Goal: Communication & Community: Answer question/provide support

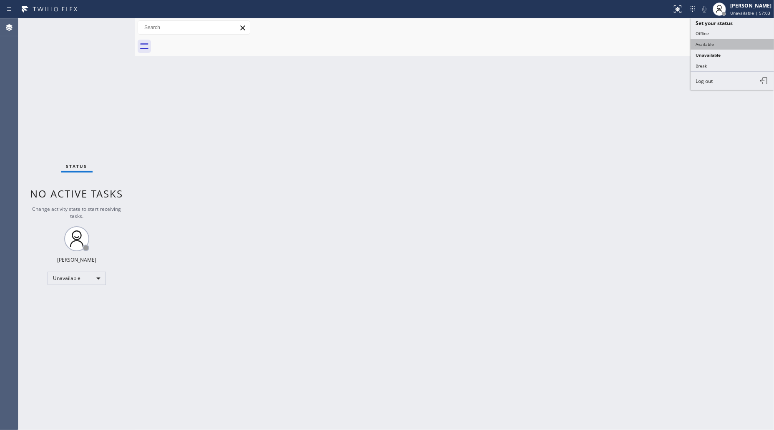
click at [709, 40] on button "Available" at bounding box center [732, 44] width 83 height 11
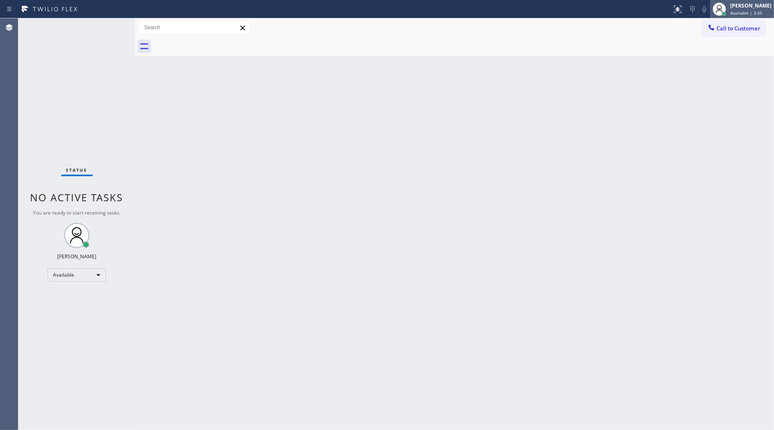
click at [723, 11] on div at bounding box center [724, 14] width 6 height 6
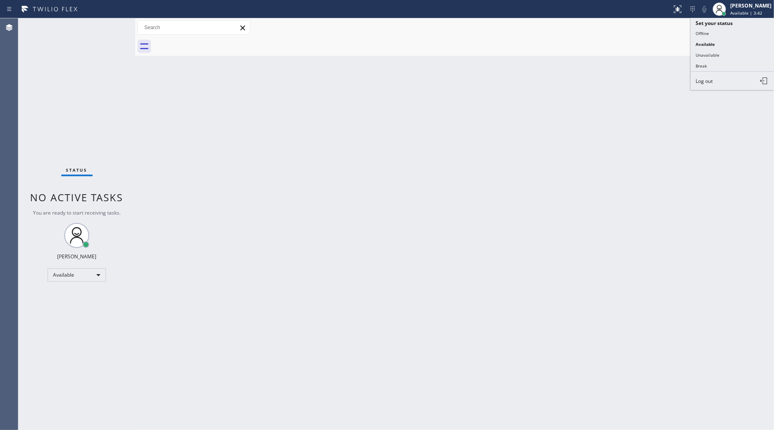
click at [705, 67] on button "Break" at bounding box center [732, 65] width 83 height 11
click at [705, 67] on div "Back to Dashboard Change Sender ID Customers Technicians Select a contact Outbo…" at bounding box center [454, 224] width 639 height 412
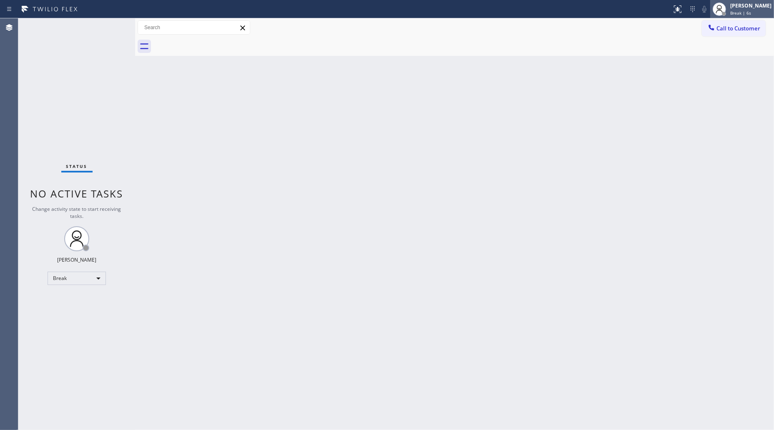
click at [743, 8] on div "[PERSON_NAME]" at bounding box center [750, 5] width 41 height 7
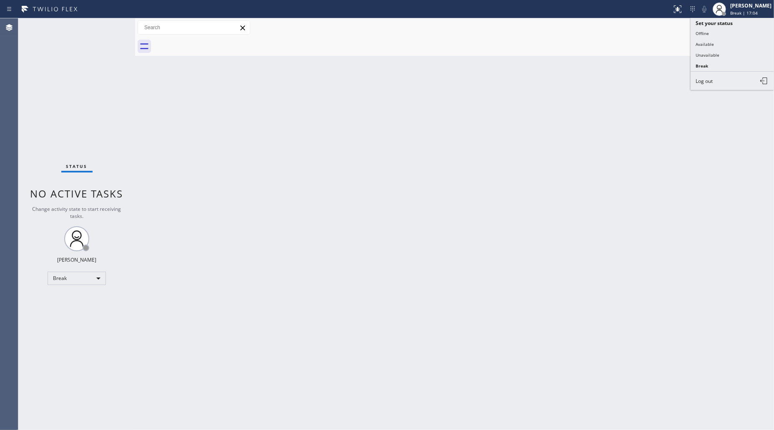
drag, startPoint x: 739, startPoint y: 37, endPoint x: 542, endPoint y: 234, distance: 278.4
click at [542, 234] on div "Back to Dashboard Change Sender ID Customers Technicians Select a contact Outbo…" at bounding box center [454, 224] width 639 height 412
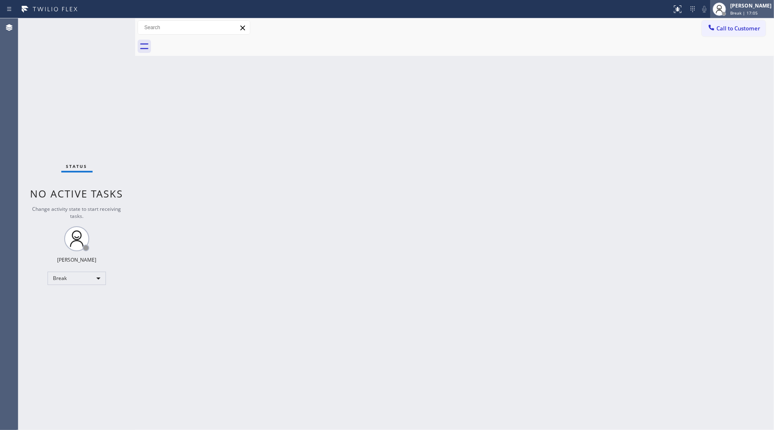
drag, startPoint x: 733, startPoint y: 7, endPoint x: 713, endPoint y: 46, distance: 44.0
click at [733, 7] on div "[PERSON_NAME]" at bounding box center [750, 5] width 41 height 7
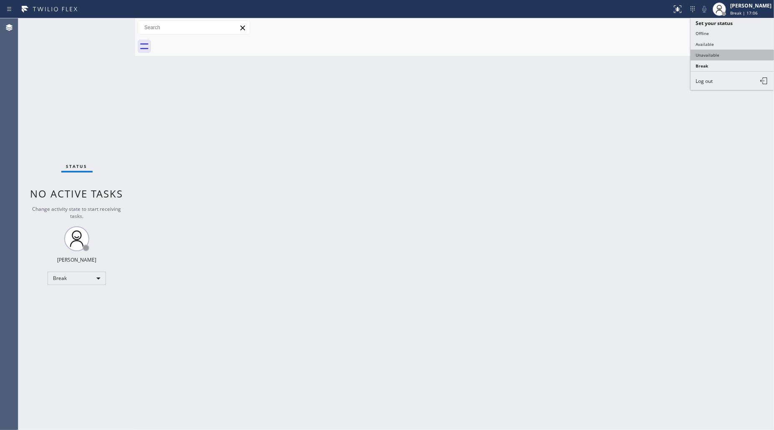
click at [705, 57] on button "Unavailable" at bounding box center [732, 55] width 83 height 11
click at [307, 195] on div "Back to Dashboard Change Sender ID Customers Technicians Select a contact Outbo…" at bounding box center [454, 224] width 639 height 412
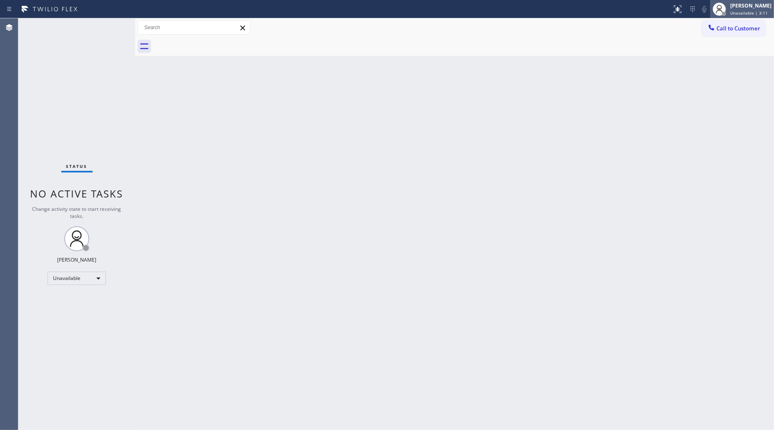
click at [747, 16] on div "[PERSON_NAME] Unavailable | 3:11" at bounding box center [742, 9] width 64 height 18
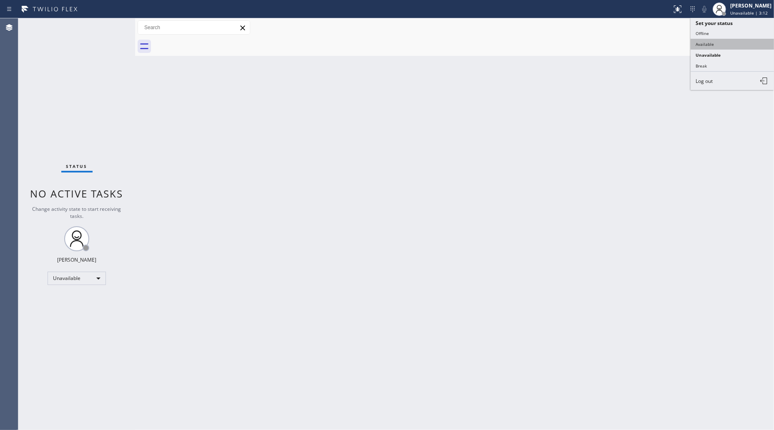
click at [720, 44] on button "Available" at bounding box center [732, 44] width 83 height 11
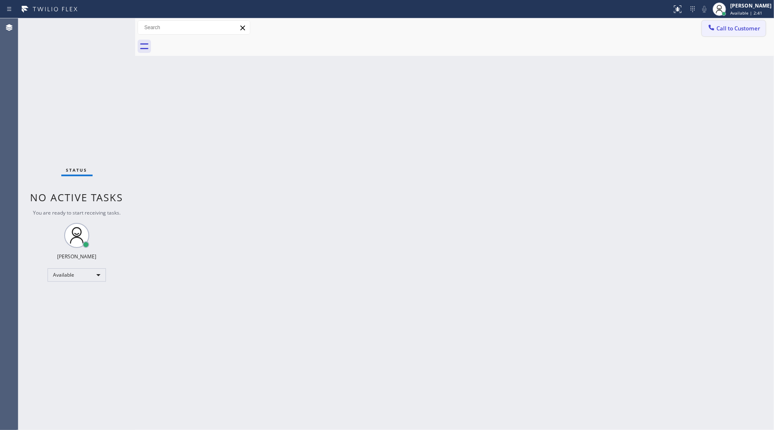
click at [731, 26] on span "Call to Customer" at bounding box center [738, 29] width 44 height 8
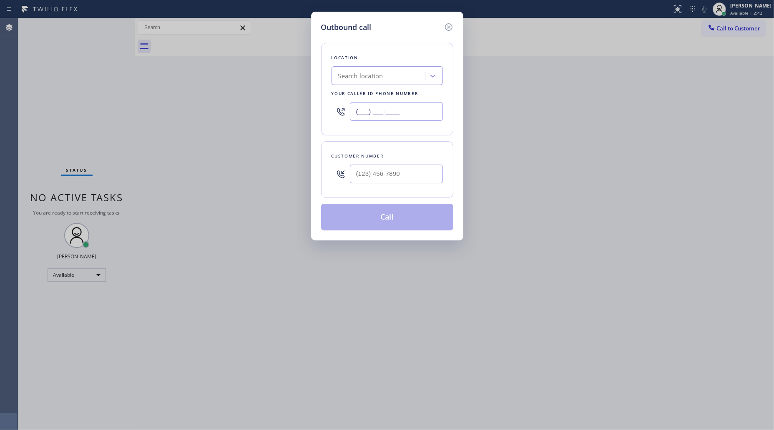
drag, startPoint x: 420, startPoint y: 111, endPoint x: 364, endPoint y: 111, distance: 56.7
click at [368, 111] on input "(___) ___-____" at bounding box center [396, 111] width 93 height 19
click at [359, 111] on input "(___) ___-____" at bounding box center [396, 111] width 93 height 19
paste input "415) 880-5572"
type input "[PHONE_NUMBER]"
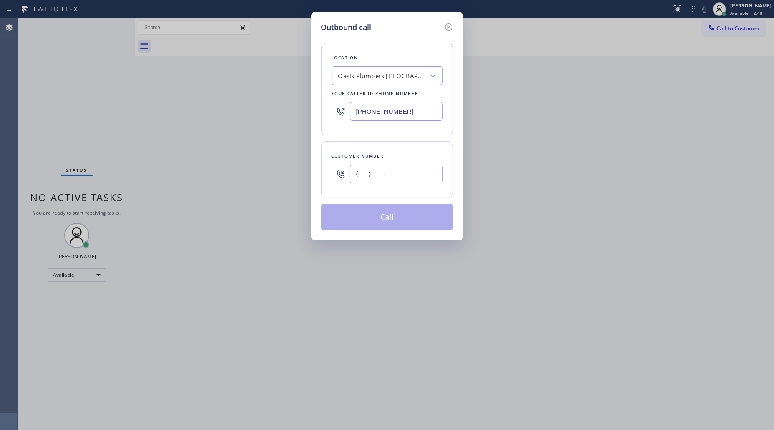
click at [366, 168] on input "(___) ___-____" at bounding box center [396, 174] width 93 height 19
paste input "310) 592-1973"
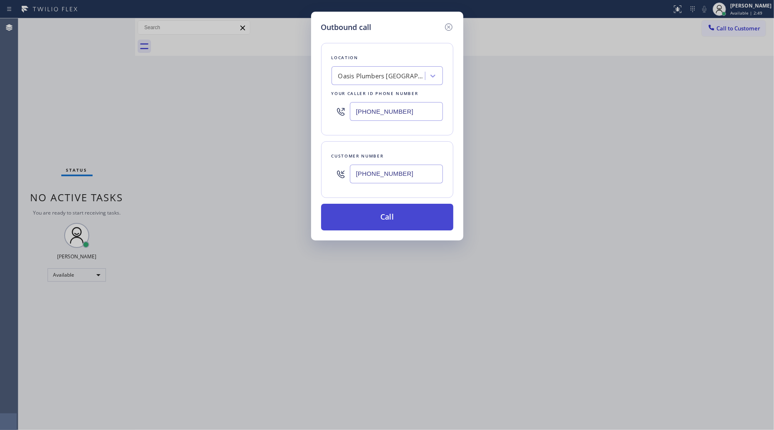
type input "[PHONE_NUMBER]"
click at [384, 222] on button "Call" at bounding box center [387, 217] width 132 height 27
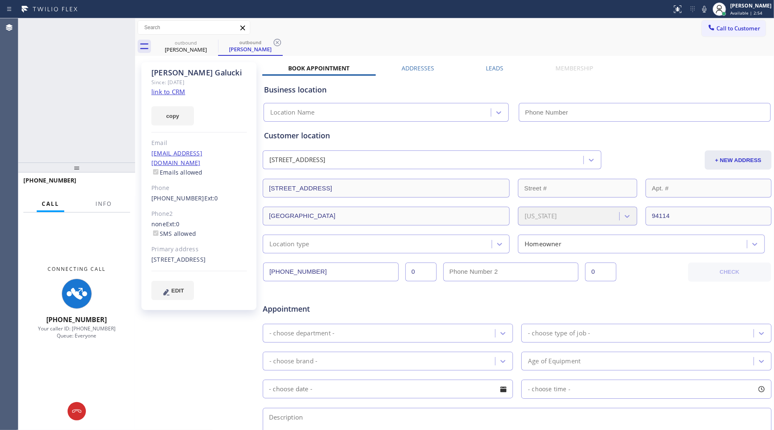
type input "[PHONE_NUMBER]"
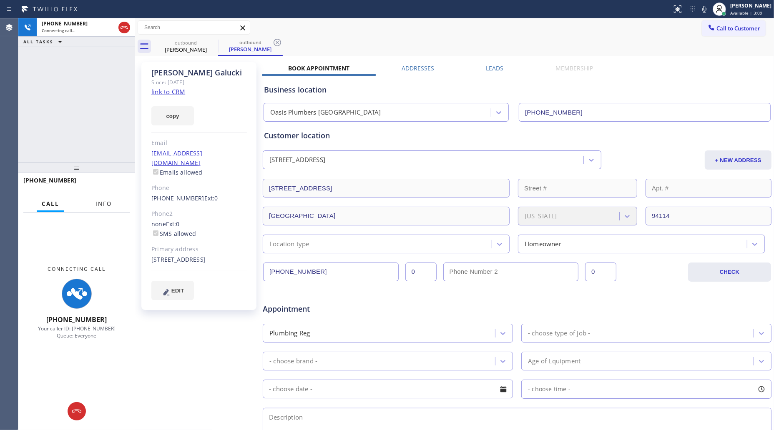
click at [113, 204] on button "Info" at bounding box center [103, 204] width 26 height 16
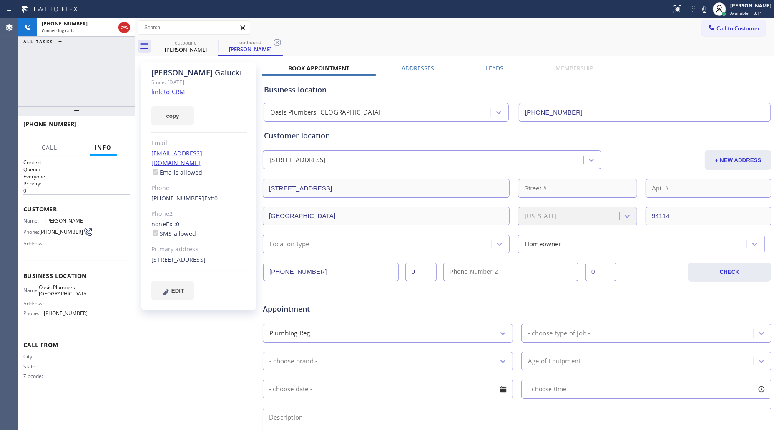
drag, startPoint x: 78, startPoint y: 168, endPoint x: 80, endPoint y: 109, distance: 59.3
click at [80, 110] on div at bounding box center [76, 111] width 117 height 10
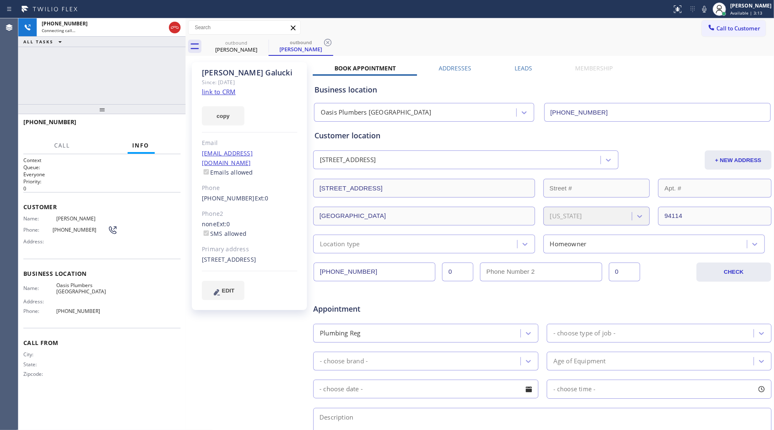
drag, startPoint x: 133, startPoint y: 82, endPoint x: 185, endPoint y: 80, distance: 51.3
click at [186, 80] on div at bounding box center [186, 224] width 0 height 412
click at [146, 78] on div "[PHONE_NUMBER] Connecting call… ALL TASKS ALL TASKS ACTIVE TASKS TASKS IN WRAP …" at bounding box center [102, 61] width 168 height 86
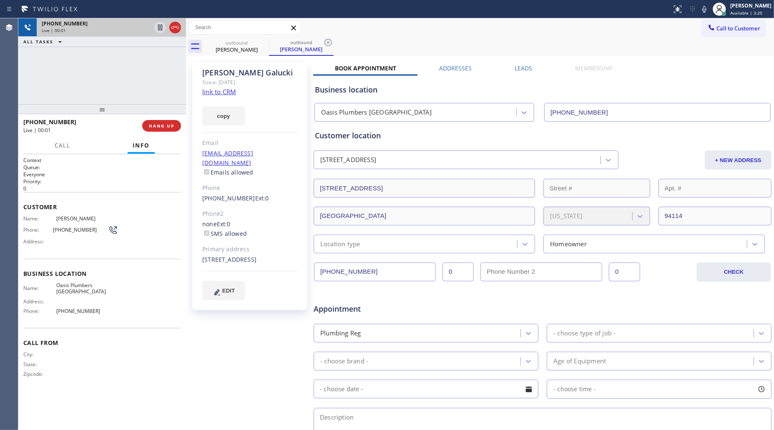
click at [181, 27] on div at bounding box center [168, 27] width 30 height 18
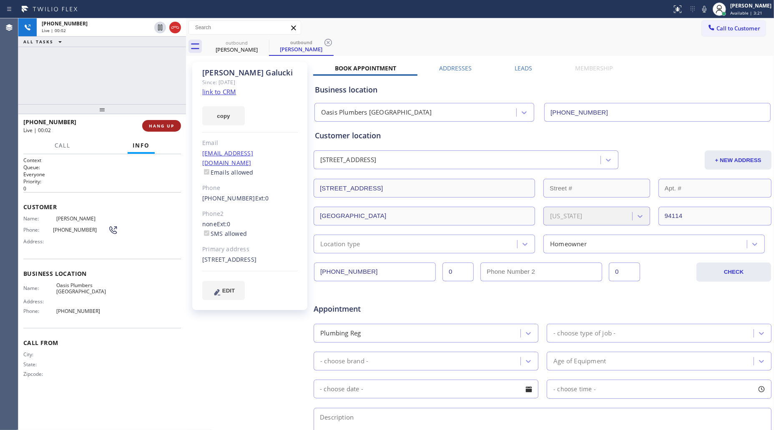
click at [164, 127] on span "HANG UP" at bounding box center [161, 126] width 25 height 6
click at [164, 126] on span "HANG UP" at bounding box center [161, 126] width 25 height 6
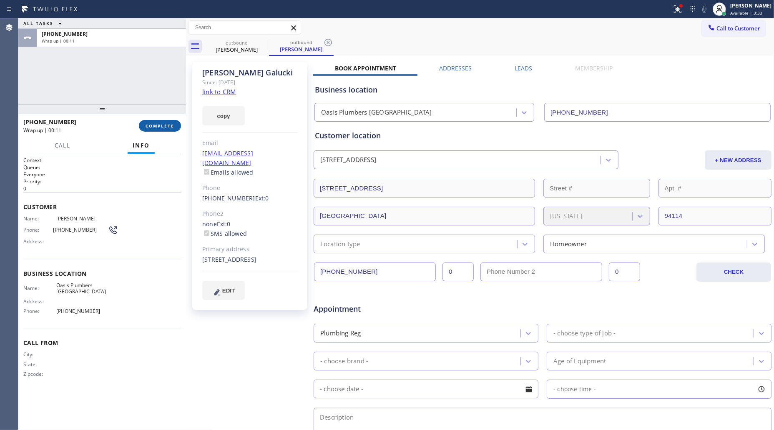
click at [157, 129] on button "COMPLETE" at bounding box center [160, 126] width 42 height 12
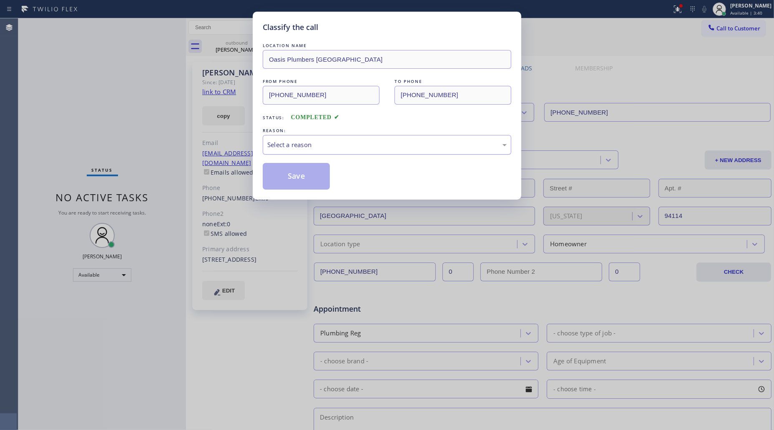
click at [286, 146] on div "Select a reason" at bounding box center [386, 145] width 239 height 10
click at [304, 181] on button "Save" at bounding box center [296, 176] width 67 height 27
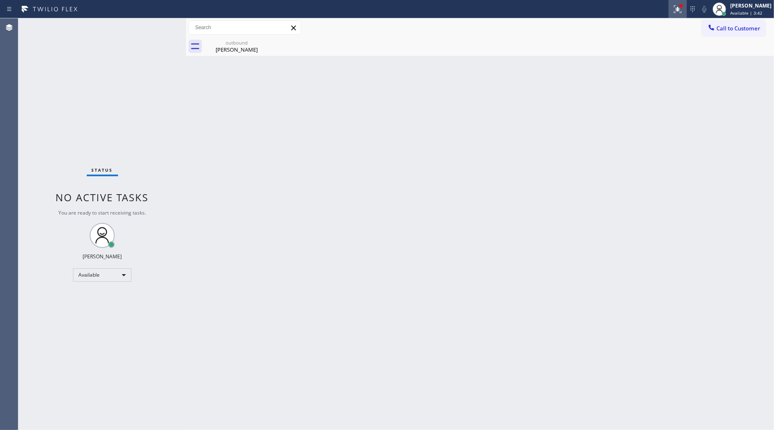
click at [683, 11] on icon at bounding box center [678, 9] width 10 height 10
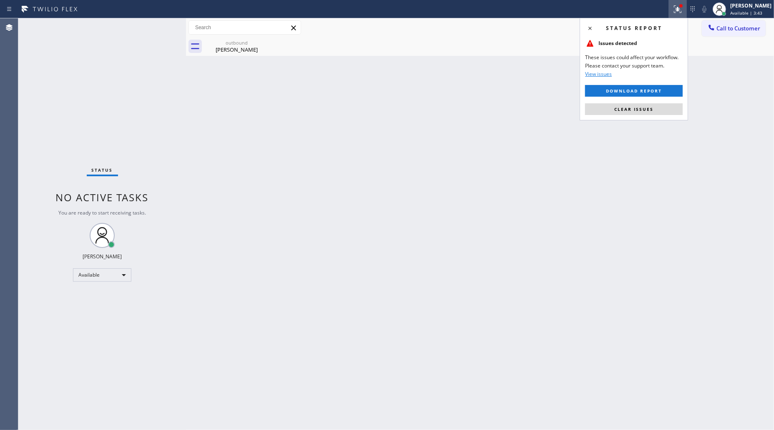
click at [620, 108] on span "Clear issues" at bounding box center [633, 109] width 39 height 6
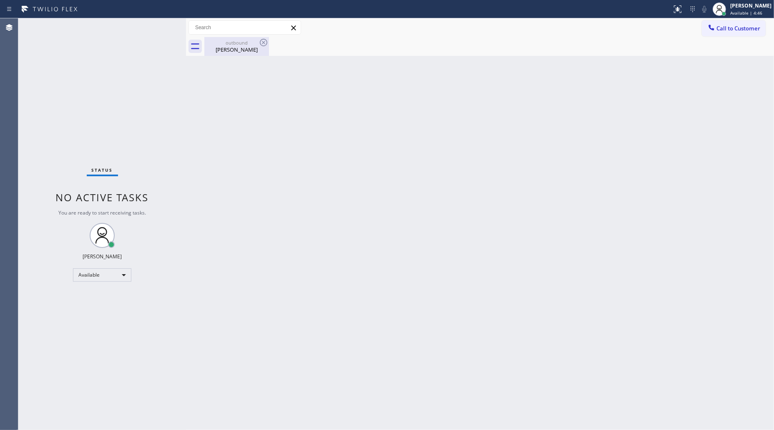
click at [251, 44] on div "outbound" at bounding box center [236, 43] width 63 height 6
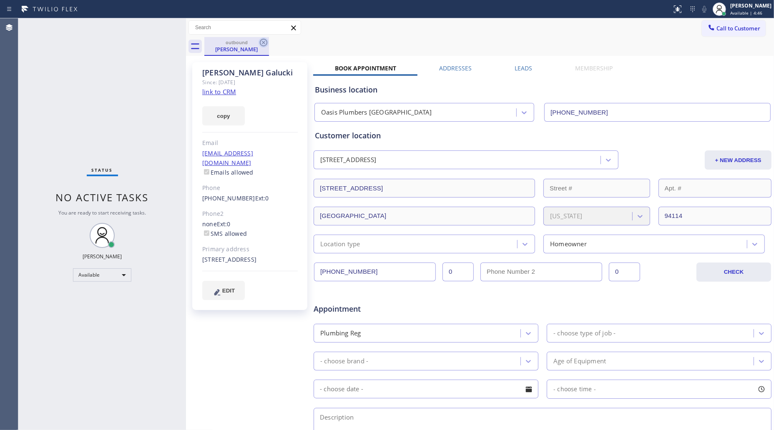
click at [265, 41] on icon at bounding box center [264, 43] width 8 height 8
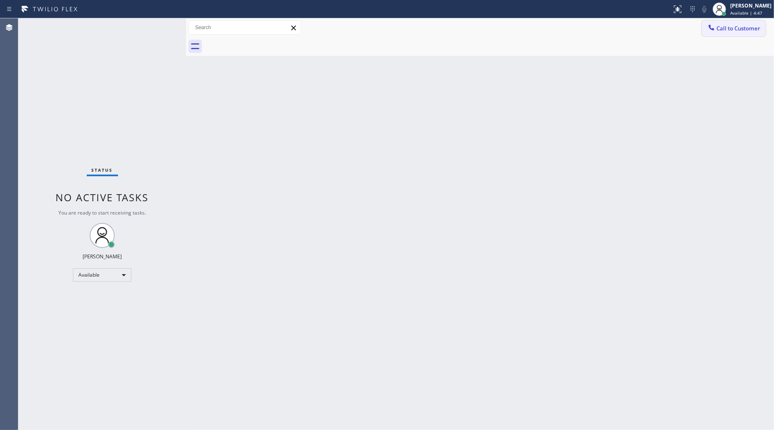
click at [726, 26] on span "Call to Customer" at bounding box center [738, 29] width 44 height 8
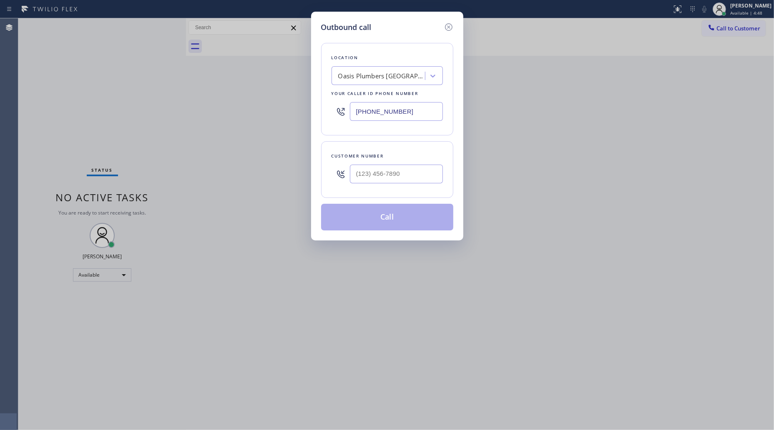
drag, startPoint x: 418, startPoint y: 111, endPoint x: 323, endPoint y: 103, distance: 94.9
click at [330, 116] on div "Location [GEOGRAPHIC_DATA] [GEOGRAPHIC_DATA] Your caller id phone number [PHONE…" at bounding box center [387, 89] width 132 height 93
paste input "213) 408-7895"
type input "[PHONE_NUMBER]"
click at [384, 172] on input "(___) ___-____" at bounding box center [396, 174] width 93 height 19
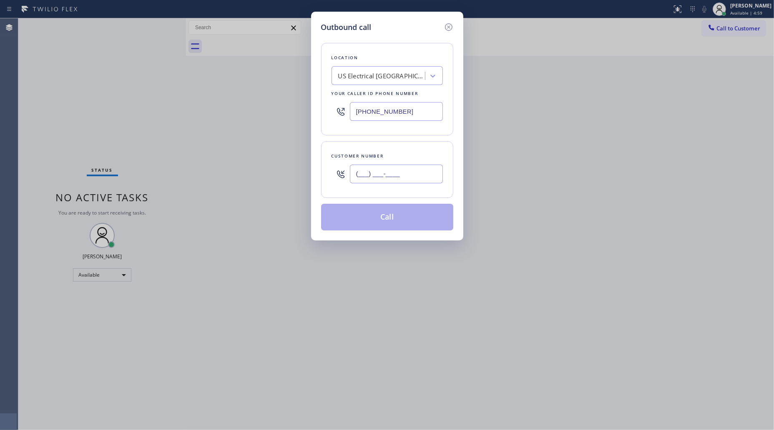
paste input "323) 926-3821"
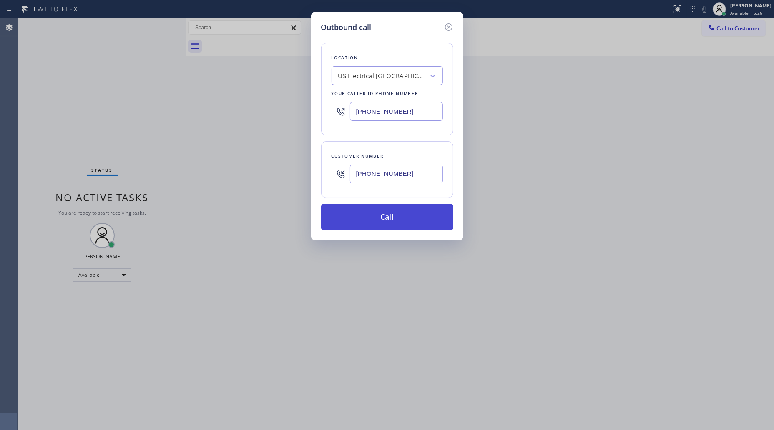
type input "[PHONE_NUMBER]"
click at [387, 222] on button "Call" at bounding box center [387, 217] width 132 height 27
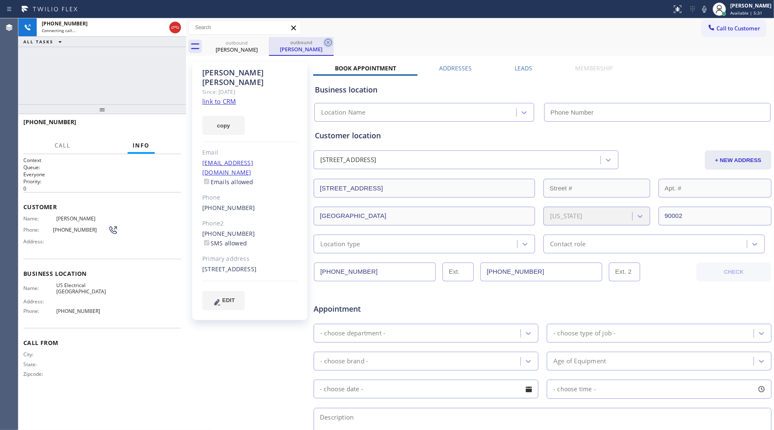
type input "[PHONE_NUMBER]"
click at [330, 40] on icon at bounding box center [328, 43] width 10 height 10
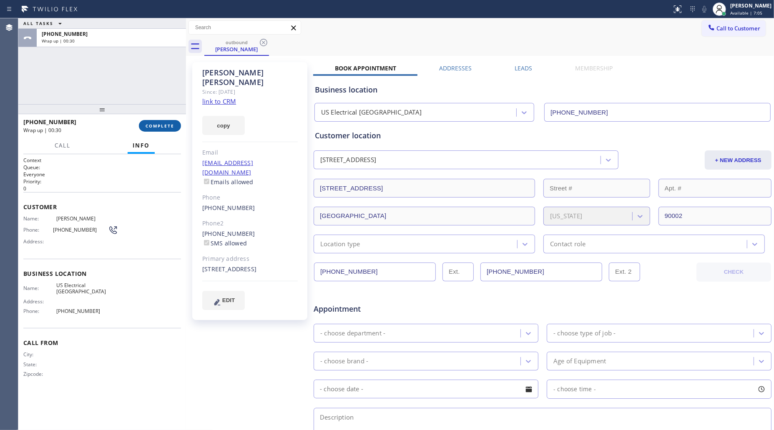
click at [167, 129] on button "COMPLETE" at bounding box center [160, 126] width 42 height 12
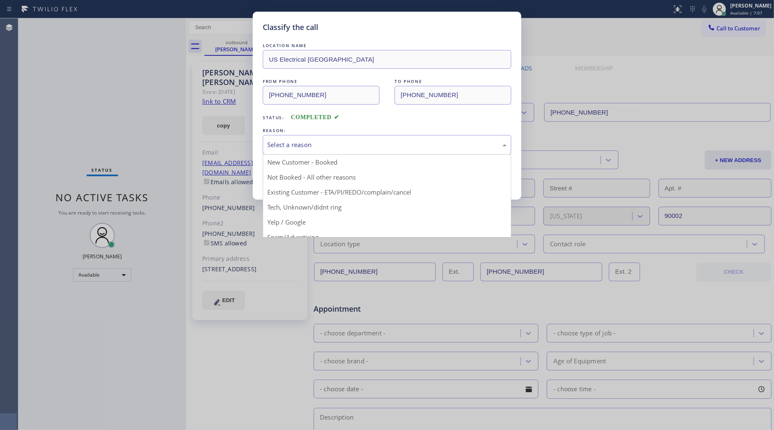
click at [282, 143] on div "Select a reason" at bounding box center [386, 145] width 239 height 10
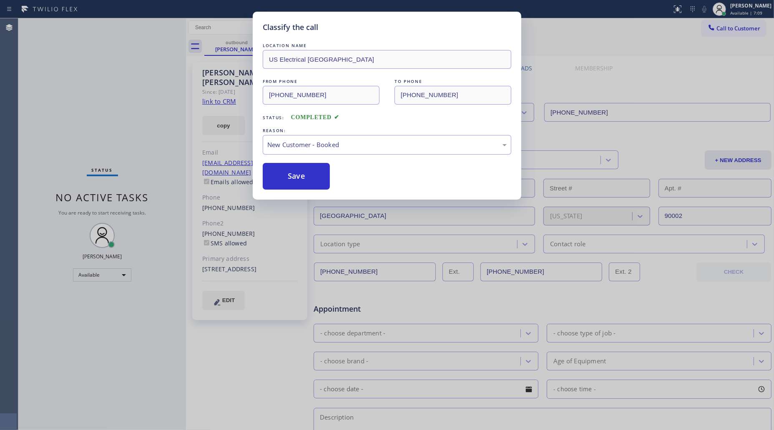
click at [294, 156] on div "LOCATION NAME [GEOGRAPHIC_DATA] Electrical [GEOGRAPHIC_DATA] FROM PHONE [PHONE_…" at bounding box center [387, 115] width 249 height 148
click at [288, 144] on div "New Customer - Booked" at bounding box center [386, 145] width 239 height 10
click at [288, 180] on button "Save" at bounding box center [296, 176] width 67 height 27
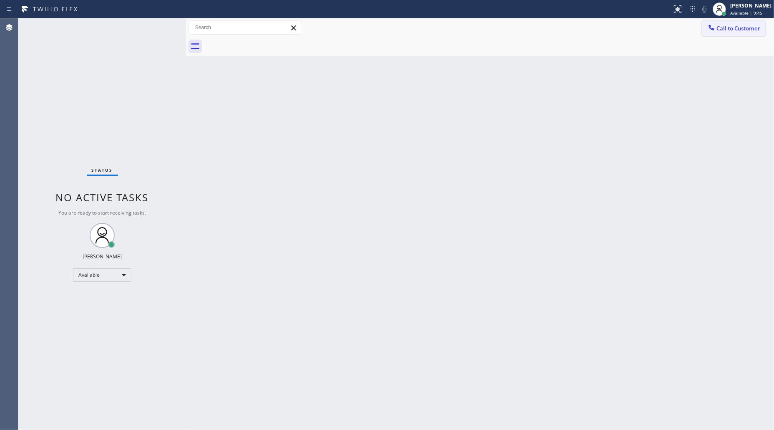
click at [731, 33] on button "Call to Customer" at bounding box center [734, 28] width 64 height 16
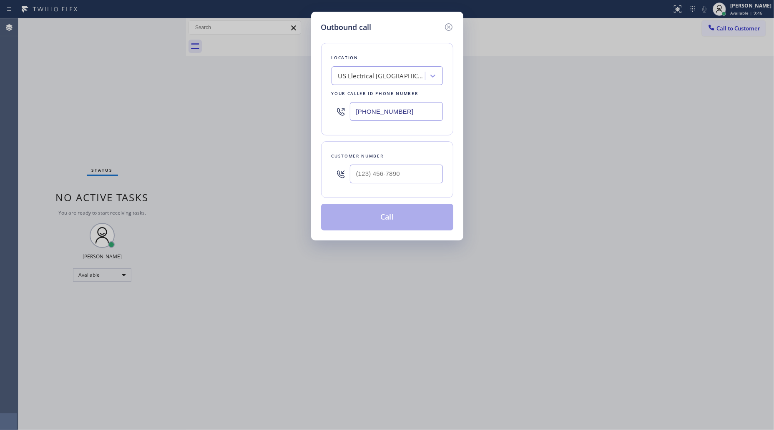
drag, startPoint x: 413, startPoint y: 112, endPoint x: 318, endPoint y: 115, distance: 95.1
click at [318, 115] on div "Outbound call Location [GEOGRAPHIC_DATA] Electrical [GEOGRAPHIC_DATA] Your call…" at bounding box center [387, 126] width 152 height 229
paste input "954) 807-1441"
type input "[PHONE_NUMBER]"
paste input "954) 471-8717"
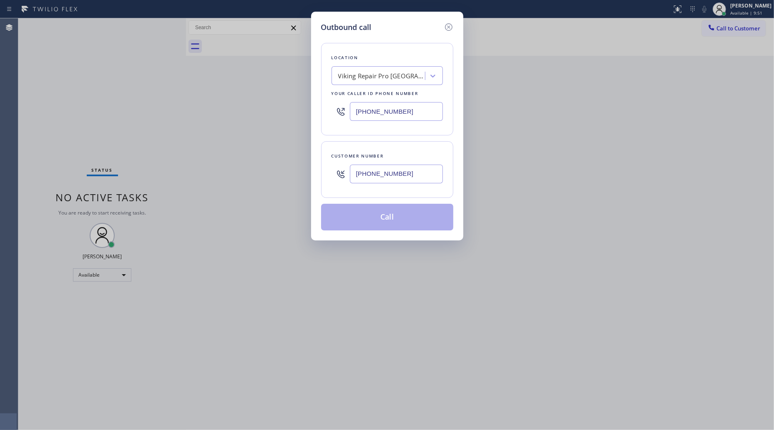
click at [402, 170] on input "[PHONE_NUMBER]" at bounding box center [396, 174] width 93 height 19
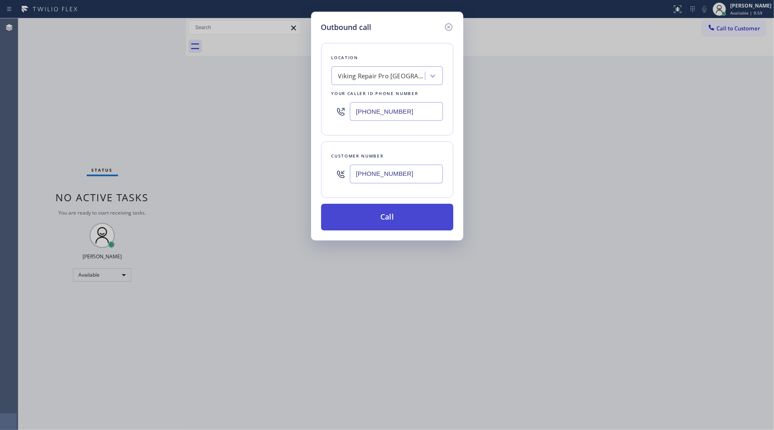
type input "[PHONE_NUMBER]"
click at [387, 223] on button "Call" at bounding box center [387, 217] width 132 height 27
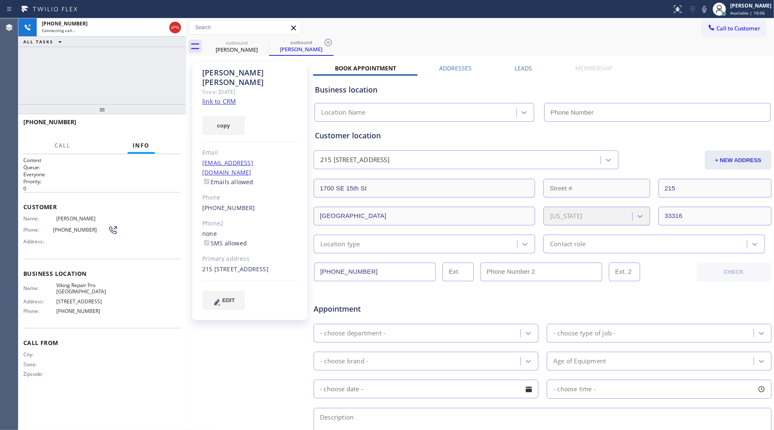
type input "[PHONE_NUMBER]"
click at [351, 271] on input "[PHONE_NUMBER]" at bounding box center [375, 272] width 122 height 19
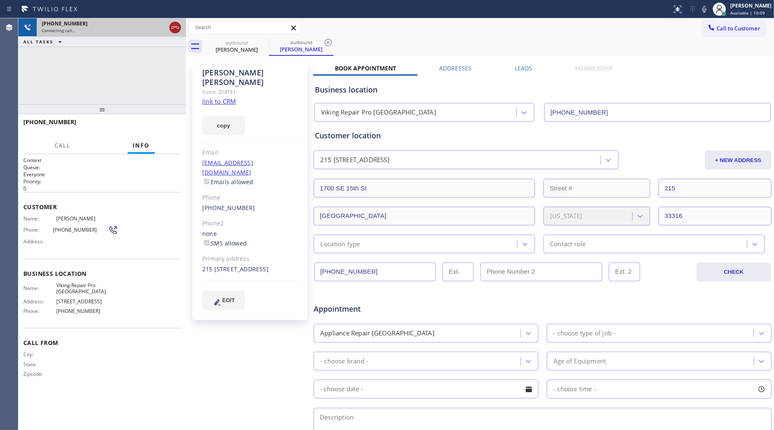
click at [176, 28] on icon at bounding box center [175, 28] width 10 height 10
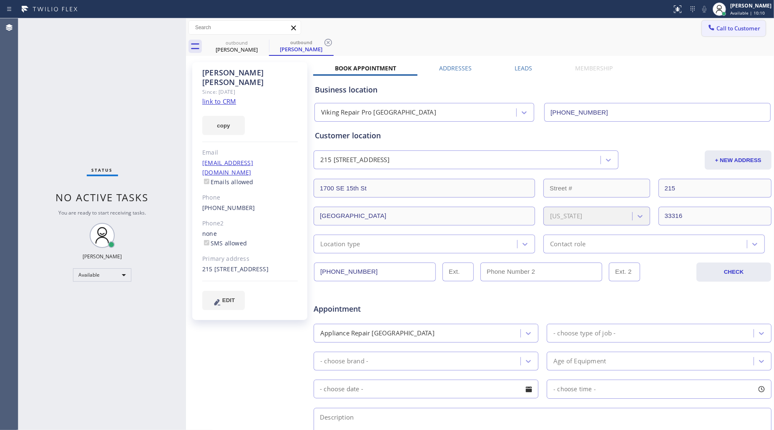
click at [719, 21] on button "Call to Customer" at bounding box center [734, 28] width 64 height 16
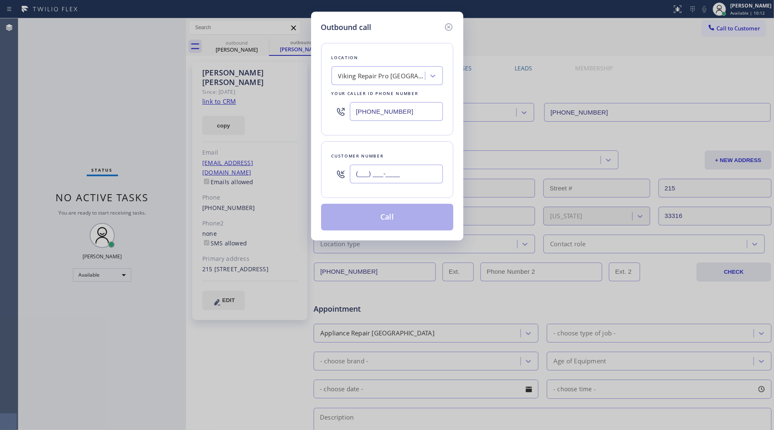
click at [425, 177] on input "(___) ___-____" at bounding box center [396, 174] width 93 height 19
paste input "954) 471-8717"
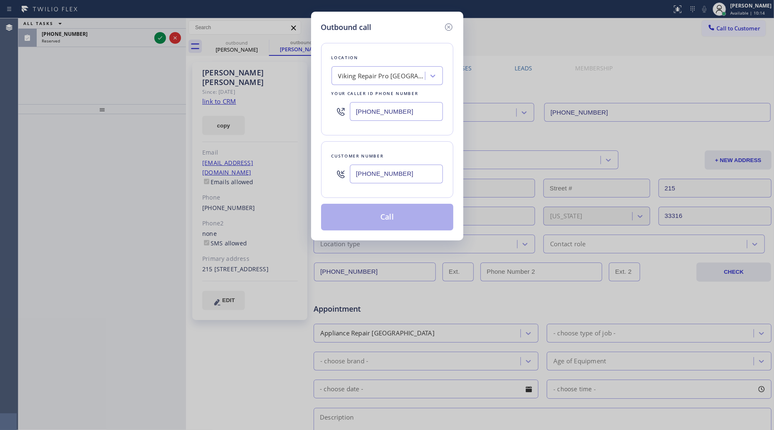
type input "[PHONE_NUMBER]"
click at [391, 224] on button "Call" at bounding box center [387, 217] width 132 height 27
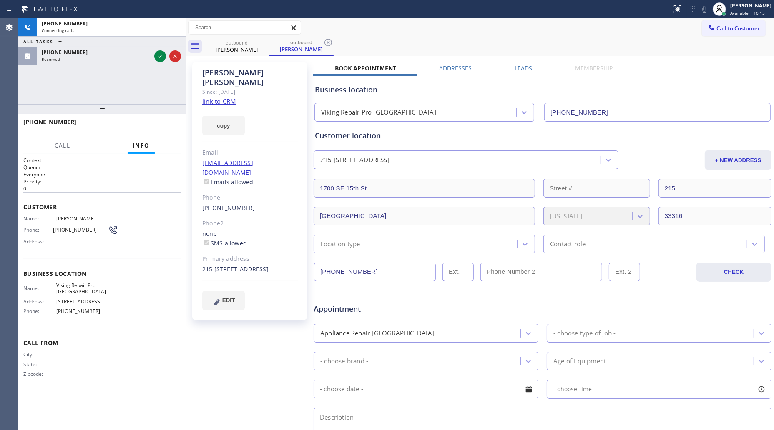
click at [154, 37] on div "ALL TASKS ALL TASKS ACTIVE TASKS TASKS IN WRAP UP" at bounding box center [102, 42] width 168 height 10
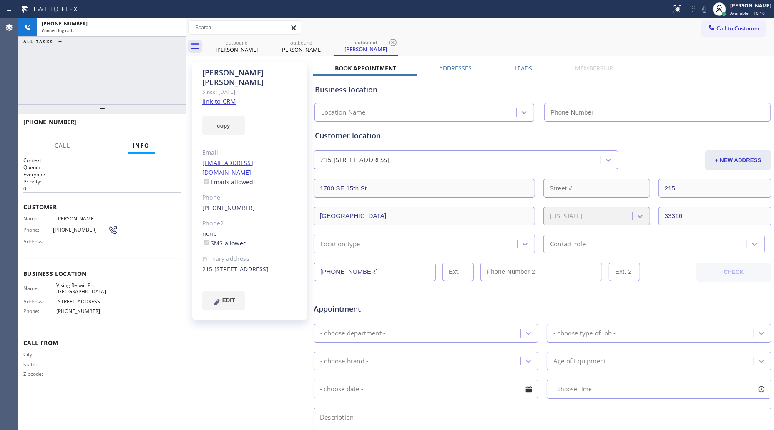
click at [157, 58] on div "[PHONE_NUMBER] Connecting call… ALL TASKS ALL TASKS ACTIVE TASKS TASKS IN WRAP …" at bounding box center [102, 61] width 168 height 86
type input "[PHONE_NUMBER]"
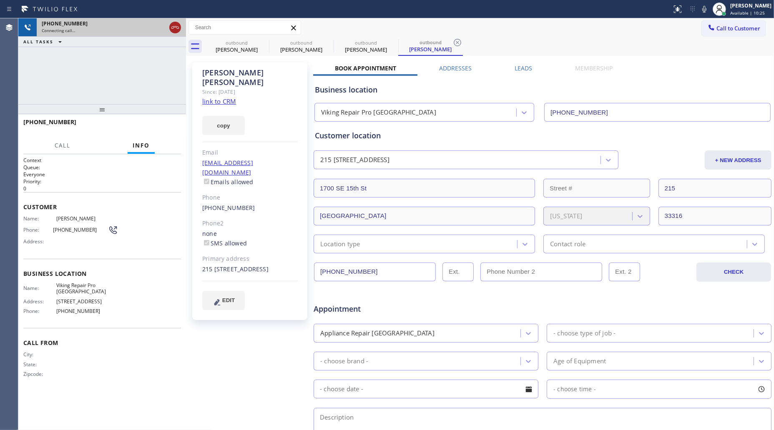
click at [172, 25] on icon at bounding box center [175, 28] width 10 height 10
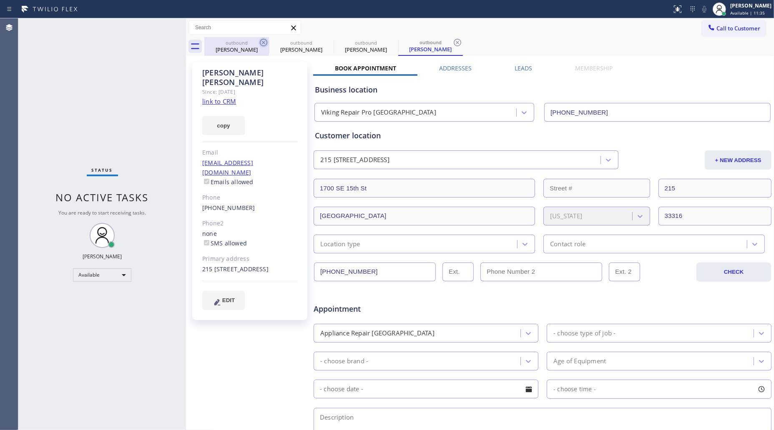
drag, startPoint x: 252, startPoint y: 48, endPoint x: 265, endPoint y: 42, distance: 14.2
click at [254, 47] on div "[PERSON_NAME]" at bounding box center [236, 50] width 63 height 8
click at [266, 42] on icon at bounding box center [264, 43] width 10 height 10
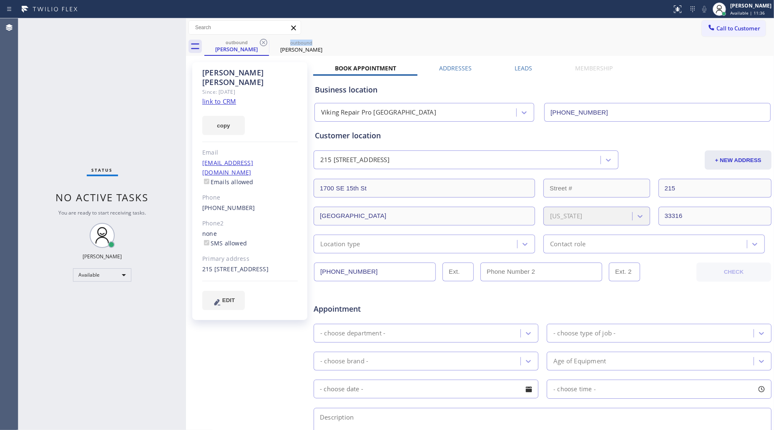
click at [266, 42] on icon at bounding box center [264, 43] width 10 height 10
click at [0, 0] on icon at bounding box center [0, 0] width 0 height 0
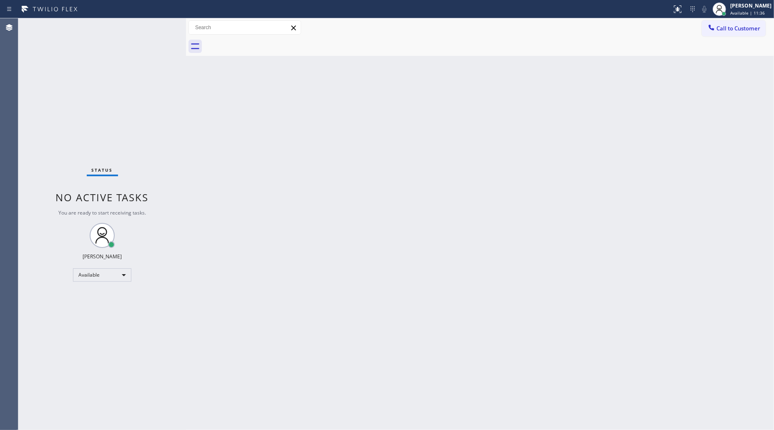
click at [266, 42] on div at bounding box center [489, 46] width 570 height 19
click at [737, 34] on button "Call to Customer" at bounding box center [734, 28] width 64 height 16
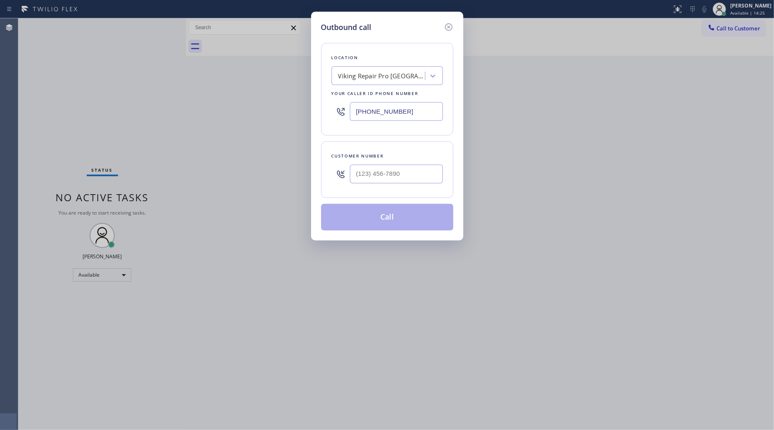
drag, startPoint x: 422, startPoint y: 113, endPoint x: 339, endPoint y: 111, distance: 83.4
click at [339, 111] on div "[PHONE_NUMBER]" at bounding box center [387, 111] width 111 height 27
paste input "855) 731-4952"
type input "[PHONE_NUMBER]"
click at [411, 178] on input "(___) ___-____" at bounding box center [396, 174] width 93 height 19
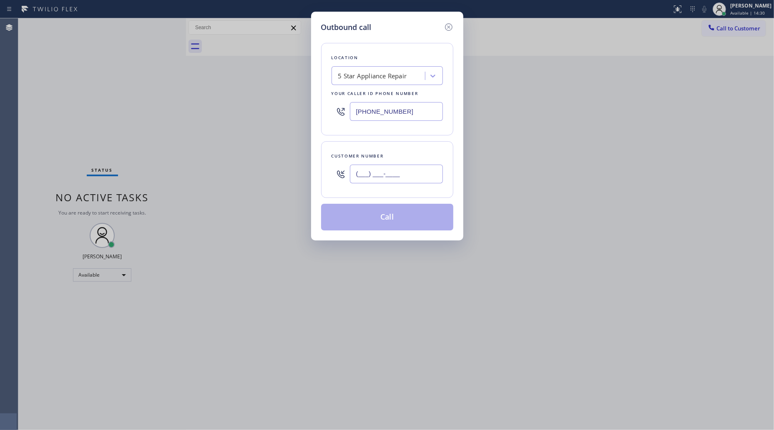
paste input "760) 846-1575"
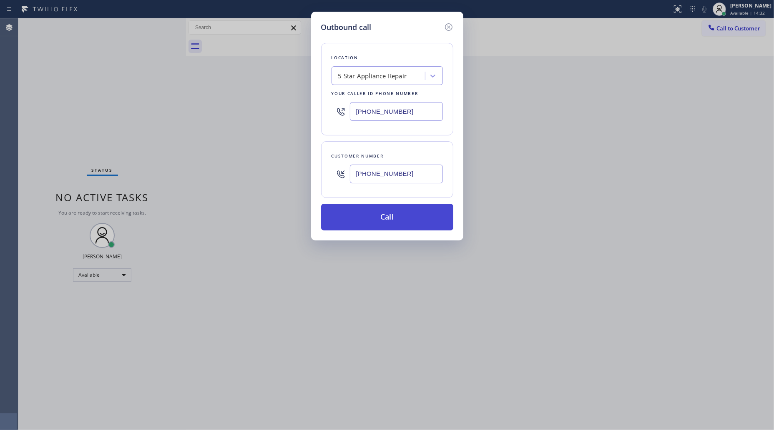
type input "[PHONE_NUMBER]"
click at [389, 216] on button "Call" at bounding box center [387, 217] width 132 height 27
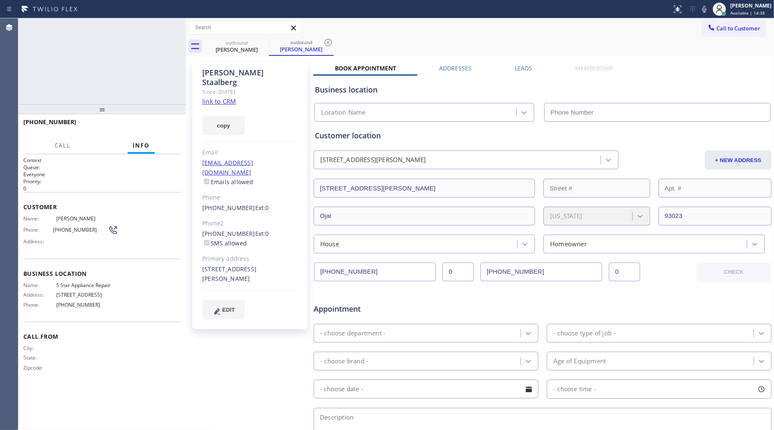
type input "[PHONE_NUMBER]"
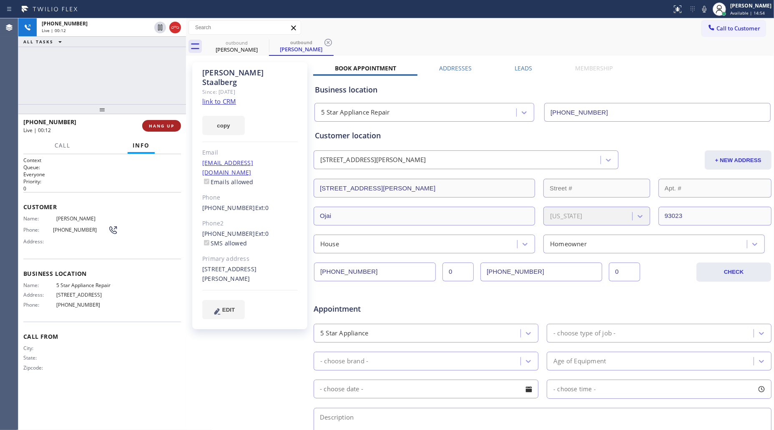
click at [169, 126] on span "HANG UP" at bounding box center [161, 126] width 25 height 6
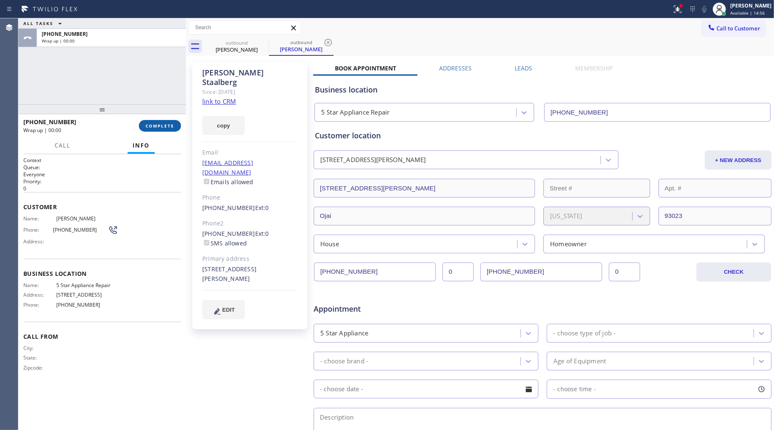
click at [170, 126] on span "COMPLETE" at bounding box center [160, 126] width 29 height 6
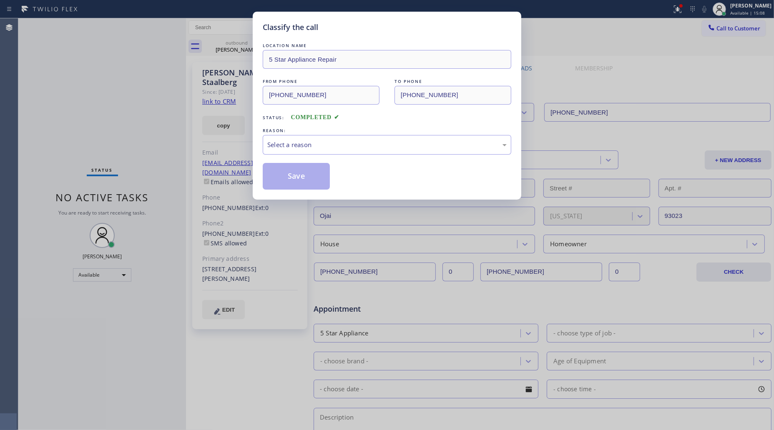
drag, startPoint x: 173, startPoint y: 121, endPoint x: 161, endPoint y: 130, distance: 14.9
drag, startPoint x: 161, startPoint y: 130, endPoint x: 326, endPoint y: 30, distance: 192.0
click at [326, 29] on div "Classify the call" at bounding box center [387, 27] width 249 height 11
click at [307, 153] on div "Select a reason" at bounding box center [387, 145] width 249 height 20
click at [290, 178] on button "Save" at bounding box center [296, 176] width 67 height 27
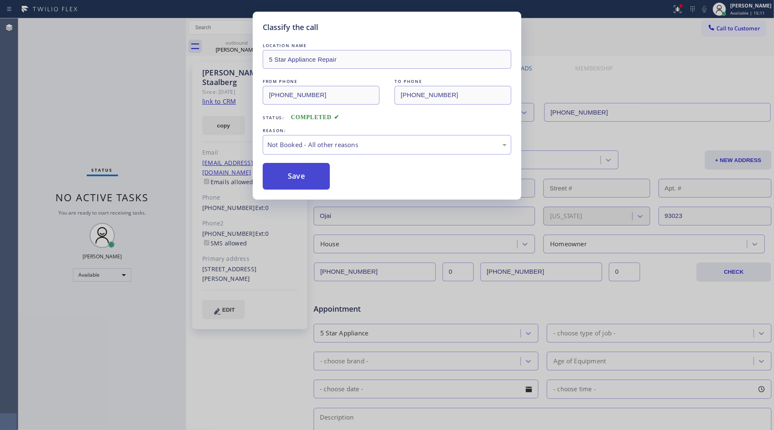
click at [290, 178] on button "Save" at bounding box center [296, 176] width 67 height 27
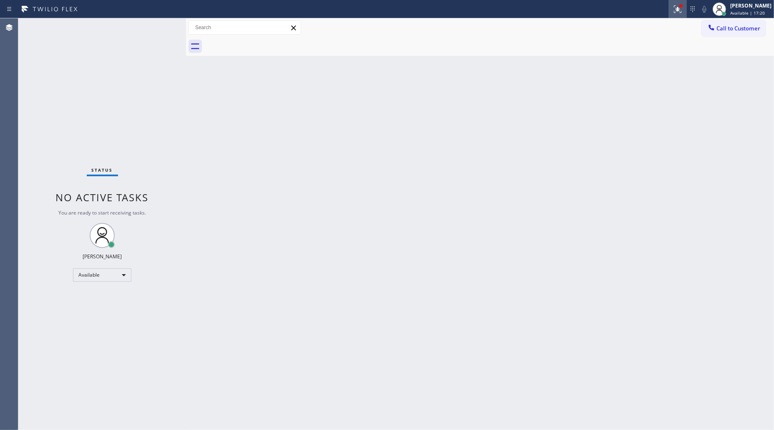
click at [680, 10] on icon at bounding box center [678, 9] width 10 height 10
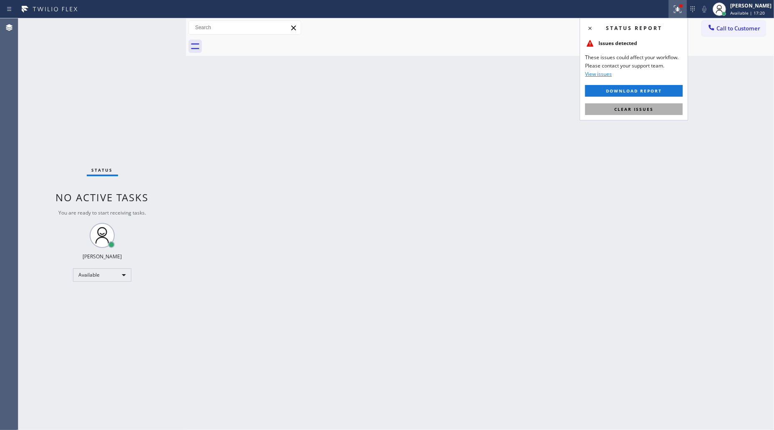
click at [649, 104] on button "Clear issues" at bounding box center [634, 109] width 98 height 12
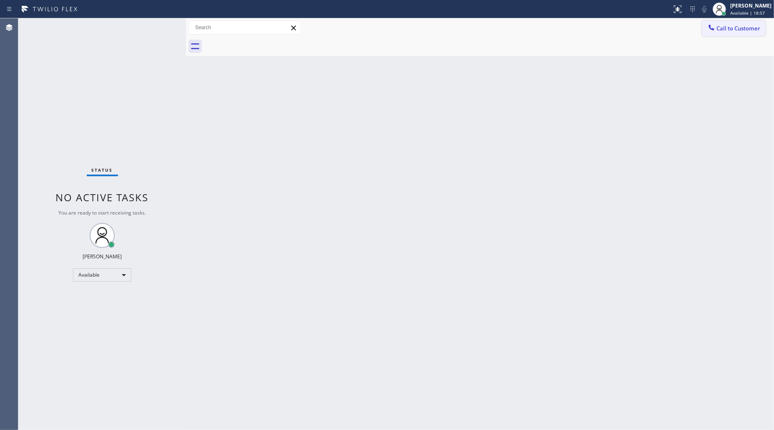
click at [737, 31] on span "Call to Customer" at bounding box center [738, 29] width 44 height 8
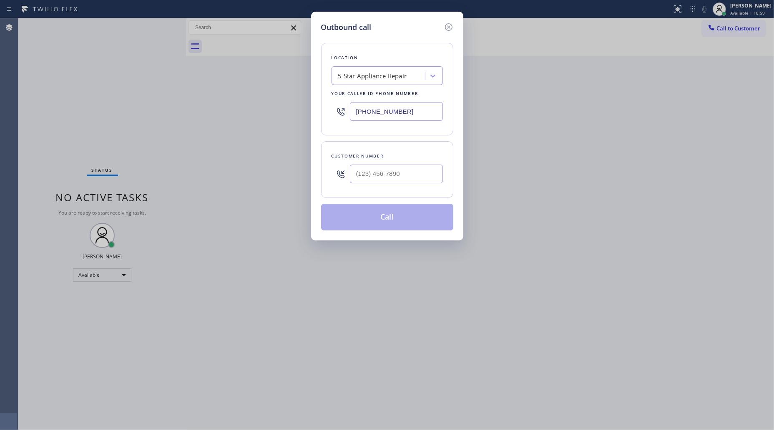
drag, startPoint x: 410, startPoint y: 120, endPoint x: 389, endPoint y: 101, distance: 28.0
click at [342, 112] on div "[PHONE_NUMBER]" at bounding box center [387, 111] width 111 height 27
paste input "424) 456-2020"
type input "[PHONE_NUMBER]"
drag, startPoint x: 414, startPoint y: 189, endPoint x: 414, endPoint y: 181, distance: 8.3
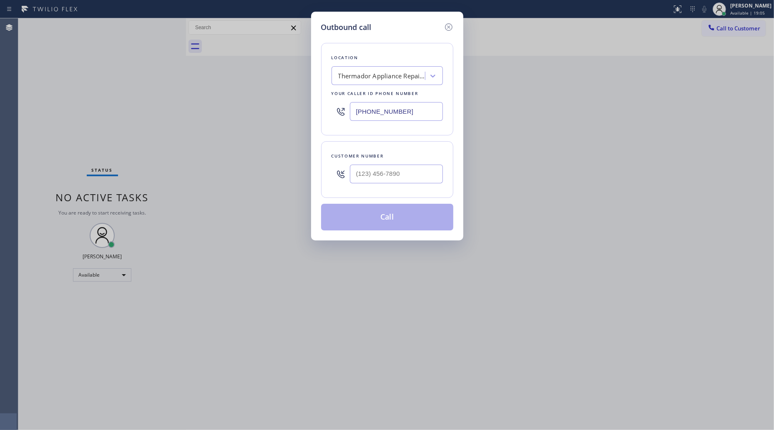
click at [414, 188] on div "Customer number" at bounding box center [387, 169] width 132 height 57
click at [409, 169] on input "(___) ___-____" at bounding box center [396, 174] width 93 height 19
paste input "310) 504-4703"
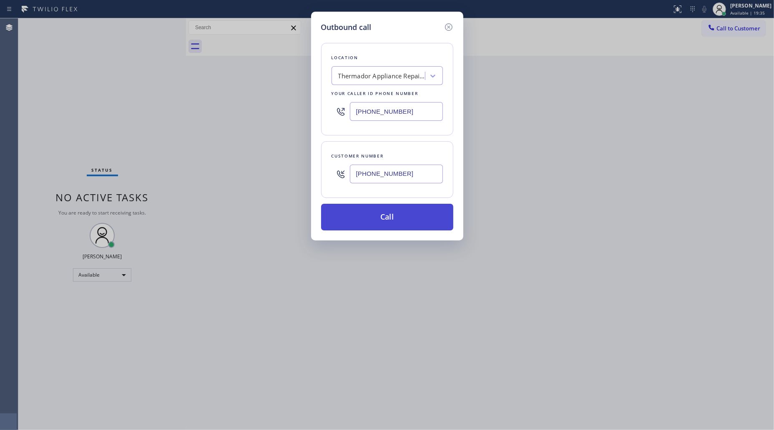
type input "[PHONE_NUMBER]"
click at [383, 221] on button "Call" at bounding box center [387, 217] width 132 height 27
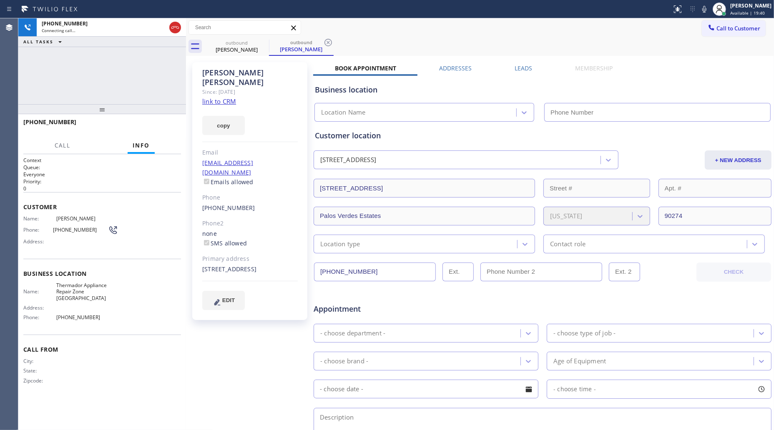
type input "[PHONE_NUMBER]"
drag, startPoint x: 330, startPoint y: 40, endPoint x: 354, endPoint y: 40, distance: 24.2
click at [331, 40] on icon at bounding box center [328, 43] width 8 height 8
click at [357, 42] on div "outbound [PERSON_NAME] outbound [PERSON_NAME]" at bounding box center [489, 46] width 570 height 19
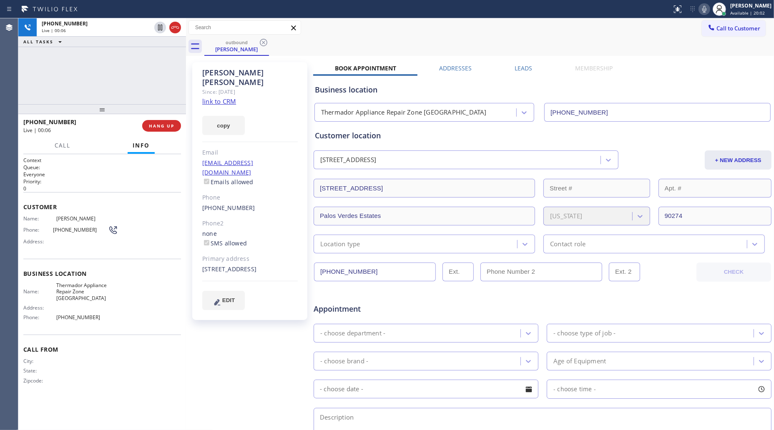
click at [710, 7] on div at bounding box center [705, 9] width 12 height 10
click at [709, 7] on icon at bounding box center [704, 9] width 10 height 10
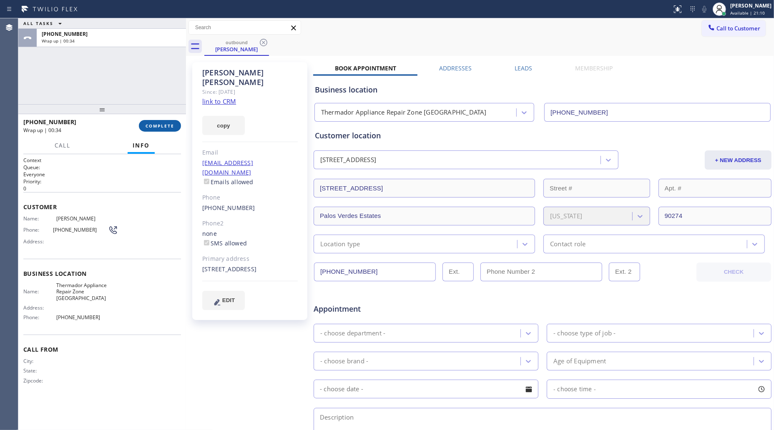
click at [151, 128] on span "COMPLETE" at bounding box center [160, 126] width 29 height 6
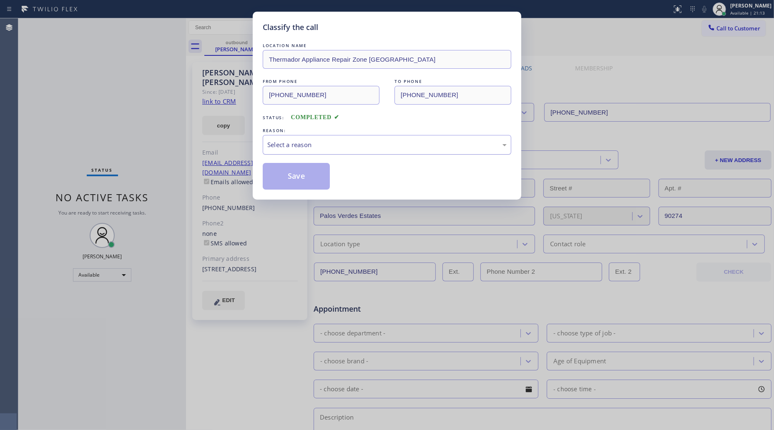
drag, startPoint x: 281, startPoint y: 148, endPoint x: 281, endPoint y: 153, distance: 5.5
click at [281, 148] on div "Select a reason" at bounding box center [386, 145] width 239 height 10
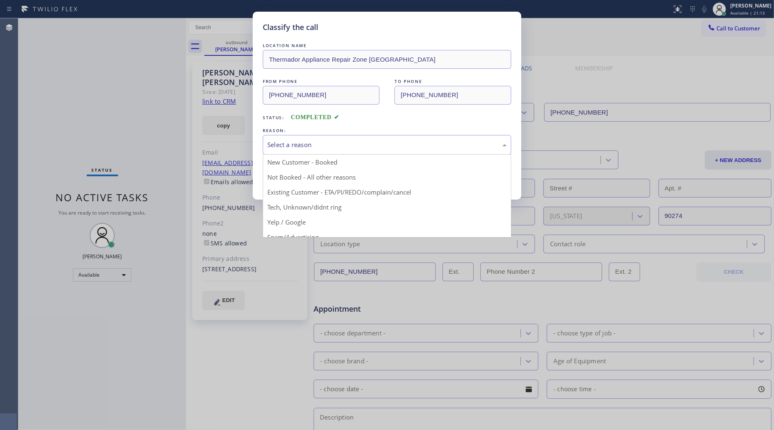
click at [282, 178] on button "Save" at bounding box center [296, 176] width 67 height 27
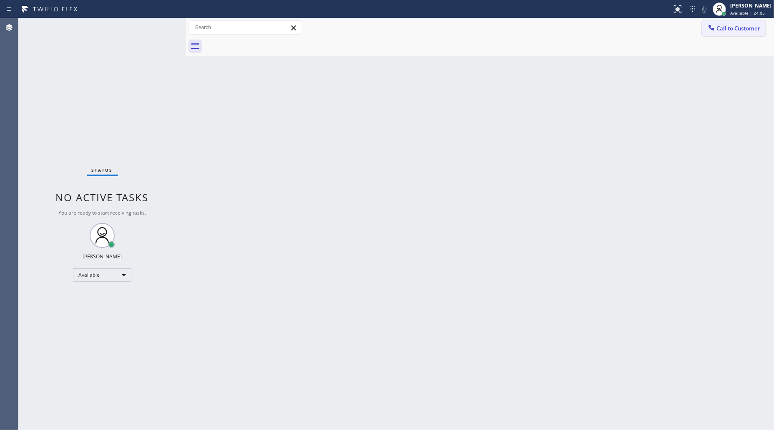
click at [734, 33] on button "Call to Customer" at bounding box center [734, 28] width 64 height 16
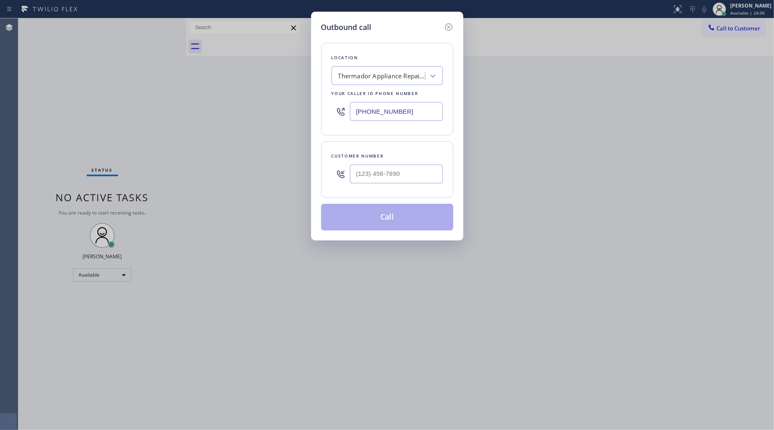
drag, startPoint x: 395, startPoint y: 113, endPoint x: 341, endPoint y: 119, distance: 54.6
click at [341, 119] on div "[PHONE_NUMBER]" at bounding box center [387, 111] width 111 height 27
paste input "15) 744-1926"
type input "[PHONE_NUMBER]"
paste input "415) 374-7870"
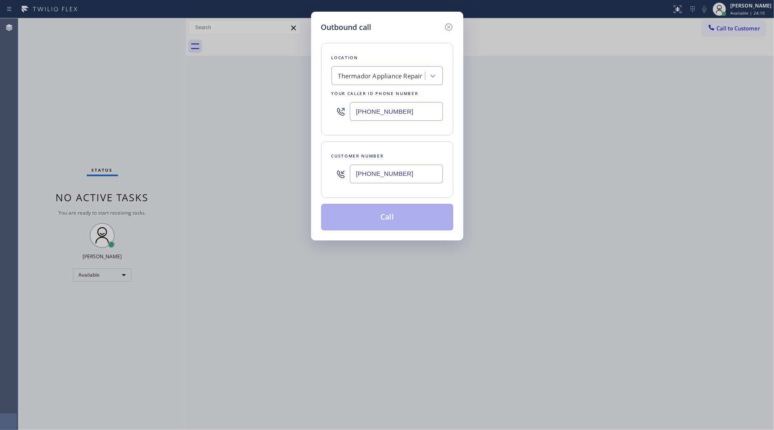
click at [434, 167] on input "[PHONE_NUMBER]" at bounding box center [396, 174] width 93 height 19
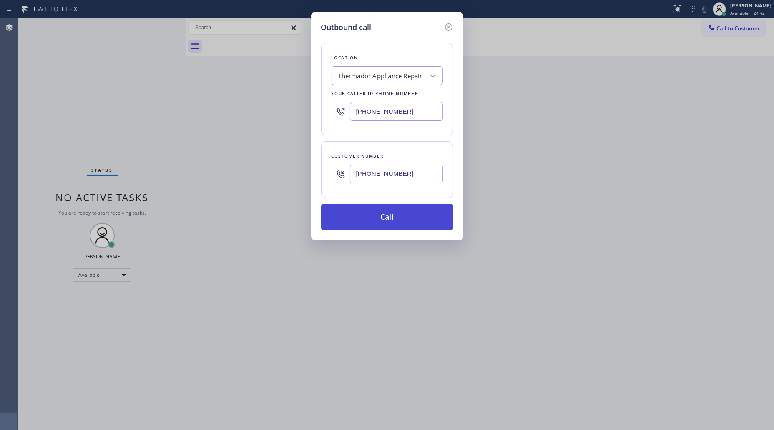
type input "[PHONE_NUMBER]"
click at [397, 211] on button "Call" at bounding box center [387, 217] width 132 height 27
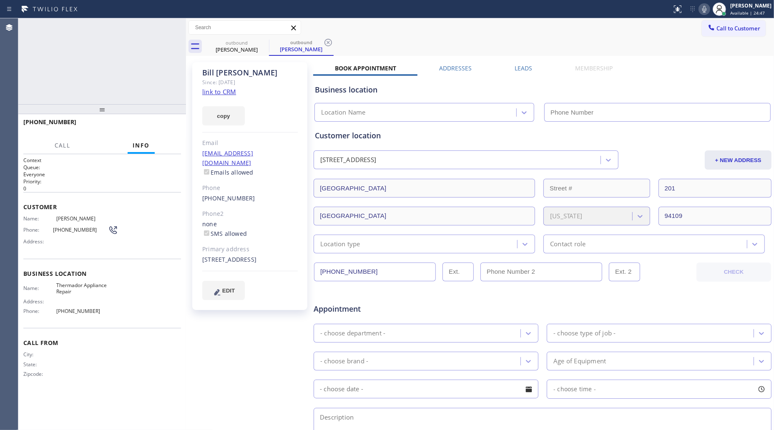
type input "[PHONE_NUMBER]"
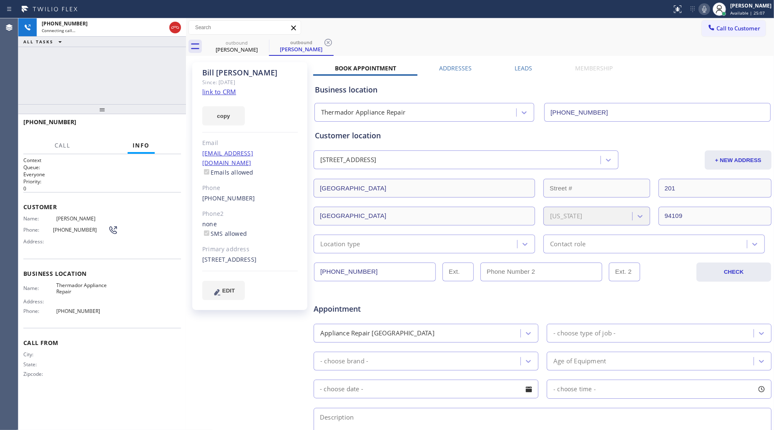
click at [380, 41] on div "outbound [PERSON_NAME] outbound [PERSON_NAME]" at bounding box center [489, 46] width 570 height 19
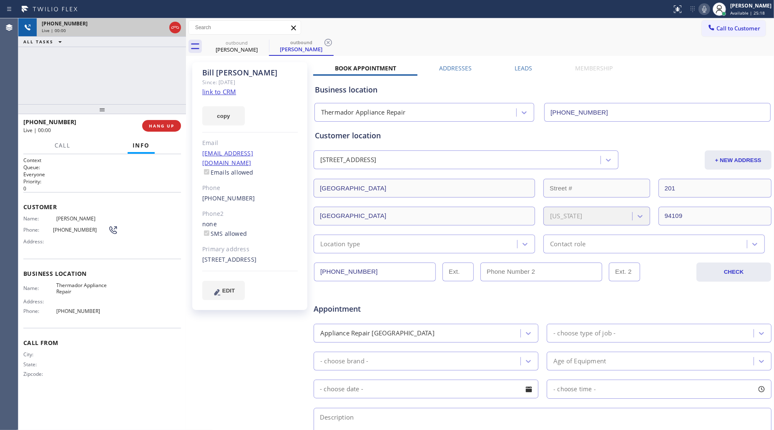
click at [177, 28] on icon at bounding box center [175, 28] width 10 height 10
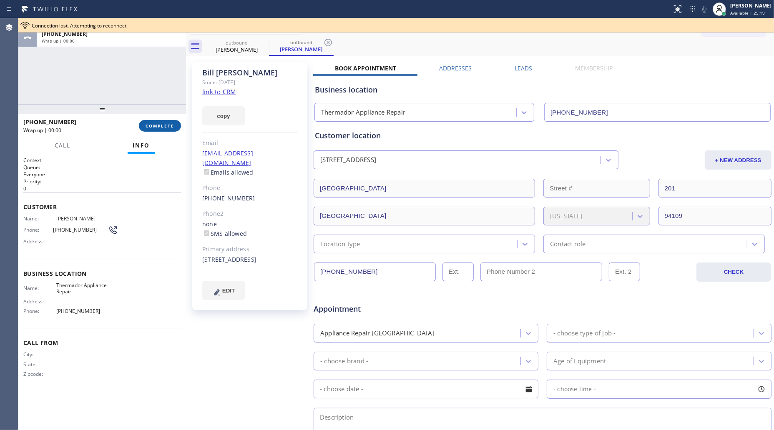
click at [172, 126] on span "COMPLETE" at bounding box center [160, 126] width 29 height 6
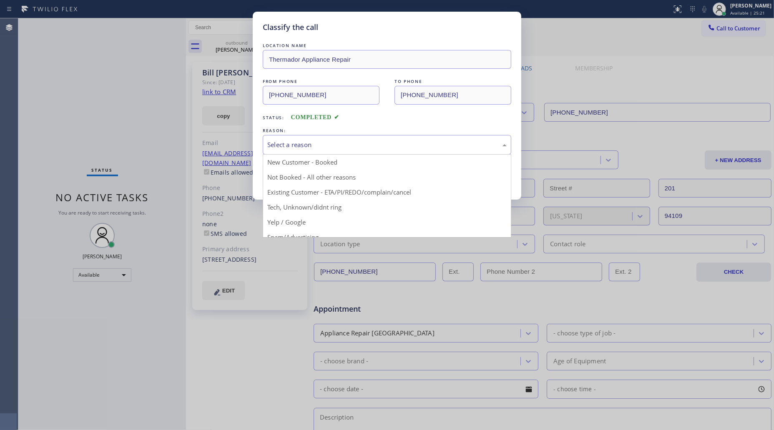
click at [297, 151] on div "Select a reason" at bounding box center [387, 145] width 249 height 20
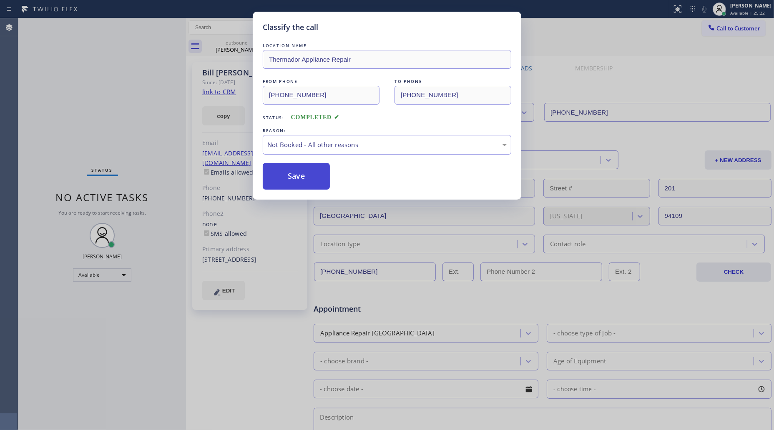
click at [291, 176] on button "Save" at bounding box center [296, 176] width 67 height 27
drag, startPoint x: 224, startPoint y: 41, endPoint x: 231, endPoint y: 41, distance: 7.1
click at [224, 41] on div "Classify the call LOCATION NAME Thermador Appliance Repair FROM PHONE [PHONE_NU…" at bounding box center [387, 215] width 774 height 430
click at [243, 40] on div "Classify the call LOCATION NAME Oasis Plumbers [GEOGRAPHIC_DATA] FROM PHONE [PH…" at bounding box center [396, 224] width 756 height 412
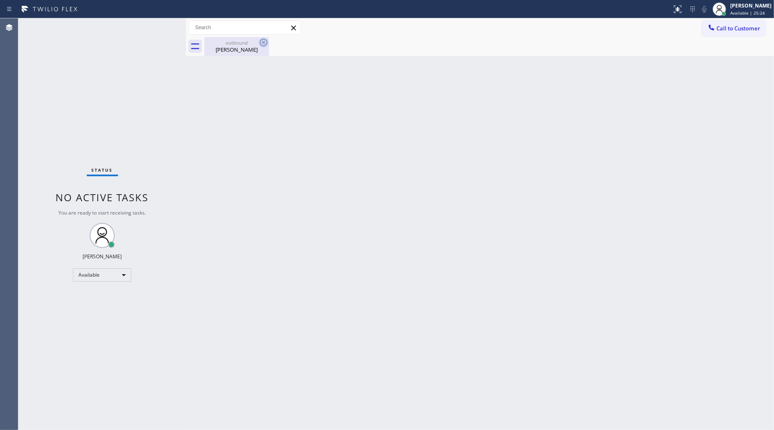
click at [260, 42] on icon at bounding box center [264, 43] width 8 height 8
click at [261, 41] on icon at bounding box center [264, 43] width 8 height 8
click at [261, 46] on icon at bounding box center [264, 43] width 10 height 10
drag, startPoint x: 264, startPoint y: 44, endPoint x: 246, endPoint y: 48, distance: 17.9
click at [263, 44] on icon at bounding box center [264, 43] width 10 height 10
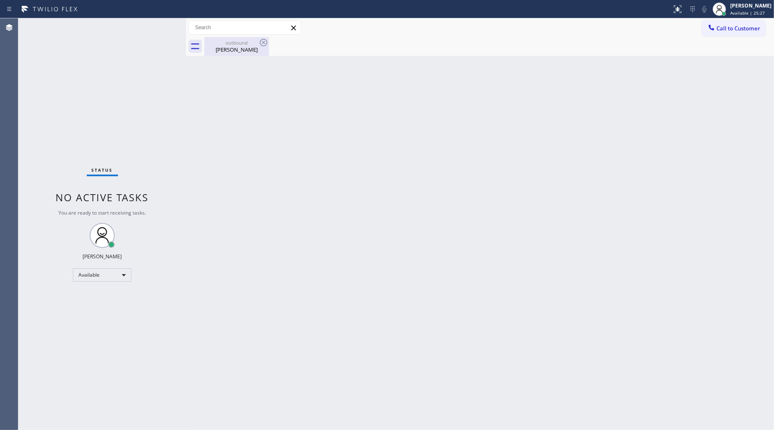
click at [246, 48] on div "[PERSON_NAME]" at bounding box center [236, 50] width 63 height 8
click at [728, 36] on div "Call to Customer Outbound call Location Thermador Appliance Repair Your caller …" at bounding box center [480, 27] width 588 height 19
click at [719, 32] on span "Call to Customer" at bounding box center [738, 29] width 44 height 8
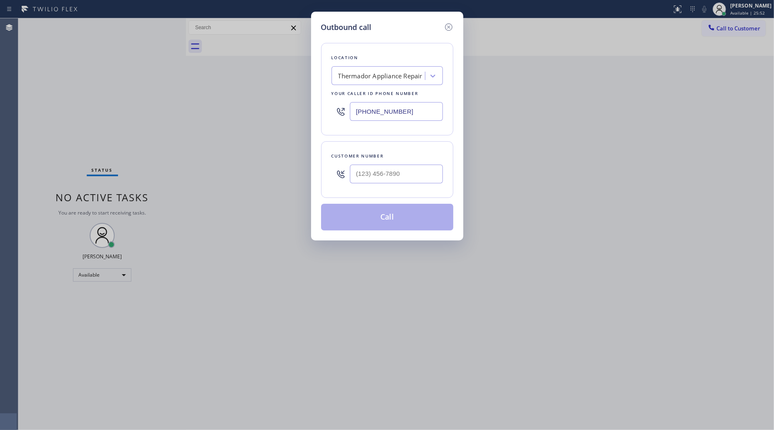
drag, startPoint x: 430, startPoint y: 109, endPoint x: 341, endPoint y: 98, distance: 90.4
click at [349, 105] on div "[PHONE_NUMBER]" at bounding box center [387, 111] width 111 height 27
paste input "833) 692-2271"
type input "[PHONE_NUMBER]"
drag, startPoint x: 428, startPoint y: 178, endPoint x: 416, endPoint y: 149, distance: 30.7
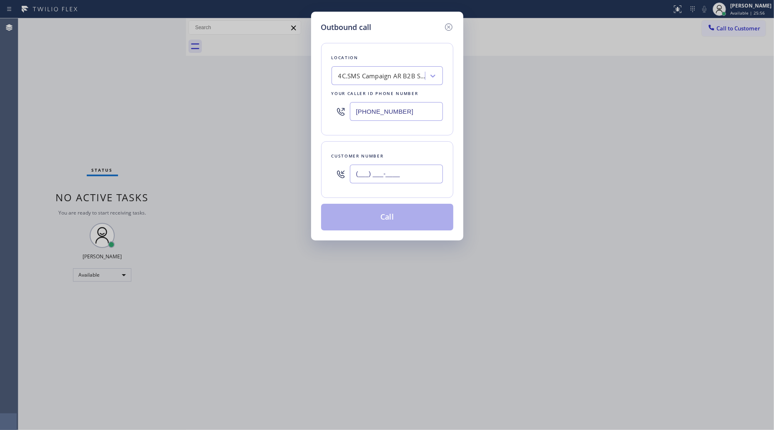
click at [427, 178] on input "(___) ___-____" at bounding box center [396, 174] width 93 height 19
paste input "312) 560-3969"
type input "[PHONE_NUMBER]"
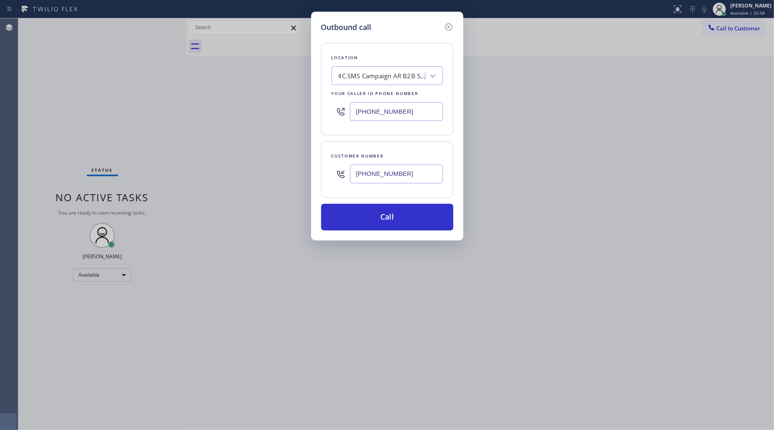
click at [383, 195] on div "Customer number [PHONE_NUMBER]" at bounding box center [387, 169] width 132 height 57
click at [389, 217] on button "Call" at bounding box center [387, 217] width 132 height 27
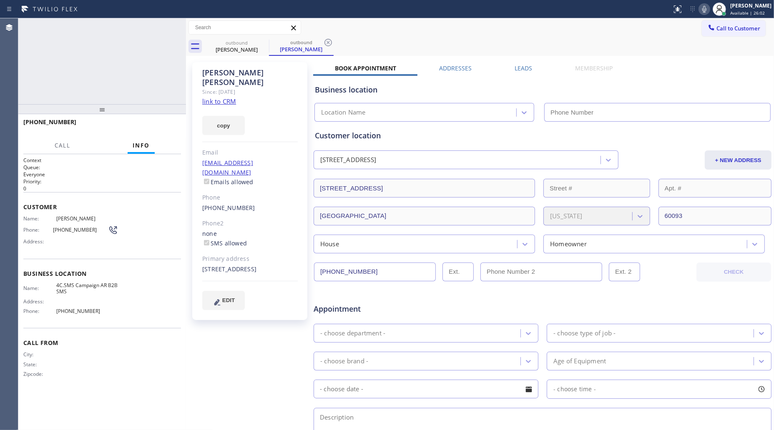
type input "[PHONE_NUMBER]"
click at [329, 40] on icon at bounding box center [328, 43] width 10 height 10
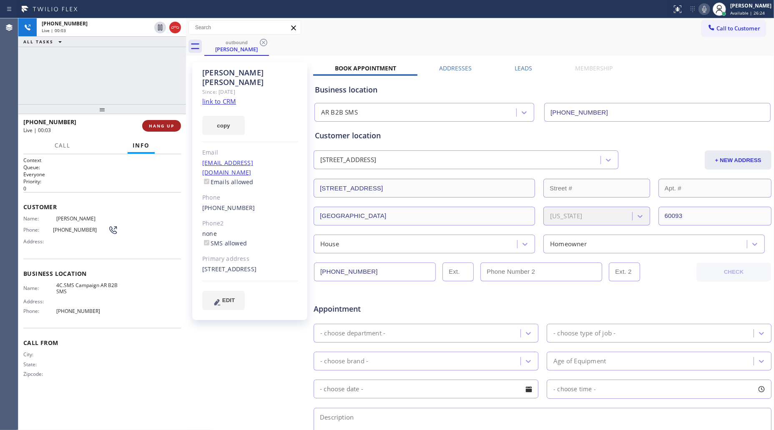
click at [161, 128] on span "HANG UP" at bounding box center [161, 126] width 25 height 6
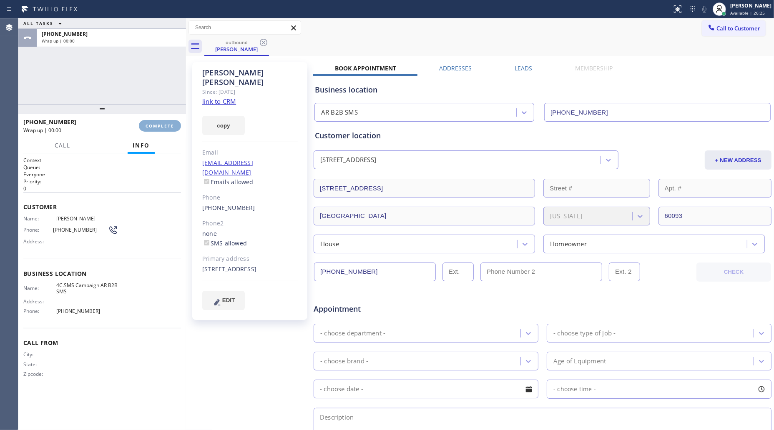
click at [161, 128] on span "COMPLETE" at bounding box center [160, 126] width 29 height 6
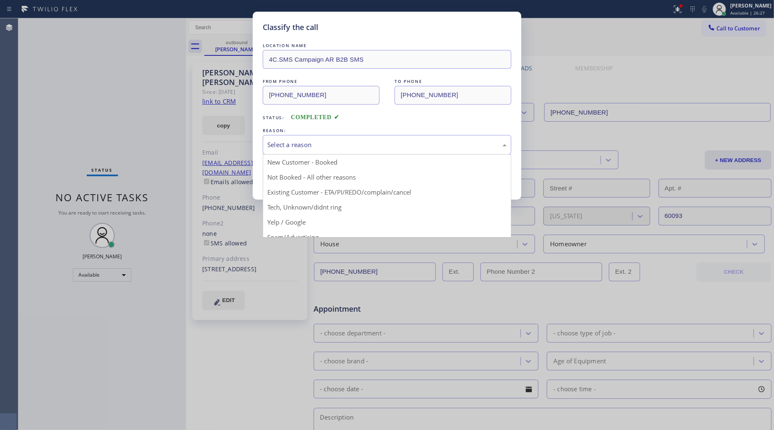
drag, startPoint x: 281, startPoint y: 142, endPoint x: 297, endPoint y: 181, distance: 41.5
click at [288, 153] on div "Select a reason" at bounding box center [387, 145] width 249 height 20
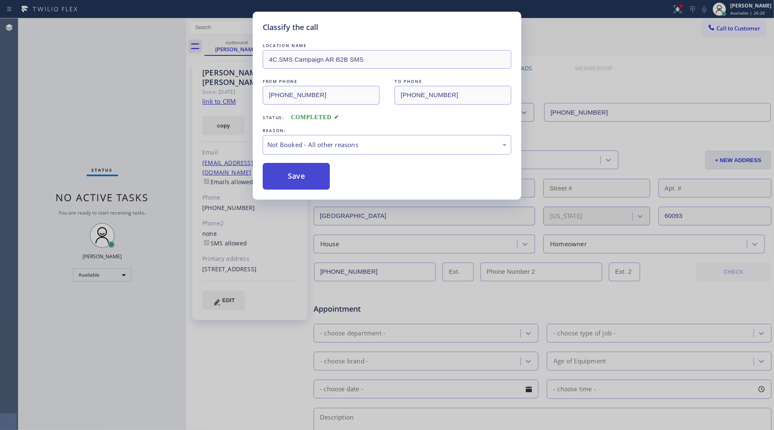
click at [297, 178] on button "Save" at bounding box center [296, 176] width 67 height 27
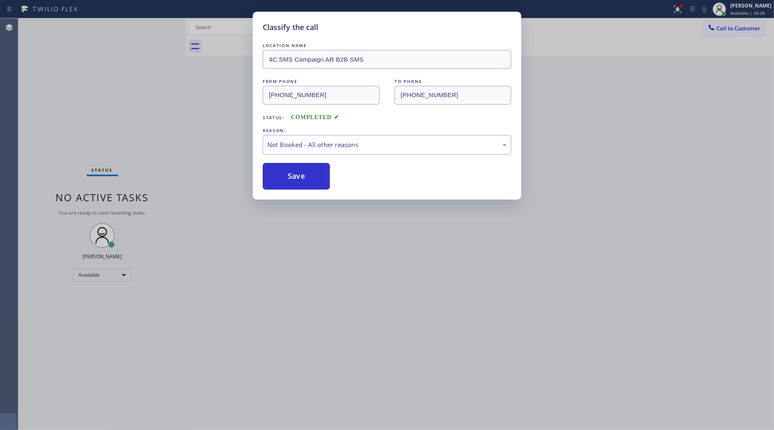
click at [198, 120] on div "Classify the call LOCATION NAME 4C.SMS Campaign AR B2B SMS FROM PHONE [PHONE_NU…" at bounding box center [387, 215] width 774 height 430
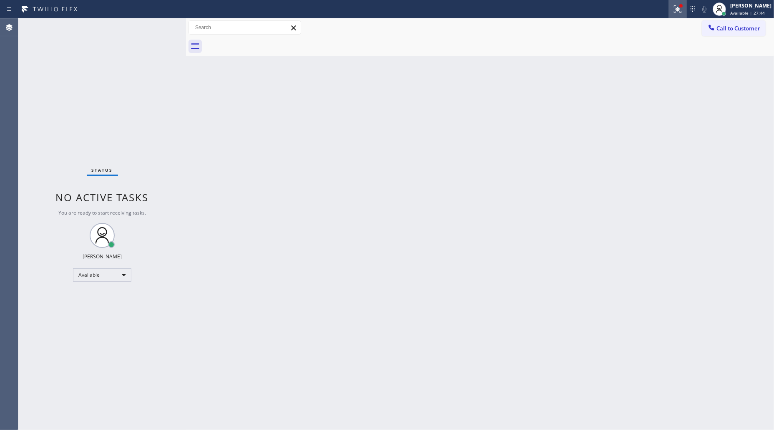
click at [676, 14] on button at bounding box center [677, 9] width 18 height 18
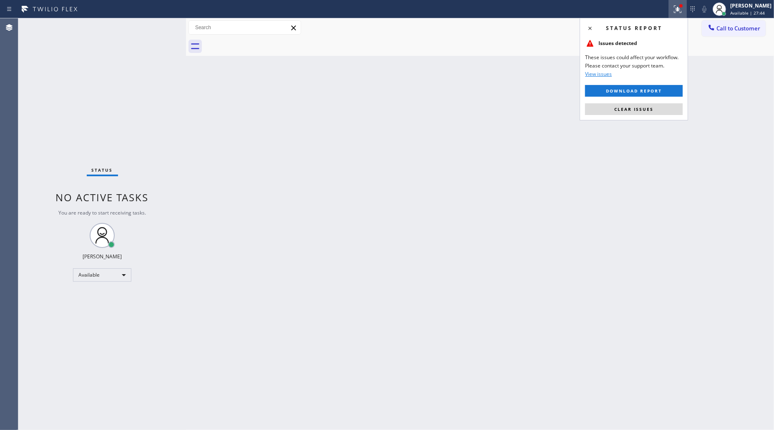
click at [623, 117] on div "Status report Issues detected These issues could affect your workflow. Please c…" at bounding box center [634, 69] width 108 height 103
click at [618, 109] on span "Clear issues" at bounding box center [633, 109] width 39 height 6
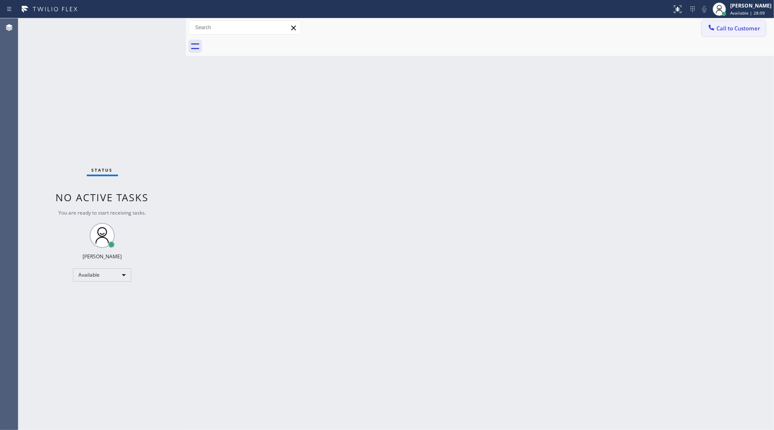
click at [704, 30] on div "Call to Customer Outbound call Location AR B2B SMS Your caller id phone number …" at bounding box center [480, 27] width 588 height 15
click at [707, 30] on icon at bounding box center [711, 27] width 8 height 8
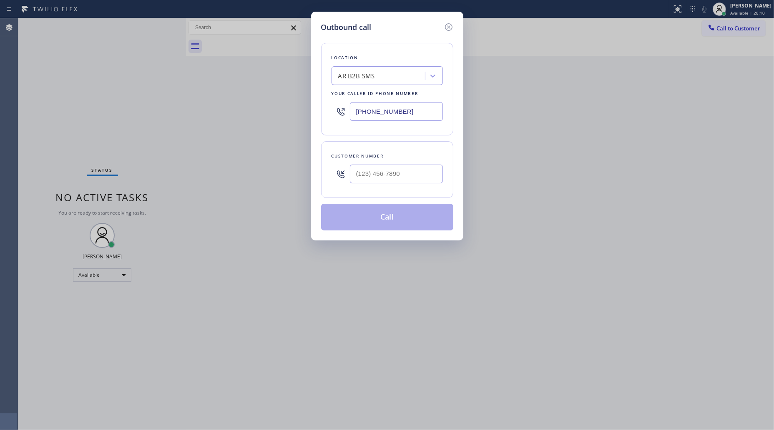
drag, startPoint x: 354, startPoint y: 122, endPoint x: 324, endPoint y: 117, distance: 30.5
click at [324, 122] on div "Location AR B2B SMS Your caller id phone number [PHONE_NUMBER]" at bounding box center [387, 89] width 132 height 93
click at [393, 124] on div at bounding box center [387, 111] width 111 height 27
click at [407, 110] on input "(___) ___-____" at bounding box center [396, 111] width 93 height 19
paste input "833) 692-2271"
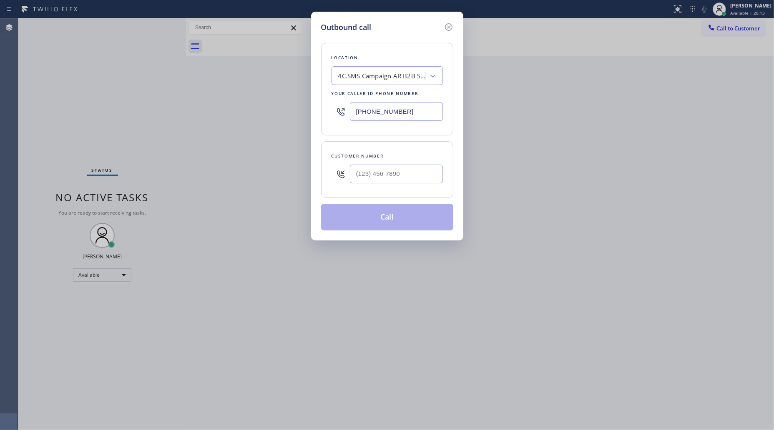
type input "[PHONE_NUMBER]"
click at [407, 178] on input "(___) ___-____" at bounding box center [396, 174] width 93 height 19
paste input "917) 751-4572"
type input "[PHONE_NUMBER]"
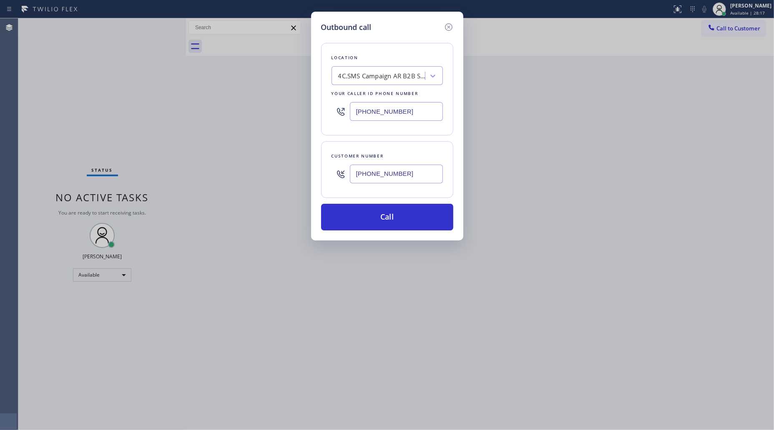
click at [403, 204] on div "Location 4C.SMS Campaign AR B2B SMS Your caller id phone number [PHONE_NUMBER] …" at bounding box center [387, 132] width 132 height 198
click at [390, 225] on button "Call" at bounding box center [387, 217] width 132 height 27
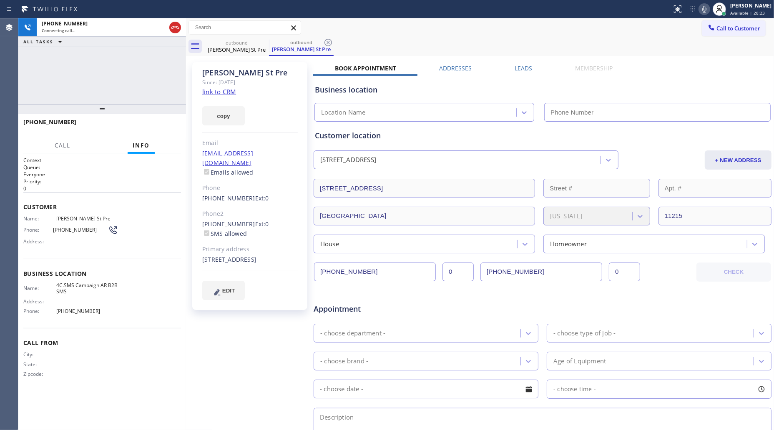
type input "[PHONE_NUMBER]"
click at [166, 122] on button "HANG UP" at bounding box center [161, 126] width 39 height 12
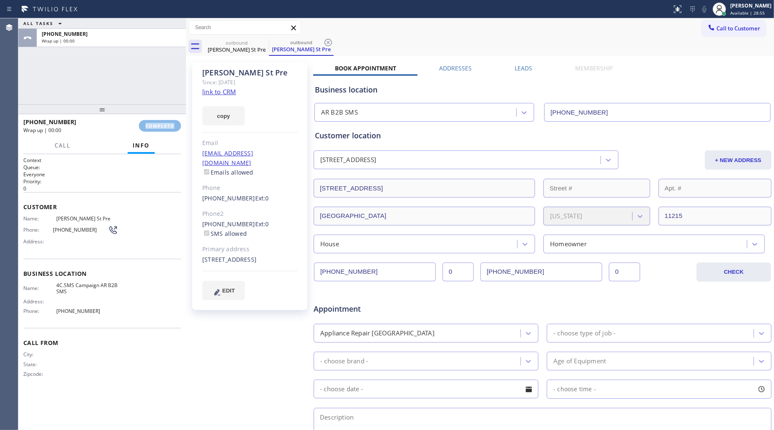
click at [166, 119] on div "[PHONE_NUMBER] Wrap up | 00:00 COMPLETE" at bounding box center [102, 126] width 158 height 22
click at [166, 118] on div "[PHONE_NUMBER] Wrap up | 00:00 COMPLETE" at bounding box center [102, 126] width 158 height 22
click at [166, 118] on div "[PHONE_NUMBER] Wrap up | 00:01 COMPLETE" at bounding box center [102, 126] width 158 height 22
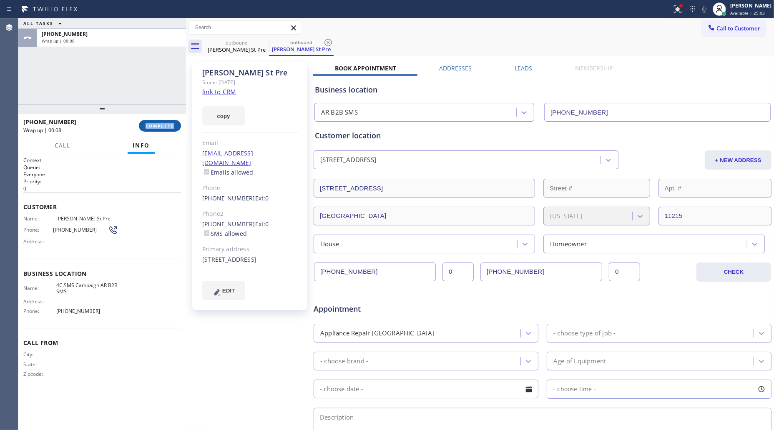
click at [153, 120] on button "COMPLETE" at bounding box center [160, 126] width 42 height 12
click at [144, 92] on div "ALL TASKS ALL TASKS ACTIVE TASKS TASKS IN WRAP UP [PHONE_NUMBER] Wrap up | 00:09" at bounding box center [102, 61] width 168 height 86
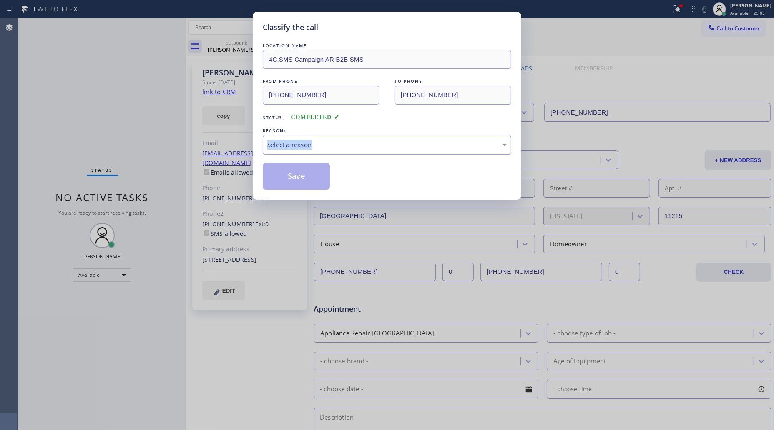
drag, startPoint x: 323, startPoint y: 132, endPoint x: 317, endPoint y: 149, distance: 18.5
click at [320, 143] on div "REASON: Select a reason" at bounding box center [387, 140] width 249 height 28
click at [317, 151] on div "Select a reason" at bounding box center [387, 145] width 249 height 20
click at [299, 176] on button "Save" at bounding box center [296, 176] width 67 height 27
click at [270, 165] on button "Save" at bounding box center [296, 176] width 67 height 27
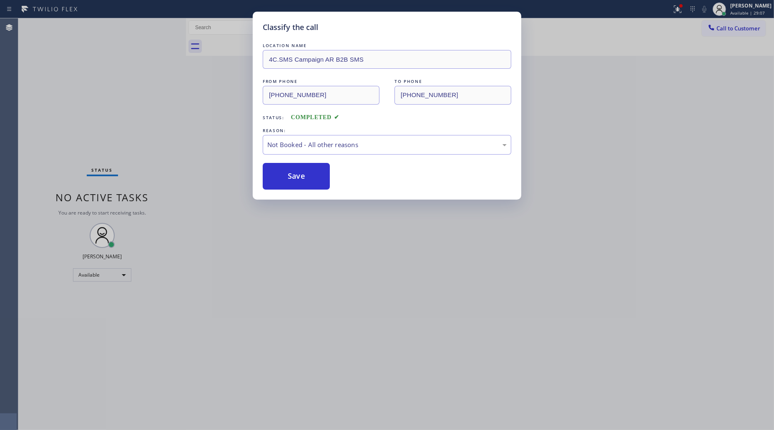
drag, startPoint x: 537, startPoint y: 35, endPoint x: 542, endPoint y: 36, distance: 5.7
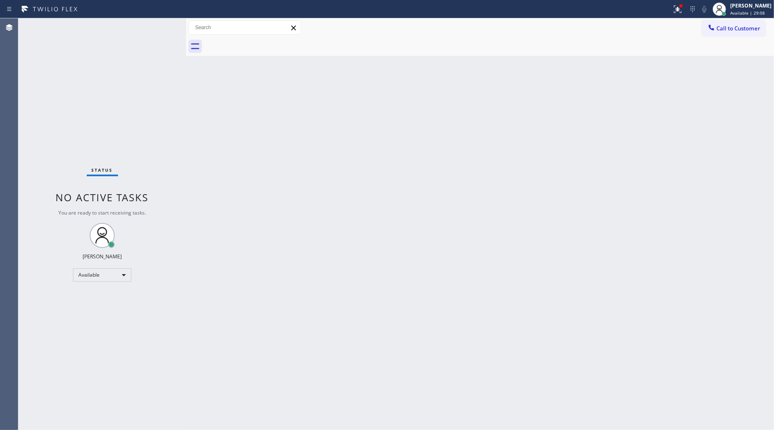
drag, startPoint x: 542, startPoint y: 36, endPoint x: 659, endPoint y: 3, distance: 121.8
click at [679, 3] on button at bounding box center [677, 9] width 18 height 18
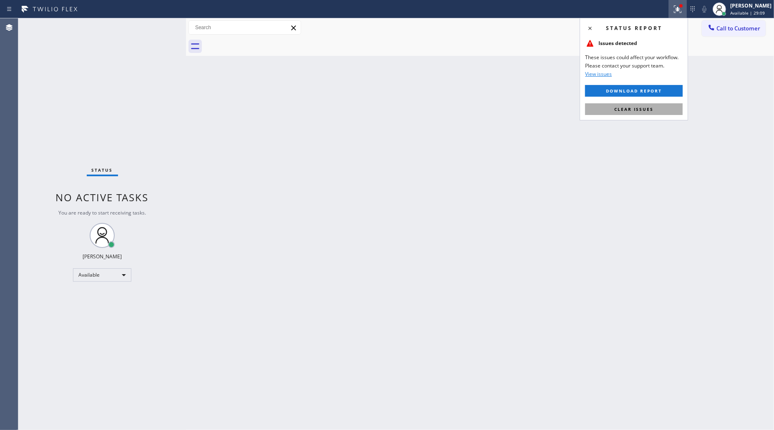
drag, startPoint x: 645, startPoint y: 118, endPoint x: 647, endPoint y: 108, distance: 9.5
click at [645, 117] on div "Status report Issues detected These issues could affect your workflow. Please c…" at bounding box center [634, 69] width 108 height 103
click at [644, 105] on button "Clear issues" at bounding box center [634, 109] width 98 height 12
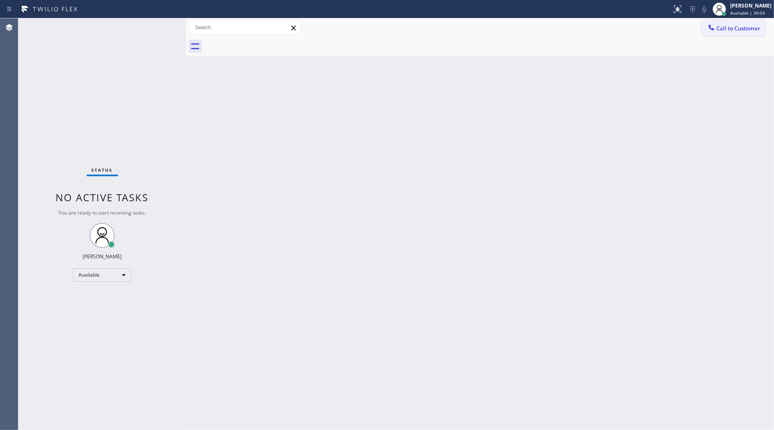
click at [744, 22] on button "Call to Customer" at bounding box center [734, 28] width 64 height 16
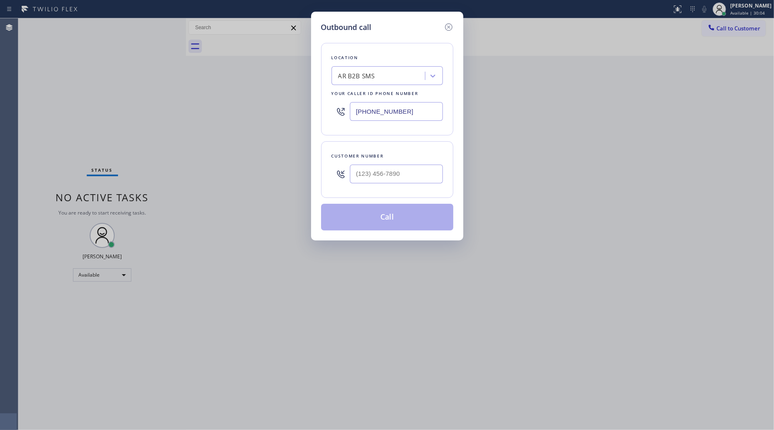
drag, startPoint x: 414, startPoint y: 110, endPoint x: 424, endPoint y: 97, distance: 16.0
click at [345, 111] on div "[PHONE_NUMBER]" at bounding box center [387, 111] width 111 height 27
paste input "05) 222-7808"
type input "[PHONE_NUMBER]"
click at [430, 159] on div "Customer number" at bounding box center [387, 156] width 111 height 9
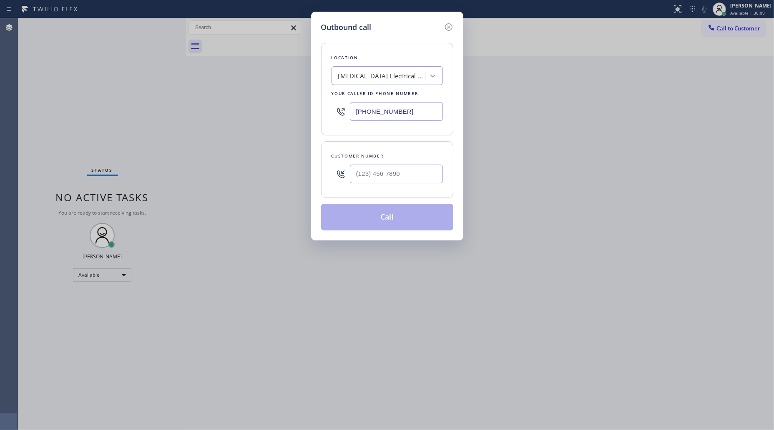
drag, startPoint x: 426, startPoint y: 166, endPoint x: 421, endPoint y: 170, distance: 6.2
click at [422, 170] on div "Customer number" at bounding box center [387, 169] width 132 height 57
click at [420, 169] on input "(___) ___-____" at bounding box center [396, 174] width 93 height 19
paste input "805) 407-3787"
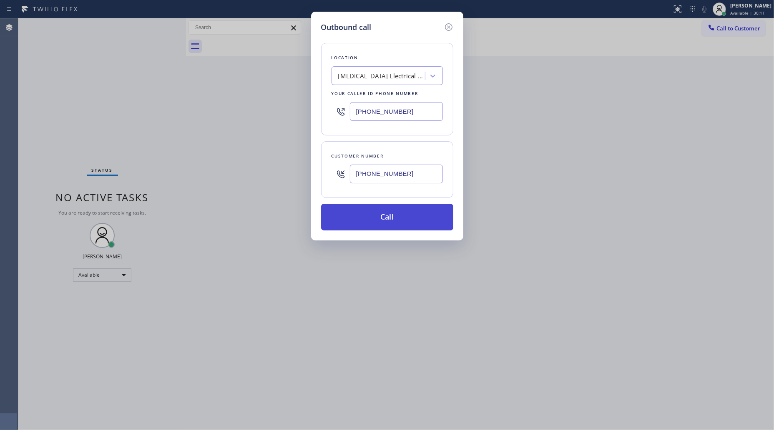
type input "[PHONE_NUMBER]"
click at [384, 218] on button "Call" at bounding box center [387, 217] width 132 height 27
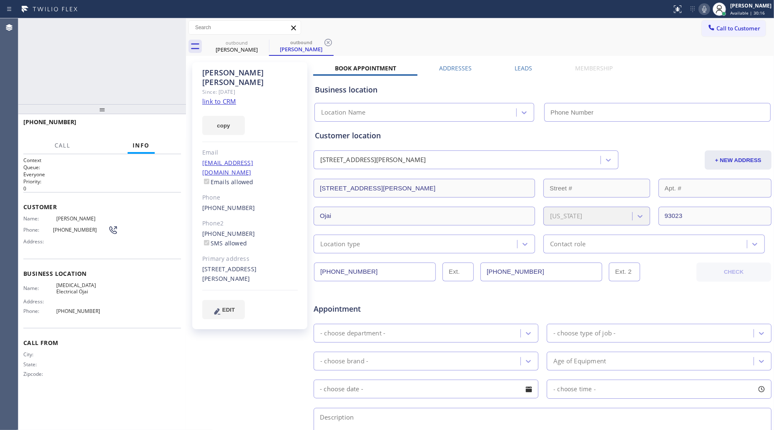
type input "[PHONE_NUMBER]"
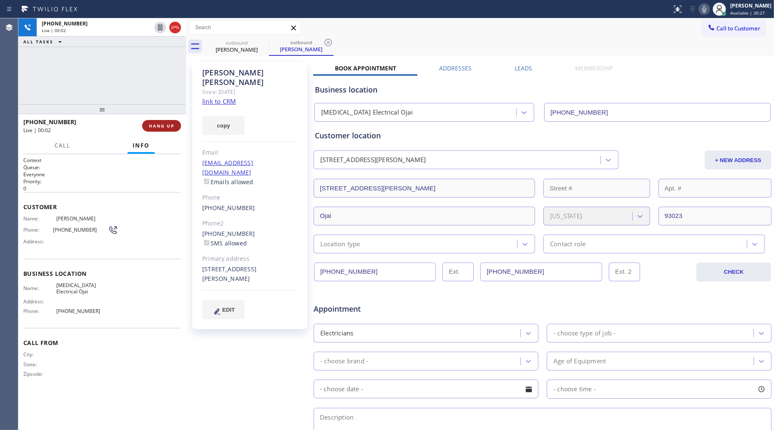
click at [159, 128] on span "HANG UP" at bounding box center [161, 126] width 25 height 6
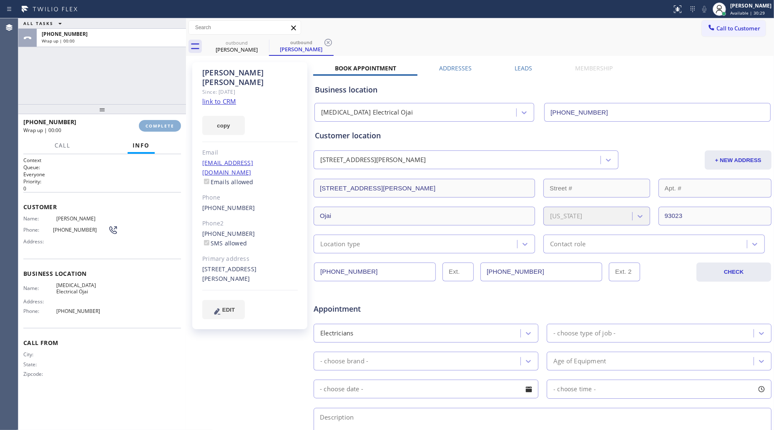
click at [159, 126] on span "COMPLETE" at bounding box center [160, 126] width 29 height 6
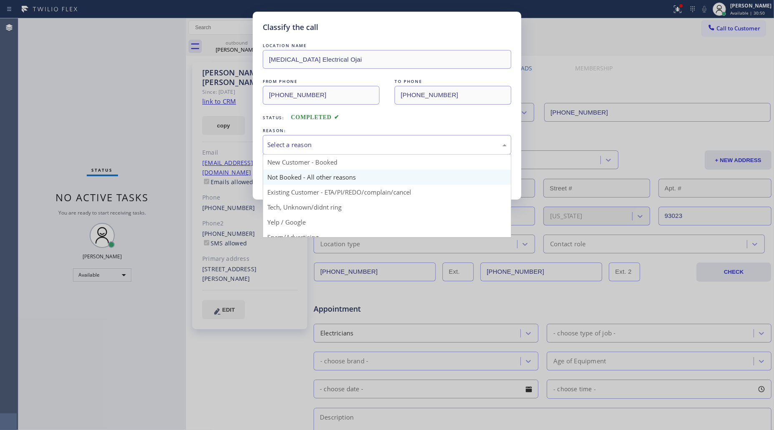
drag, startPoint x: 302, startPoint y: 142, endPoint x: 304, endPoint y: 185, distance: 43.1
click at [303, 155] on div "Select a reason New Customer - Booked Not Booked - All other reasons Existing C…" at bounding box center [387, 145] width 249 height 20
click at [304, 182] on button "Save" at bounding box center [296, 176] width 67 height 27
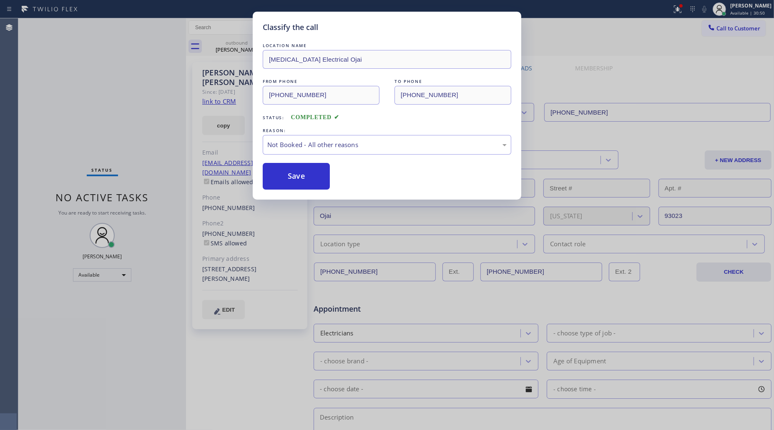
click at [304, 182] on button "Save" at bounding box center [296, 176] width 67 height 27
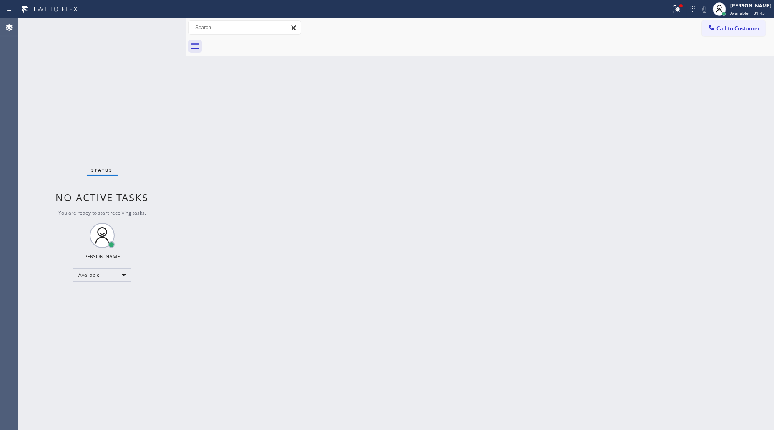
drag, startPoint x: 676, startPoint y: 5, endPoint x: 632, endPoint y: 75, distance: 82.8
click at [676, 8] on icon at bounding box center [678, 9] width 10 height 10
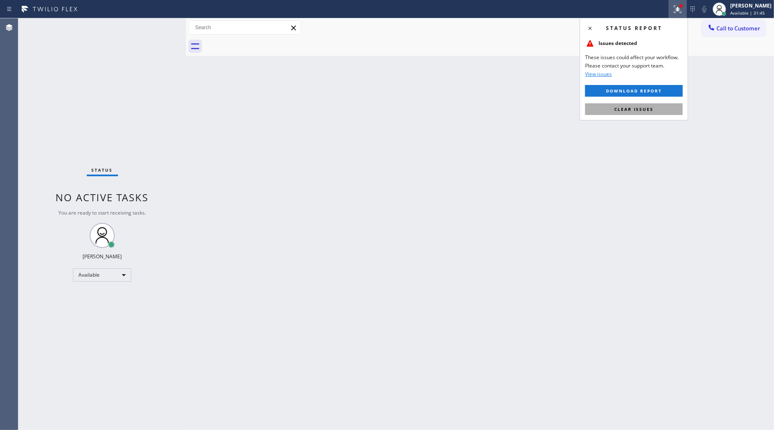
click at [604, 113] on button "Clear issues" at bounding box center [634, 109] width 98 height 12
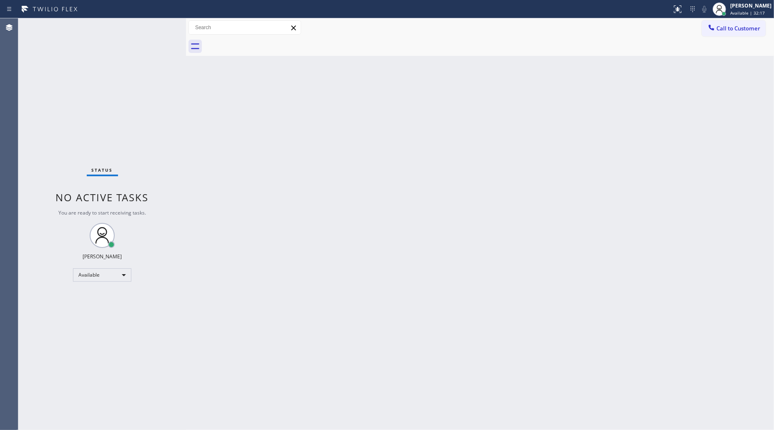
drag, startPoint x: 733, startPoint y: 32, endPoint x: 630, endPoint y: 80, distance: 114.0
click at [733, 33] on button "Call to Customer" at bounding box center [734, 28] width 64 height 16
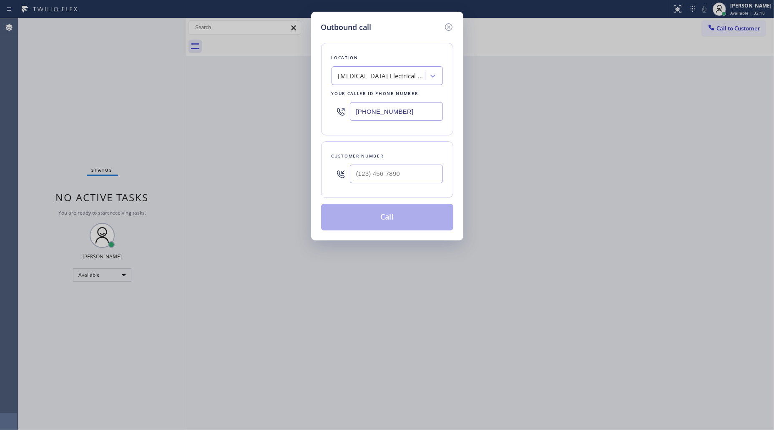
drag, startPoint x: 415, startPoint y: 114, endPoint x: 318, endPoint y: 113, distance: 96.8
click at [305, 113] on div "Outbound call Location [MEDICAL_DATA] Electrical Ojai Your caller id phone numb…" at bounding box center [387, 215] width 774 height 430
paste input "206) 734-391"
type input "[PHONE_NUMBER]"
paste input "206) 696-5895"
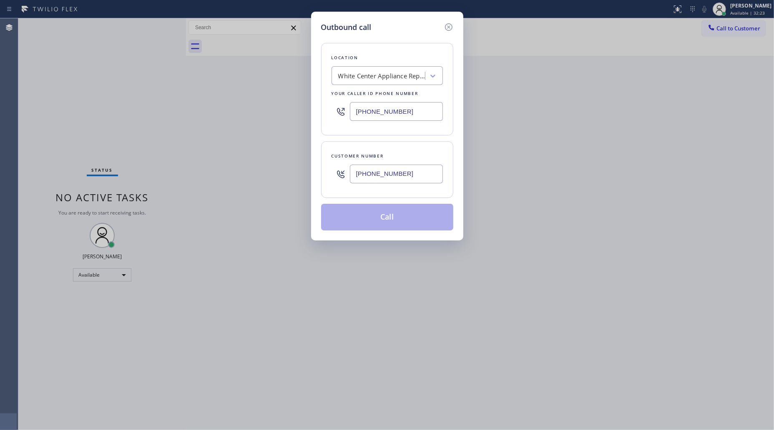
click at [417, 176] on input "[PHONE_NUMBER]" at bounding box center [396, 174] width 93 height 19
type input "[PHONE_NUMBER]"
click at [394, 221] on button "Call" at bounding box center [387, 217] width 132 height 27
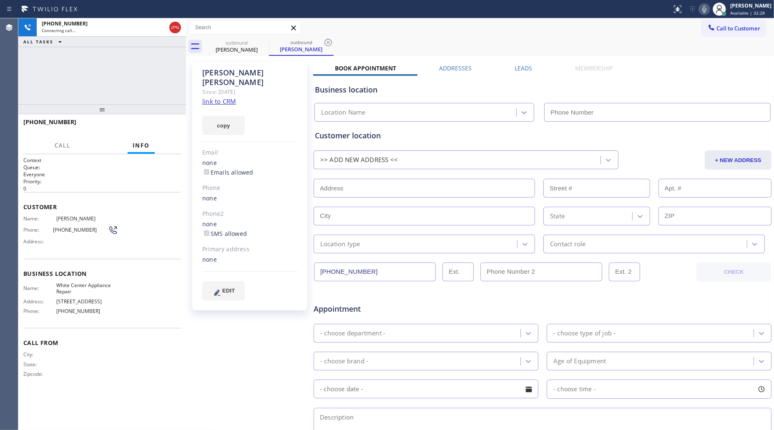
type input "[PHONE_NUMBER]"
click at [330, 45] on icon at bounding box center [328, 43] width 10 height 10
click at [353, 46] on div "outbound [PERSON_NAME] outbound [PERSON_NAME]" at bounding box center [489, 46] width 570 height 19
click at [331, 38] on div "outbound [PERSON_NAME]" at bounding box center [489, 46] width 570 height 19
click at [340, 39] on div "outbound [PERSON_NAME]" at bounding box center [489, 46] width 570 height 19
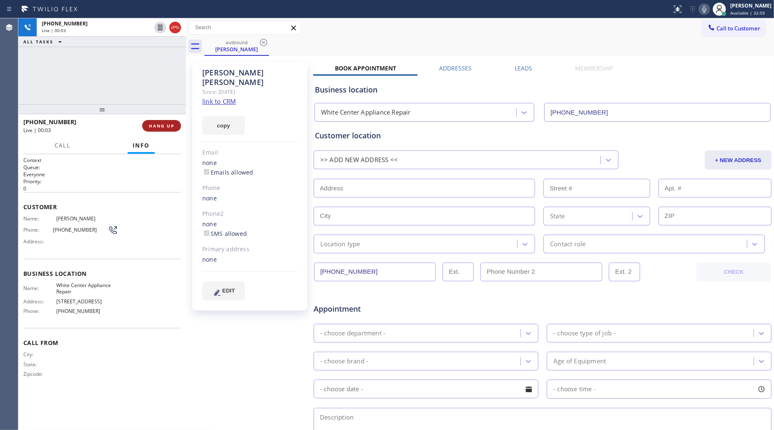
click at [161, 127] on span "HANG UP" at bounding box center [161, 126] width 25 height 6
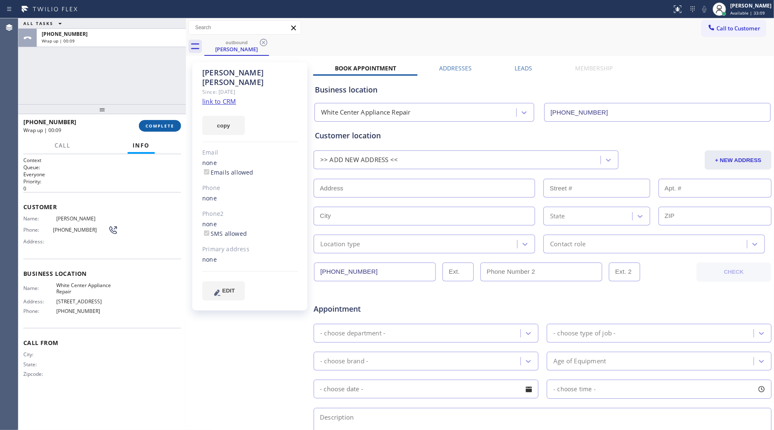
click at [153, 132] on div "[PHONE_NUMBER] Wrap up | 00:09 COMPLETE" at bounding box center [102, 126] width 158 height 22
click at [157, 128] on span "COMPLETE" at bounding box center [160, 126] width 29 height 6
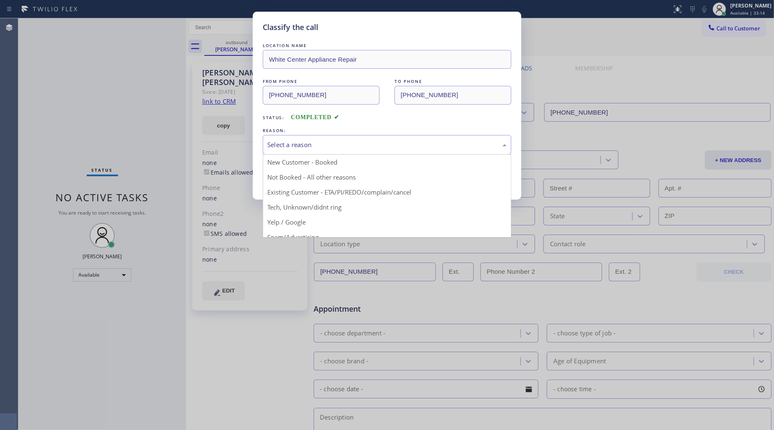
drag, startPoint x: 303, startPoint y: 137, endPoint x: 272, endPoint y: 179, distance: 52.3
click at [301, 138] on div "Select a reason" at bounding box center [387, 145] width 249 height 20
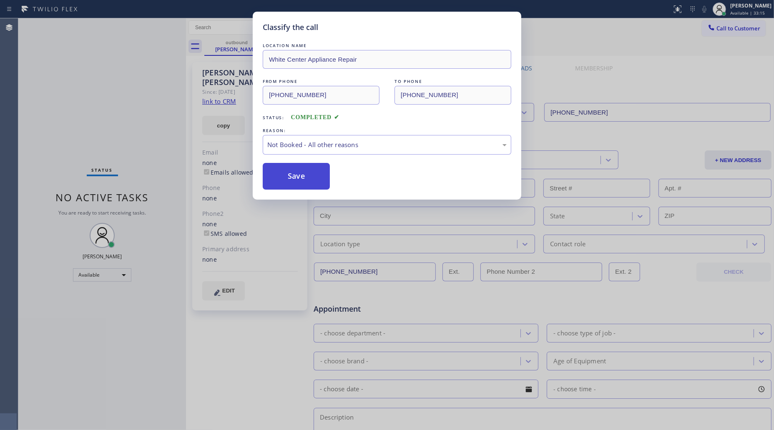
click at [276, 180] on button "Save" at bounding box center [296, 176] width 67 height 27
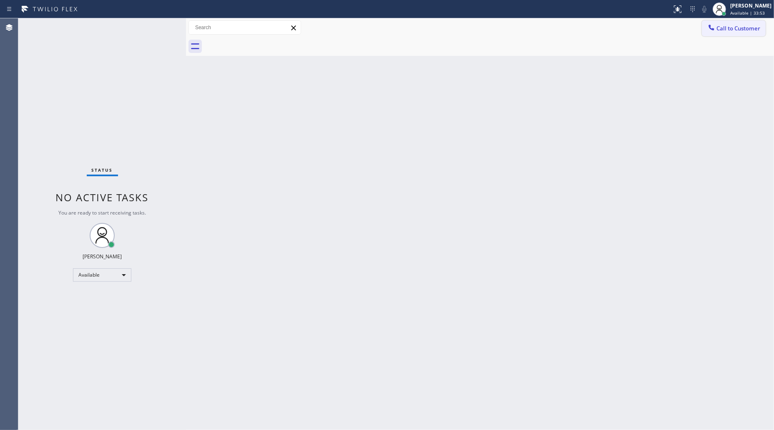
click at [726, 33] on button "Call to Customer" at bounding box center [734, 28] width 64 height 16
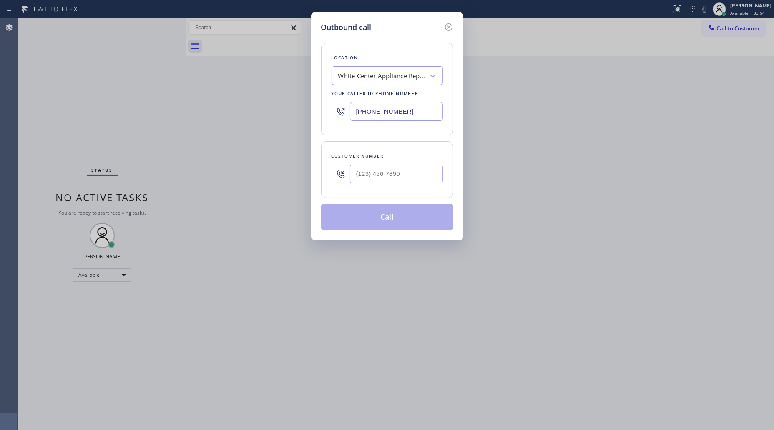
drag, startPoint x: 405, startPoint y: 110, endPoint x: 339, endPoint y: 115, distance: 66.9
click at [339, 115] on div "[PHONE_NUMBER]" at bounding box center [387, 111] width 111 height 27
paste input "805) 572-7654"
type input "[PHONE_NUMBER]"
paste input "805) 451-4425"
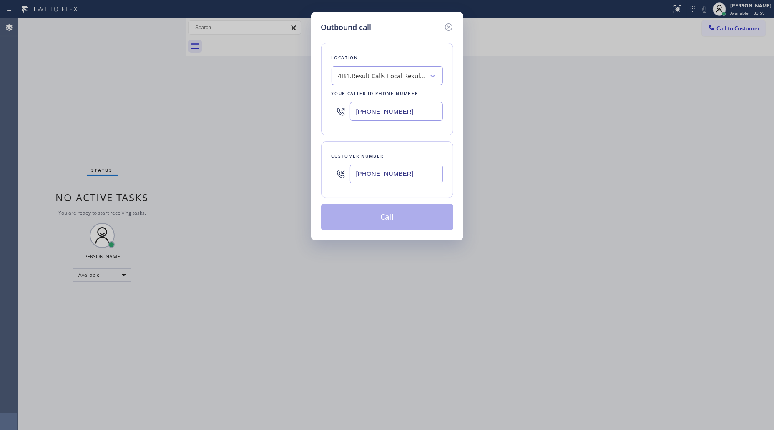
click at [391, 174] on input "[PHONE_NUMBER]" at bounding box center [396, 174] width 93 height 19
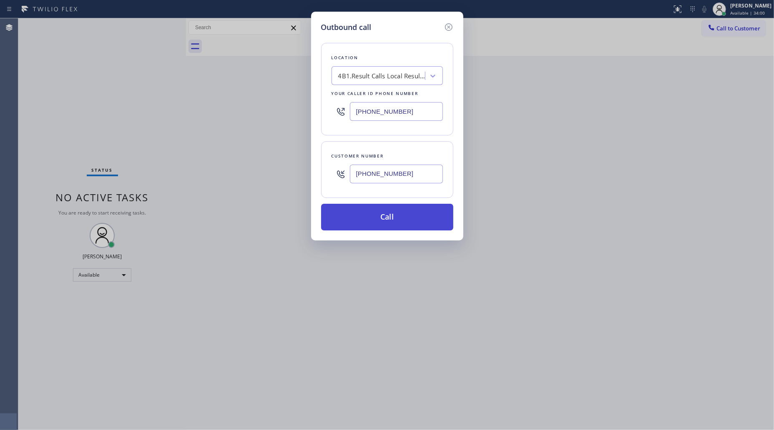
type input "[PHONE_NUMBER]"
drag, startPoint x: 386, startPoint y: 216, endPoint x: 386, endPoint y: 211, distance: 4.6
click at [386, 215] on button "Call" at bounding box center [387, 217] width 132 height 27
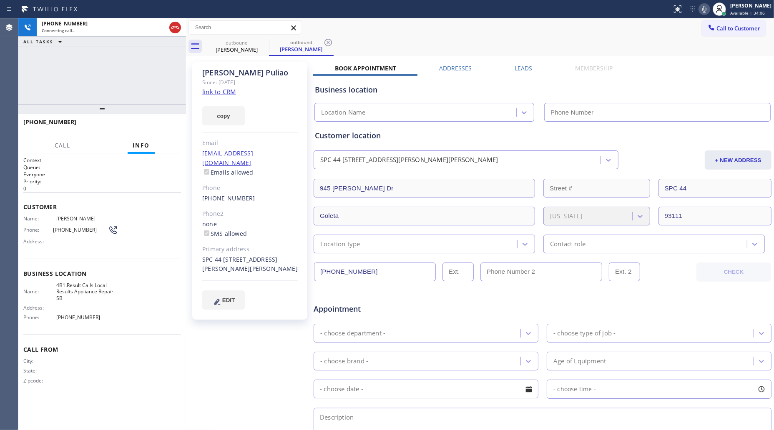
type input "[PHONE_NUMBER]"
click at [157, 128] on span "HANG UP" at bounding box center [161, 126] width 25 height 6
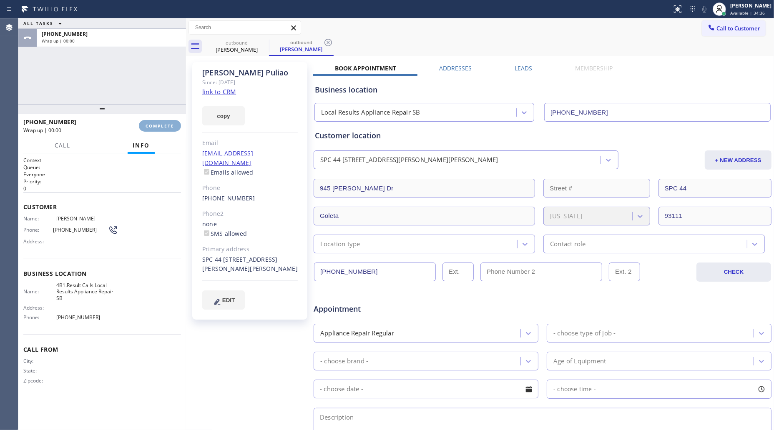
click at [156, 126] on span "COMPLETE" at bounding box center [160, 126] width 29 height 6
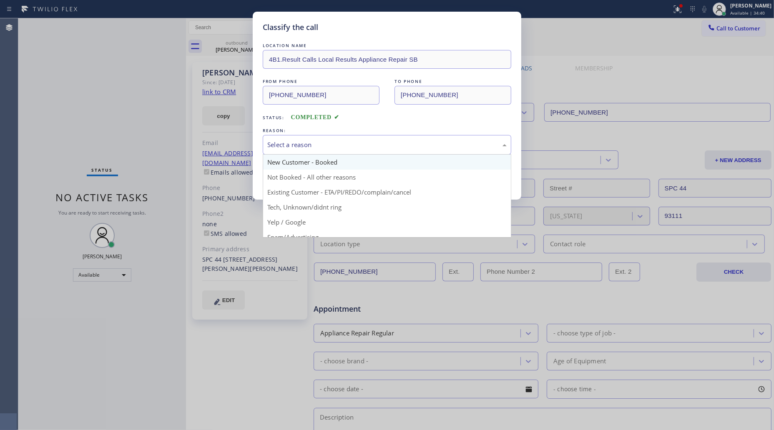
drag, startPoint x: 326, startPoint y: 145, endPoint x: 301, endPoint y: 166, distance: 32.6
click at [324, 147] on div "Select a reason" at bounding box center [386, 145] width 239 height 10
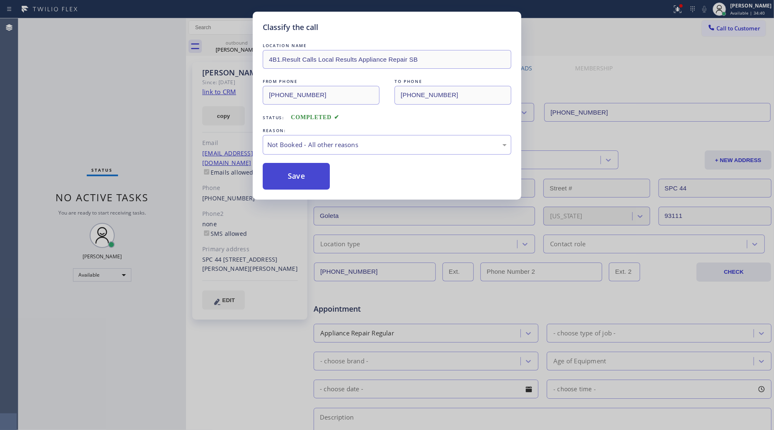
click at [286, 177] on button "Save" at bounding box center [296, 176] width 67 height 27
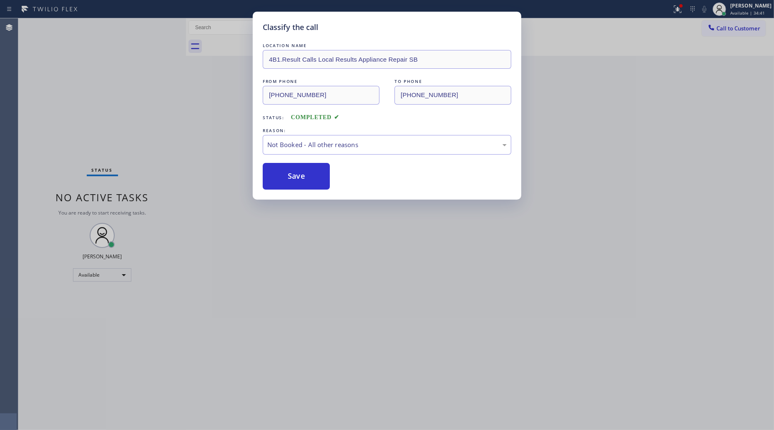
click at [139, 93] on div "Classify the call LOCATION NAME 4B1.Result Calls Local Results Appliance Repair…" at bounding box center [387, 215] width 774 height 430
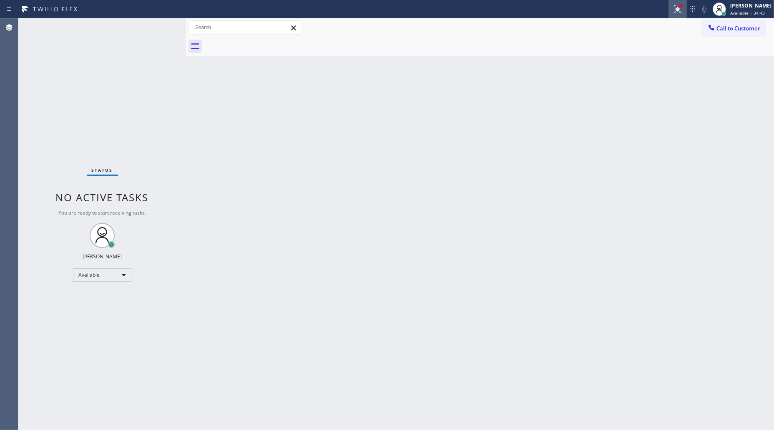
click at [681, 9] on icon at bounding box center [678, 9] width 10 height 10
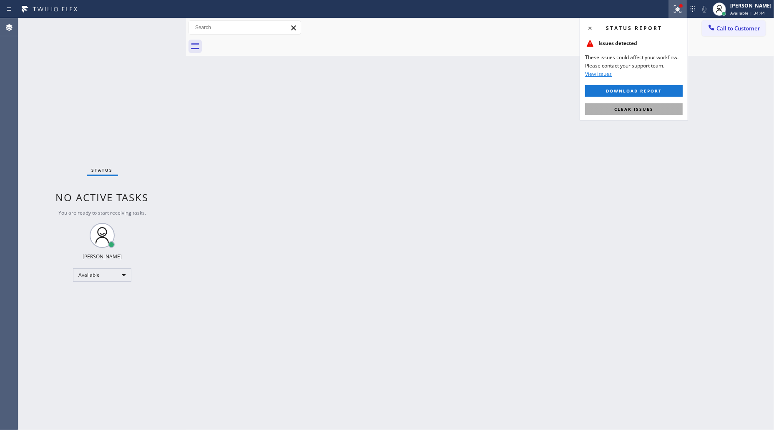
click at [634, 108] on span "Clear issues" at bounding box center [633, 109] width 39 height 6
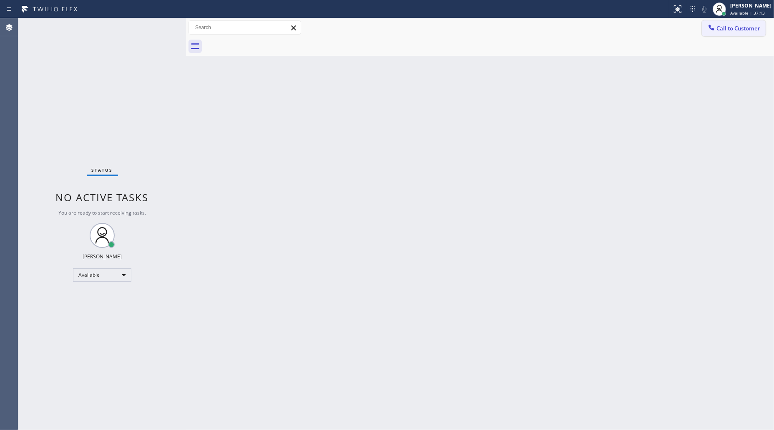
click at [722, 30] on span "Call to Customer" at bounding box center [738, 29] width 44 height 8
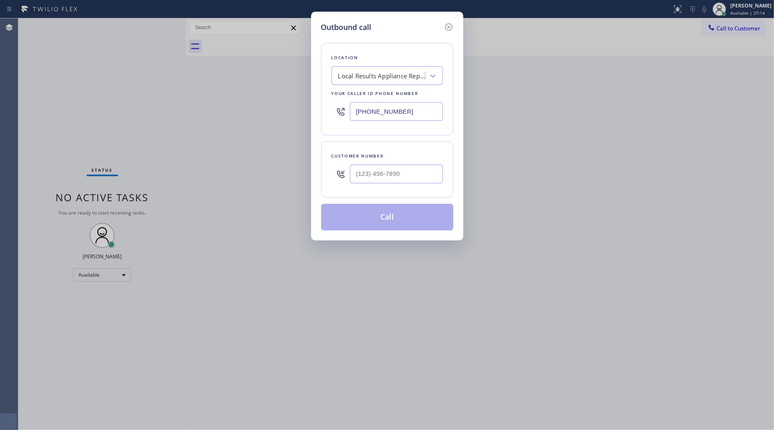
drag, startPoint x: 412, startPoint y: 116, endPoint x: 319, endPoint y: 107, distance: 93.4
click at [326, 114] on div "Location Local Results Appliance Repair SB Your caller id phone number [PHONE_N…" at bounding box center [387, 89] width 132 height 93
paste input "551) 295-7992"
type input "[PHONE_NUMBER]"
click at [407, 173] on input "(___) ___-____" at bounding box center [396, 174] width 93 height 19
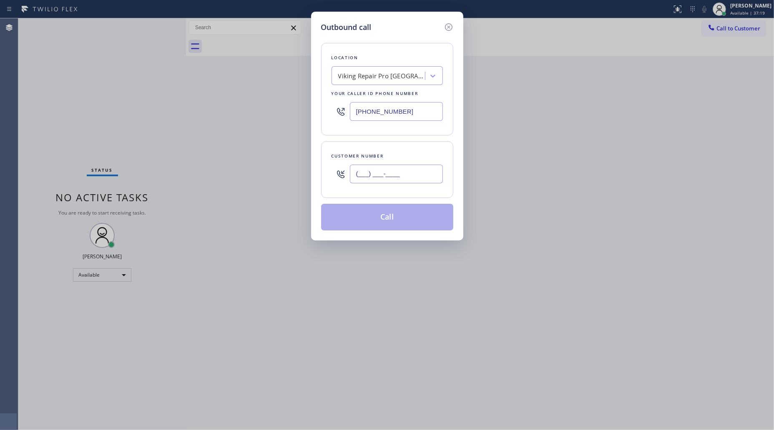
paste input "646) 246-5539"
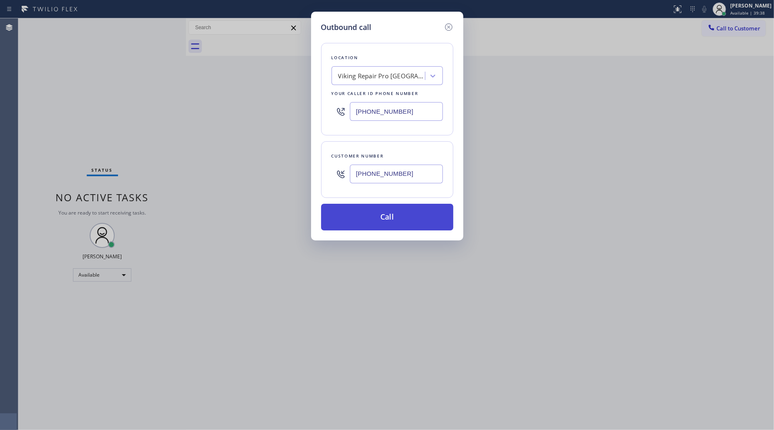
type input "[PHONE_NUMBER]"
click at [384, 207] on button "Call" at bounding box center [387, 217] width 132 height 27
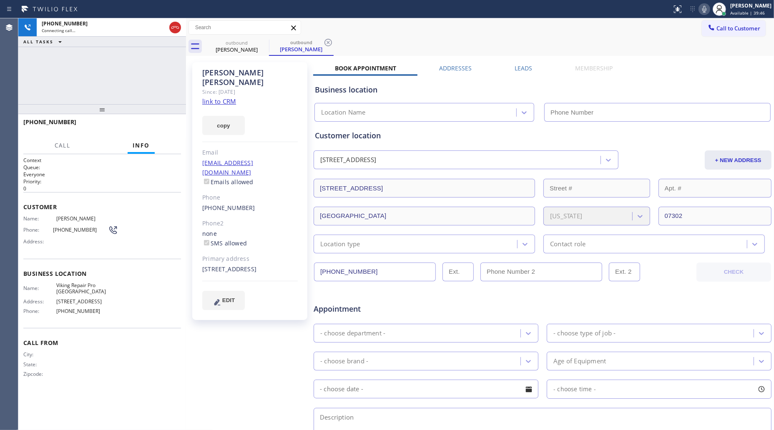
type input "[PHONE_NUMBER]"
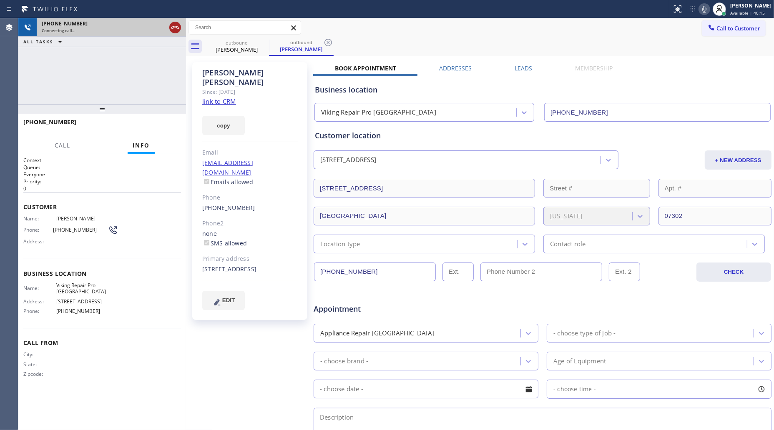
click at [176, 30] on icon at bounding box center [175, 28] width 10 height 10
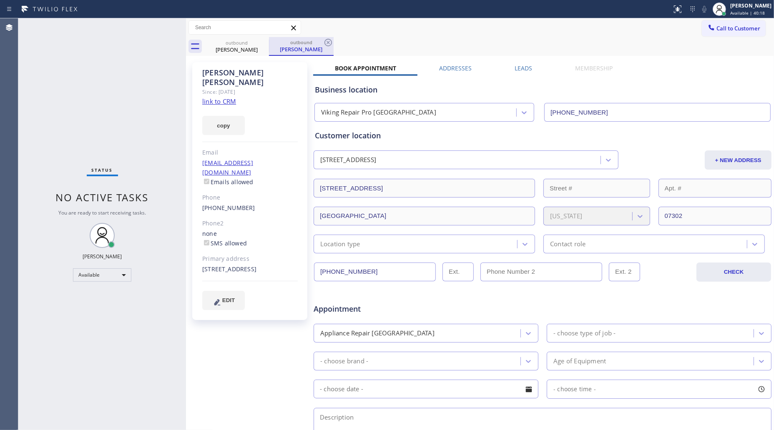
click at [281, 38] on div "outbound [PERSON_NAME]" at bounding box center [301, 46] width 63 height 18
click at [329, 41] on icon at bounding box center [328, 43] width 10 height 10
click at [329, 41] on div "outbound [PERSON_NAME]" at bounding box center [489, 46] width 570 height 19
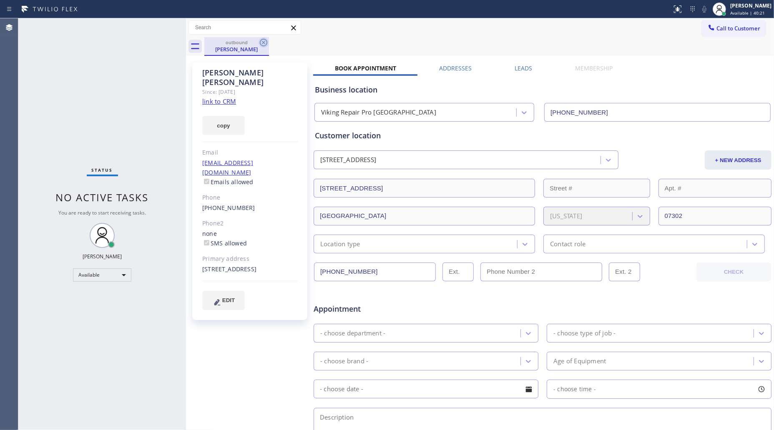
click at [267, 42] on icon at bounding box center [264, 43] width 10 height 10
click at [284, 43] on div "outbound [PERSON_NAME]" at bounding box center [489, 46] width 570 height 19
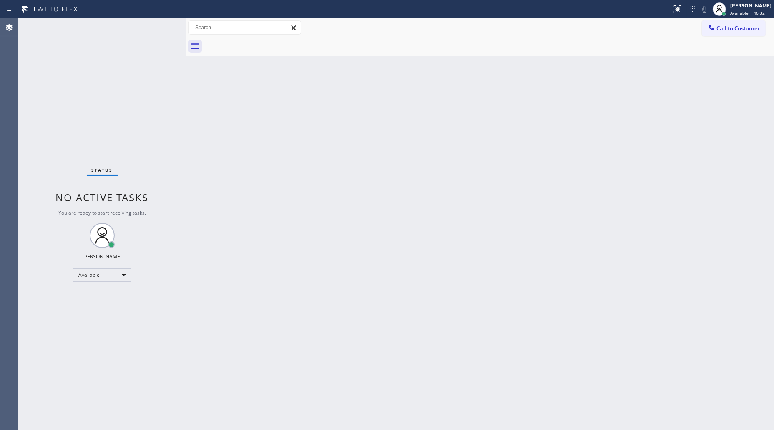
drag, startPoint x: 754, startPoint y: 9, endPoint x: 723, endPoint y: 30, distance: 37.6
click at [749, 10] on span "Available | 46:32" at bounding box center [747, 13] width 35 height 6
click at [716, 51] on button "Unavailable" at bounding box center [732, 55] width 83 height 11
click at [731, 10] on span "Unavailable | 3s" at bounding box center [746, 13] width 33 height 6
click at [715, 45] on button "Available" at bounding box center [732, 44] width 83 height 11
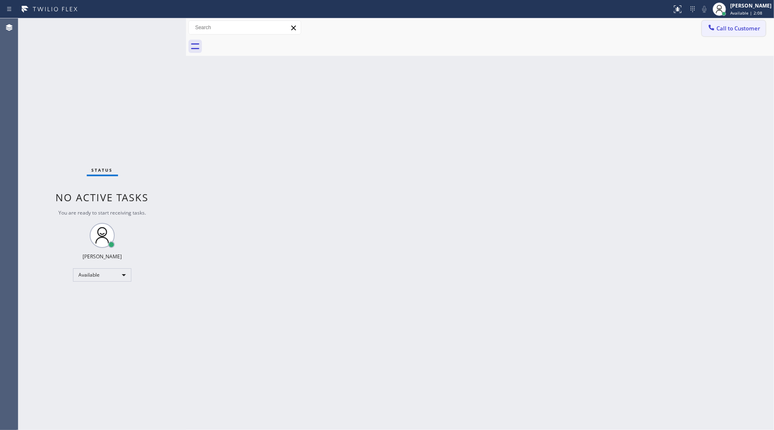
click at [710, 29] on icon at bounding box center [711, 27] width 8 height 8
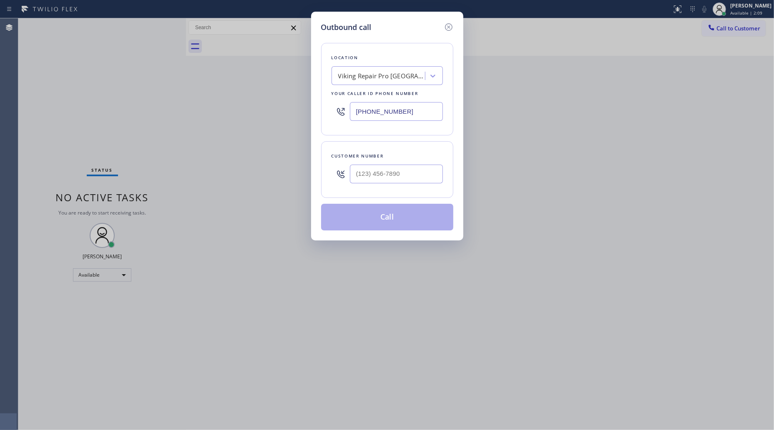
drag, startPoint x: 414, startPoint y: 107, endPoint x: 316, endPoint y: 117, distance: 98.5
click at [282, 119] on div "Outbound call Location Viking Repair Pro [GEOGRAPHIC_DATA] Your caller id phone…" at bounding box center [387, 215] width 774 height 430
paste input "805) 549-5629"
type input "[PHONE_NUMBER]"
click at [407, 175] on input "(___) ___-____" at bounding box center [396, 174] width 93 height 19
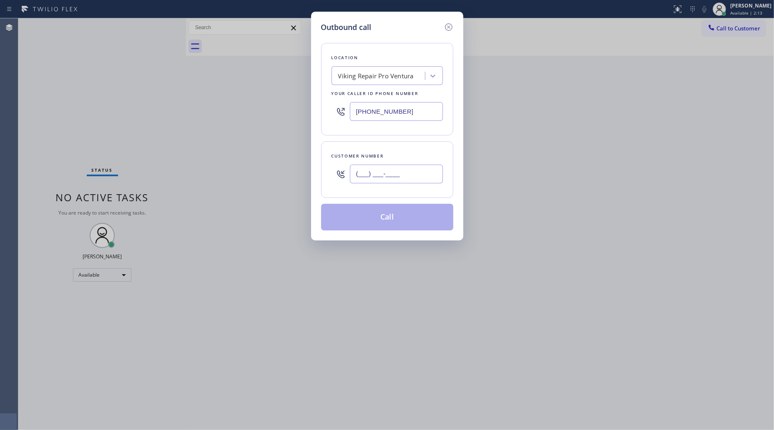
paste input "805) 479-2545"
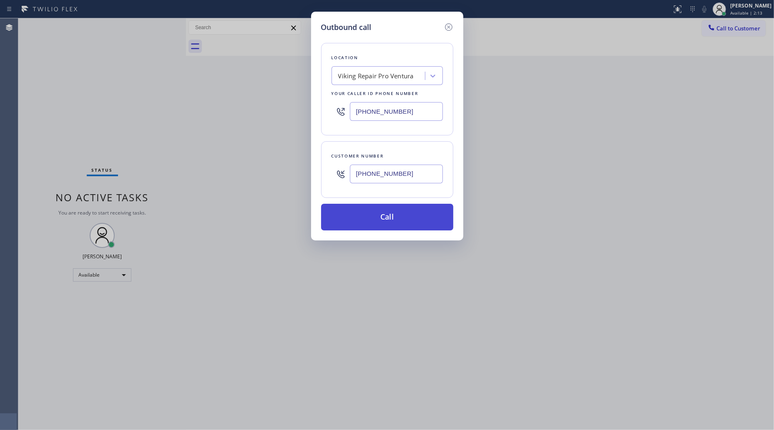
type input "[PHONE_NUMBER]"
click at [381, 222] on button "Call" at bounding box center [387, 217] width 132 height 27
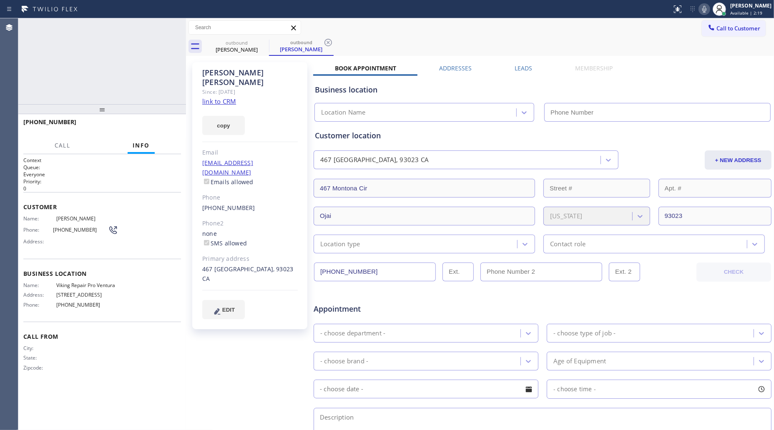
type input "[PHONE_NUMBER]"
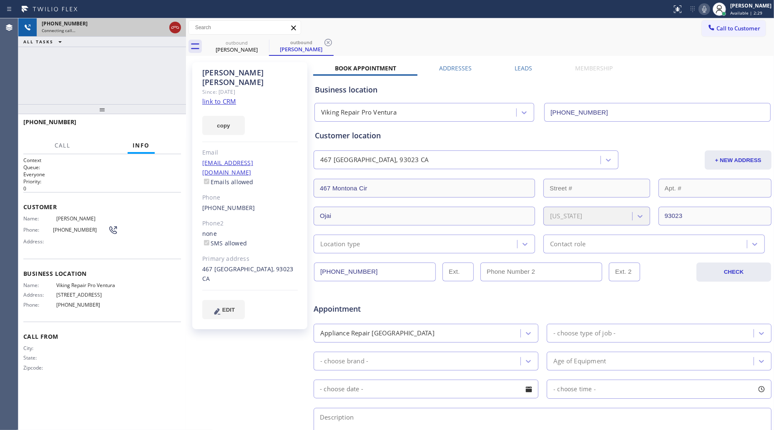
click at [174, 28] on icon at bounding box center [175, 28] width 10 height 10
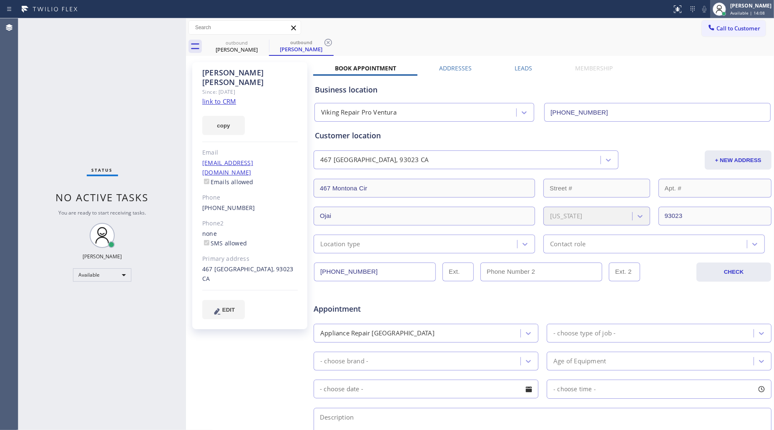
click at [741, 10] on span "Available | 14:08" at bounding box center [747, 13] width 35 height 6
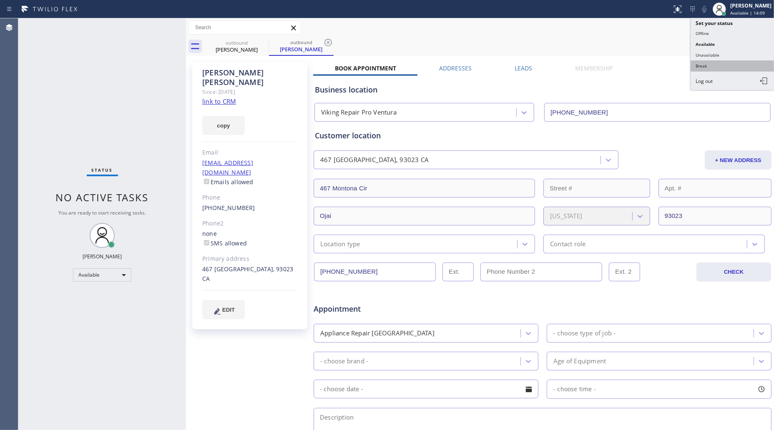
click at [702, 63] on button "Break" at bounding box center [732, 65] width 83 height 11
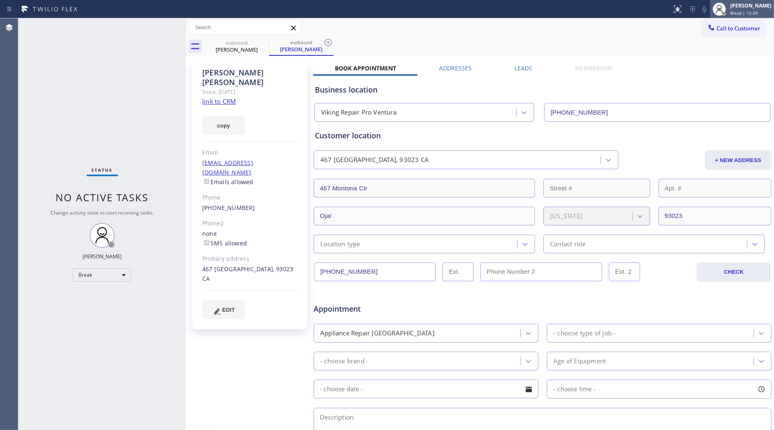
click at [756, 15] on span "Break | 12:39" at bounding box center [744, 13] width 28 height 6
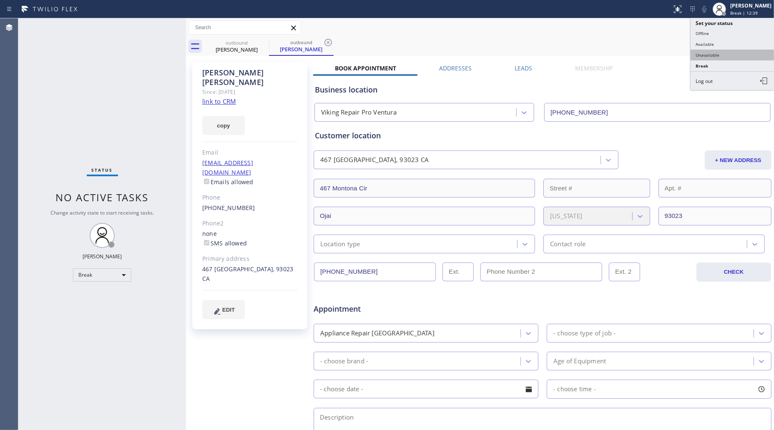
click at [724, 59] on button "Unavailable" at bounding box center [732, 55] width 83 height 11
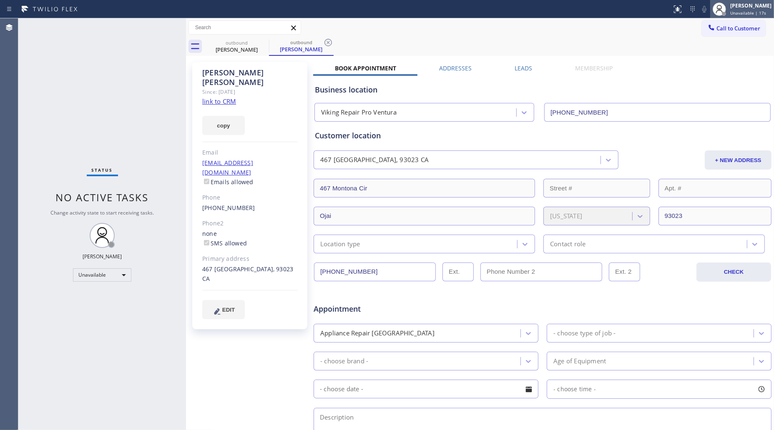
click at [747, 10] on span "Unavailable | 17s" at bounding box center [748, 13] width 36 height 6
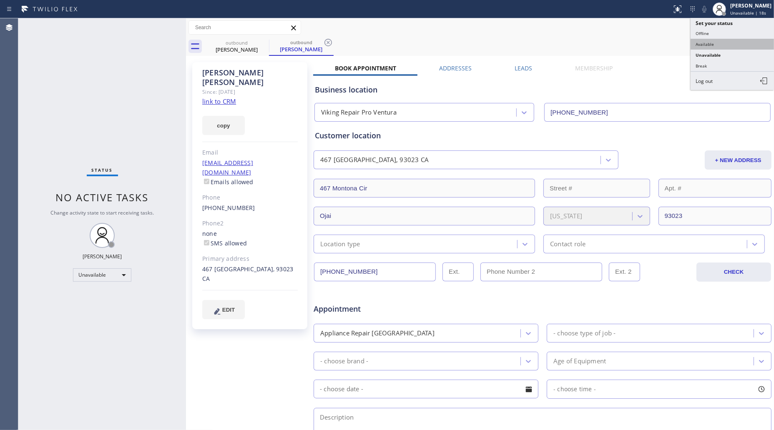
click at [724, 40] on button "Available" at bounding box center [732, 44] width 83 height 11
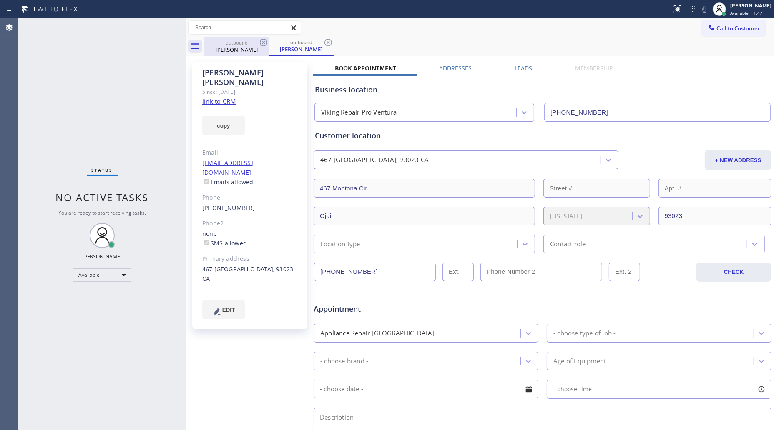
click at [244, 44] on div "outbound" at bounding box center [236, 43] width 63 height 6
click at [266, 45] on icon at bounding box center [264, 43] width 8 height 8
click at [265, 43] on icon at bounding box center [264, 43] width 10 height 10
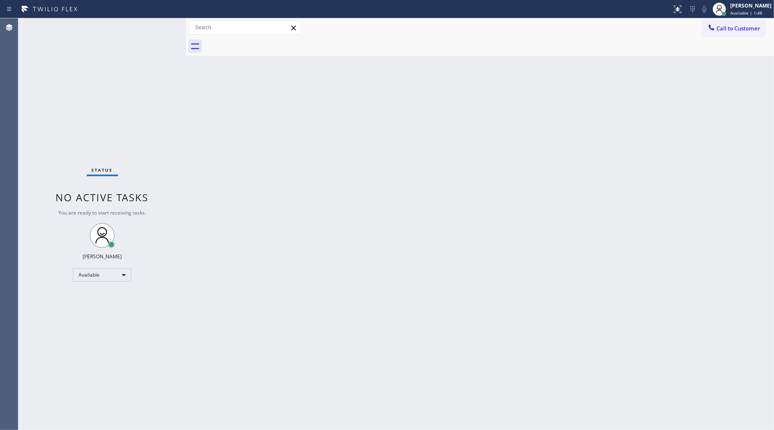
click at [264, 43] on div at bounding box center [489, 46] width 570 height 19
drag, startPoint x: 726, startPoint y: 30, endPoint x: 557, endPoint y: 75, distance: 174.5
click at [726, 30] on span "Call to Customer" at bounding box center [738, 29] width 44 height 8
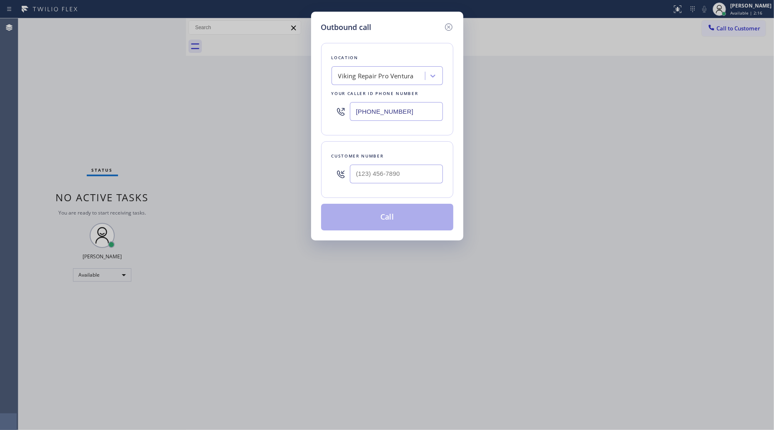
drag, startPoint x: 403, startPoint y: 105, endPoint x: 333, endPoint y: 113, distance: 70.6
click at [334, 115] on div "[PHONE_NUMBER]" at bounding box center [387, 111] width 111 height 27
paste input "213) 805-7521"
type input "[PHONE_NUMBER]"
click at [415, 174] on input "(___) ___-____" at bounding box center [396, 174] width 93 height 19
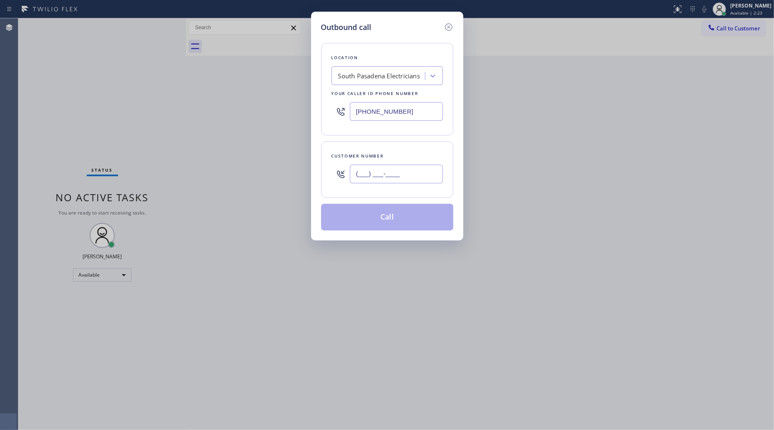
paste input "626) 786-4925"
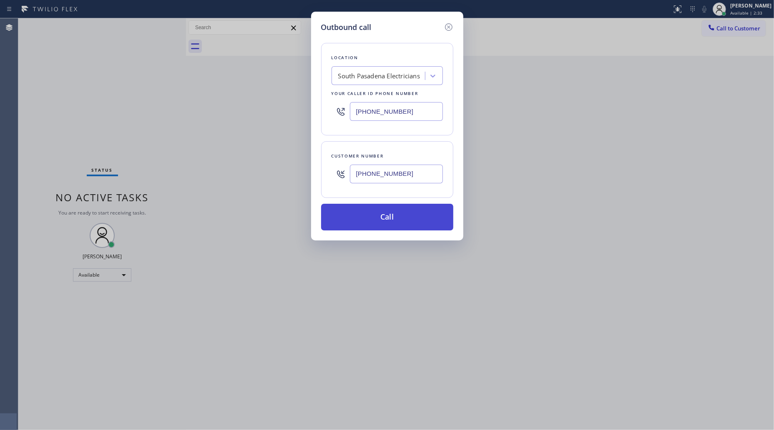
type input "[PHONE_NUMBER]"
click at [392, 224] on button "Call" at bounding box center [387, 217] width 132 height 27
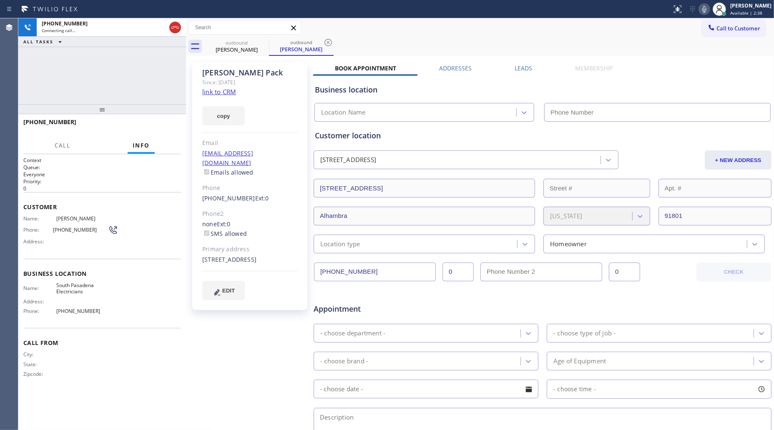
type input "[PHONE_NUMBER]"
click at [327, 40] on icon at bounding box center [328, 43] width 10 height 10
click at [363, 38] on div "outbound [PERSON_NAME]" at bounding box center [489, 46] width 570 height 19
click at [430, 43] on div "outbound [PERSON_NAME]" at bounding box center [489, 46] width 570 height 19
click at [417, 40] on div "outbound [PERSON_NAME]" at bounding box center [489, 46] width 570 height 19
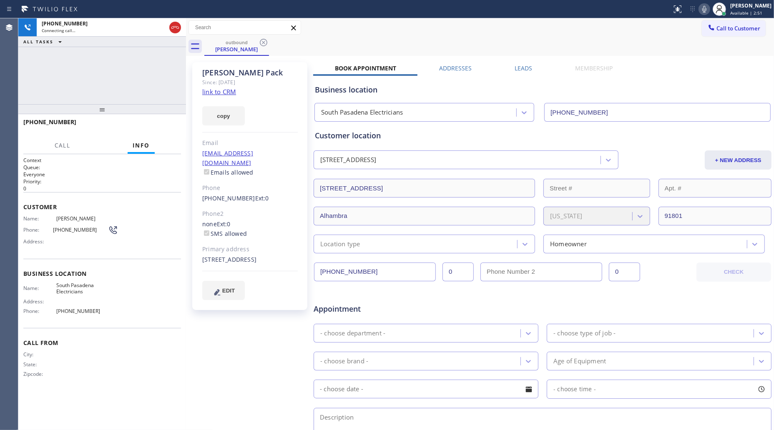
click at [133, 92] on div "[PHONE_NUMBER] Connecting call… ALL TASKS ALL TASKS ACTIVE TASKS TASKS IN WRAP …" at bounding box center [102, 61] width 168 height 86
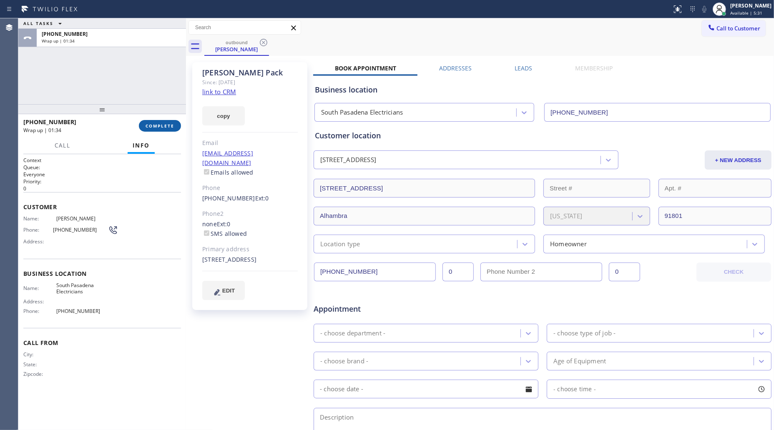
click at [163, 128] on span "COMPLETE" at bounding box center [160, 126] width 29 height 6
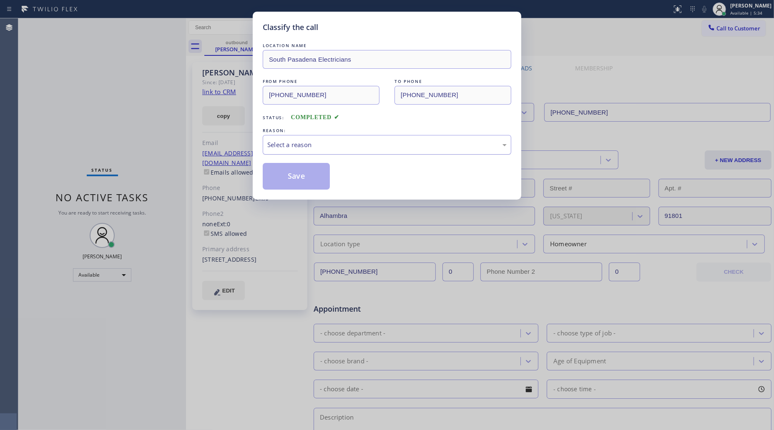
drag, startPoint x: 297, startPoint y: 140, endPoint x: 297, endPoint y: 153, distance: 12.5
click at [296, 142] on div "Select a reason" at bounding box center [386, 145] width 239 height 10
click at [285, 177] on button "Save" at bounding box center [296, 176] width 67 height 27
click at [286, 176] on button "Save" at bounding box center [296, 176] width 67 height 27
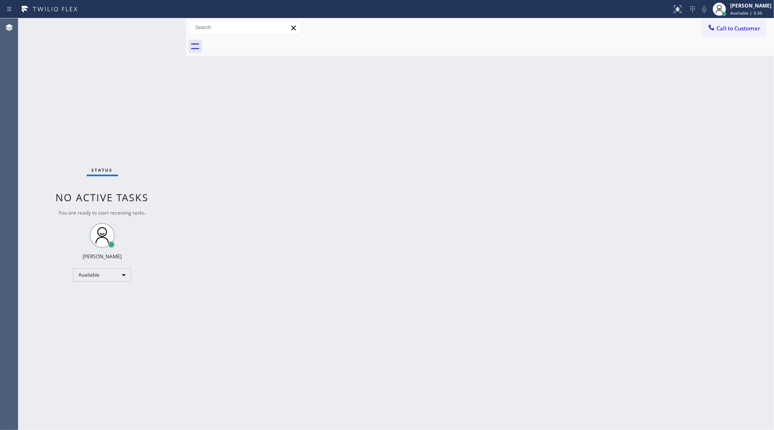
click at [725, 36] on div "Call to Customer Outbound call Location [GEOGRAPHIC_DATA] Electricians Your cal…" at bounding box center [480, 27] width 588 height 19
click at [726, 32] on button "Call to Customer" at bounding box center [734, 28] width 64 height 16
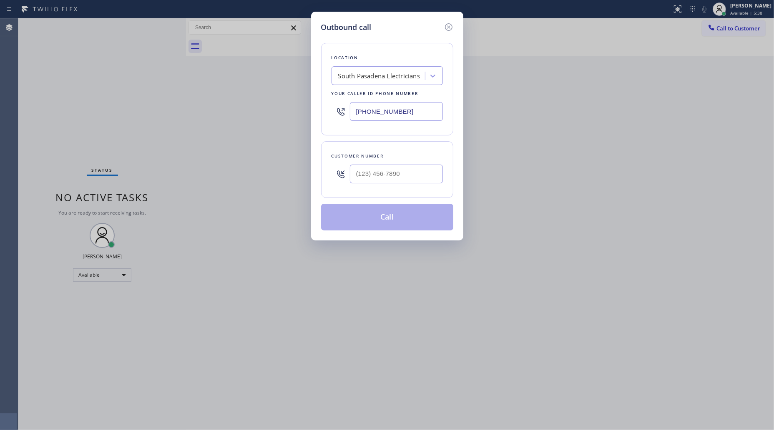
click at [409, 109] on input "[PHONE_NUMBER]" at bounding box center [396, 111] width 93 height 19
paste input "text"
drag, startPoint x: 416, startPoint y: 114, endPoint x: 332, endPoint y: 120, distance: 84.4
click at [334, 123] on div "[PHONE_NUMBER]" at bounding box center [387, 111] width 111 height 27
paste input "626) 314-6978"
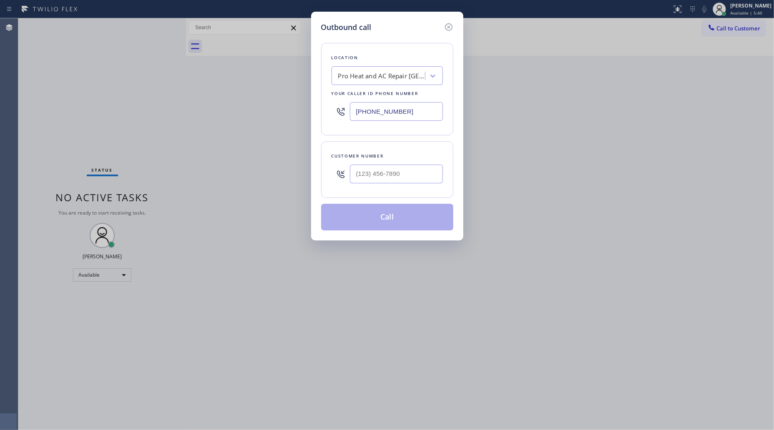
type input "[PHONE_NUMBER]"
click at [377, 188] on div at bounding box center [396, 174] width 93 height 27
paste input "818) 640-3972"
click at [391, 178] on input "[PHONE_NUMBER]" at bounding box center [396, 174] width 93 height 19
type input "[PHONE_NUMBER]"
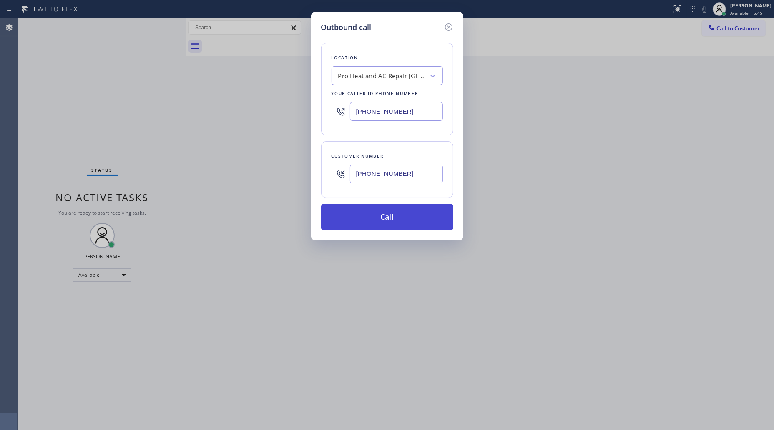
click at [399, 219] on button "Call" at bounding box center [387, 217] width 132 height 27
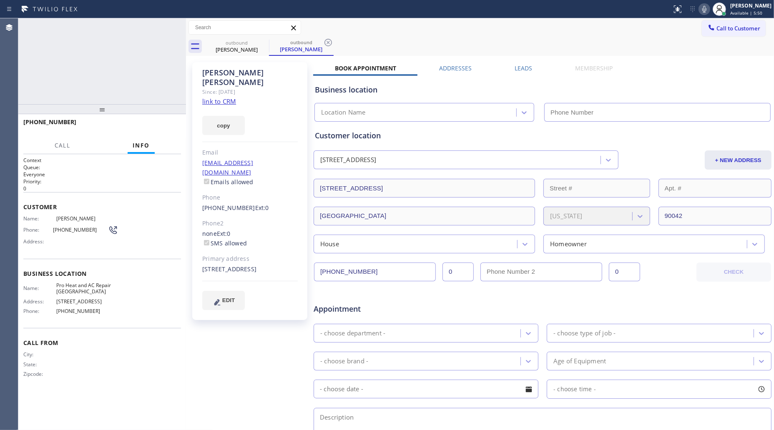
type input "[PHONE_NUMBER]"
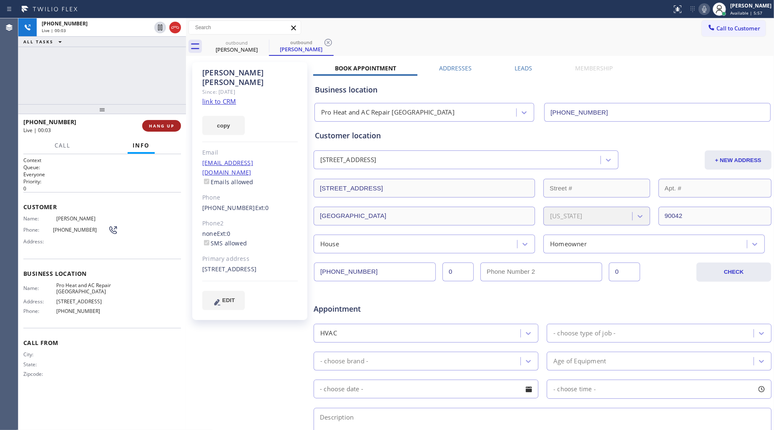
click at [148, 124] on button "HANG UP" at bounding box center [161, 126] width 39 height 12
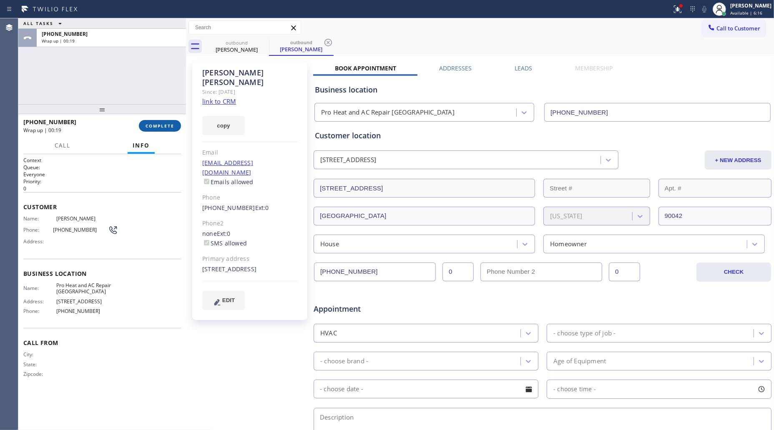
click at [173, 123] on span "COMPLETE" at bounding box center [160, 126] width 29 height 6
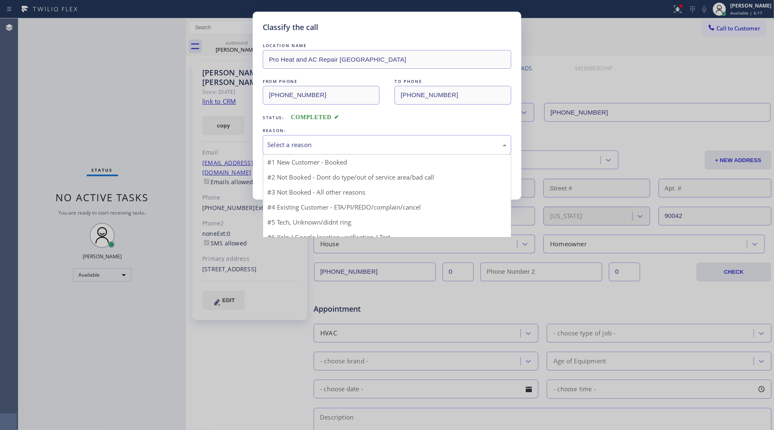
click at [330, 150] on div "Select a reason" at bounding box center [386, 145] width 239 height 10
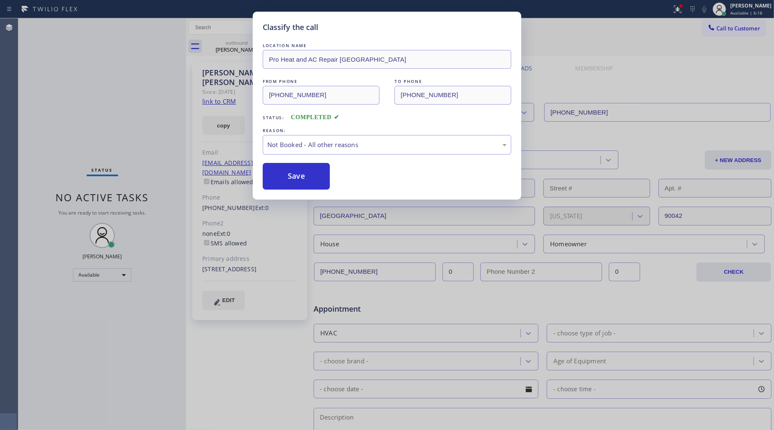
drag, startPoint x: 299, startPoint y: 174, endPoint x: 308, endPoint y: 170, distance: 10.1
click at [299, 174] on button "Save" at bounding box center [296, 176] width 67 height 27
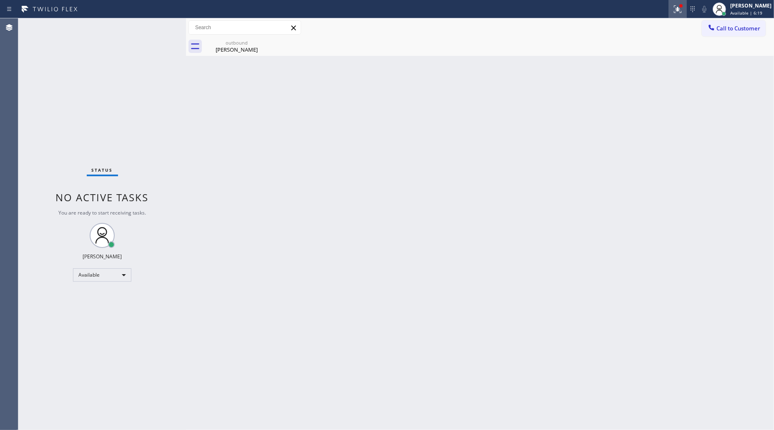
click at [677, 13] on icon at bounding box center [678, 9] width 10 height 10
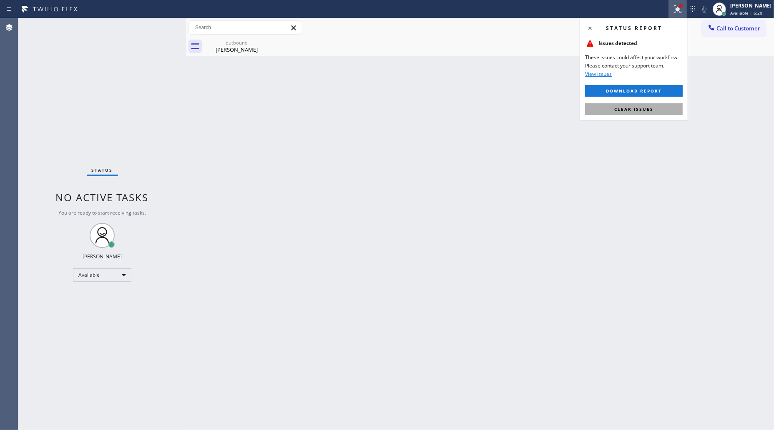
click at [618, 110] on span "Clear issues" at bounding box center [633, 109] width 39 height 6
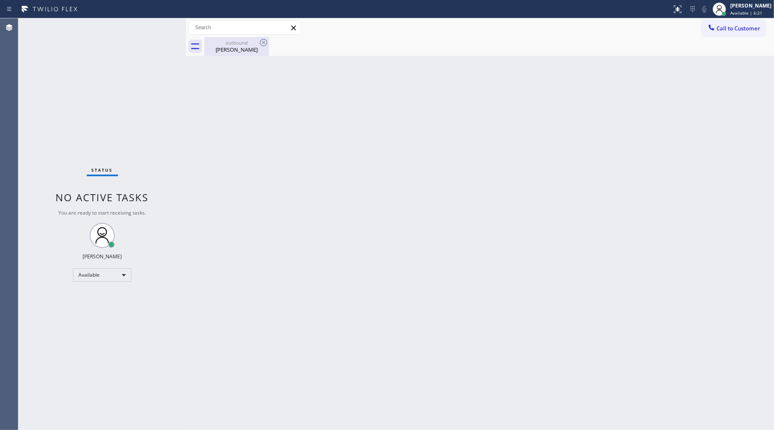
click at [261, 56] on div "Back to Dashboard Change Sender ID Customers Technicians Select a contact Outbo…" at bounding box center [480, 224] width 588 height 412
click at [257, 48] on div "[PERSON_NAME]" at bounding box center [236, 50] width 63 height 8
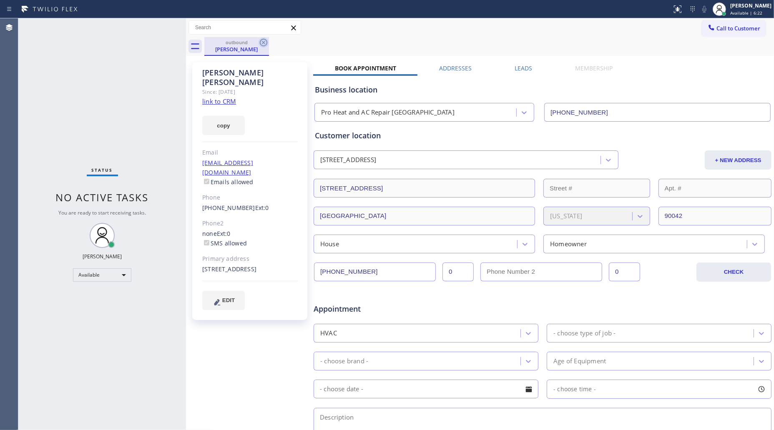
click at [267, 45] on icon at bounding box center [264, 43] width 10 height 10
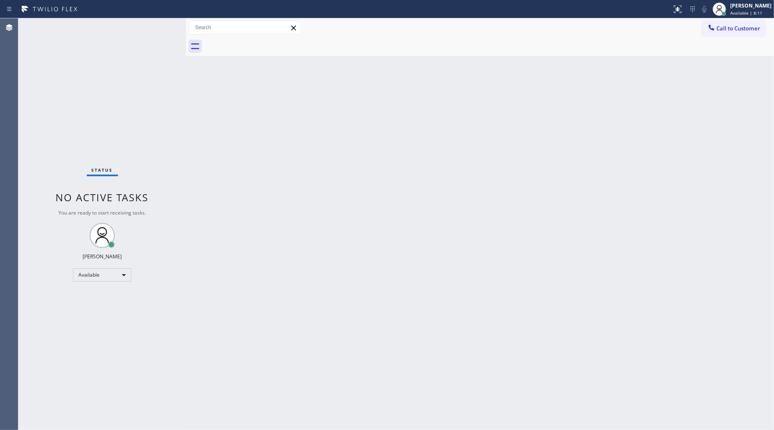
drag, startPoint x: 724, startPoint y: 23, endPoint x: 583, endPoint y: 86, distance: 154.6
click at [724, 24] on button "Call to Customer" at bounding box center [734, 28] width 64 height 16
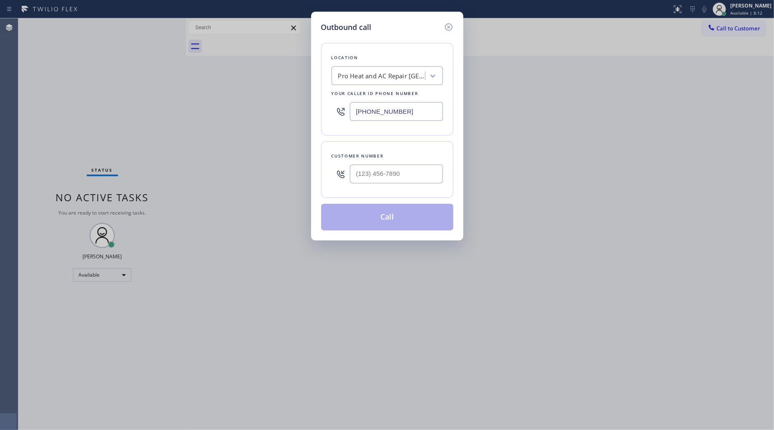
drag, startPoint x: 417, startPoint y: 107, endPoint x: 328, endPoint y: 117, distance: 89.8
click at [328, 117] on div "Location Pro Heat and AC Repair [GEOGRAPHIC_DATA] Your caller id phone number […" at bounding box center [387, 89] width 132 height 93
paste input "866) 934-3013"
type input "[PHONE_NUMBER]"
click at [439, 170] on input "(___) ___-____" at bounding box center [396, 174] width 93 height 19
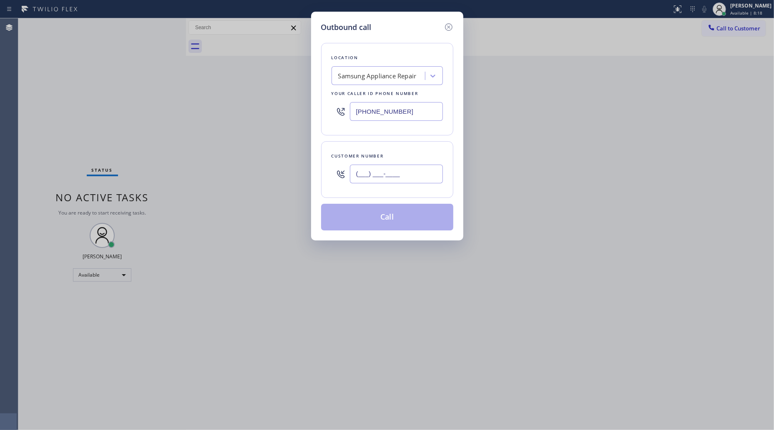
paste input "262) 490-5565"
type input "[PHONE_NUMBER]"
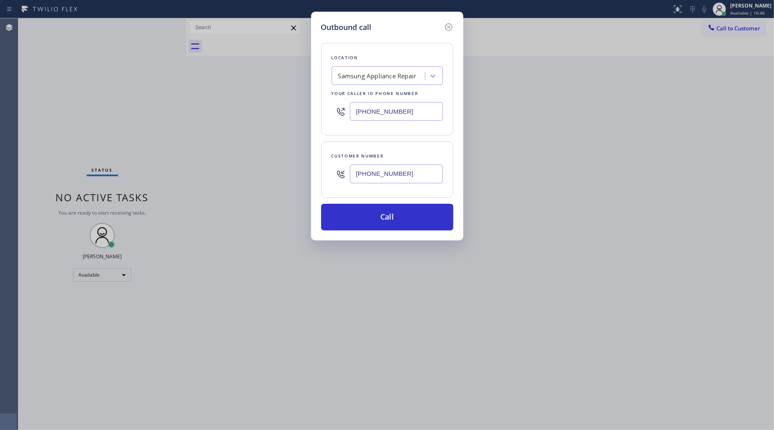
drag, startPoint x: 381, startPoint y: 217, endPoint x: 405, endPoint y: 203, distance: 27.8
click at [382, 217] on button "Call" at bounding box center [387, 217] width 132 height 27
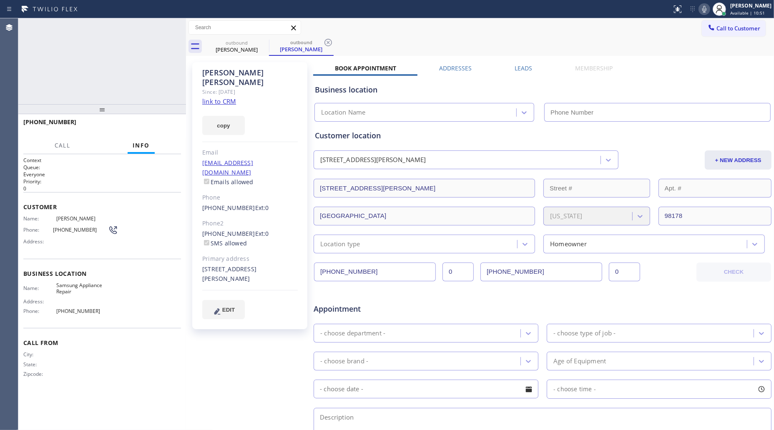
type input "[PHONE_NUMBER]"
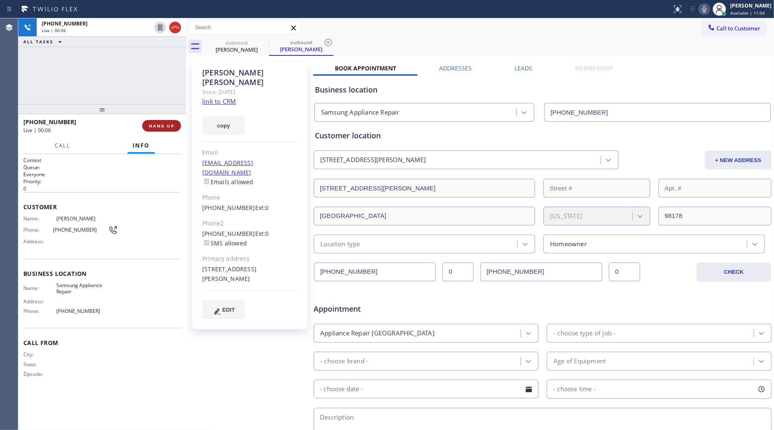
click at [166, 131] on button "HANG UP" at bounding box center [161, 126] width 39 height 12
click at [166, 127] on span "HANG UP" at bounding box center [161, 126] width 25 height 6
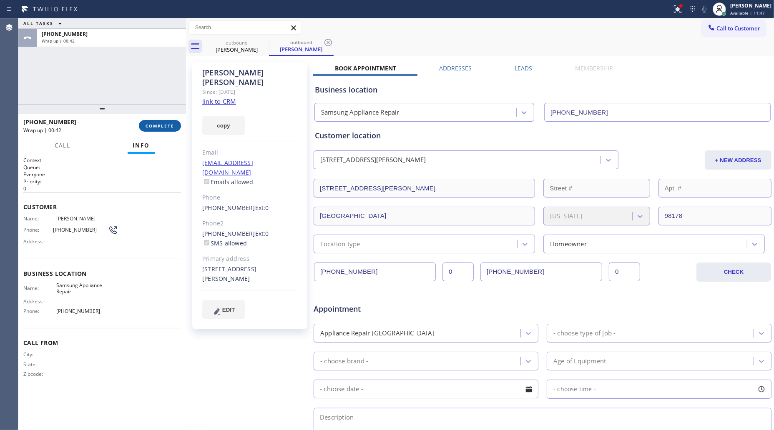
click at [180, 126] on button "COMPLETE" at bounding box center [160, 126] width 42 height 12
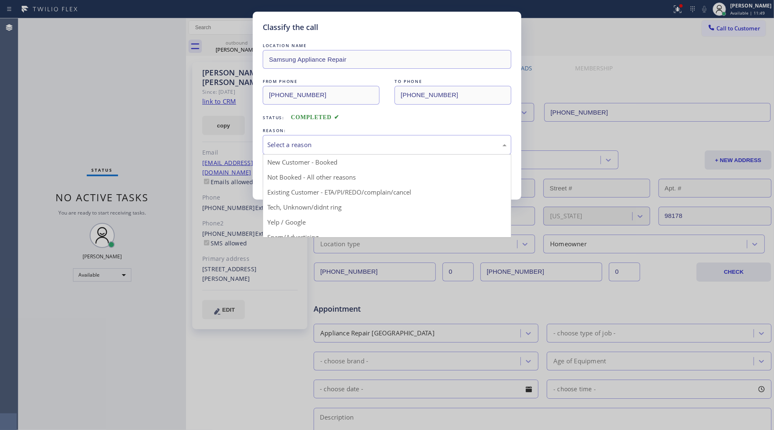
click at [313, 143] on div "Select a reason" at bounding box center [386, 145] width 239 height 10
drag, startPoint x: 303, startPoint y: 178, endPoint x: 508, endPoint y: 8, distance: 266.5
drag, startPoint x: 325, startPoint y: 138, endPoint x: 274, endPoint y: 178, distance: 65.7
click at [315, 146] on div "Not Booked - All other reasons" at bounding box center [387, 145] width 249 height 20
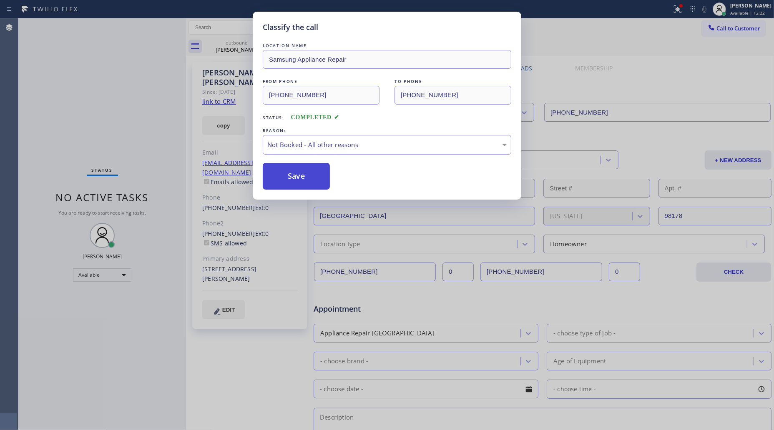
click at [276, 179] on button "Save" at bounding box center [296, 176] width 67 height 27
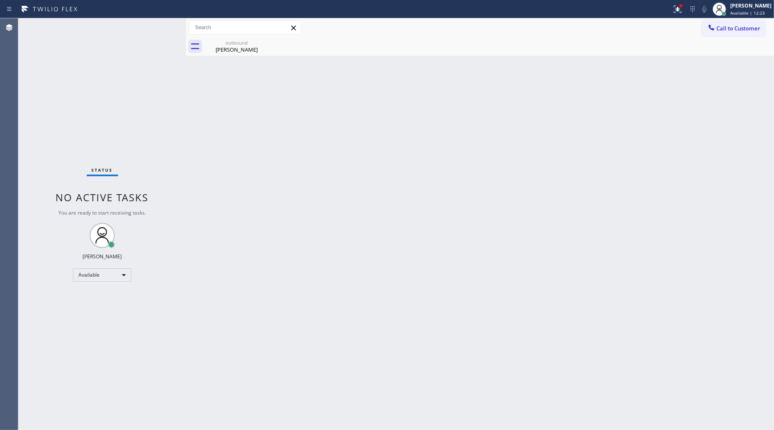
click at [676, 8] on icon at bounding box center [678, 9] width 10 height 10
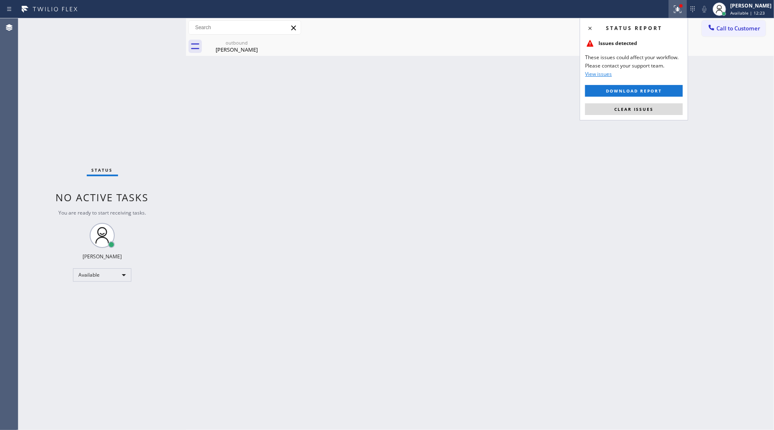
click at [676, 8] on icon at bounding box center [678, 9] width 10 height 10
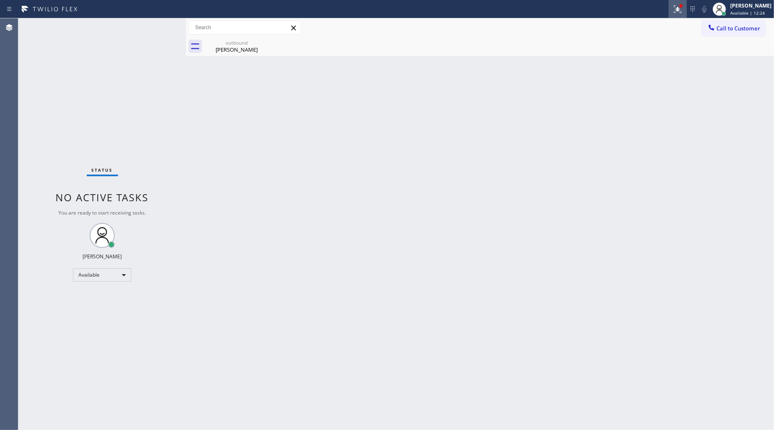
click at [672, 10] on div at bounding box center [677, 9] width 18 height 10
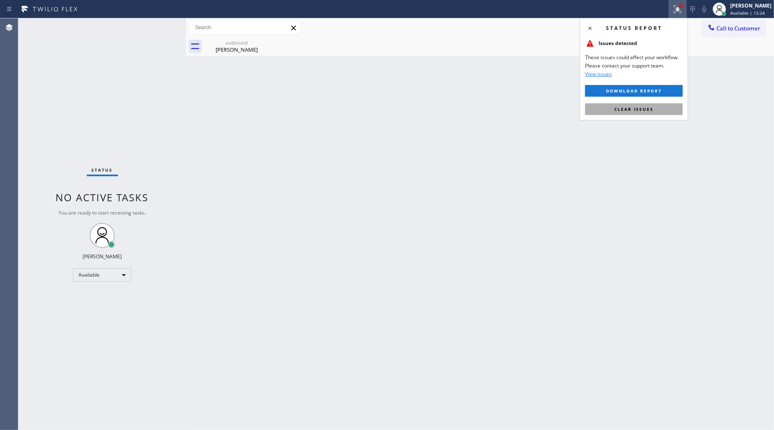
drag, startPoint x: 607, startPoint y: 113, endPoint x: 636, endPoint y: 94, distance: 35.3
click at [607, 113] on button "Clear issues" at bounding box center [634, 109] width 98 height 12
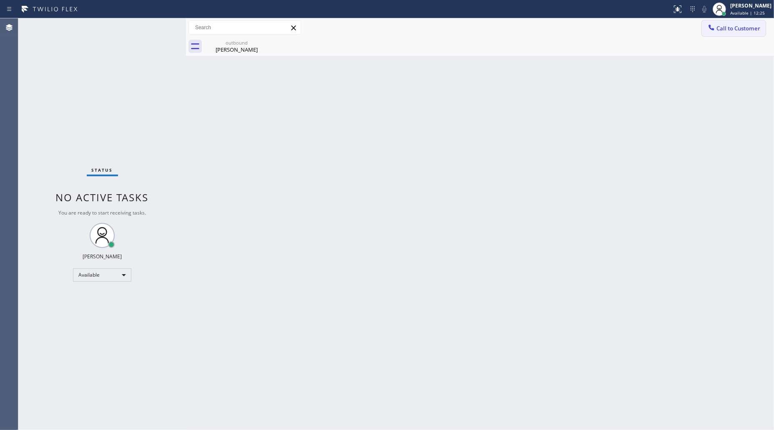
click at [726, 31] on span "Call to Customer" at bounding box center [738, 29] width 44 height 8
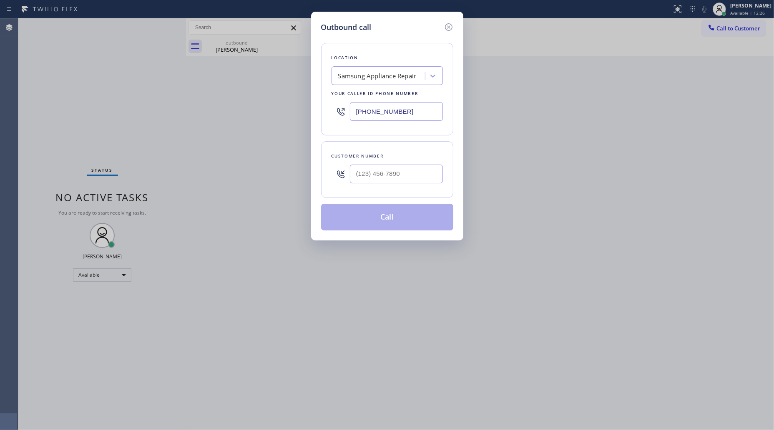
drag, startPoint x: 412, startPoint y: 115, endPoint x: 293, endPoint y: 120, distance: 118.5
click at [293, 120] on div "Outbound call Location Samsung Appliance Repair Your caller id phone number [PH…" at bounding box center [387, 215] width 774 height 430
paste input "786) 607-023"
type input "[PHONE_NUMBER]"
click at [424, 161] on div "Customer number" at bounding box center [387, 169] width 132 height 57
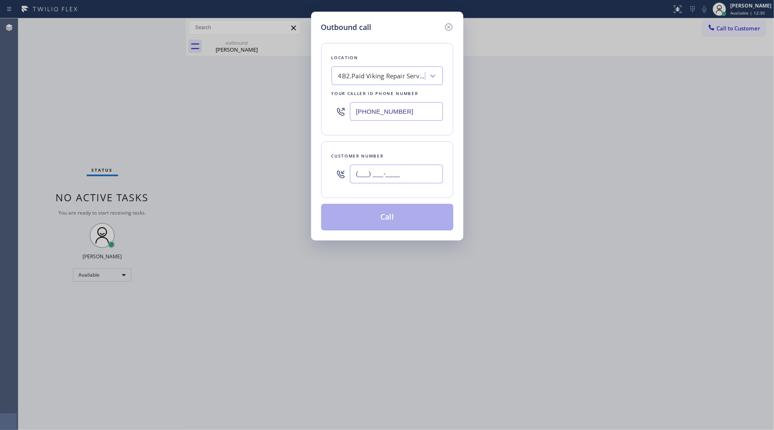
paste input "305) 788-2269"
click at [422, 171] on input "(___) ___-____" at bounding box center [396, 174] width 93 height 19
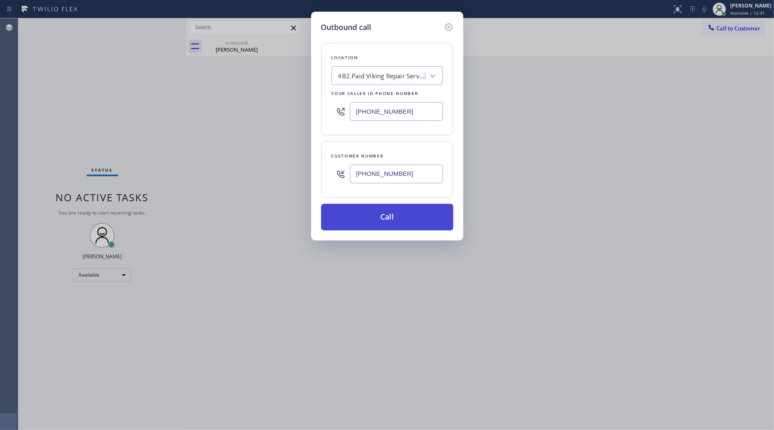
type input "[PHONE_NUMBER]"
drag, startPoint x: 386, startPoint y: 220, endPoint x: 391, endPoint y: 218, distance: 5.4
click at [386, 220] on button "Call" at bounding box center [387, 217] width 132 height 27
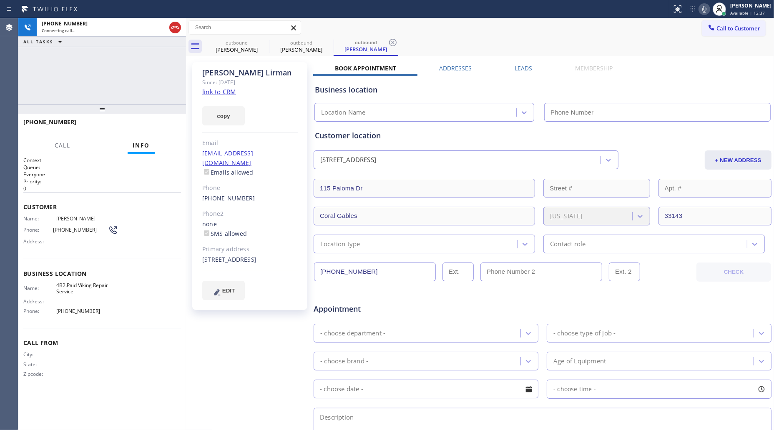
type input "[PHONE_NUMBER]"
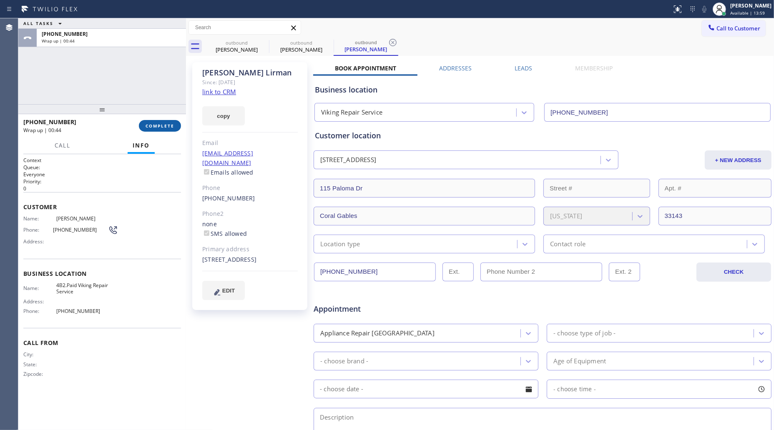
click at [166, 126] on span "COMPLETE" at bounding box center [160, 126] width 29 height 6
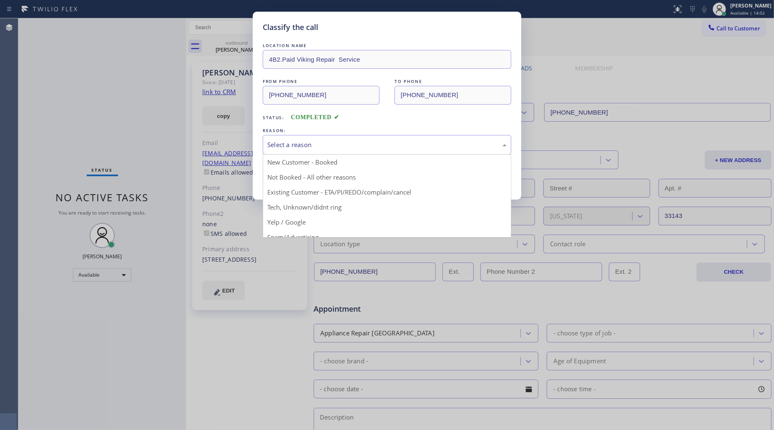
drag, startPoint x: 292, startPoint y: 138, endPoint x: 294, endPoint y: 166, distance: 27.6
click at [292, 139] on div "Select a reason" at bounding box center [387, 145] width 249 height 20
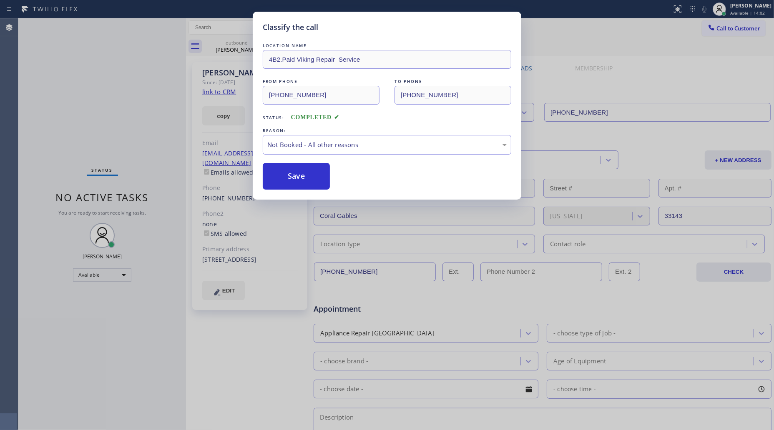
click at [294, 174] on button "Save" at bounding box center [296, 176] width 67 height 27
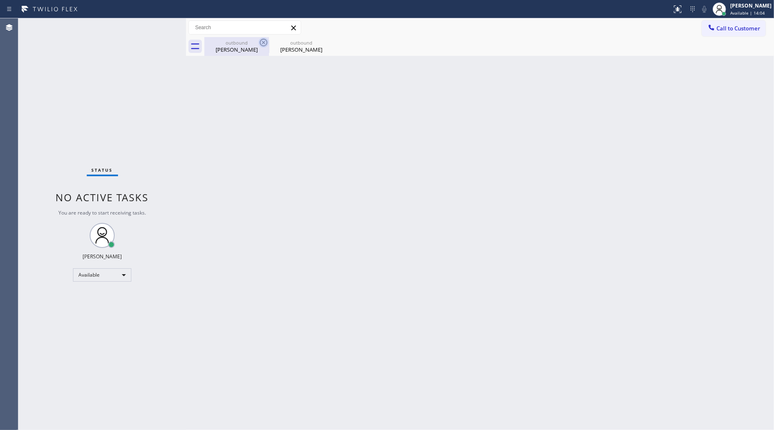
click at [253, 47] on div "[PERSON_NAME]" at bounding box center [236, 50] width 63 height 8
type input "[PHONE_NUMBER]"
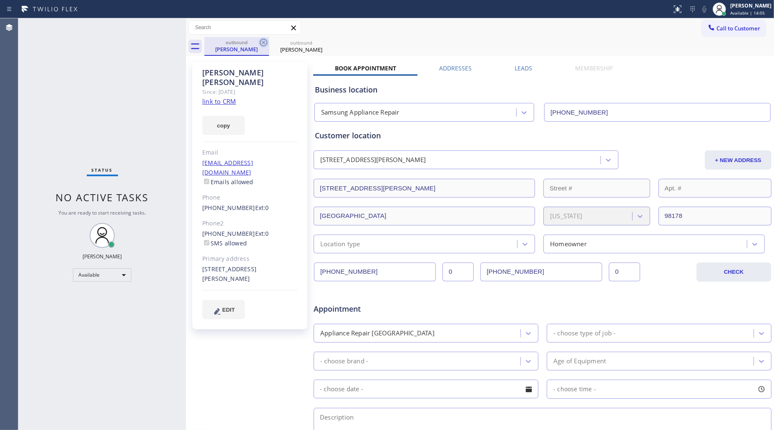
click at [261, 42] on icon at bounding box center [264, 43] width 10 height 10
type input "[PHONE_NUMBER]"
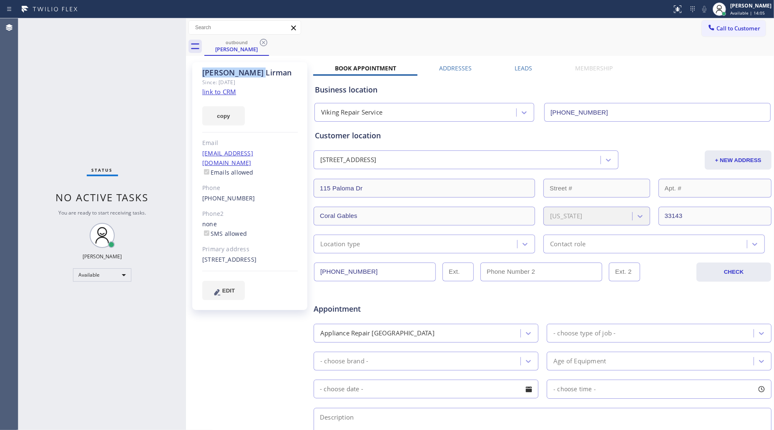
click at [261, 42] on icon at bounding box center [264, 43] width 10 height 10
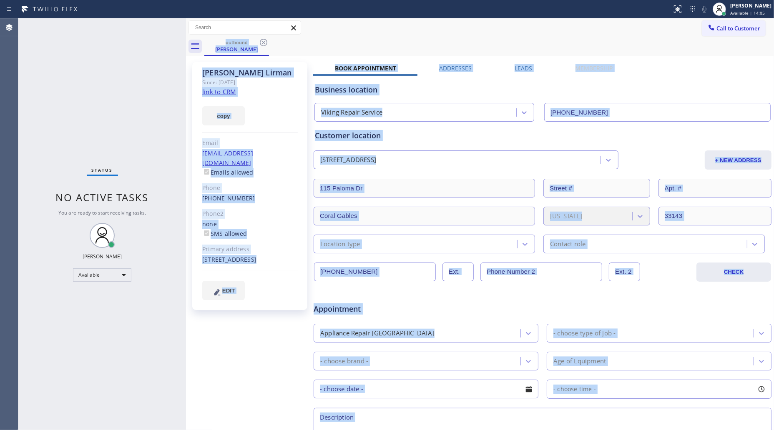
click at [261, 42] on div "outbound [PERSON_NAME]" at bounding box center [489, 46] width 570 height 19
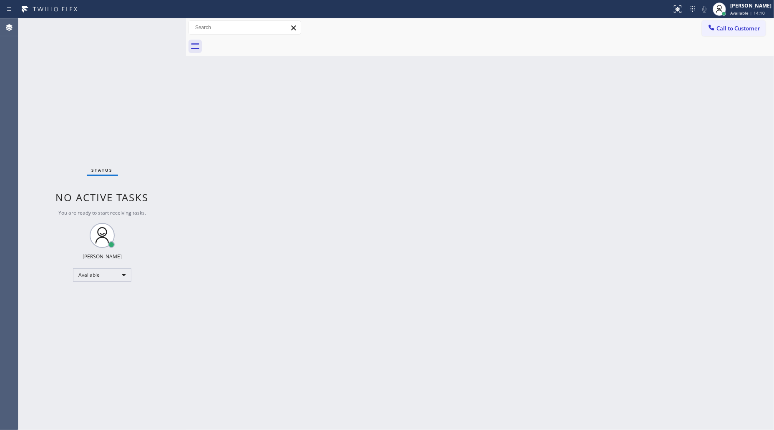
drag, startPoint x: 707, startPoint y: 35, endPoint x: 714, endPoint y: 30, distance: 7.5
click at [709, 34] on button "Call to Customer" at bounding box center [734, 28] width 64 height 16
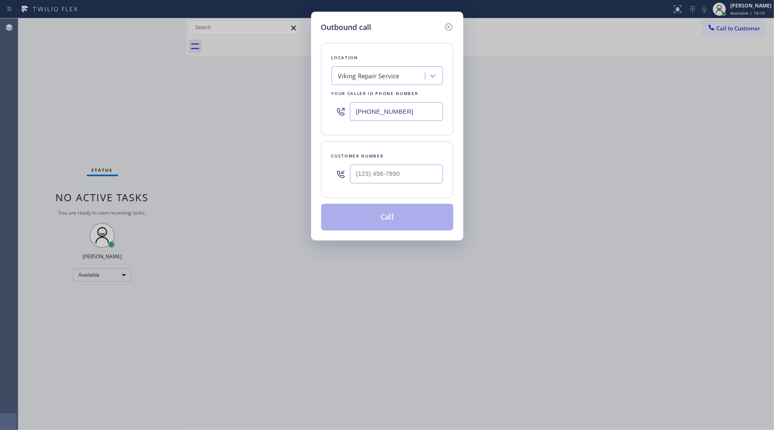
click at [714, 30] on div "Outbound call Location Viking Repair Service Your caller id phone number [PHONE…" at bounding box center [387, 215] width 774 height 430
drag, startPoint x: 401, startPoint y: 114, endPoint x: 401, endPoint y: 63, distance: 51.3
click at [332, 114] on div "[PHONE_NUMBER]" at bounding box center [387, 111] width 111 height 27
paste input "805) 222-7808"
type input "[PHONE_NUMBER]"
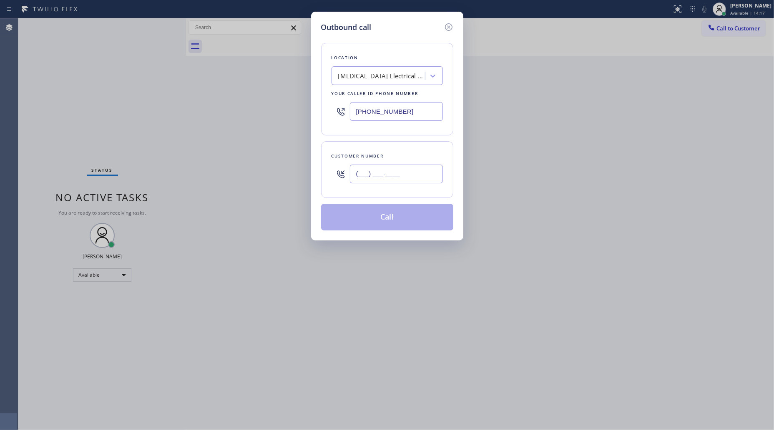
paste input "805) 236-2021"
click at [376, 178] on input "[PHONE_NUMBER]" at bounding box center [396, 174] width 93 height 19
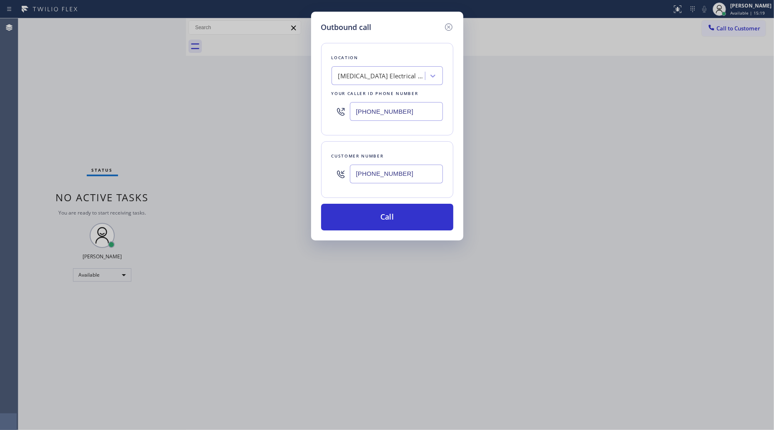
type input "[PHONE_NUMBER]"
click at [398, 211] on button "Call" at bounding box center [387, 217] width 132 height 27
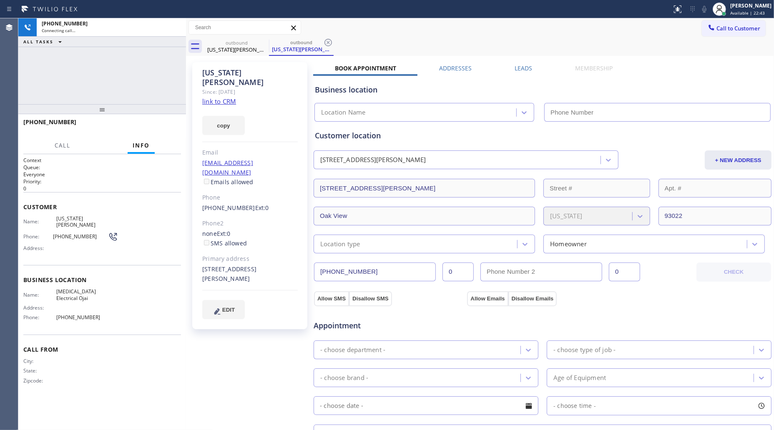
click at [226, 97] on link "link to CRM" at bounding box center [219, 101] width 34 height 8
type input "[PHONE_NUMBER]"
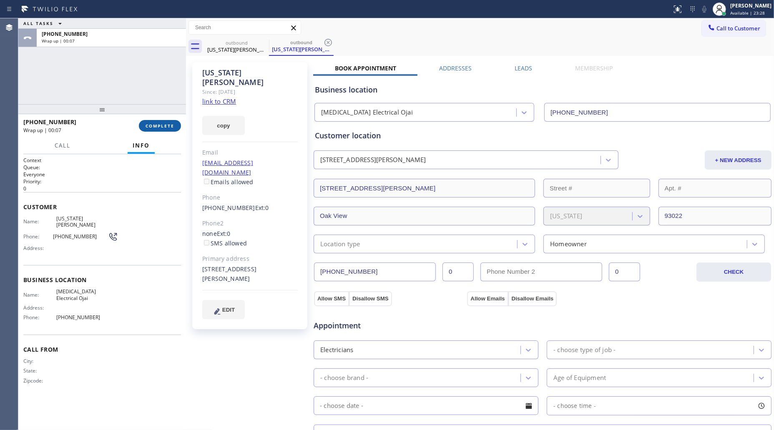
click at [166, 120] on button "COMPLETE" at bounding box center [160, 126] width 42 height 12
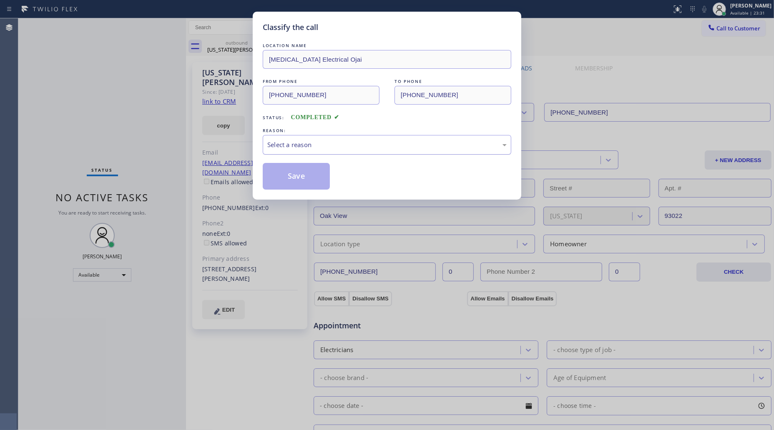
click at [271, 136] on div "Select a reason" at bounding box center [387, 145] width 249 height 20
click at [282, 174] on button "Save" at bounding box center [296, 176] width 67 height 27
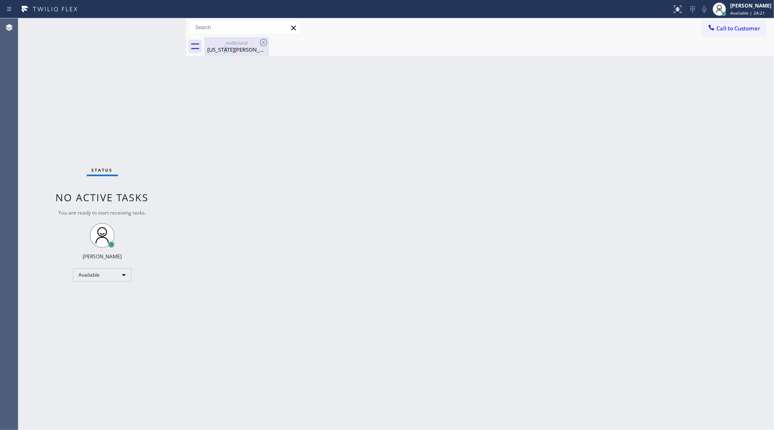
drag, startPoint x: 231, startPoint y: 46, endPoint x: 253, endPoint y: 46, distance: 21.7
click at [232, 46] on div "[US_STATE][PERSON_NAME]" at bounding box center [236, 50] width 63 height 8
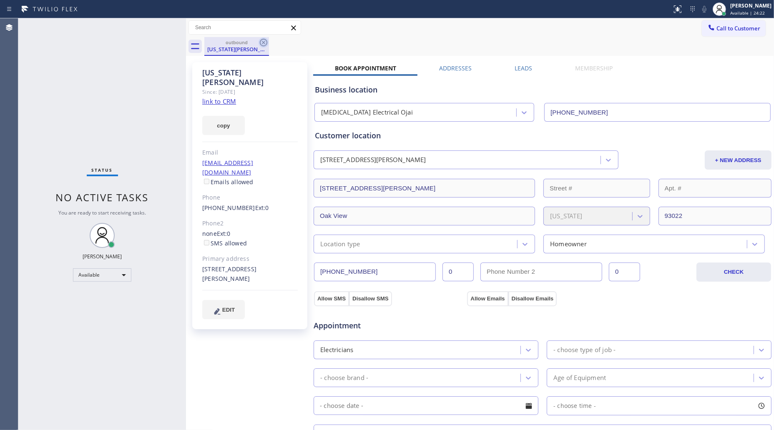
click at [263, 43] on icon at bounding box center [264, 43] width 8 height 8
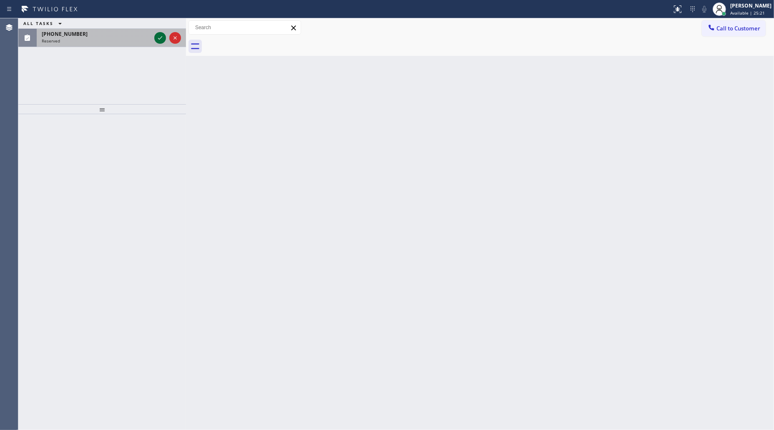
drag, startPoint x: 155, startPoint y: 36, endPoint x: 159, endPoint y: 38, distance: 4.7
click at [155, 36] on div at bounding box center [160, 38] width 12 height 10
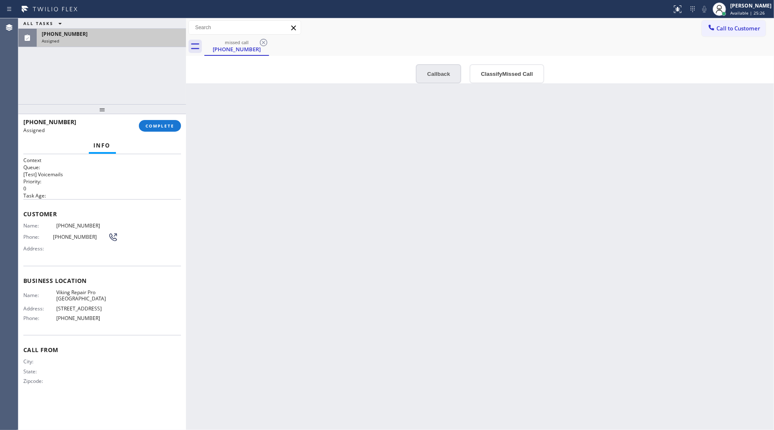
click at [432, 73] on button "Callback" at bounding box center [438, 73] width 45 height 19
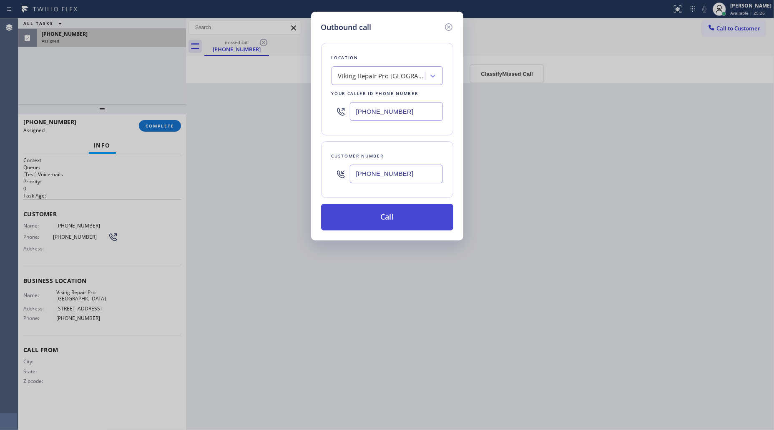
drag, startPoint x: 407, startPoint y: 218, endPoint x: 429, endPoint y: 216, distance: 21.8
click at [407, 219] on button "Call" at bounding box center [387, 217] width 132 height 27
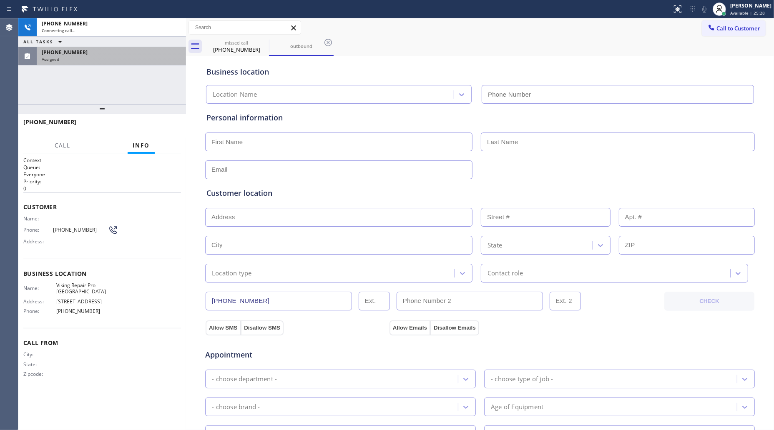
type input "[PHONE_NUMBER]"
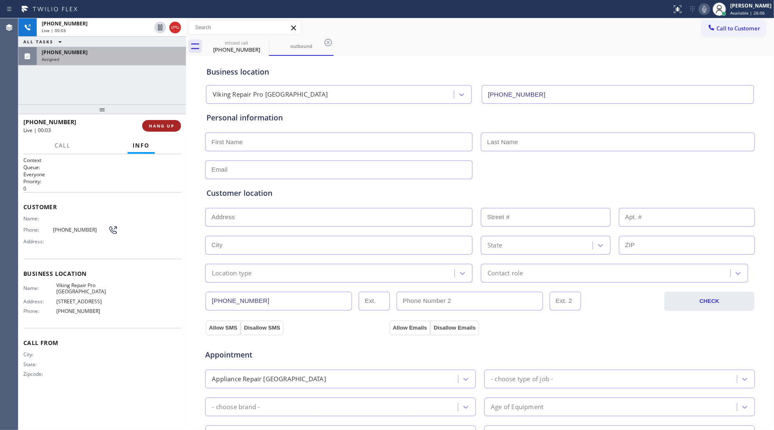
click at [149, 124] on button "HANG UP" at bounding box center [161, 126] width 39 height 12
click at [151, 124] on span "HANG UP" at bounding box center [161, 126] width 25 height 6
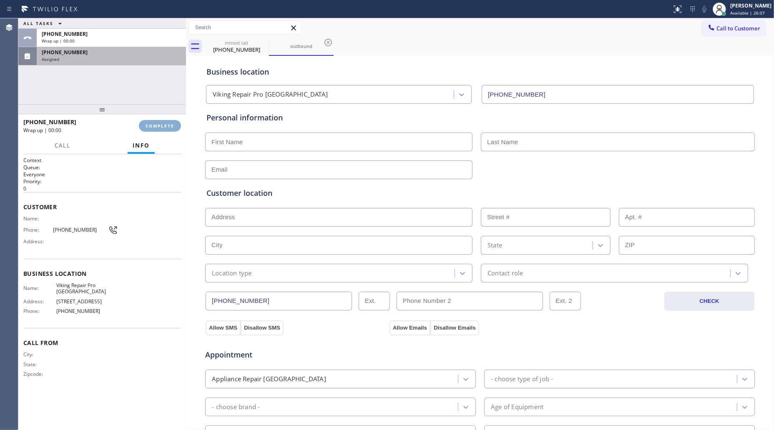
click at [151, 124] on span "COMPLETE" at bounding box center [160, 126] width 29 height 6
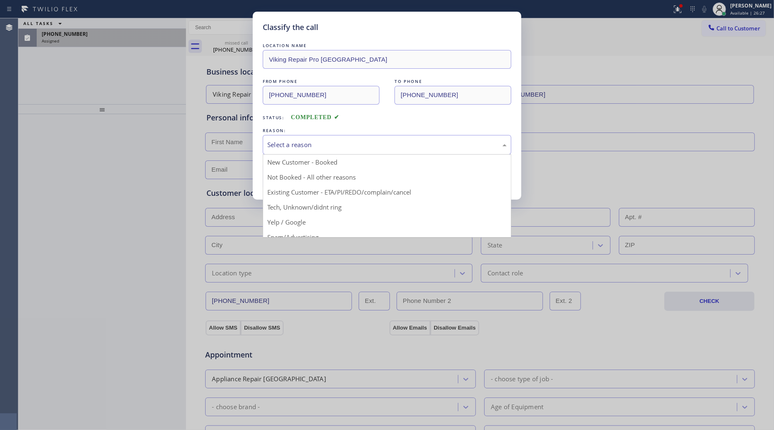
click at [303, 153] on div "Select a reason" at bounding box center [387, 145] width 249 height 20
click at [289, 178] on button "Save" at bounding box center [296, 176] width 67 height 27
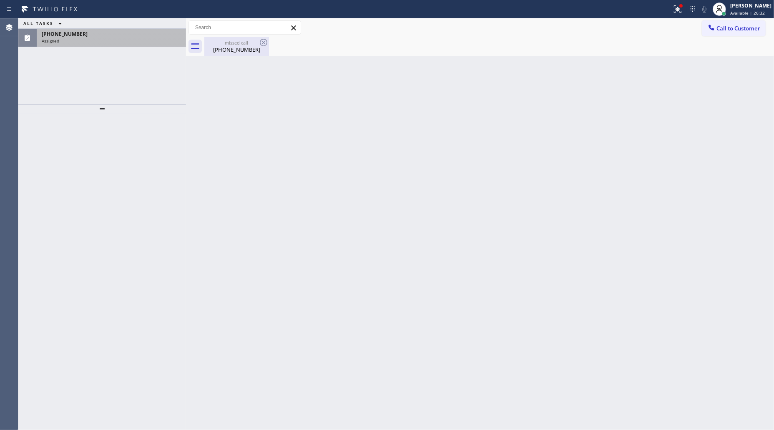
click at [239, 44] on div "missed call" at bounding box center [236, 43] width 63 height 6
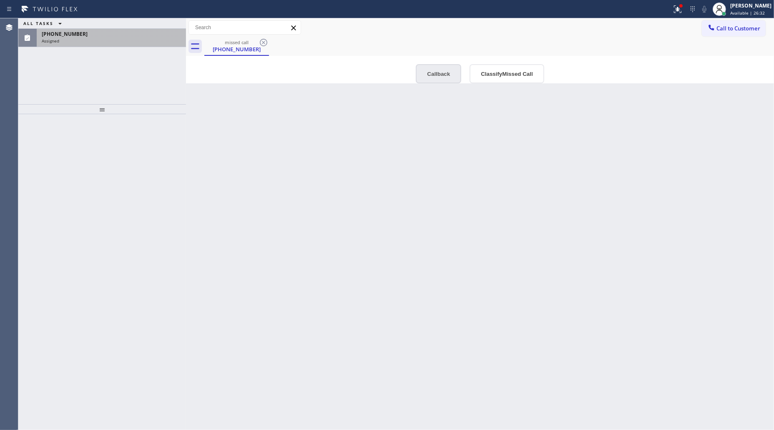
click at [434, 76] on button "Callback" at bounding box center [438, 73] width 45 height 19
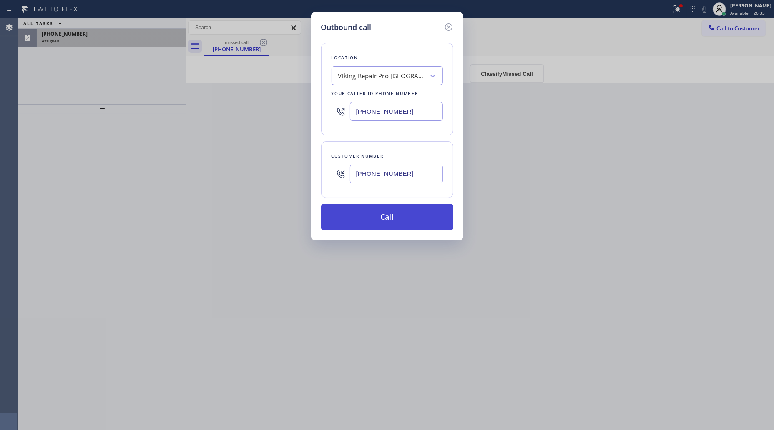
click at [396, 219] on button "Call" at bounding box center [387, 217] width 132 height 27
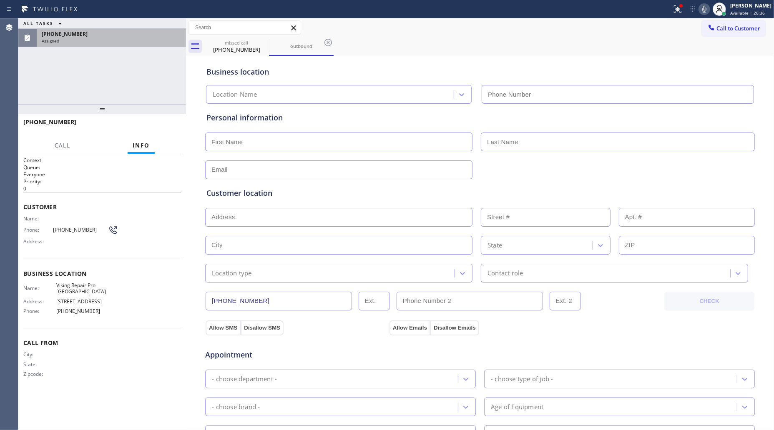
type input "[PHONE_NUMBER]"
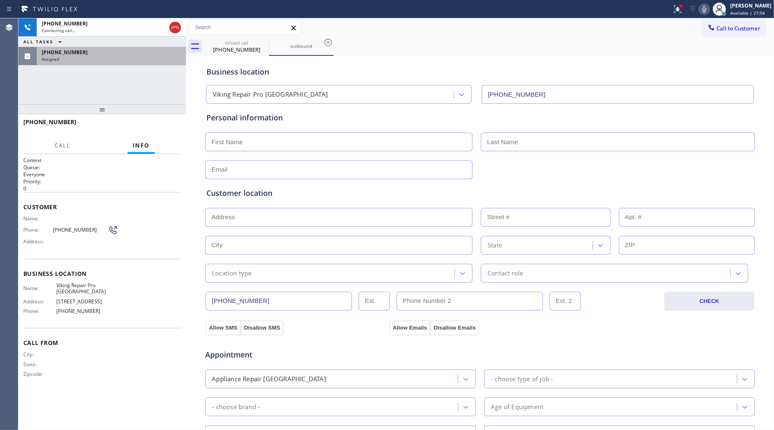
click at [415, 44] on div "missed call [PHONE_NUMBER] outbound" at bounding box center [489, 46] width 570 height 19
drag, startPoint x: 326, startPoint y: 44, endPoint x: 330, endPoint y: 42, distance: 4.7
click at [328, 43] on icon at bounding box center [328, 43] width 10 height 10
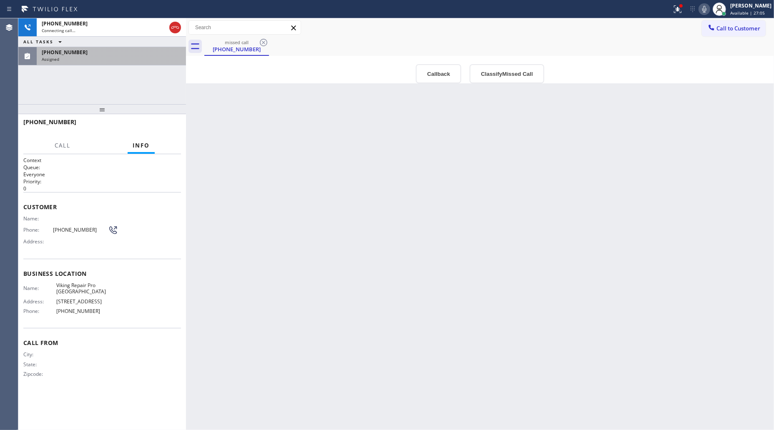
drag, startPoint x: 331, startPoint y: 41, endPoint x: 335, endPoint y: 42, distance: 4.3
click at [332, 41] on div "missed call [PHONE_NUMBER]" at bounding box center [489, 46] width 570 height 19
click at [174, 25] on icon at bounding box center [175, 28] width 10 height 10
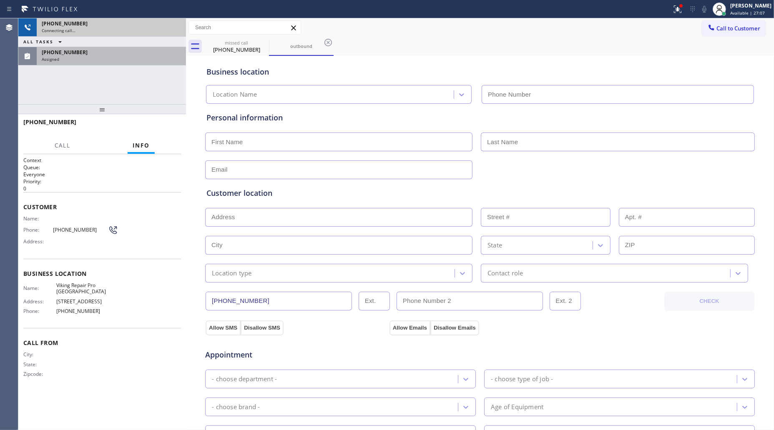
type input "[PHONE_NUMBER]"
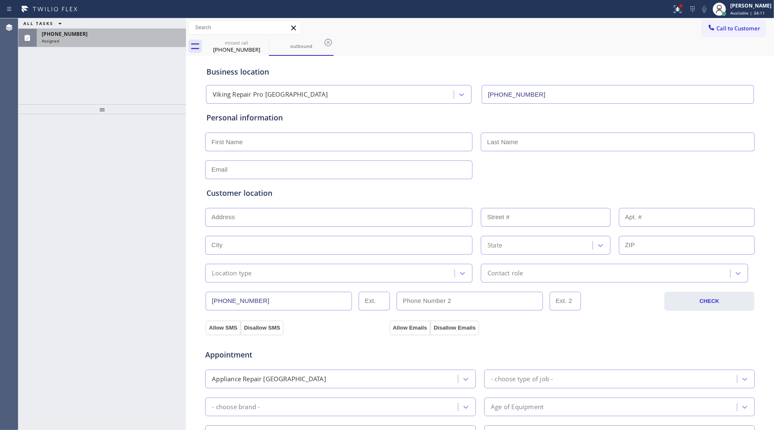
click at [328, 41] on icon at bounding box center [328, 43] width 10 height 10
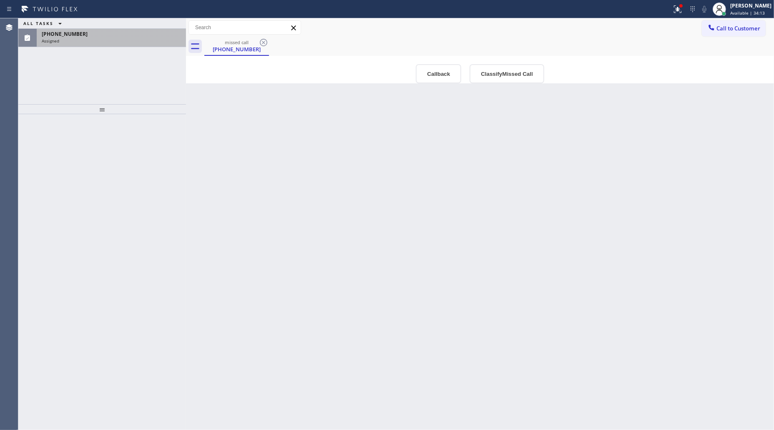
click at [440, 74] on button "Callback" at bounding box center [438, 73] width 45 height 19
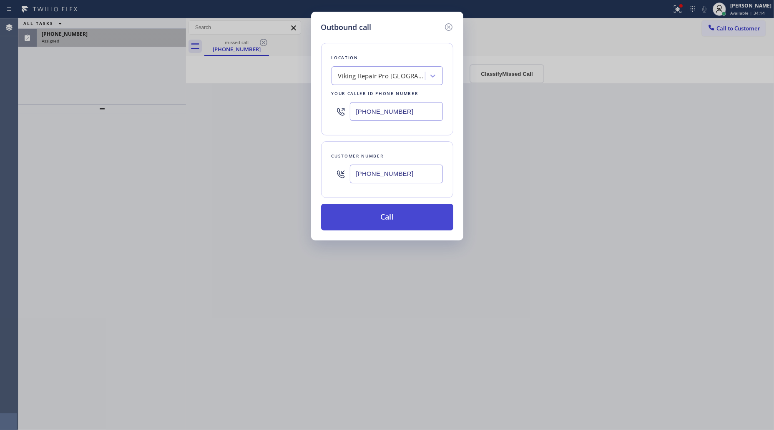
click at [387, 221] on button "Call" at bounding box center [387, 217] width 132 height 27
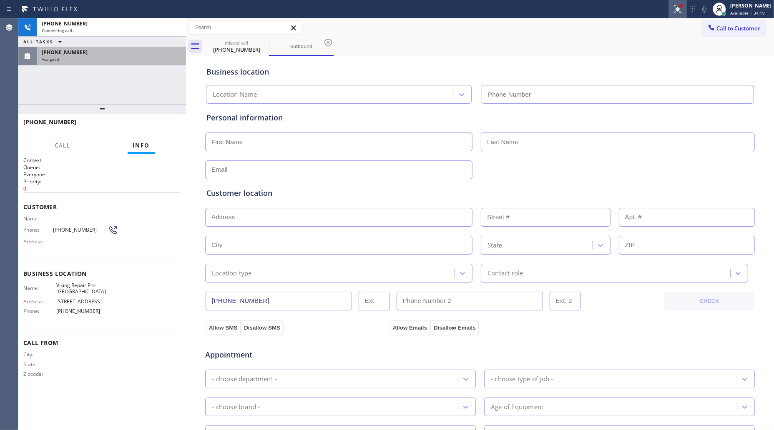
click at [676, 7] on icon at bounding box center [676, 8] width 5 height 6
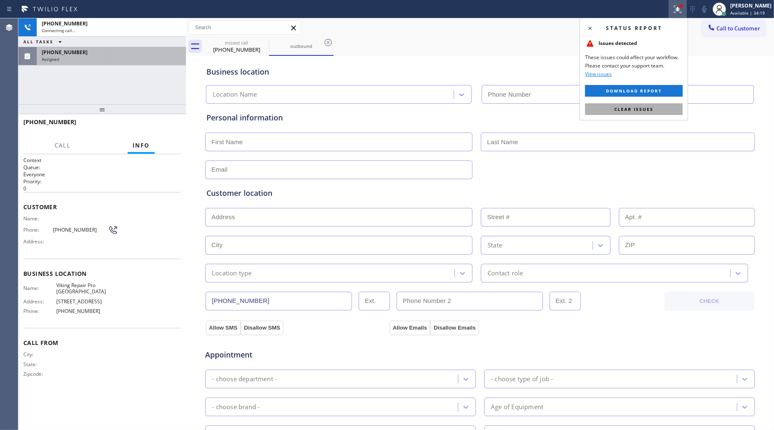
type input "[PHONE_NUMBER]"
click at [665, 109] on button "Clear issues" at bounding box center [634, 109] width 98 height 12
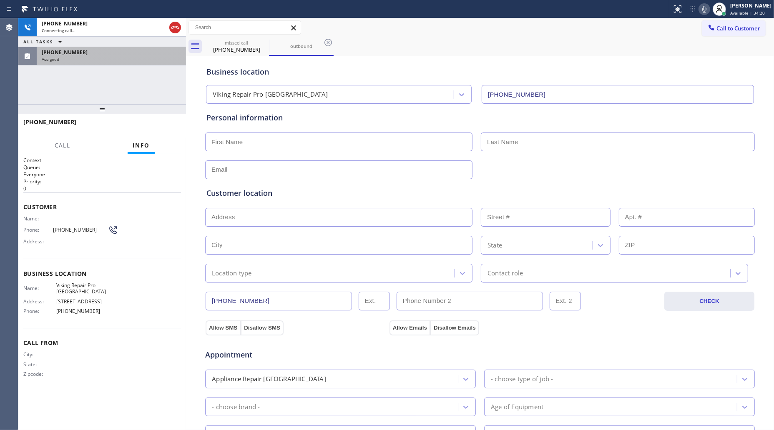
click at [604, 58] on div "Business location Viking Repair Pro [GEOGRAPHIC_DATA] [PHONE_NUMBER]" at bounding box center [480, 81] width 550 height 46
click at [245, 44] on div "missed call" at bounding box center [236, 43] width 63 height 6
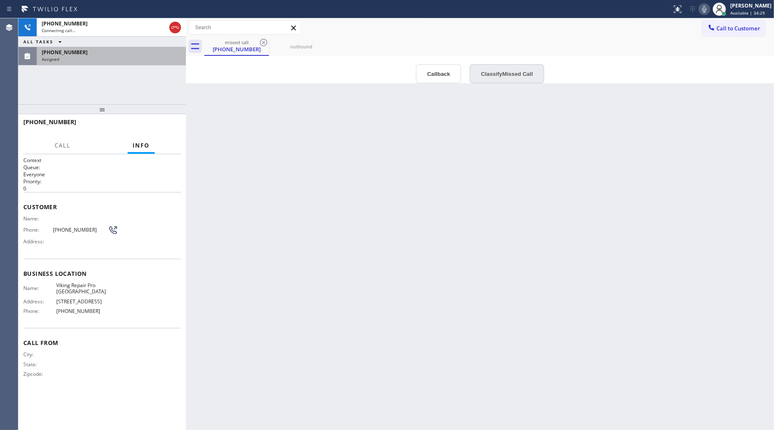
click at [493, 75] on button "Classify Missed Call" at bounding box center [507, 73] width 74 height 19
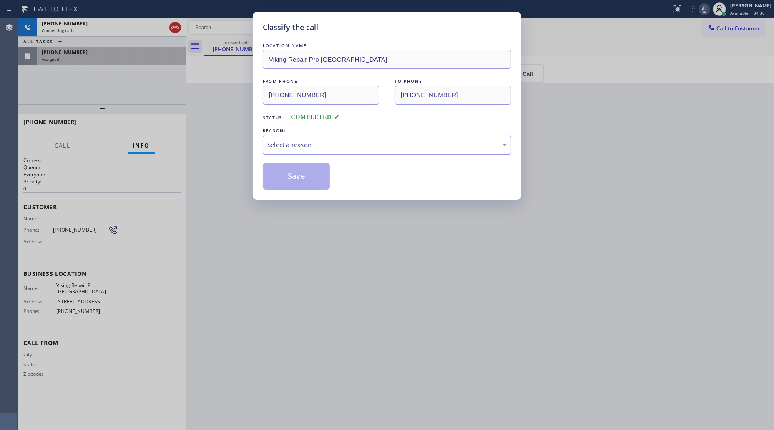
drag, startPoint x: 393, startPoint y: 147, endPoint x: 388, endPoint y: 153, distance: 8.0
click at [389, 151] on div "Select a reason" at bounding box center [387, 145] width 249 height 20
click at [281, 179] on button "Save" at bounding box center [296, 176] width 67 height 27
drag, startPoint x: 191, startPoint y: 121, endPoint x: 170, endPoint y: 108, distance: 25.0
click at [190, 120] on div "Classify the call LOCATION NAME Viking Repair Pro [GEOGRAPHIC_DATA] FROM PHONE …" at bounding box center [387, 215] width 774 height 430
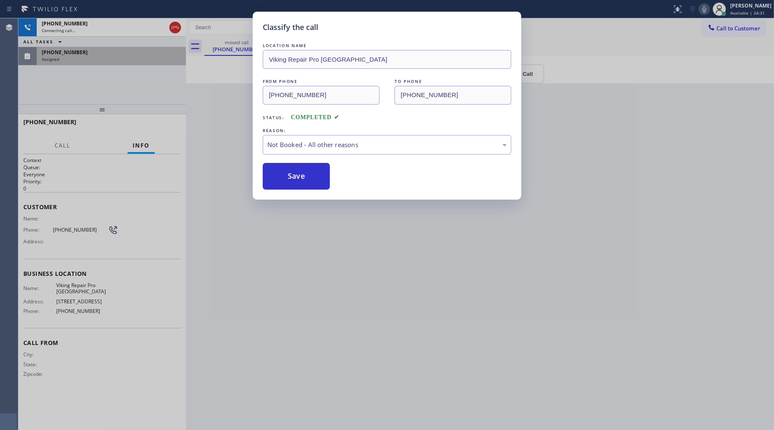
click at [142, 83] on div "Classify the call LOCATION NAME Viking Repair Pro [GEOGRAPHIC_DATA] FROM PHONE …" at bounding box center [387, 215] width 774 height 430
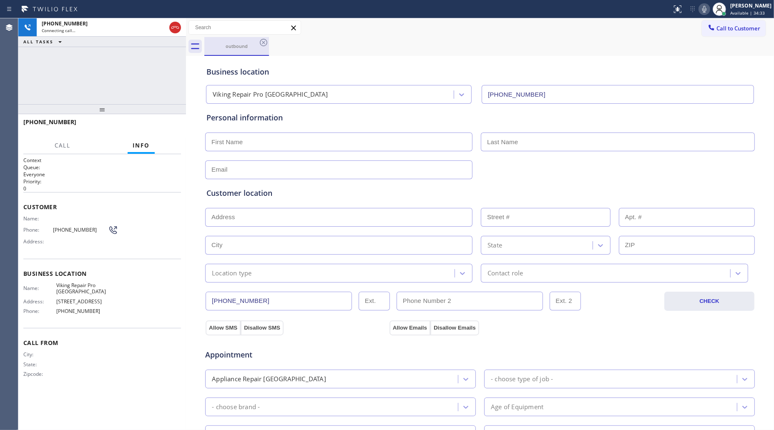
click at [253, 46] on div "outbound" at bounding box center [236, 46] width 63 height 6
click at [378, 49] on div "outbound" at bounding box center [489, 46] width 570 height 19
click at [162, 118] on div "[PHONE_NUMBER] Live | 00:02 HANG UP" at bounding box center [102, 126] width 158 height 22
click at [163, 125] on span "HANG UP" at bounding box center [161, 126] width 25 height 6
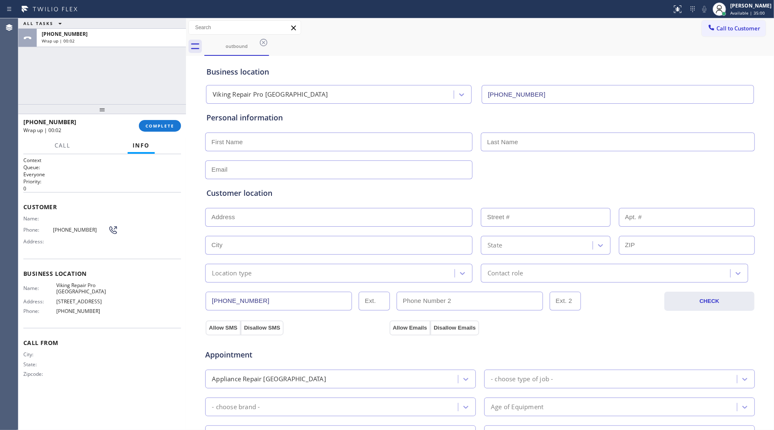
click at [86, 282] on span "Viking Repair Pro [GEOGRAPHIC_DATA]" at bounding box center [87, 288] width 62 height 13
click at [88, 282] on span "Viking Repair Pro [GEOGRAPHIC_DATA]" at bounding box center [87, 288] width 62 height 13
copy span "Viking Repair Pro [GEOGRAPHIC_DATA]"
click at [85, 311] on span "[PHONE_NUMBER]" at bounding box center [87, 311] width 62 height 6
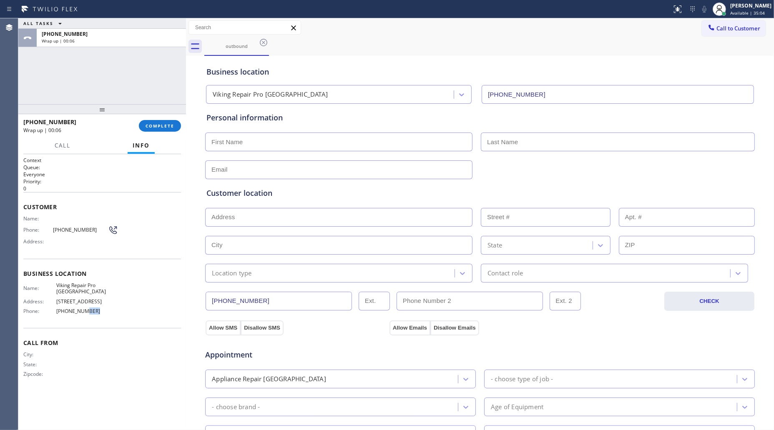
click at [85, 311] on span "[PHONE_NUMBER]" at bounding box center [87, 311] width 62 height 6
copy span "[PHONE_NUMBER]"
click at [219, 304] on input "[PHONE_NUMBER]" at bounding box center [279, 301] width 146 height 19
click at [220, 304] on input "[PHONE_NUMBER]" at bounding box center [279, 301] width 146 height 19
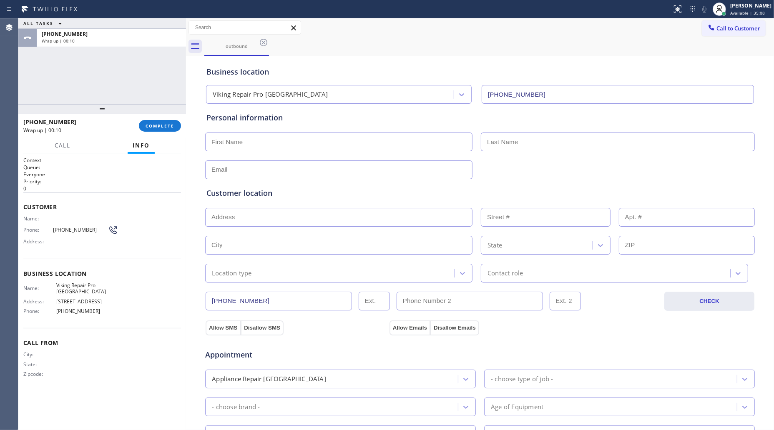
click at [220, 304] on input "[PHONE_NUMBER]" at bounding box center [279, 301] width 146 height 19
click at [165, 123] on span "COMPLETE" at bounding box center [160, 126] width 29 height 6
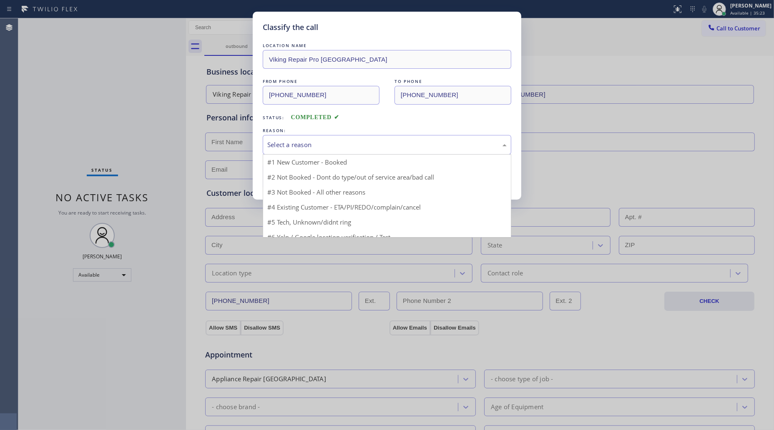
click at [311, 146] on div "Select a reason" at bounding box center [386, 145] width 239 height 10
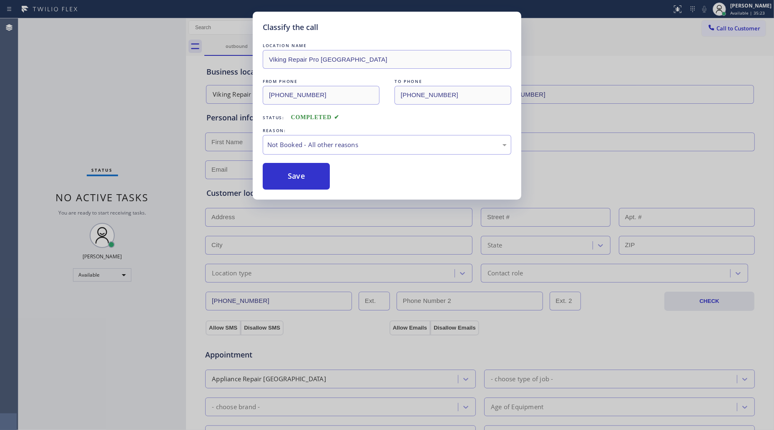
click at [299, 173] on button "Save" at bounding box center [296, 176] width 67 height 27
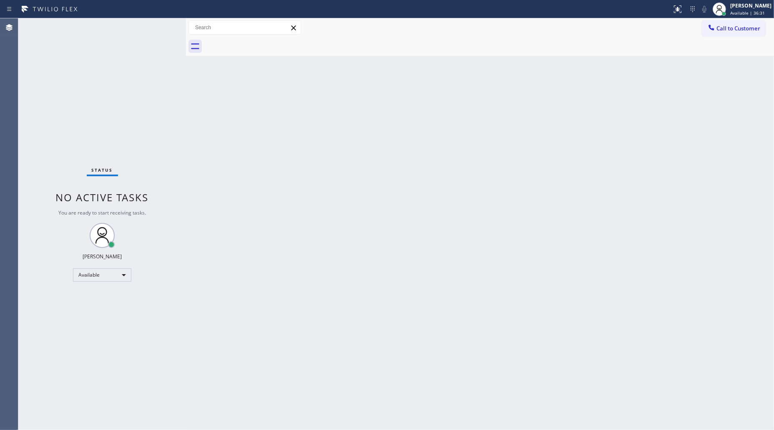
drag, startPoint x: 388, startPoint y: 133, endPoint x: 395, endPoint y: 132, distance: 7.3
click at [392, 132] on div "Back to Dashboard Change Sender ID Customers Technicians Select a contact Outbo…" at bounding box center [480, 224] width 588 height 412
click at [597, 122] on div "Back to Dashboard Change Sender ID Customers Technicians Select a contact Outbo…" at bounding box center [480, 224] width 588 height 412
click at [709, 25] on icon at bounding box center [711, 27] width 8 height 8
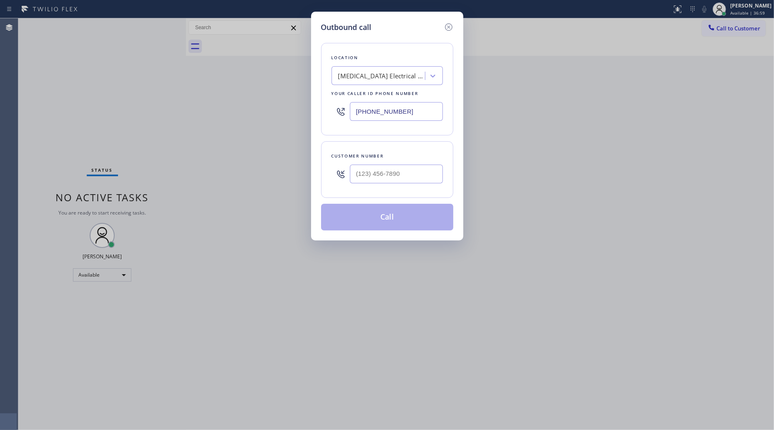
drag, startPoint x: 412, startPoint y: 111, endPoint x: 294, endPoint y: 113, distance: 118.0
click at [294, 113] on div "Outbound call Location [MEDICAL_DATA] Electrical Ojai Your caller id phone numb…" at bounding box center [387, 215] width 774 height 430
paste input "949) 894-4034"
type input "[PHONE_NUMBER]"
paste input "972) 365-8899"
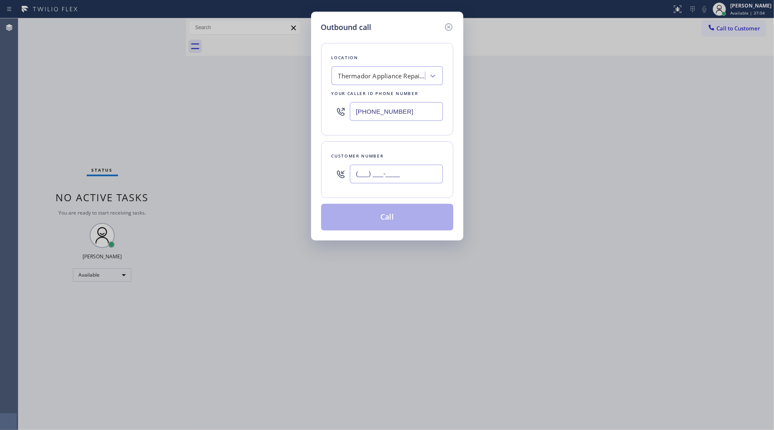
click at [410, 178] on input "(___) ___-____" at bounding box center [396, 174] width 93 height 19
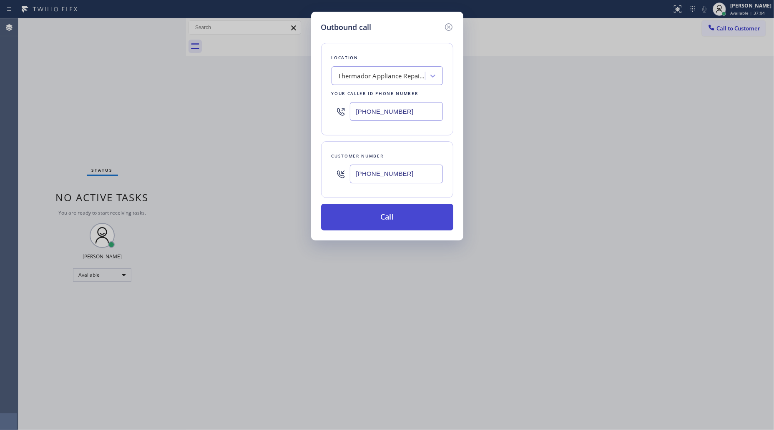
type input "[PHONE_NUMBER]"
click at [365, 214] on button "Call" at bounding box center [387, 217] width 132 height 27
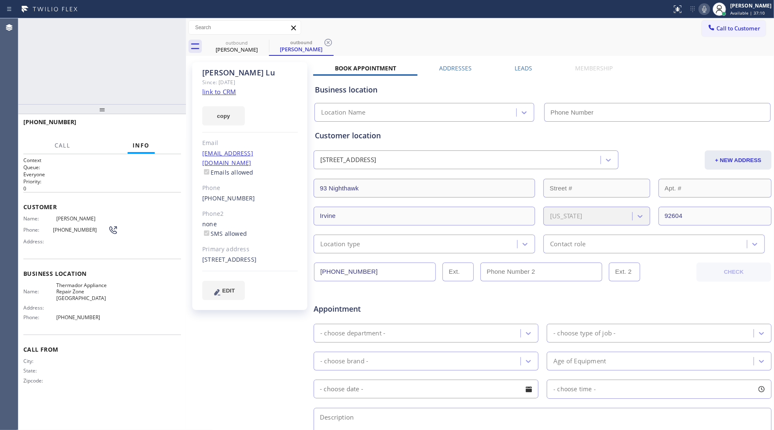
type input "[PHONE_NUMBER]"
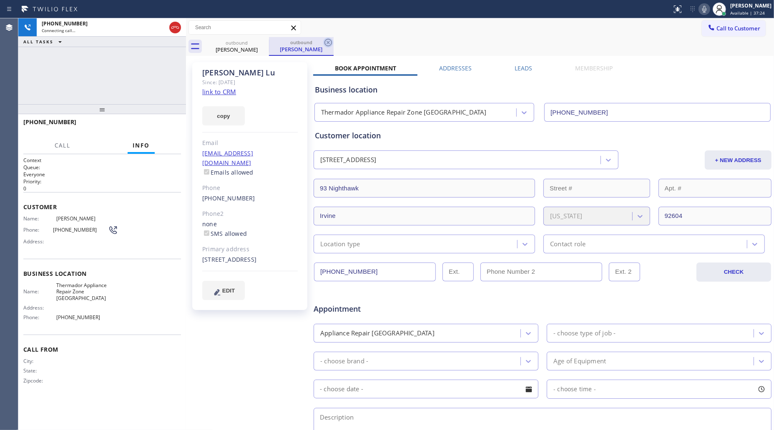
click at [329, 38] on icon at bounding box center [328, 43] width 10 height 10
click at [338, 38] on div "outbound [PERSON_NAME]" at bounding box center [489, 46] width 570 height 19
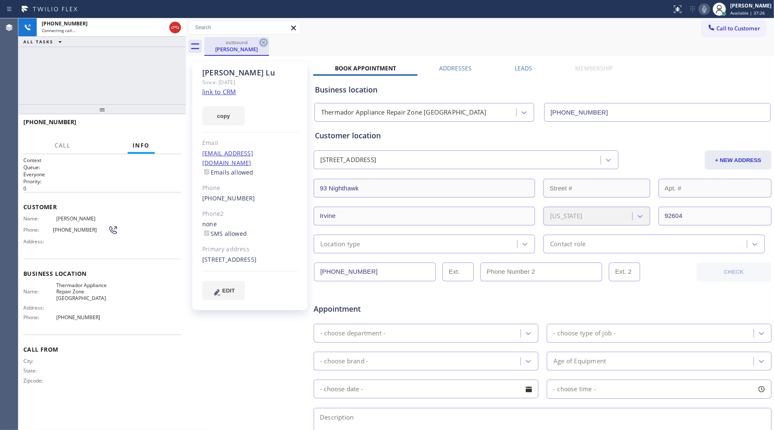
click at [264, 40] on icon at bounding box center [264, 43] width 10 height 10
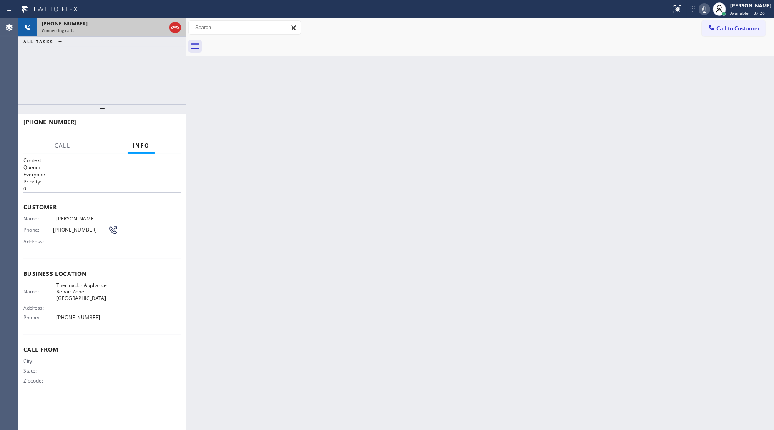
click at [106, 26] on div "[PHONE_NUMBER]" at bounding box center [104, 23] width 124 height 7
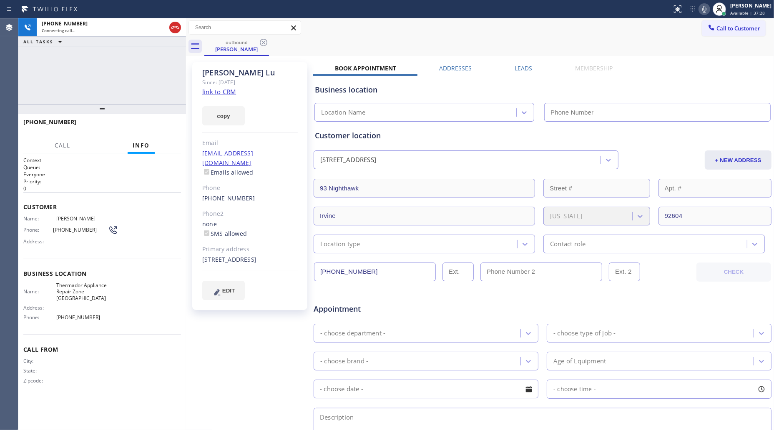
type input "[PHONE_NUMBER]"
click at [406, 43] on div "outbound [PERSON_NAME]" at bounding box center [489, 46] width 570 height 19
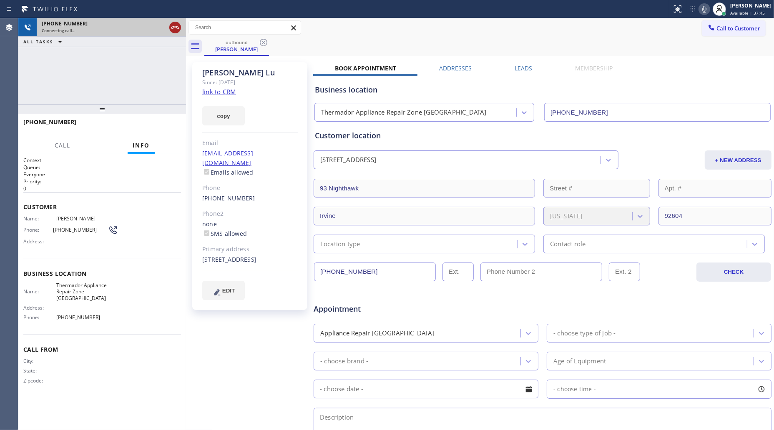
click at [178, 31] on icon at bounding box center [175, 28] width 10 height 10
click at [178, 30] on div "Live | 00:01" at bounding box center [111, 31] width 139 height 6
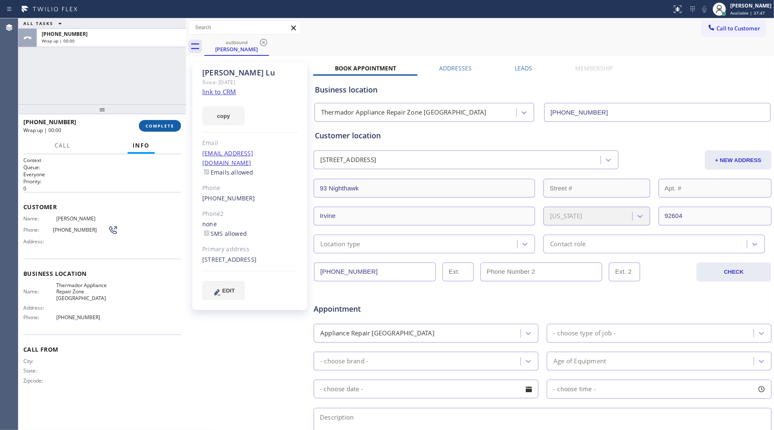
click at [172, 130] on button "COMPLETE" at bounding box center [160, 126] width 42 height 12
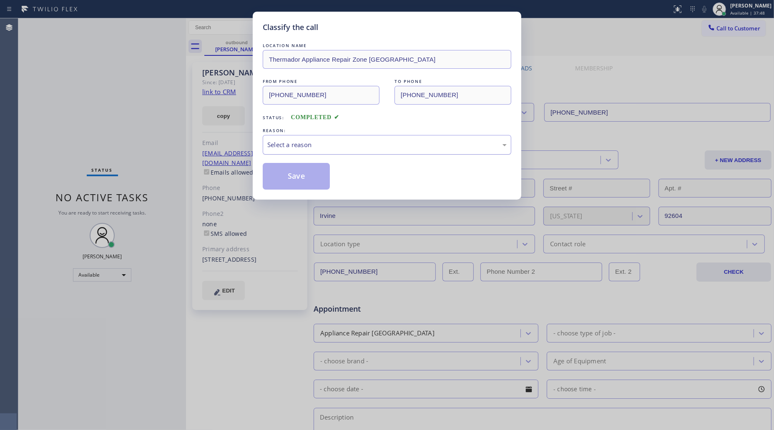
click at [362, 143] on div "Select a reason" at bounding box center [386, 145] width 239 height 10
click at [297, 176] on button "Save" at bounding box center [296, 176] width 67 height 27
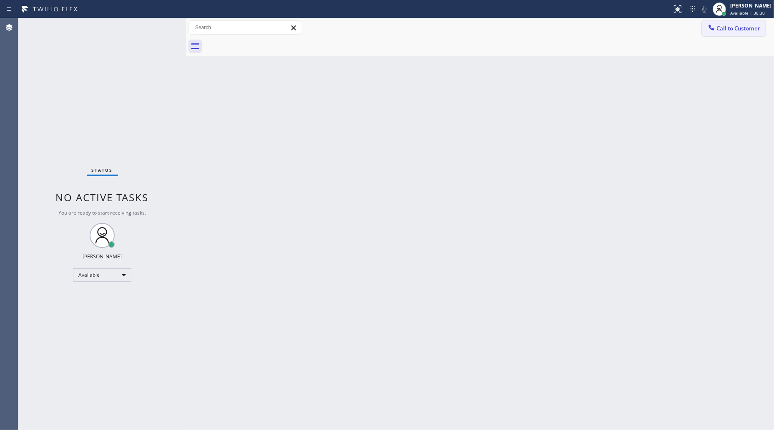
click at [726, 31] on span "Call to Customer" at bounding box center [738, 29] width 44 height 8
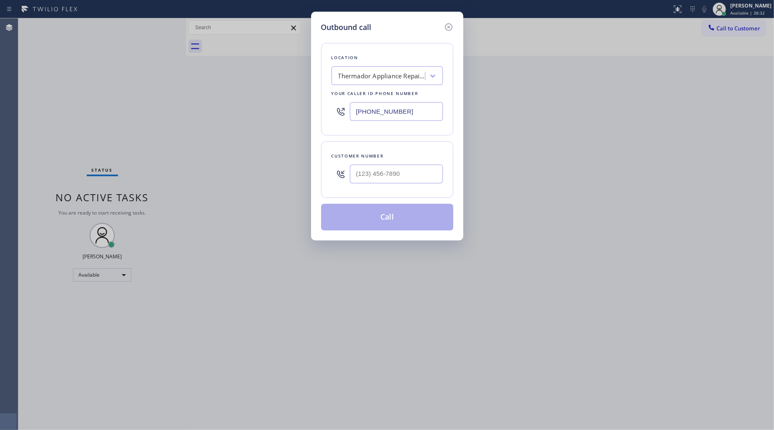
drag, startPoint x: 406, startPoint y: 106, endPoint x: 410, endPoint y: 108, distance: 5.1
click at [406, 106] on input "[PHONE_NUMBER]" at bounding box center [396, 111] width 93 height 19
drag, startPoint x: 414, startPoint y: 109, endPoint x: 344, endPoint y: 106, distance: 70.2
click at [340, 114] on div "[PHONE_NUMBER]" at bounding box center [387, 111] width 111 height 27
paste input "206) 257-3257"
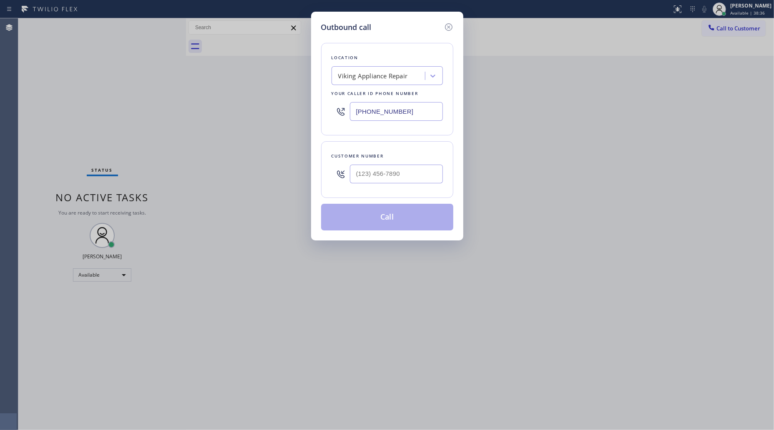
type input "[PHONE_NUMBER]"
click at [411, 186] on div at bounding box center [396, 174] width 93 height 27
click at [413, 170] on input "(___) ___-____" at bounding box center [396, 174] width 93 height 19
paste input "206) 551-2142"
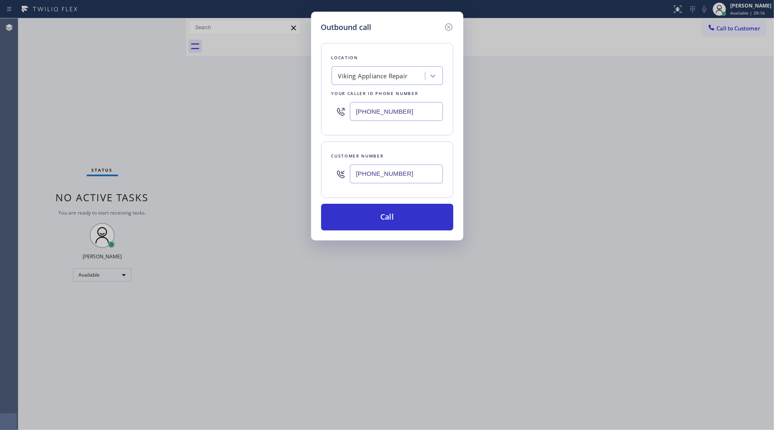
type input "[PHONE_NUMBER]"
drag, startPoint x: 537, startPoint y: 82, endPoint x: 482, endPoint y: 126, distance: 69.4
click at [536, 83] on div "Outbound call Location Viking Appliance Repair Your caller id phone number [PHO…" at bounding box center [387, 215] width 774 height 430
click at [663, 113] on div "Outbound call Location Viking Appliance Repair Your caller id phone number [PHO…" at bounding box center [387, 215] width 774 height 430
drag, startPoint x: 401, startPoint y: 214, endPoint x: 409, endPoint y: 191, distance: 23.7
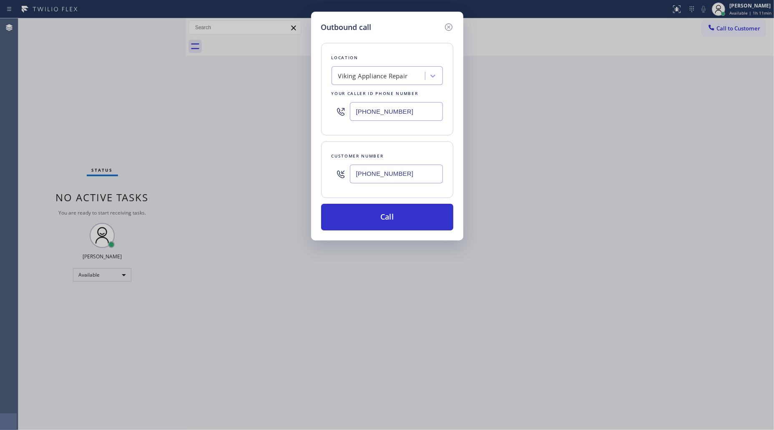
click at [401, 210] on button "Call" at bounding box center [387, 217] width 132 height 27
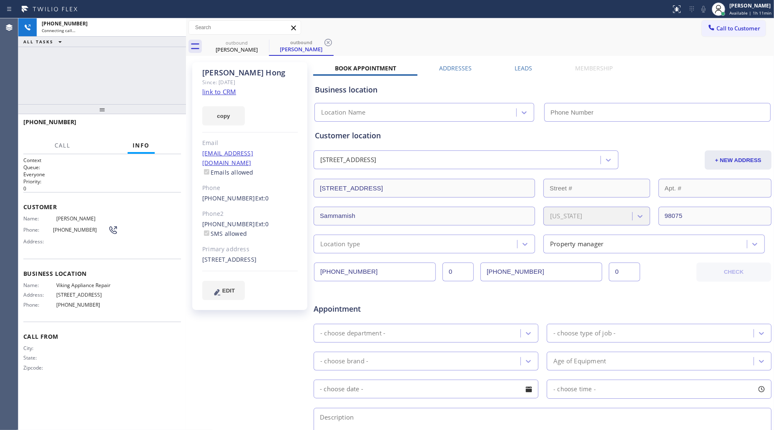
type input "[PHONE_NUMBER]"
click at [123, 49] on div "[PHONE_NUMBER] Connecting call… ALL TASKS ALL TASKS ACTIVE TASKS TASKS IN WRAP …" at bounding box center [102, 61] width 168 height 86
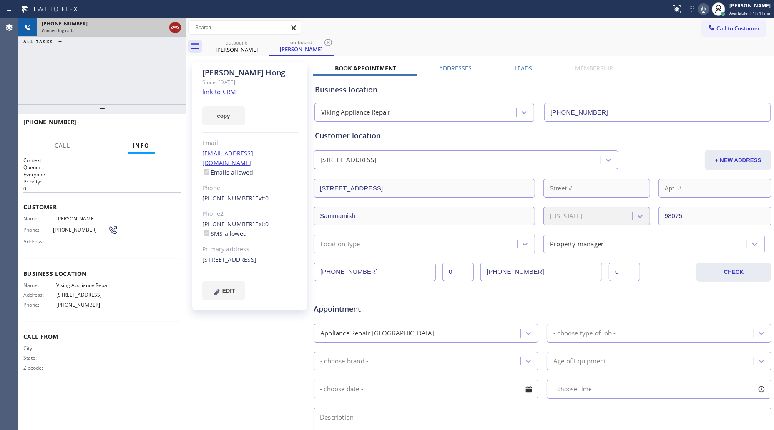
click at [174, 26] on icon at bounding box center [175, 28] width 10 height 10
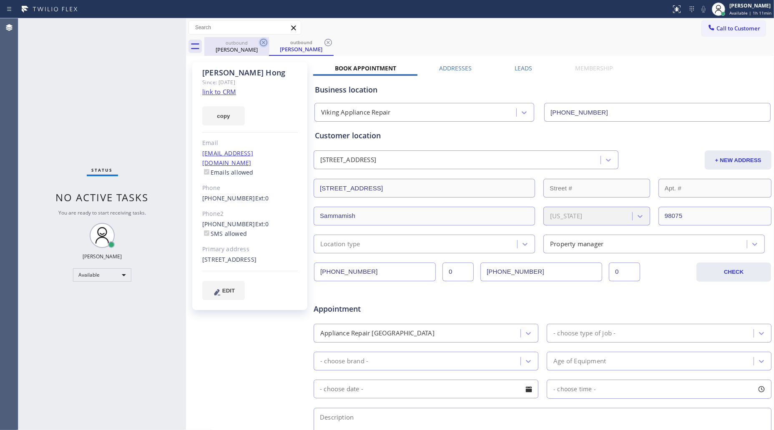
drag, startPoint x: 247, startPoint y: 45, endPoint x: 261, endPoint y: 42, distance: 14.9
click at [248, 45] on div "outbound" at bounding box center [236, 43] width 63 height 6
click at [262, 42] on icon at bounding box center [264, 43] width 10 height 10
click at [262, 42] on div "outbound [PERSON_NAME]" at bounding box center [489, 46] width 570 height 19
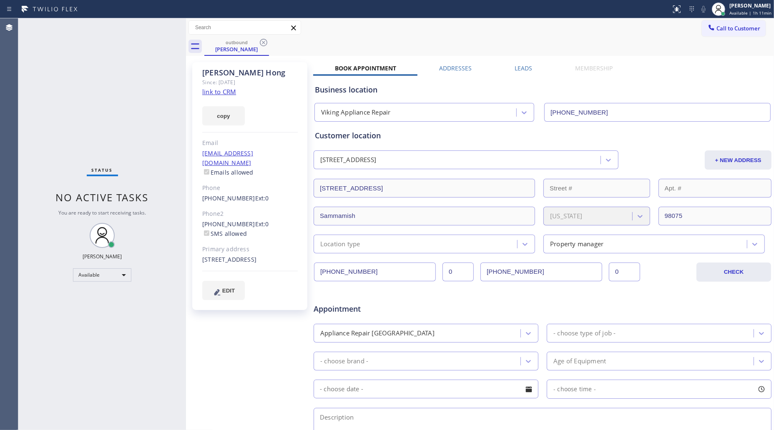
click at [262, 42] on div "outbound [PERSON_NAME]" at bounding box center [489, 46] width 570 height 19
click at [245, 50] on div "outbound [PERSON_NAME]" at bounding box center [489, 46] width 570 height 19
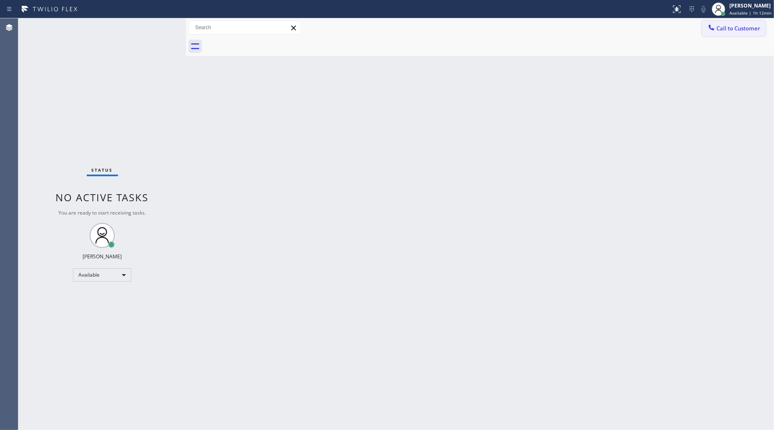
drag, startPoint x: 720, startPoint y: 30, endPoint x: 467, endPoint y: 92, distance: 260.6
click at [719, 30] on span "Call to Customer" at bounding box center [738, 29] width 44 height 8
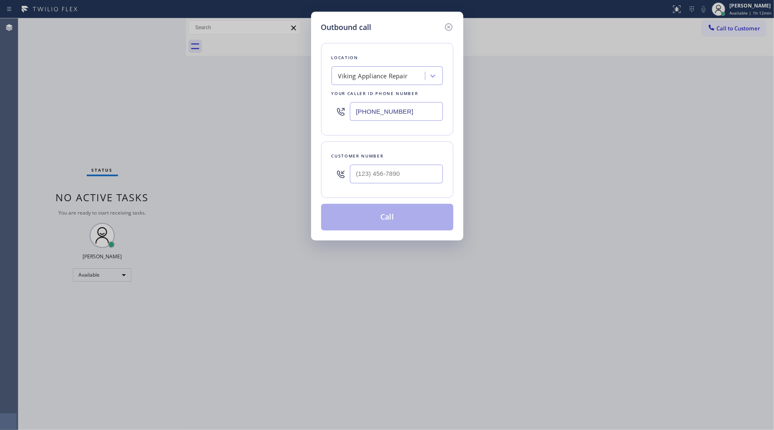
drag, startPoint x: 388, startPoint y: 117, endPoint x: 276, endPoint y: 117, distance: 111.3
click at [276, 117] on div "Outbound call Location Viking Appliance Repair Your caller id phone number [PHO…" at bounding box center [387, 215] width 774 height 430
paste input "855) 731-4952"
type input "[PHONE_NUMBER]"
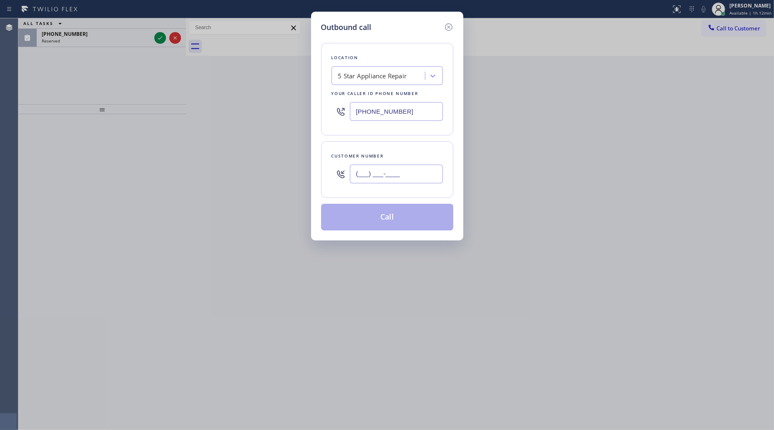
click at [377, 170] on input "(___) ___-____" at bounding box center [396, 174] width 93 height 19
paste input "310) 663-2381"
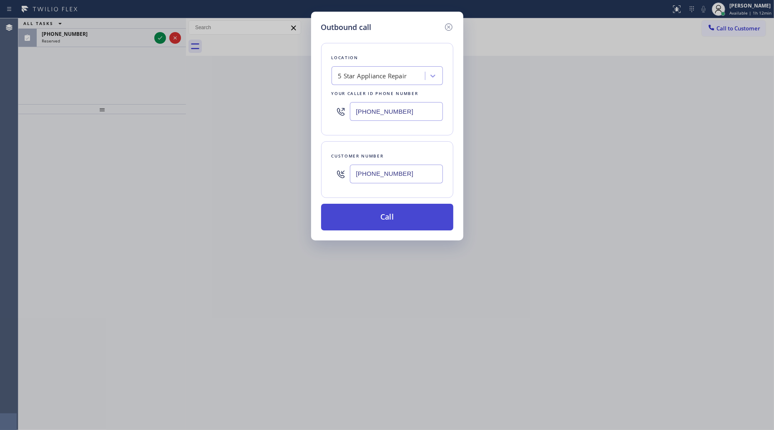
type input "[PHONE_NUMBER]"
click at [382, 212] on button "Call" at bounding box center [387, 217] width 132 height 27
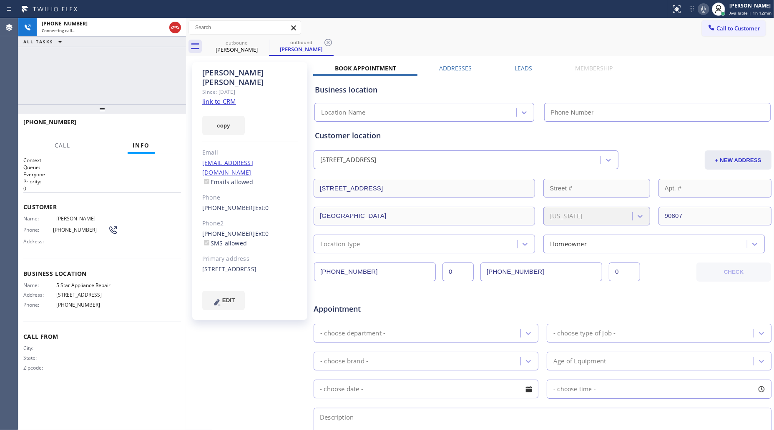
type input "[PHONE_NUMBER]"
click at [166, 114] on div at bounding box center [102, 109] width 168 height 10
click at [167, 123] on span "HANG UP" at bounding box center [161, 126] width 25 height 6
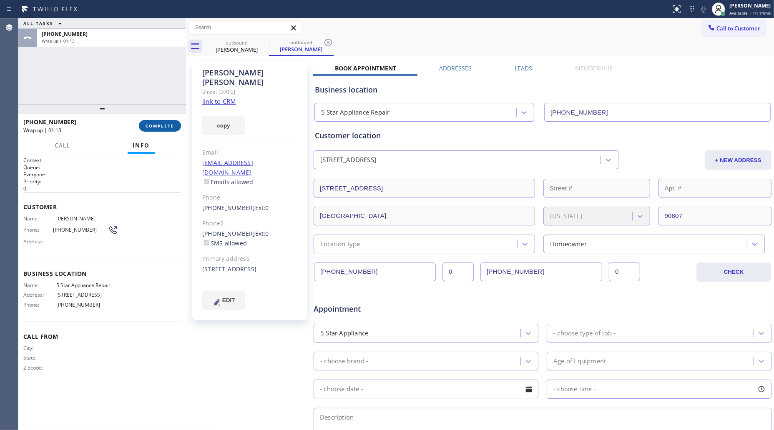
click at [156, 123] on span "COMPLETE" at bounding box center [160, 126] width 29 height 6
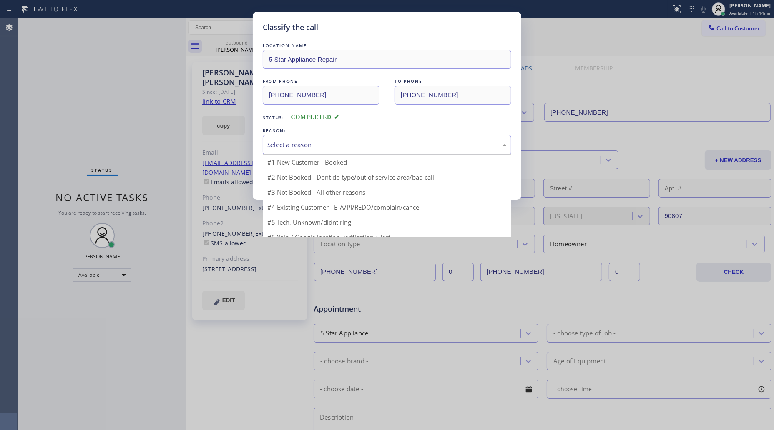
drag, startPoint x: 329, startPoint y: 148, endPoint x: 296, endPoint y: 161, distance: 35.8
click at [328, 149] on div "Select a reason" at bounding box center [386, 145] width 239 height 10
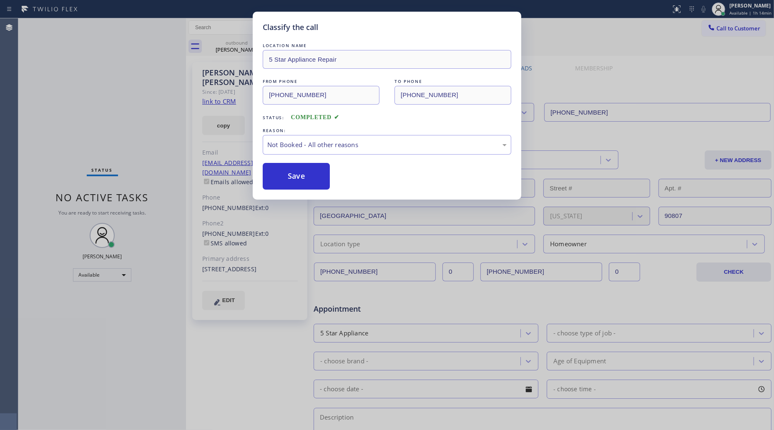
click at [285, 178] on button "Save" at bounding box center [296, 176] width 67 height 27
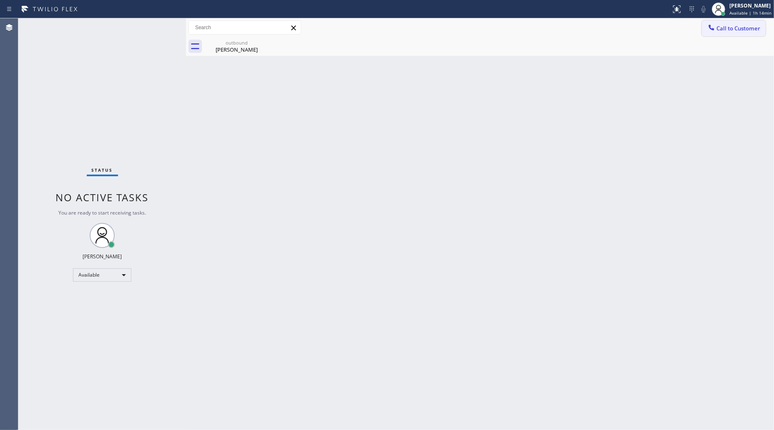
click at [737, 23] on button "Call to Customer" at bounding box center [734, 28] width 64 height 16
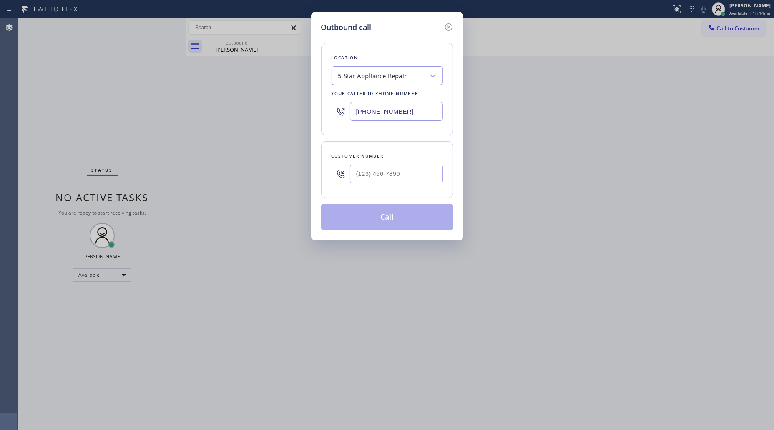
drag, startPoint x: 423, startPoint y: 106, endPoint x: 347, endPoint y: 116, distance: 77.3
click at [347, 116] on div "[PHONE_NUMBER]" at bounding box center [387, 111] width 111 height 27
paste input "628) 244-8666"
type input "[PHONE_NUMBER]"
click at [388, 171] on input "(___) ___-____" at bounding box center [396, 174] width 93 height 19
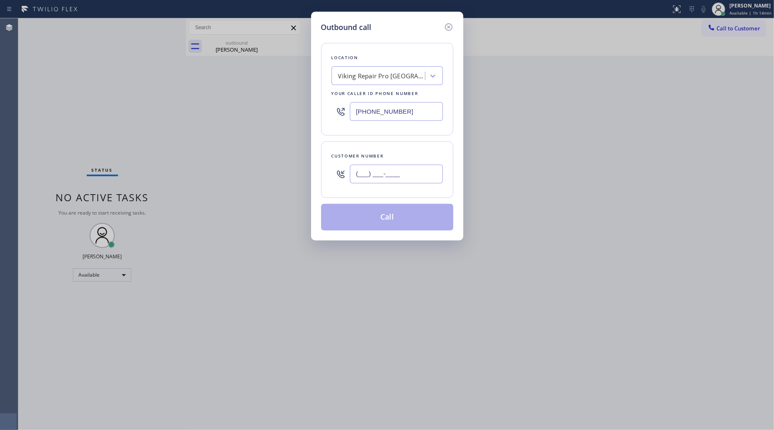
paste input "310) 387-9243"
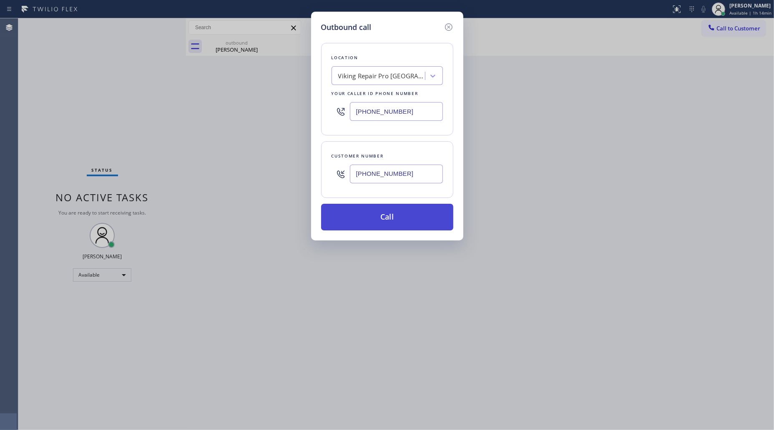
type input "[PHONE_NUMBER]"
click at [386, 218] on button "Call" at bounding box center [387, 217] width 132 height 27
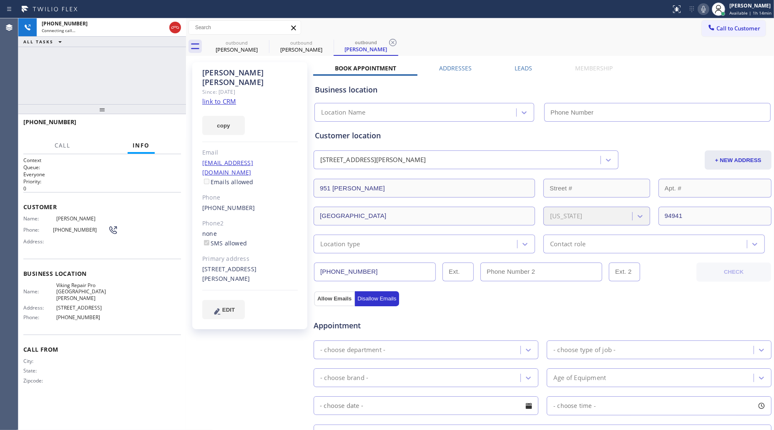
type input "[PHONE_NUMBER]"
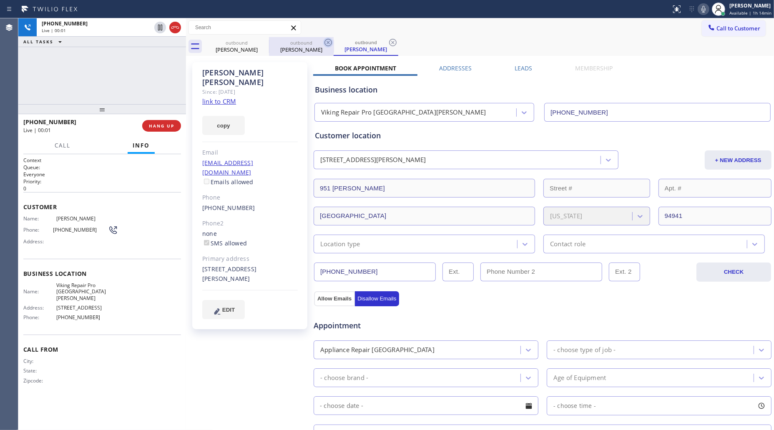
click at [0, 0] on icon at bounding box center [0, 0] width 0 height 0
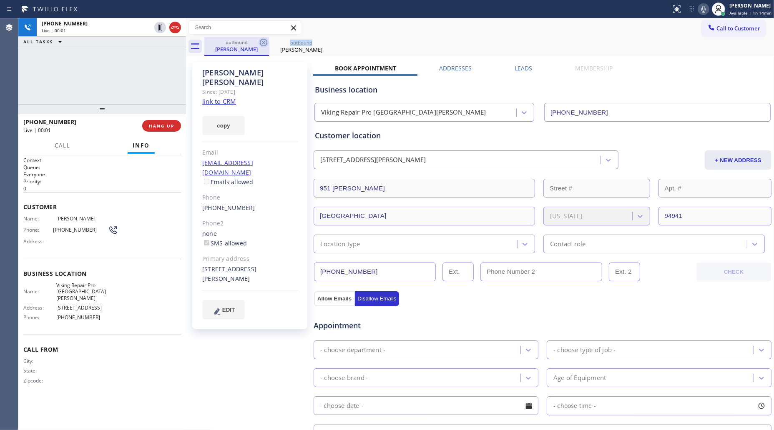
click at [259, 41] on icon at bounding box center [264, 43] width 10 height 10
click at [0, 0] on icon at bounding box center [0, 0] width 0 height 0
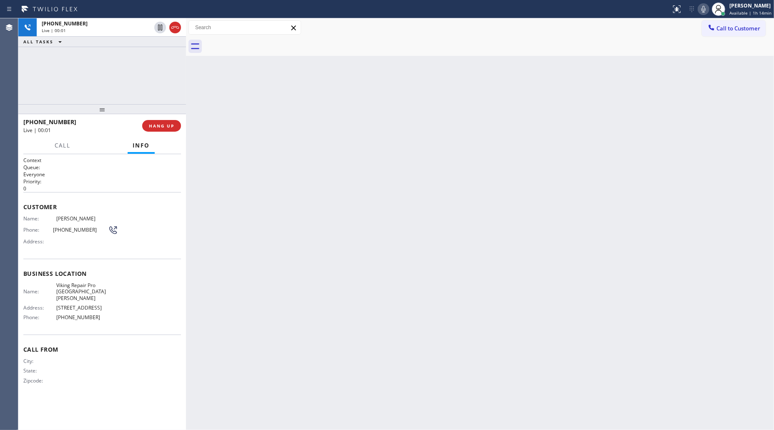
click at [259, 41] on div at bounding box center [489, 46] width 570 height 19
click at [172, 126] on span "HANG UP" at bounding box center [161, 126] width 25 height 6
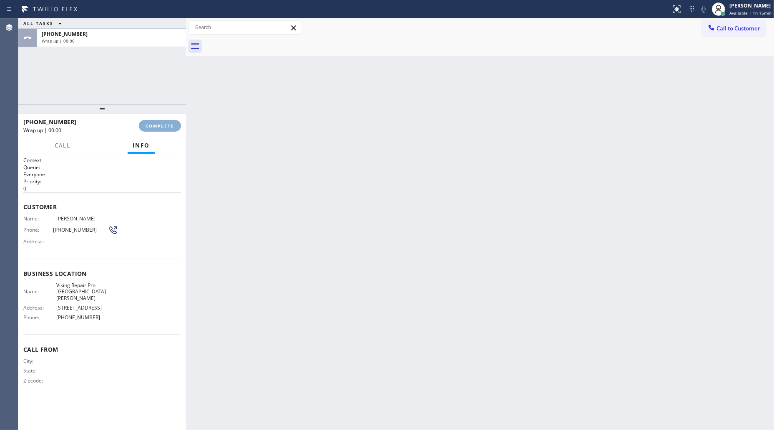
click at [172, 126] on span "COMPLETE" at bounding box center [160, 126] width 29 height 6
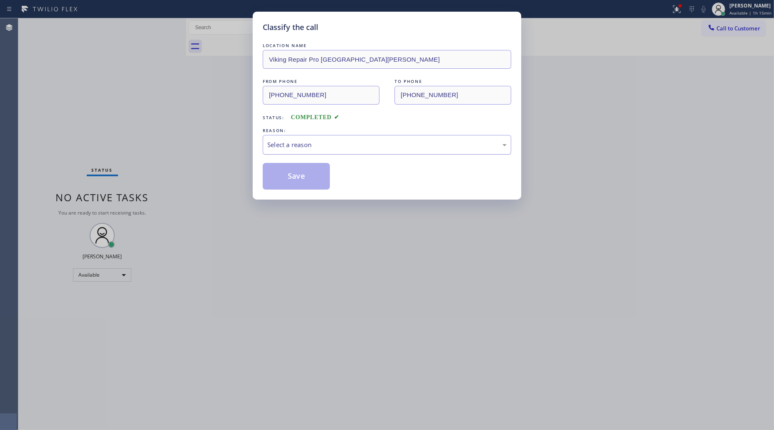
click at [315, 151] on div "Select a reason" at bounding box center [387, 145] width 249 height 20
click at [295, 172] on button "Save" at bounding box center [296, 176] width 67 height 27
drag, startPoint x: 295, startPoint y: 172, endPoint x: 269, endPoint y: 172, distance: 26.3
click at [295, 172] on button "Save" at bounding box center [296, 176] width 67 height 27
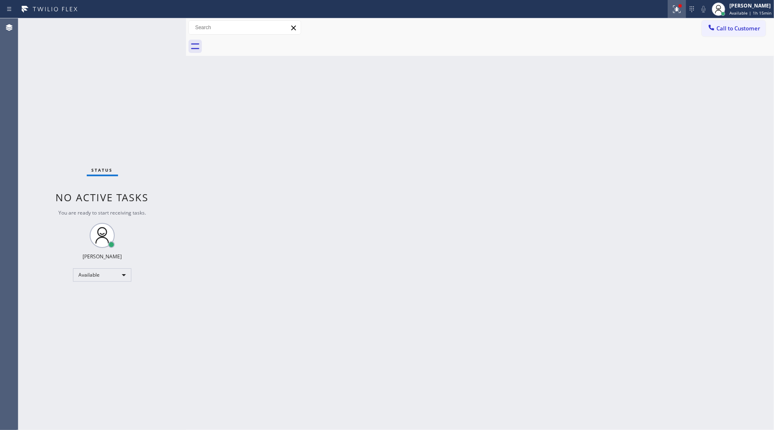
click at [674, 7] on icon at bounding box center [677, 9] width 10 height 10
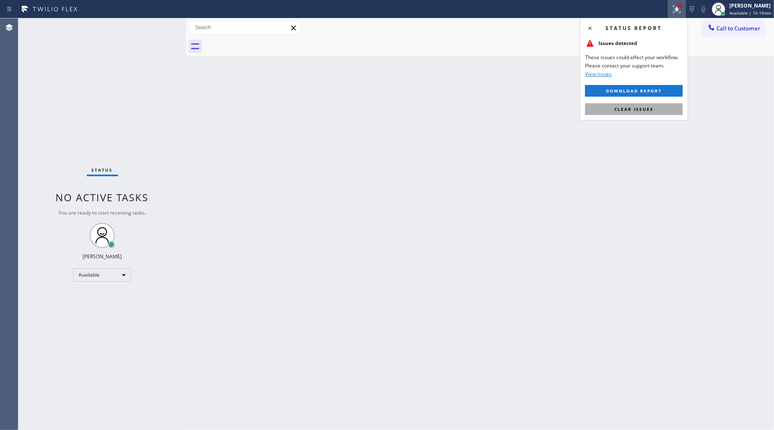
click at [633, 108] on span "Clear issues" at bounding box center [633, 109] width 39 height 6
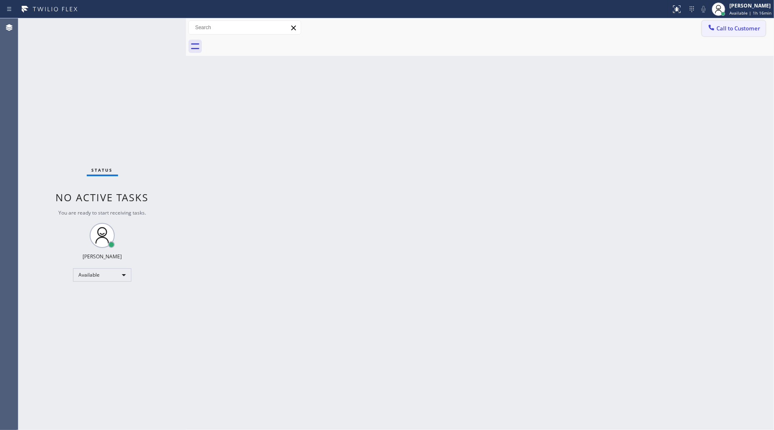
click at [720, 24] on button "Call to Customer" at bounding box center [734, 28] width 64 height 16
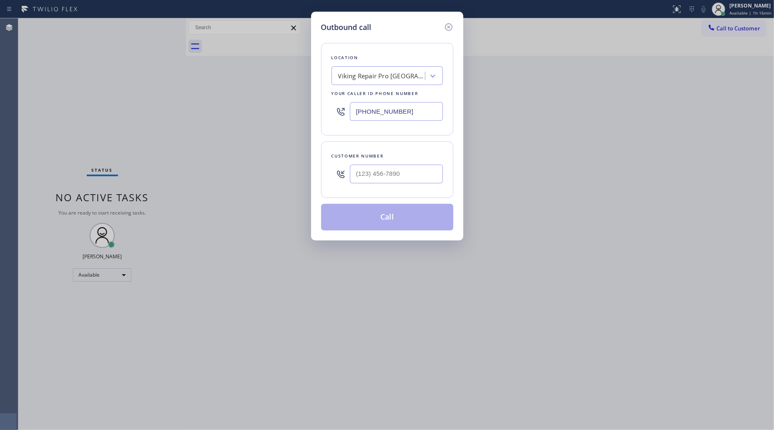
drag, startPoint x: 413, startPoint y: 104, endPoint x: 315, endPoint y: 98, distance: 98.6
click at [318, 108] on div "Outbound call Location Viking Repair Pro [GEOGRAPHIC_DATA][PERSON_NAME] Your ca…" at bounding box center [387, 126] width 152 height 229
paste input "855) 731-4952"
type input "[PHONE_NUMBER]"
drag, startPoint x: 414, startPoint y: 181, endPoint x: 418, endPoint y: 147, distance: 34.5
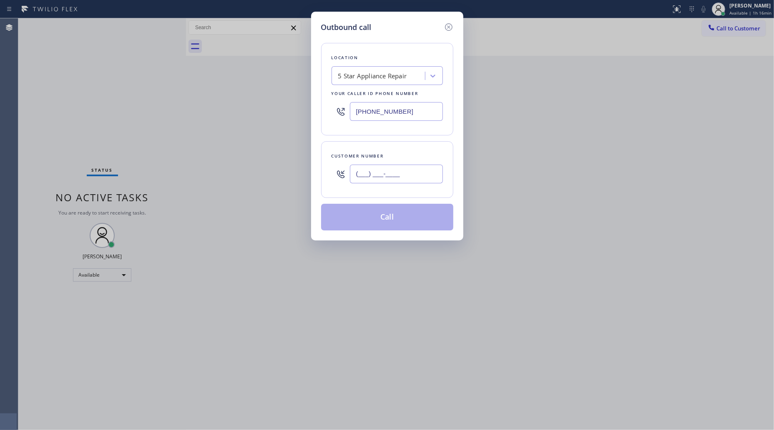
click at [414, 181] on input "(___) ___-____" at bounding box center [396, 174] width 93 height 19
paste input "949) 870-0966"
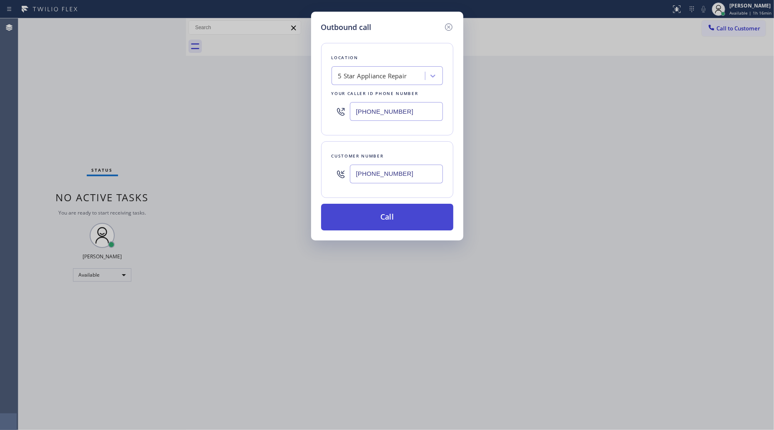
type input "[PHONE_NUMBER]"
click at [389, 218] on button "Call" at bounding box center [387, 217] width 132 height 27
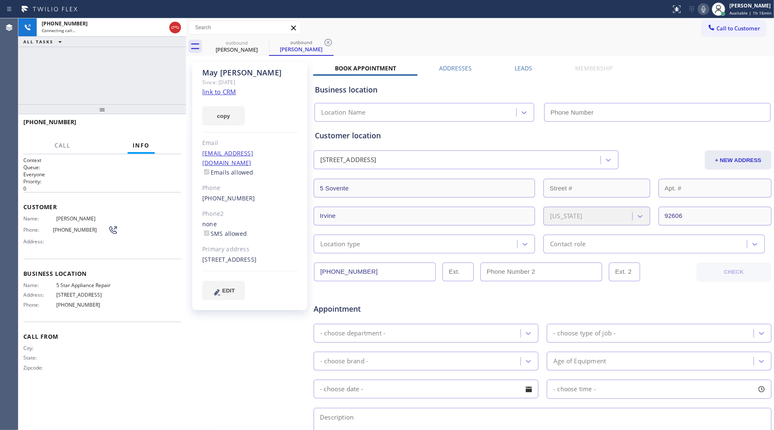
type input "[PHONE_NUMBER]"
click at [366, 266] on input "[PHONE_NUMBER]" at bounding box center [375, 272] width 122 height 19
drag, startPoint x: 366, startPoint y: 266, endPoint x: 355, endPoint y: 263, distance: 11.1
click at [366, 265] on input "[PHONE_NUMBER]" at bounding box center [375, 272] width 122 height 19
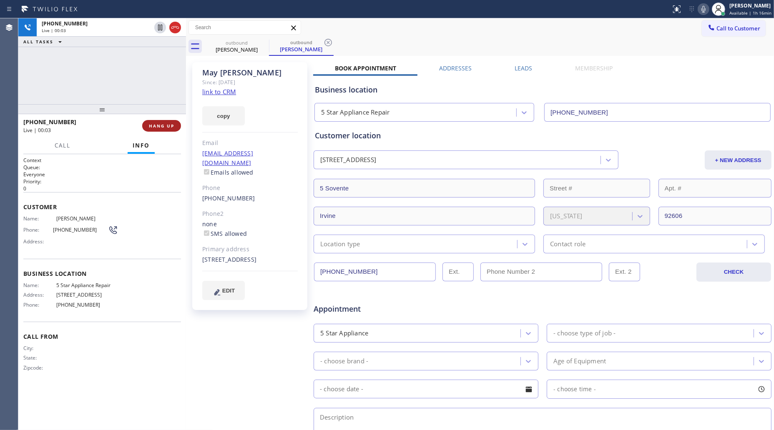
click at [163, 131] on button "HANG UP" at bounding box center [161, 126] width 39 height 12
click at [165, 130] on button "HANG UP" at bounding box center [161, 126] width 39 height 12
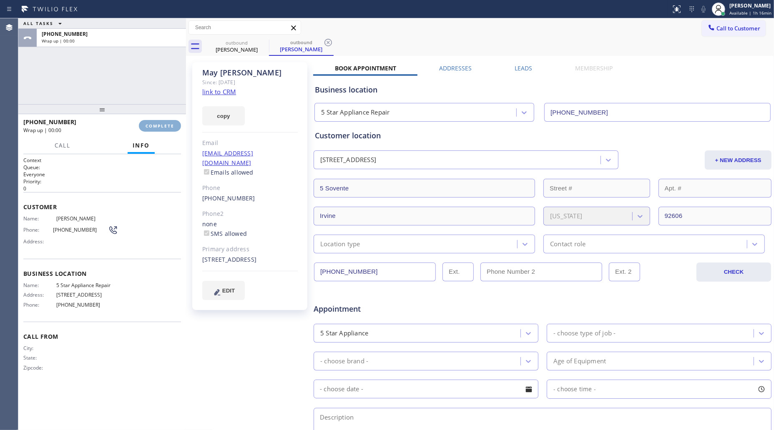
click at [166, 128] on span "COMPLETE" at bounding box center [160, 126] width 29 height 6
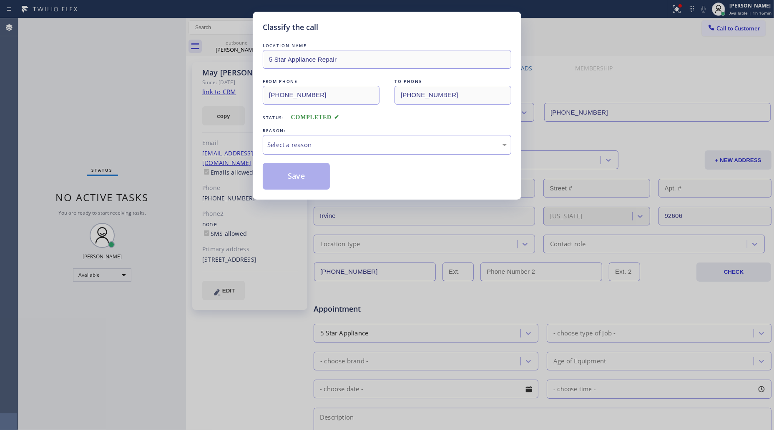
drag, startPoint x: 293, startPoint y: 144, endPoint x: 291, endPoint y: 153, distance: 8.9
click at [293, 145] on div "Select a reason" at bounding box center [386, 145] width 239 height 10
click at [285, 176] on button "Save" at bounding box center [296, 176] width 67 height 27
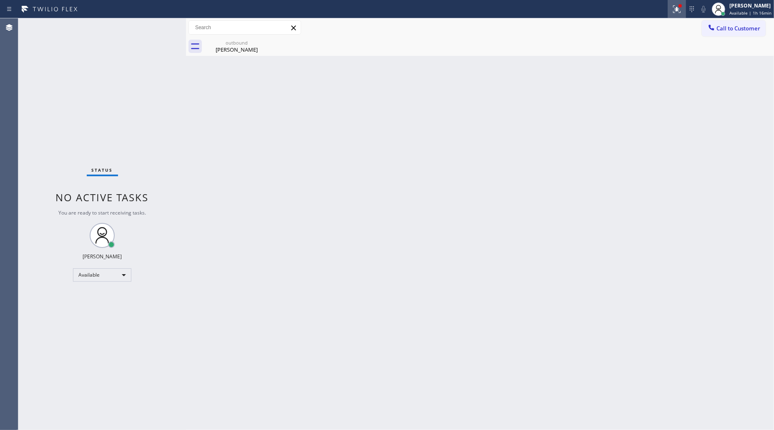
click at [671, 13] on div at bounding box center [677, 9] width 18 height 10
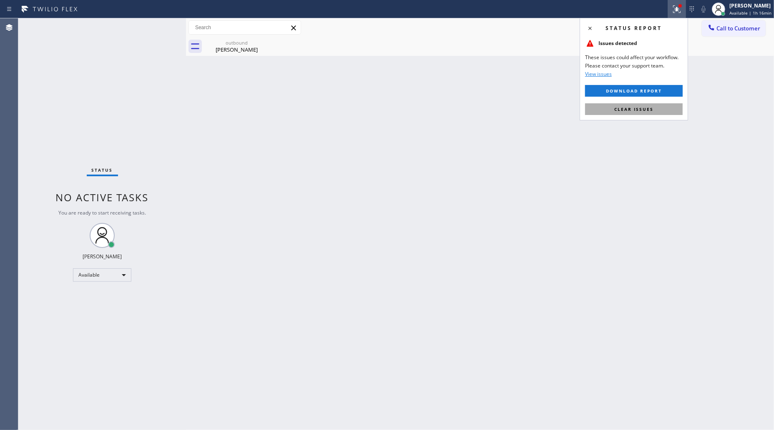
click at [634, 108] on span "Clear issues" at bounding box center [633, 109] width 39 height 6
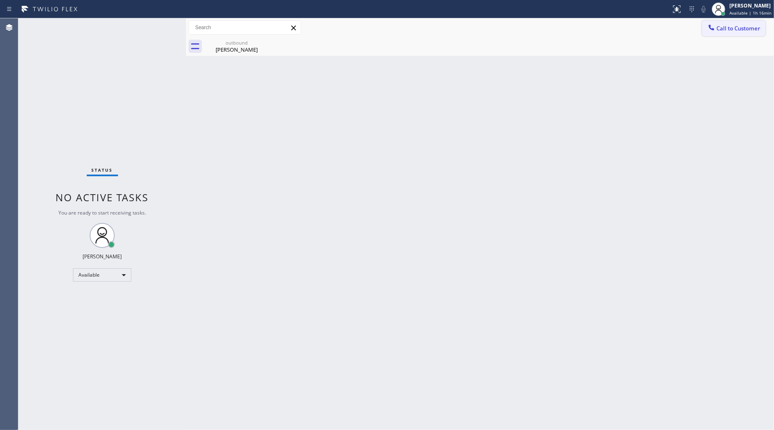
click at [739, 24] on button "Call to Customer" at bounding box center [734, 28] width 64 height 16
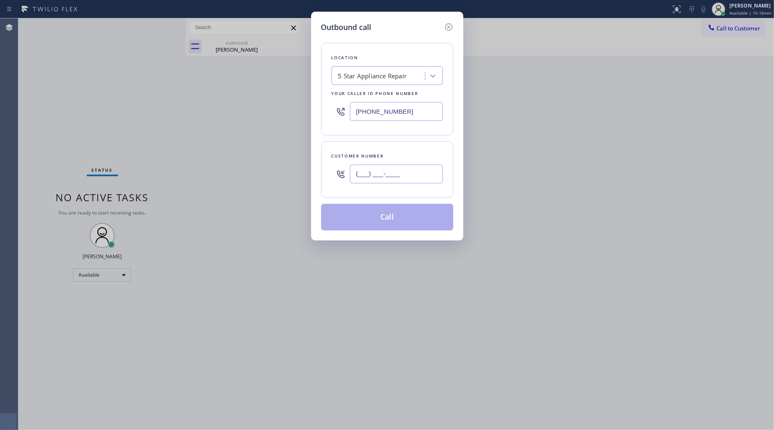
click at [407, 167] on input "(___) ___-____" at bounding box center [396, 174] width 93 height 19
paste input "949) 870-0966"
type input "[PHONE_NUMBER]"
click at [385, 212] on button "Call" at bounding box center [387, 217] width 132 height 27
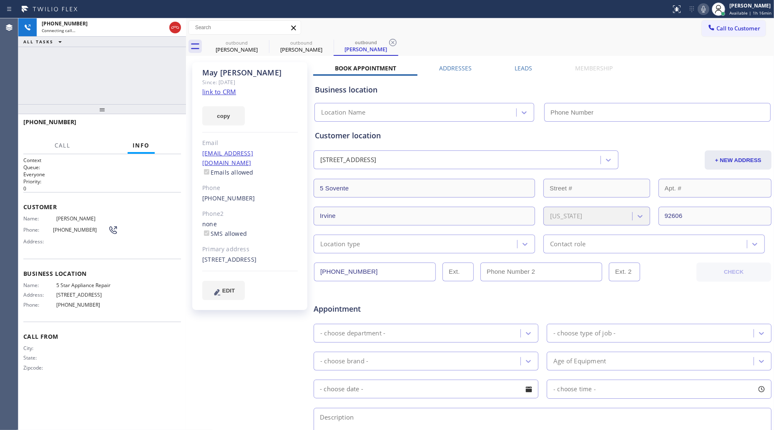
type input "[PHONE_NUMBER]"
click at [167, 128] on span "HANG UP" at bounding box center [161, 126] width 25 height 6
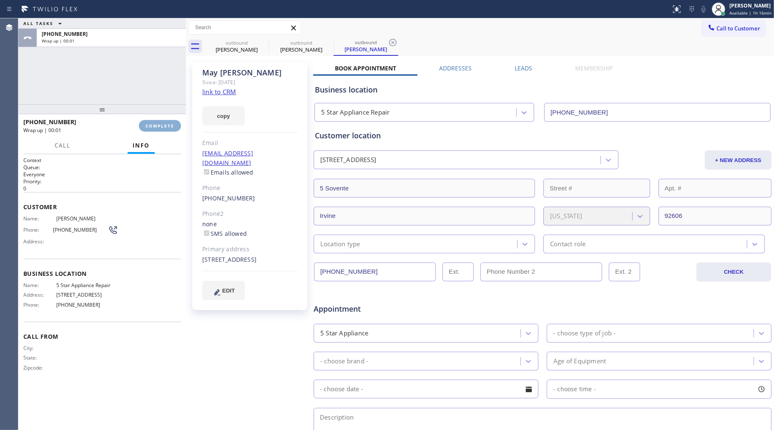
click at [168, 127] on span "COMPLETE" at bounding box center [160, 126] width 29 height 6
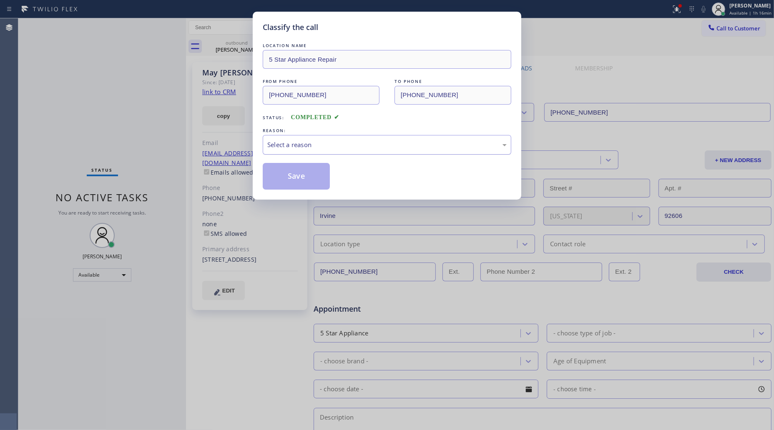
click at [290, 144] on div "Select a reason" at bounding box center [386, 145] width 239 height 10
click at [295, 178] on button "Save" at bounding box center [296, 176] width 67 height 27
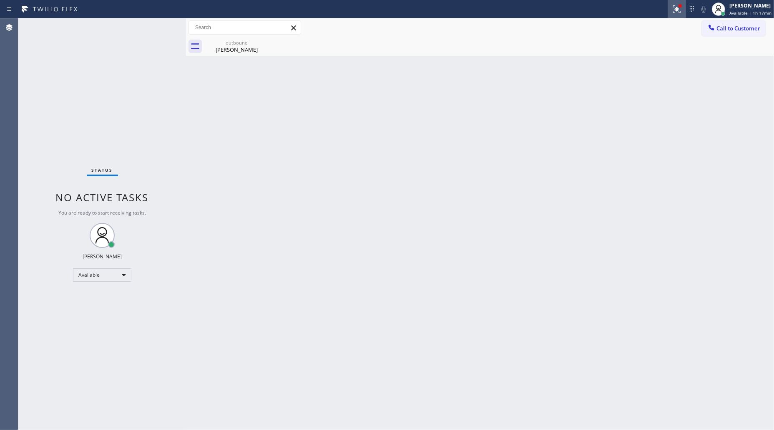
click at [680, 1] on button at bounding box center [677, 9] width 18 height 18
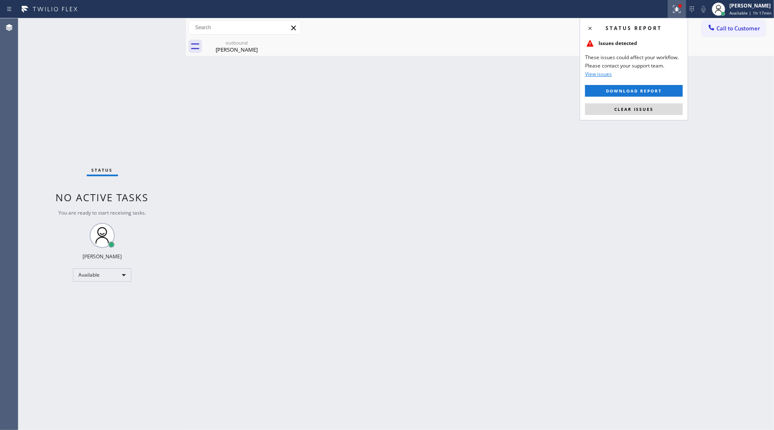
drag, startPoint x: 633, startPoint y: 108, endPoint x: 354, endPoint y: 113, distance: 279.0
click at [633, 108] on span "Clear issues" at bounding box center [633, 109] width 39 height 6
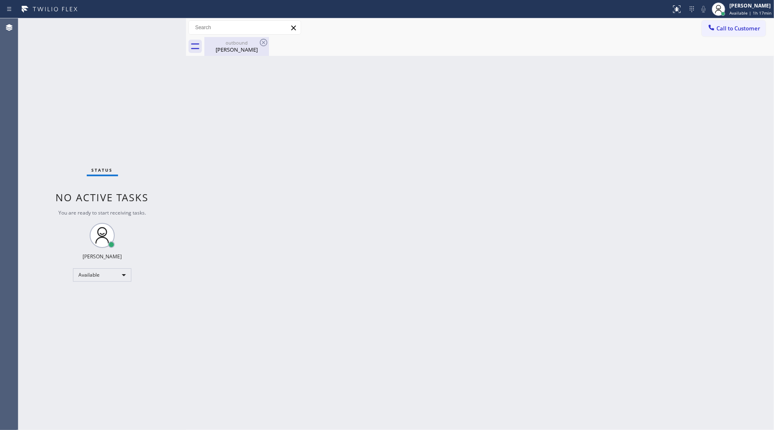
click at [251, 55] on div "outbound [PERSON_NAME]" at bounding box center [236, 46] width 63 height 19
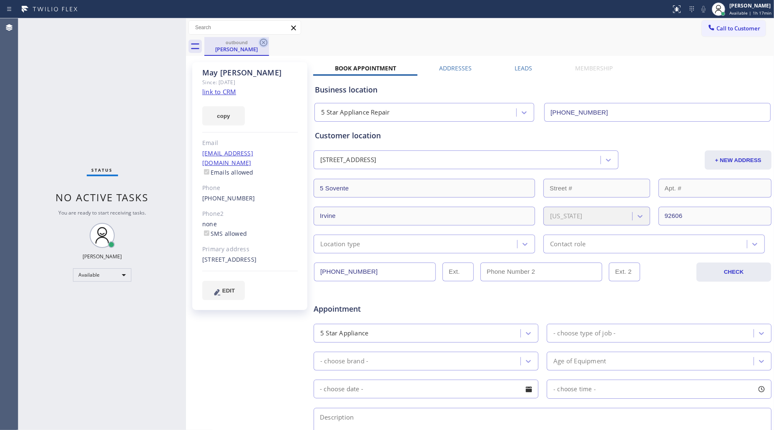
click at [268, 44] on icon at bounding box center [264, 43] width 10 height 10
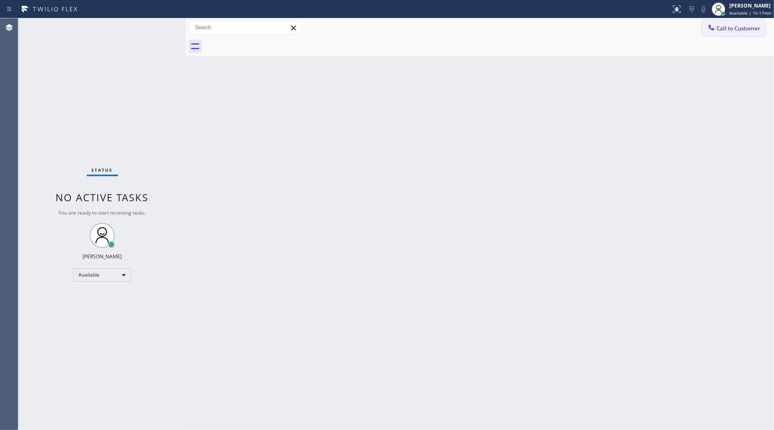
click at [714, 26] on icon at bounding box center [711, 27] width 8 height 8
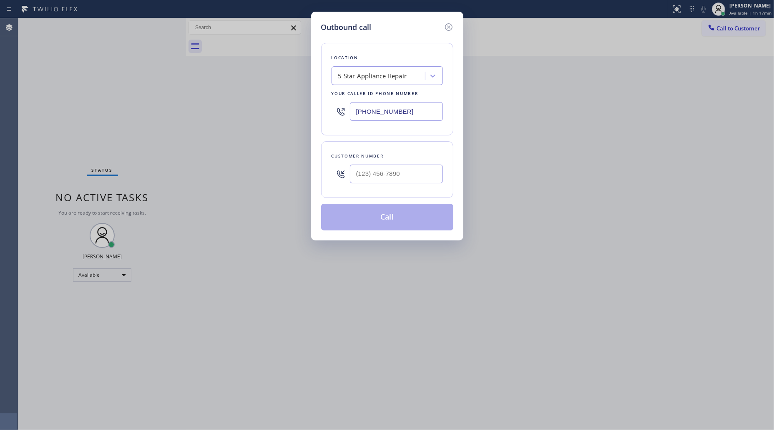
drag, startPoint x: 432, startPoint y: 109, endPoint x: 334, endPoint y: 102, distance: 98.3
click at [353, 107] on input "[PHONE_NUMBER]" at bounding box center [396, 111] width 93 height 19
paste input "415) 366-3233"
type input "[PHONE_NUMBER]"
click at [412, 183] on input "(___) ___-____" at bounding box center [396, 174] width 93 height 19
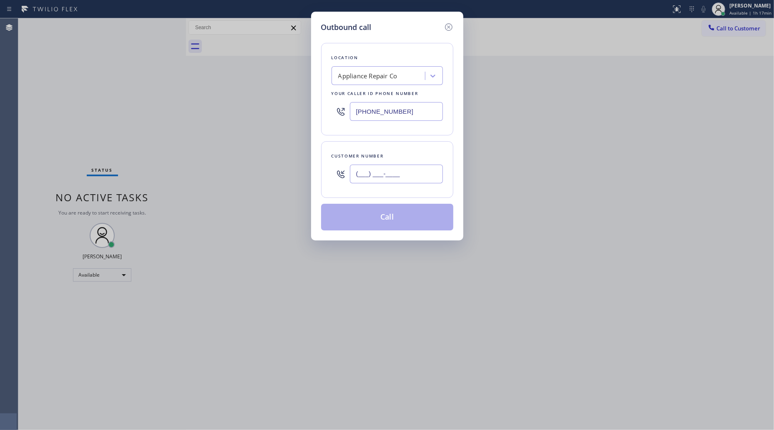
paste input "415) 244-1994"
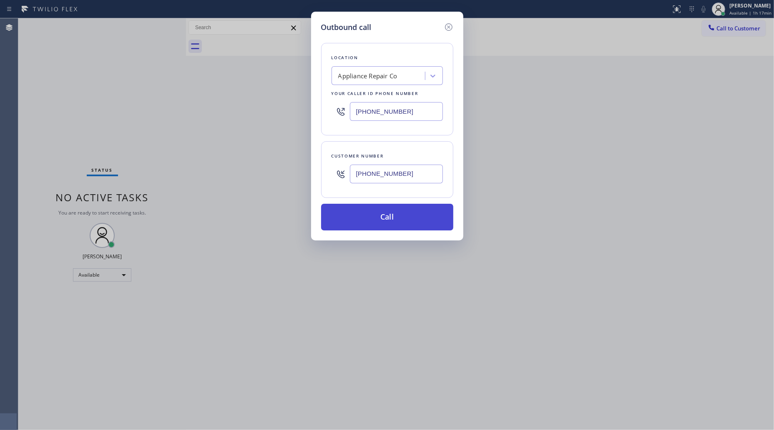
type input "[PHONE_NUMBER]"
click at [400, 218] on button "Call" at bounding box center [387, 217] width 132 height 27
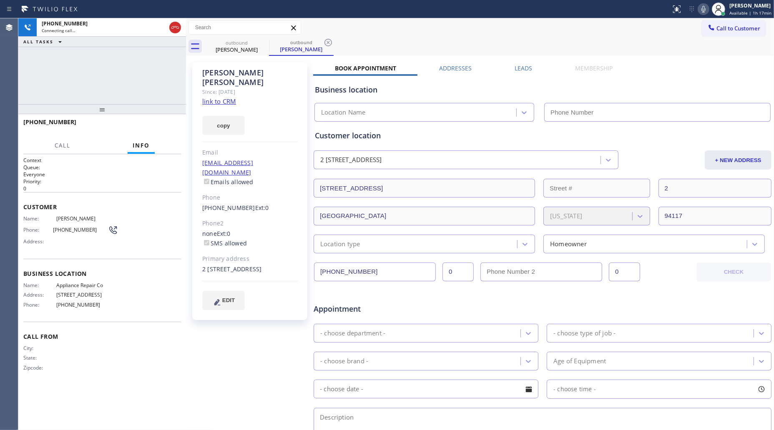
type input "[PHONE_NUMBER]"
click at [505, 44] on div "outbound [PERSON_NAME] outbound [PERSON_NAME]" at bounding box center [489, 46] width 570 height 19
click at [329, 44] on icon at bounding box center [328, 43] width 8 height 8
click at [363, 40] on div "outbound [PERSON_NAME]" at bounding box center [489, 46] width 570 height 19
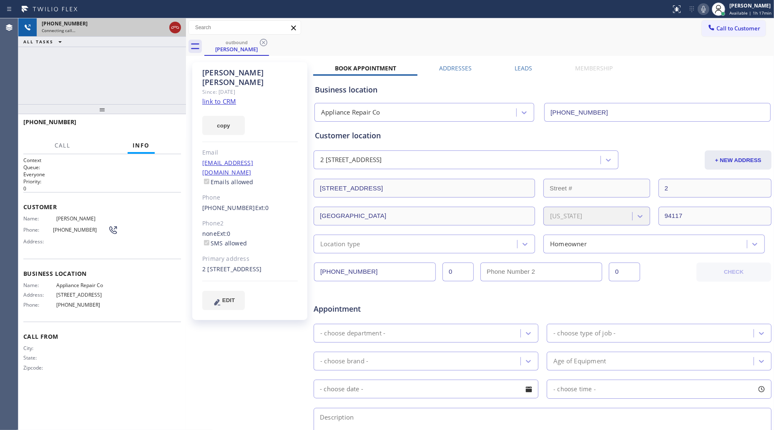
click at [172, 30] on icon at bounding box center [175, 28] width 10 height 10
click at [264, 38] on icon at bounding box center [264, 43] width 10 height 10
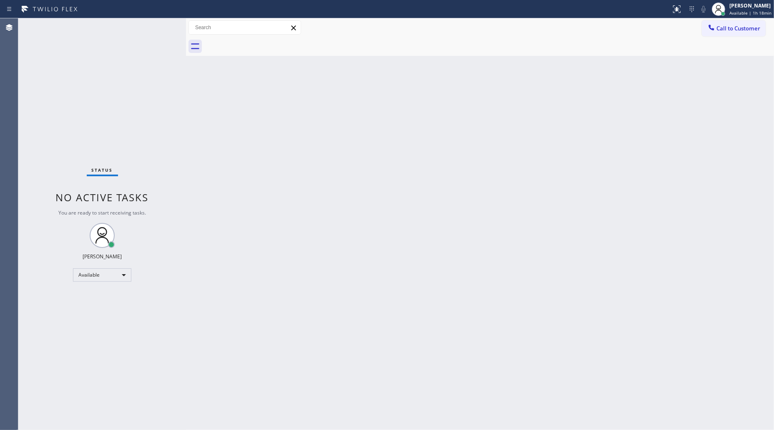
drag, startPoint x: 245, startPoint y: 226, endPoint x: 249, endPoint y: 224, distance: 4.7
click at [248, 224] on div "Back to Dashboard Change Sender ID Customers Technicians Select a contact Outbo…" at bounding box center [480, 224] width 588 height 412
click at [715, 22] on button "Call to Customer" at bounding box center [734, 28] width 64 height 16
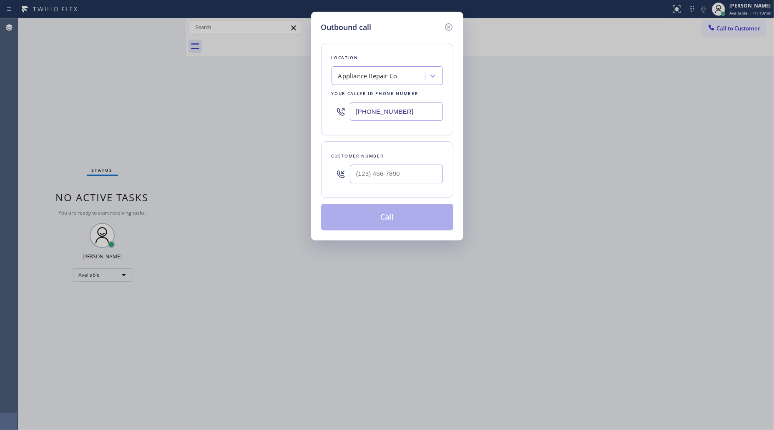
drag, startPoint x: 417, startPoint y: 112, endPoint x: 278, endPoint y: 103, distance: 140.0
click at [278, 103] on div "Outbound call Location Appliance Repair Co Your caller id phone number [PHONE_N…" at bounding box center [387, 215] width 774 height 430
paste input "626) 768-9548"
type input "[PHONE_NUMBER]"
click at [384, 178] on input "(___) ___-____" at bounding box center [396, 174] width 93 height 19
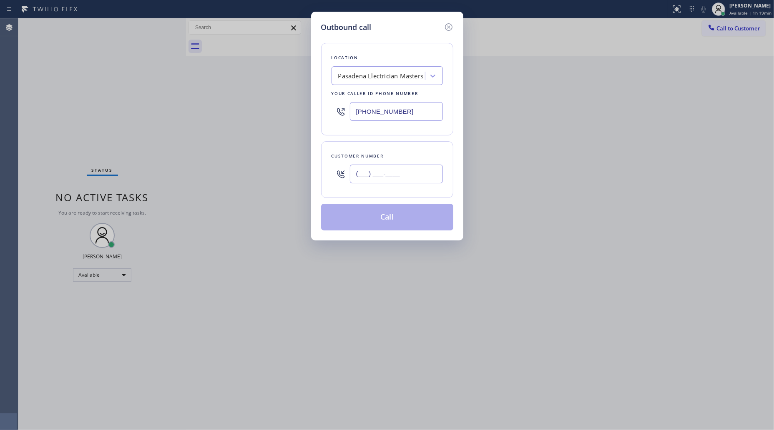
paste input "626) 755-4132"
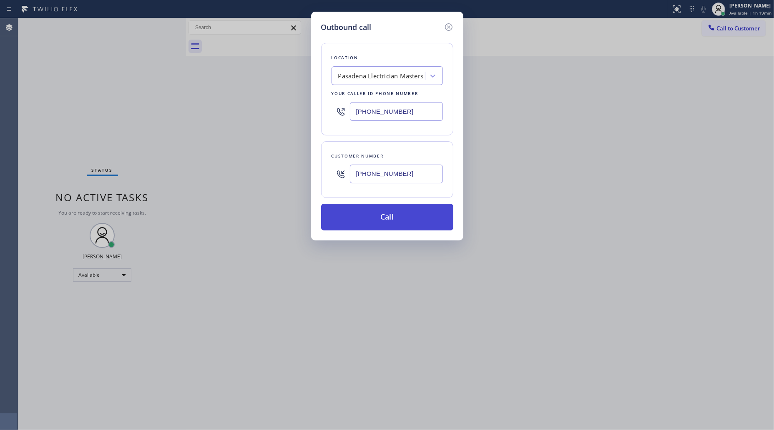
type input "[PHONE_NUMBER]"
click at [388, 225] on button "Call" at bounding box center [387, 217] width 132 height 27
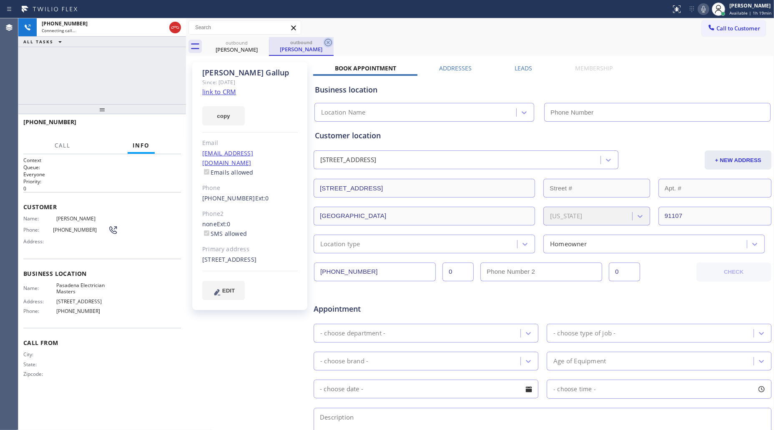
type input "[PHONE_NUMBER]"
click at [331, 42] on icon at bounding box center [328, 43] width 10 height 10
drag, startPoint x: 359, startPoint y: 42, endPoint x: 397, endPoint y: 8, distance: 50.5
click at [360, 42] on div "outbound [PERSON_NAME]" at bounding box center [489, 46] width 570 height 19
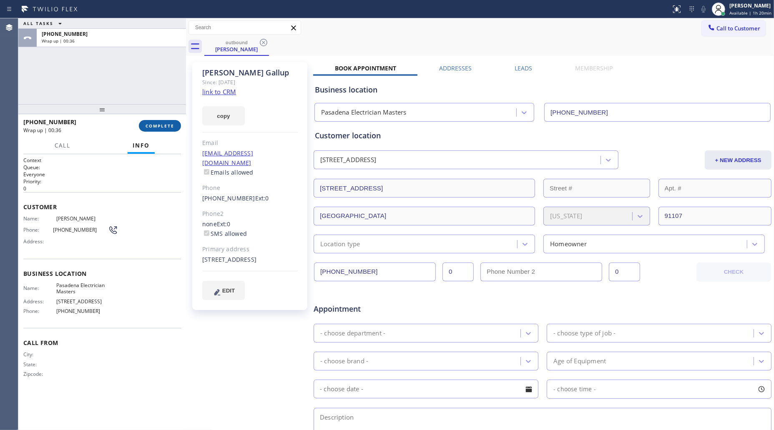
drag, startPoint x: 161, startPoint y: 131, endPoint x: 165, endPoint y: 130, distance: 4.5
click at [161, 131] on button "COMPLETE" at bounding box center [160, 126] width 42 height 12
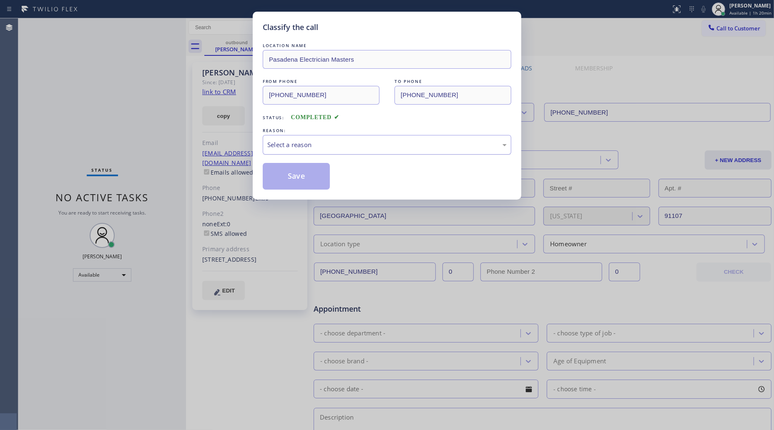
drag, startPoint x: 288, startPoint y: 146, endPoint x: 289, endPoint y: 153, distance: 7.1
click at [288, 146] on div "Select a reason" at bounding box center [386, 145] width 239 height 10
click at [289, 177] on button "Save" at bounding box center [296, 176] width 67 height 27
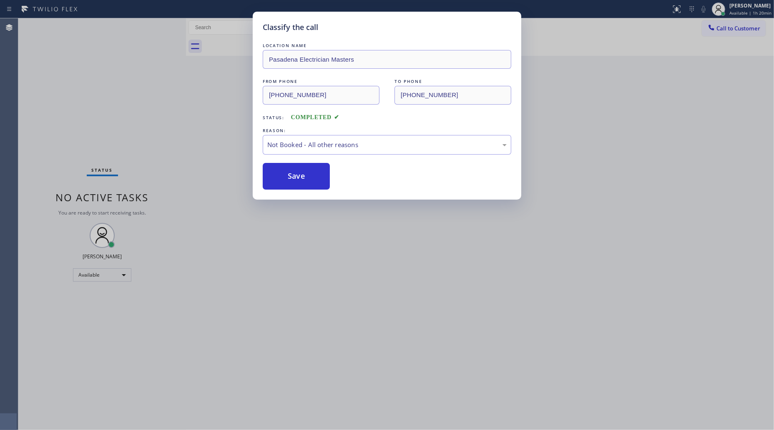
click at [724, 32] on div "Classify the call LOCATION NAME Pasadena Electrician Masters FROM PHONE [PHONE_…" at bounding box center [387, 215] width 774 height 430
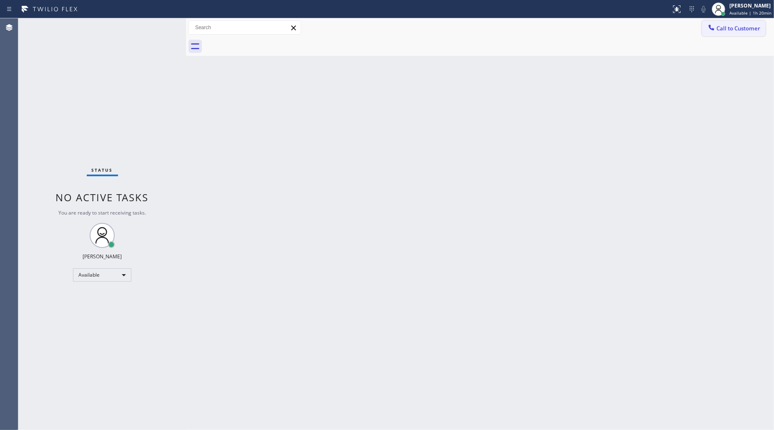
click at [725, 30] on span "Call to Customer" at bounding box center [738, 29] width 44 height 8
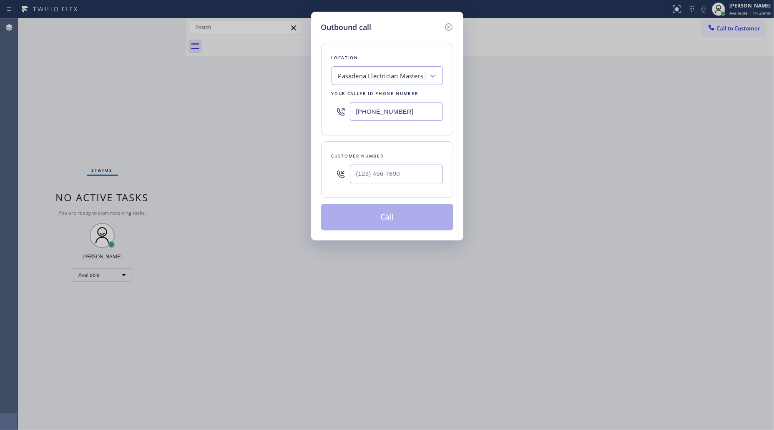
drag, startPoint x: 417, startPoint y: 111, endPoint x: 301, endPoint y: 108, distance: 116.4
click at [311, 111] on div "Outbound call Location [GEOGRAPHIC_DATA] Electrician Masters Your caller id pho…" at bounding box center [387, 126] width 152 height 229
paste input "818) 650-3440"
type input "[PHONE_NUMBER]"
click at [427, 163] on div at bounding box center [396, 174] width 93 height 27
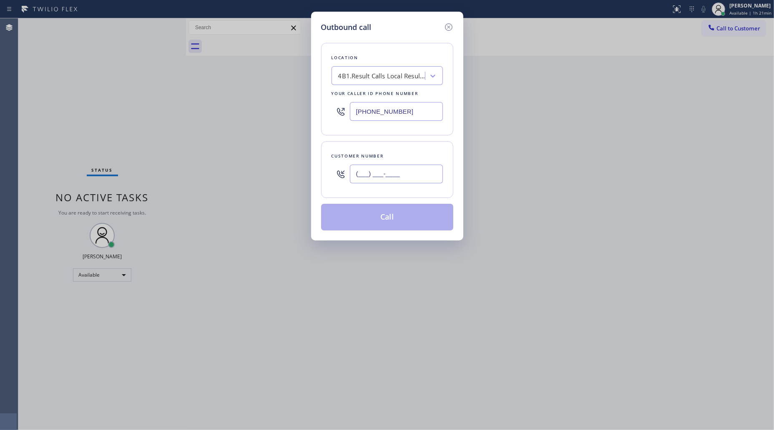
paste input "626) 283-0484"
click at [420, 176] on input "[PHONE_NUMBER]" at bounding box center [396, 174] width 93 height 19
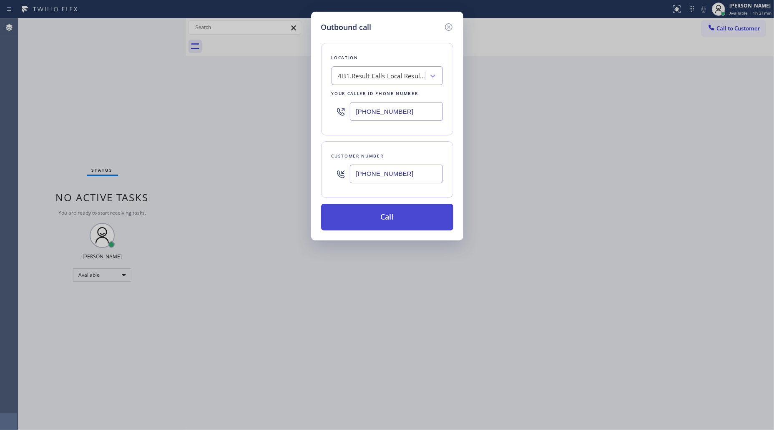
type input "[PHONE_NUMBER]"
click at [382, 226] on button "Call" at bounding box center [387, 217] width 132 height 27
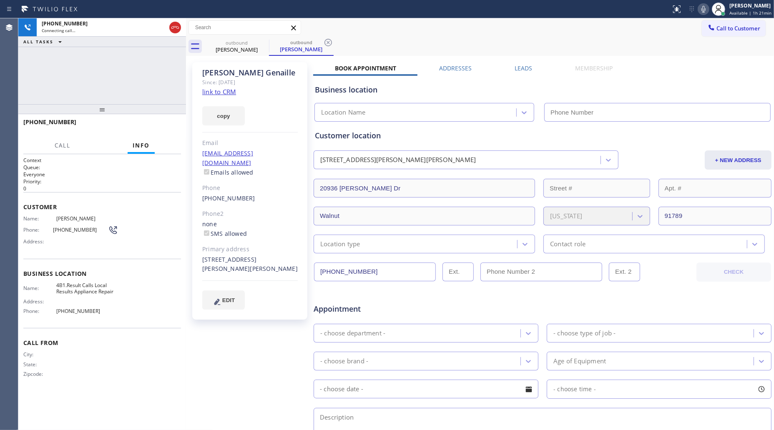
type input "[PHONE_NUMBER]"
click at [170, 125] on span "HANG UP" at bounding box center [161, 126] width 25 height 6
click at [169, 125] on span "HANG UP" at bounding box center [161, 126] width 25 height 6
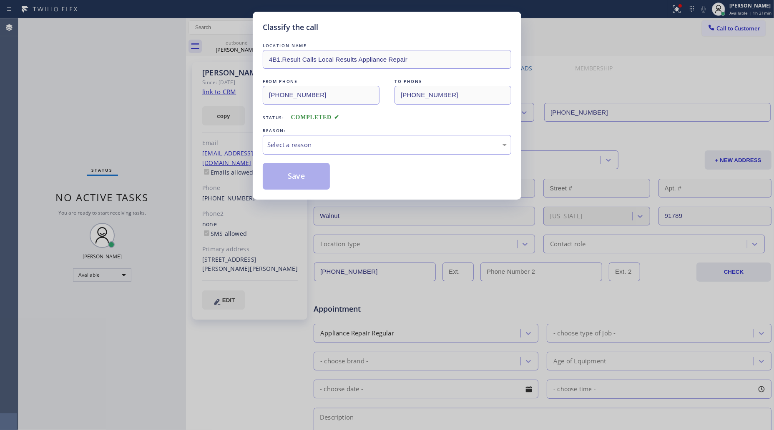
click at [234, 121] on div "Classify the call LOCATION NAME 4B1.Result Calls Local Results Appliance Repair…" at bounding box center [387, 215] width 774 height 430
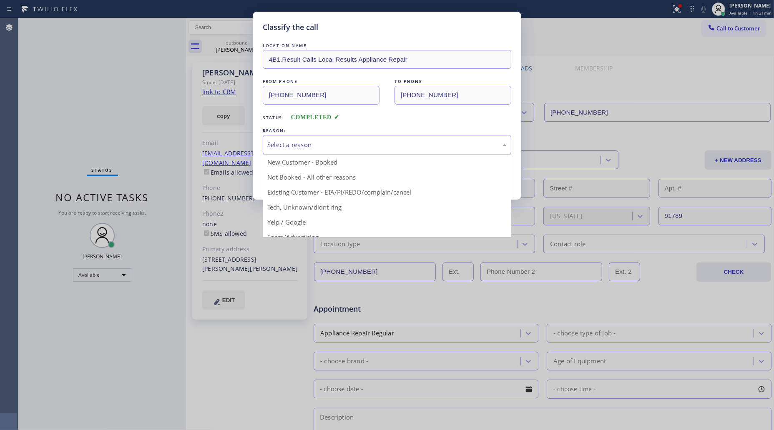
click at [284, 146] on div "Select a reason" at bounding box center [386, 145] width 239 height 10
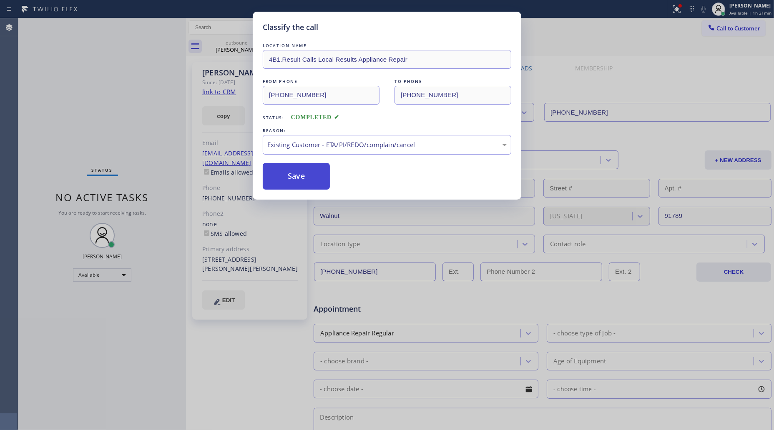
click at [286, 172] on button "Save" at bounding box center [296, 176] width 67 height 27
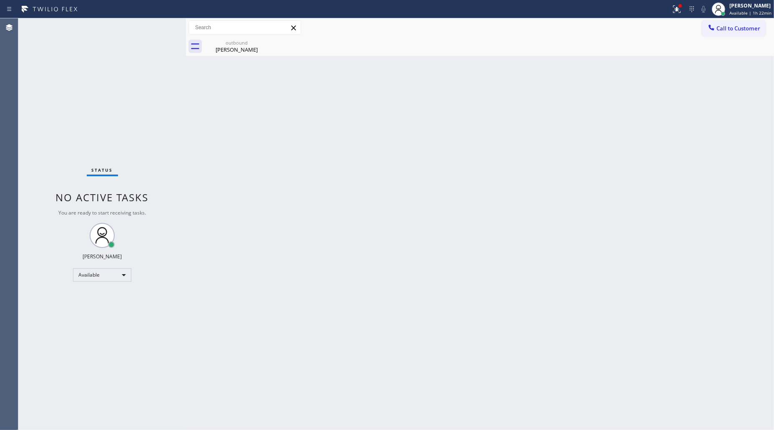
click at [716, 24] on div at bounding box center [711, 28] width 10 height 10
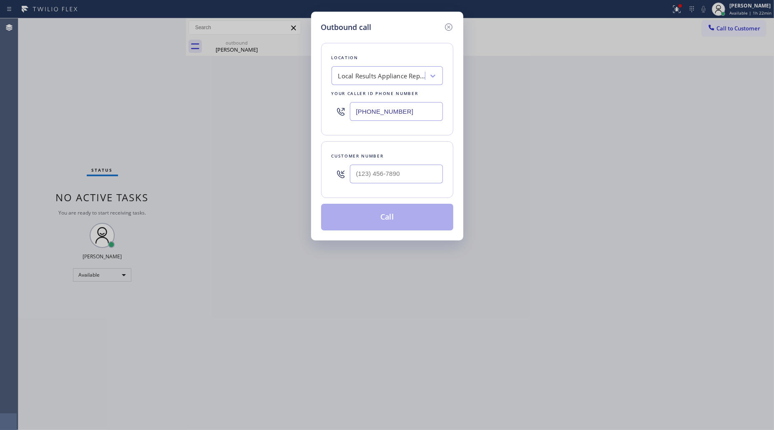
drag, startPoint x: 410, startPoint y: 107, endPoint x: 290, endPoint y: 108, distance: 119.7
click at [290, 108] on div "Outbound call Location Local Results Appliance Repair Your caller id phone numb…" at bounding box center [387, 215] width 774 height 430
paste input "05) 259-3794"
type input "[PHONE_NUMBER]"
paste input "8-0520"
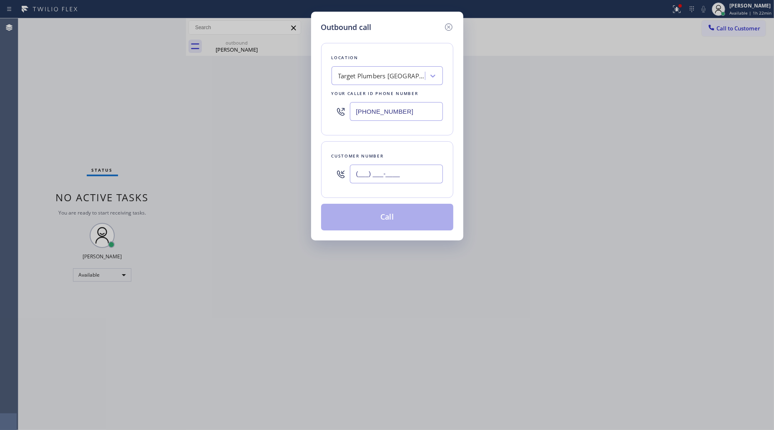
click at [378, 170] on input "(___) ___-____" at bounding box center [396, 174] width 93 height 19
drag, startPoint x: 415, startPoint y: 176, endPoint x: 335, endPoint y: 178, distance: 80.5
click at [335, 178] on div "(___) __8-0520" at bounding box center [387, 174] width 111 height 27
paste input "805) 208-9466"
type input "[PHONE_NUMBER]"
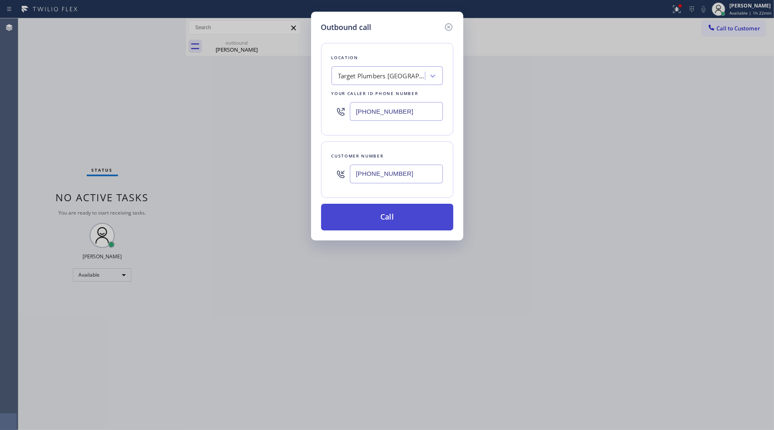
click at [375, 216] on button "Call" at bounding box center [387, 217] width 132 height 27
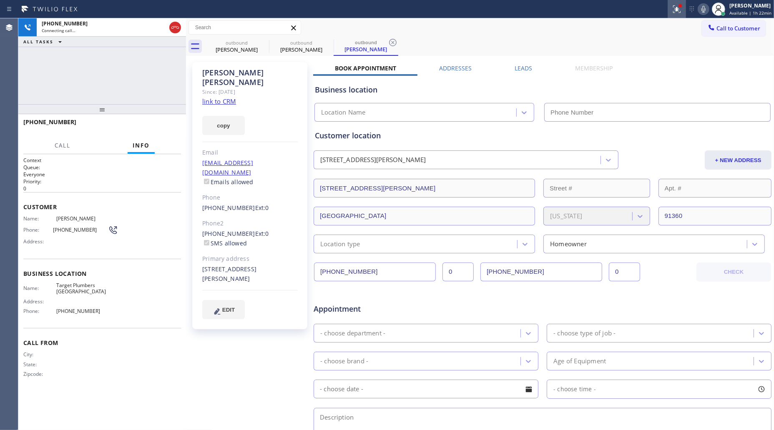
click at [680, 13] on icon at bounding box center [677, 9] width 10 height 10
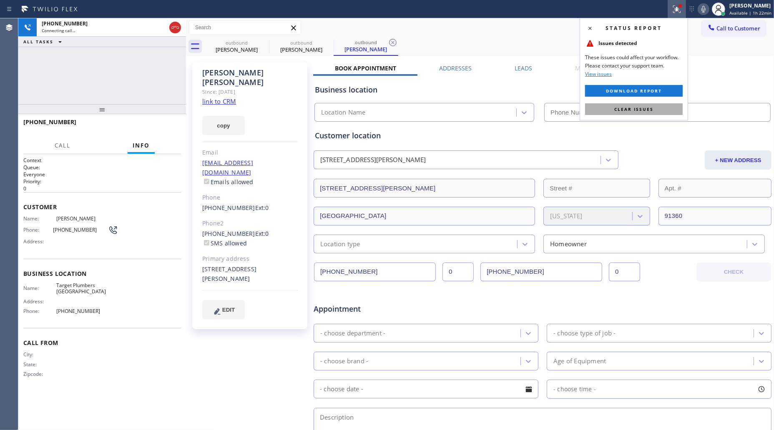
click at [633, 109] on span "Clear issues" at bounding box center [633, 109] width 39 height 6
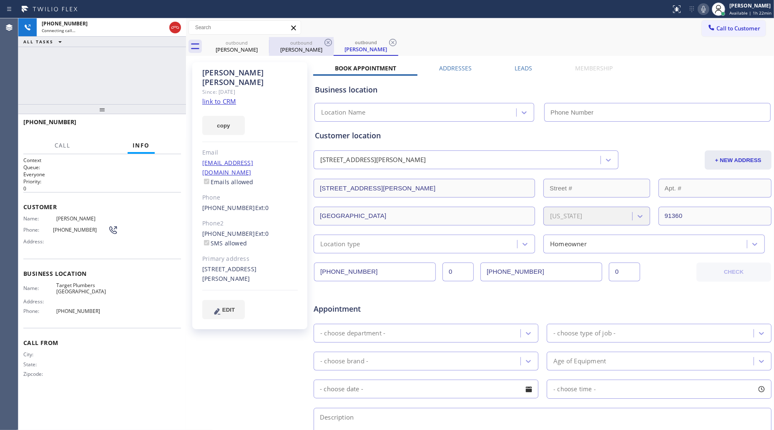
type input "[PHONE_NUMBER]"
click at [292, 48] on div "[PERSON_NAME]" at bounding box center [301, 50] width 63 height 8
click at [324, 40] on icon at bounding box center [328, 43] width 10 height 10
type input "[PHONE_NUMBER]"
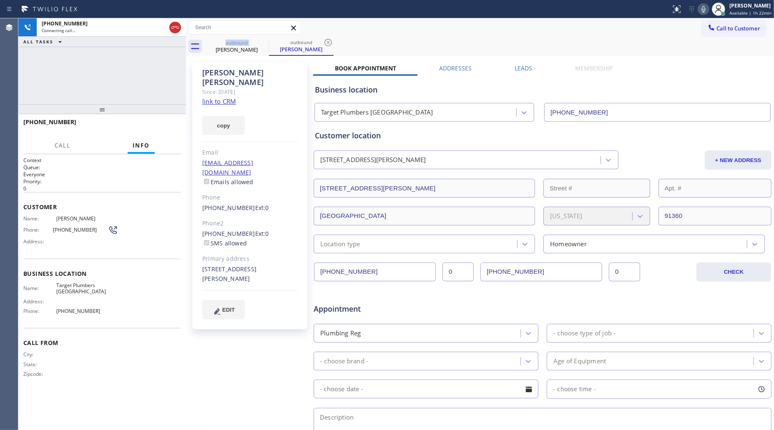
click at [324, 40] on div "outbound [PERSON_NAME] outbound [PERSON_NAME]" at bounding box center [489, 46] width 570 height 19
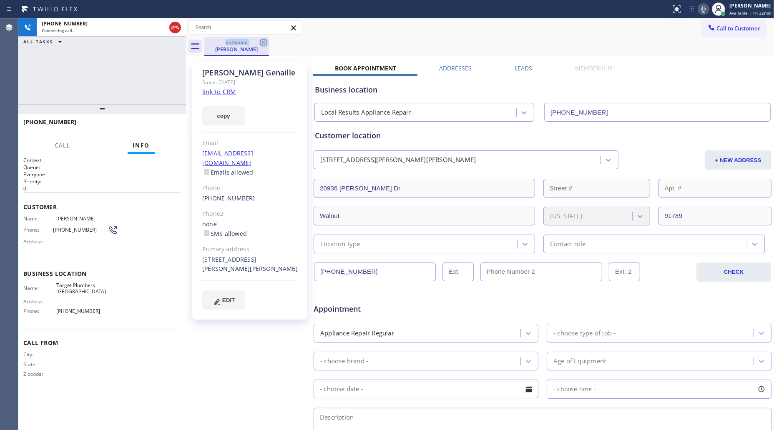
drag, startPoint x: 257, startPoint y: 45, endPoint x: 264, endPoint y: 43, distance: 7.3
click at [258, 45] on div "outbound [PERSON_NAME]" at bounding box center [236, 46] width 65 height 19
click at [264, 43] on icon at bounding box center [264, 43] width 8 height 8
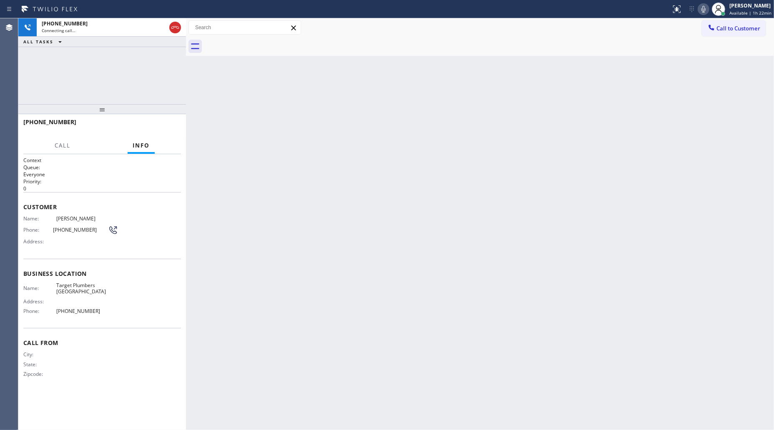
click at [115, 45] on div "ALL TASKS ALL TASKS ACTIVE TASKS TASKS IN WRAP UP" at bounding box center [102, 42] width 168 height 10
click at [115, 30] on div "Connecting call…" at bounding box center [104, 31] width 124 height 6
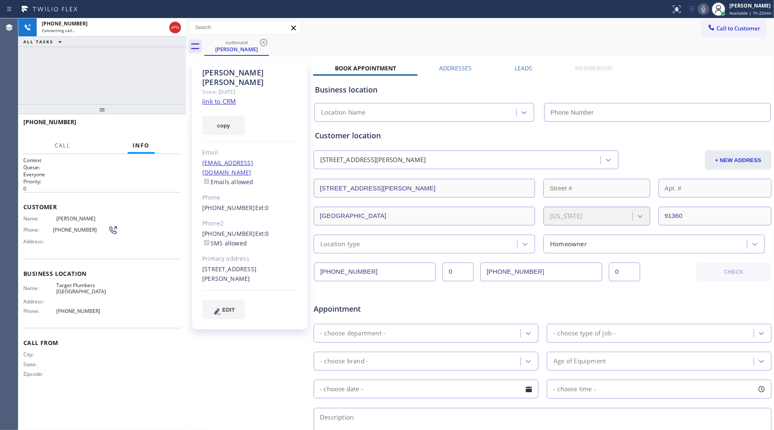
click at [528, 46] on div "outbound [PERSON_NAME]" at bounding box center [489, 46] width 570 height 19
type input "[PHONE_NUMBER]"
click at [484, 36] on div "Call to Customer Outbound call Location Target Plumbers [GEOGRAPHIC_DATA] Your …" at bounding box center [480, 37] width 588 height 38
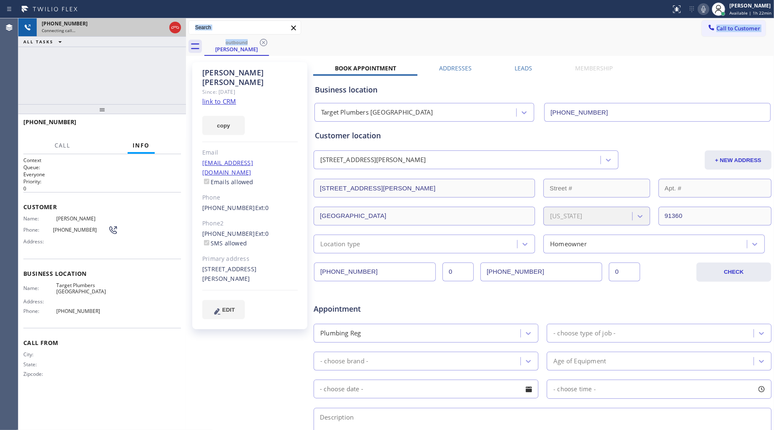
click at [181, 24] on div at bounding box center [175, 27] width 15 height 18
click at [179, 23] on icon at bounding box center [175, 28] width 10 height 10
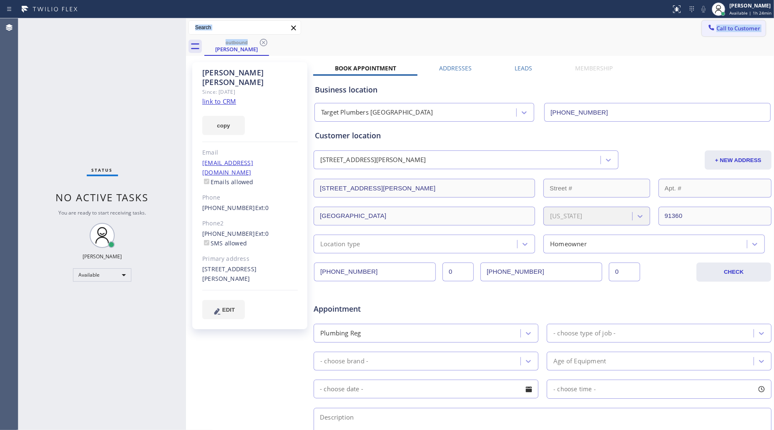
click at [717, 25] on span "Call to Customer" at bounding box center [738, 29] width 44 height 8
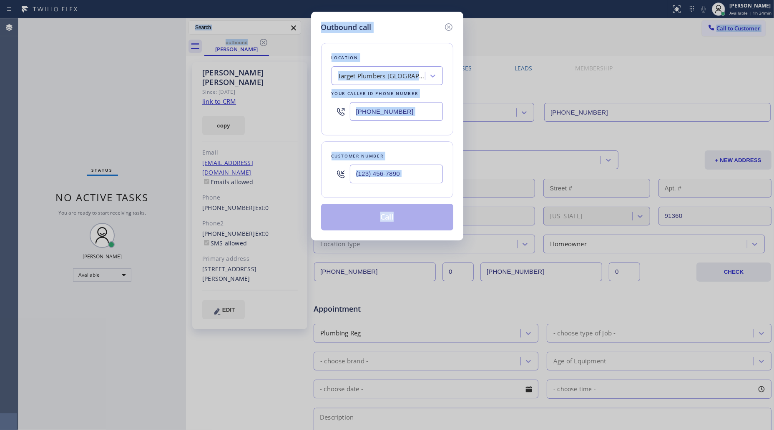
click at [616, 51] on div "Outbound call Location Target Plumbers [GEOGRAPHIC_DATA] Your caller id phone n…" at bounding box center [387, 215] width 774 height 430
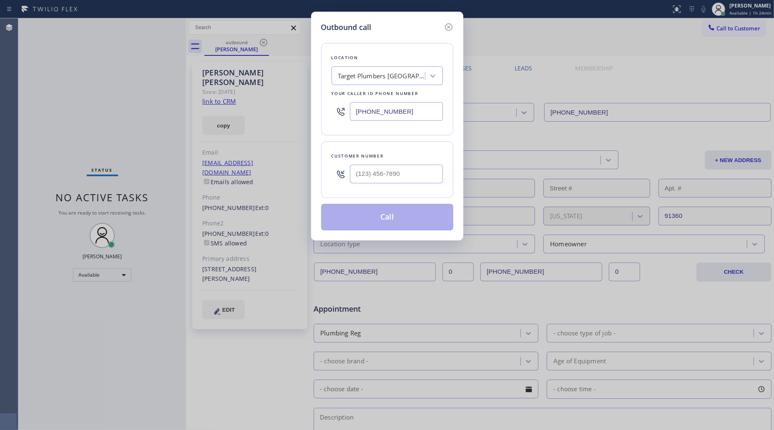
drag, startPoint x: 378, startPoint y: 113, endPoint x: 338, endPoint y: 113, distance: 40.0
click at [338, 113] on div "[PHONE_NUMBER]" at bounding box center [387, 111] width 111 height 27
paste input "929) 368-5583"
type input "[PHONE_NUMBER]"
click at [409, 167] on div at bounding box center [396, 174] width 93 height 27
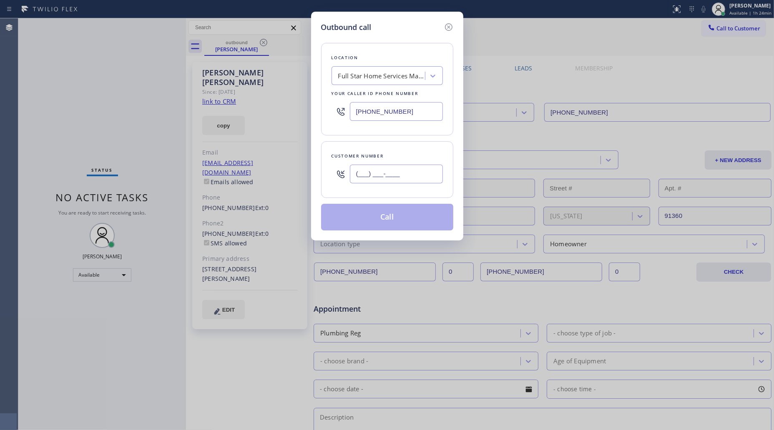
paste input "718) 458-1006"
click at [407, 172] on input "[PHONE_NUMBER]" at bounding box center [396, 174] width 93 height 19
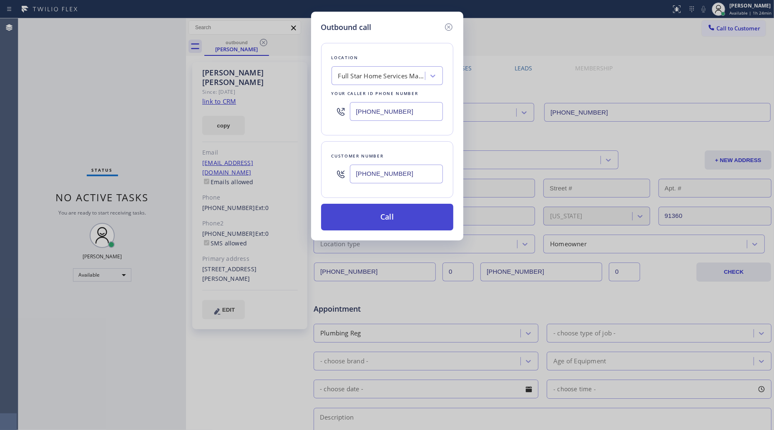
type input "[PHONE_NUMBER]"
click at [386, 205] on button "Call" at bounding box center [387, 217] width 132 height 27
click at [385, 206] on button "Call" at bounding box center [387, 217] width 132 height 27
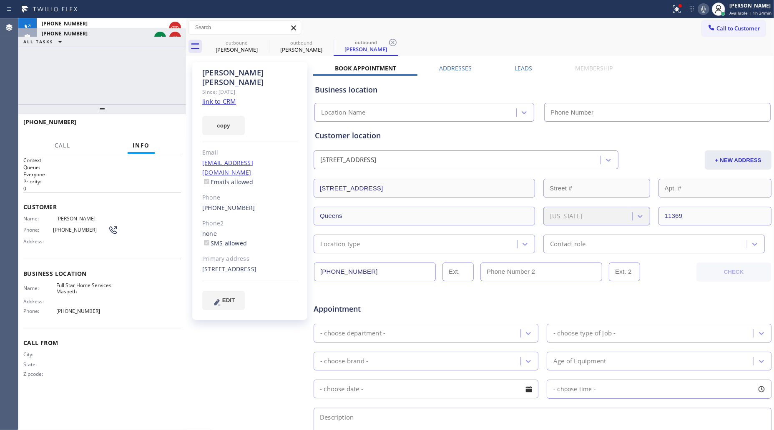
type input "[PHONE_NUMBER]"
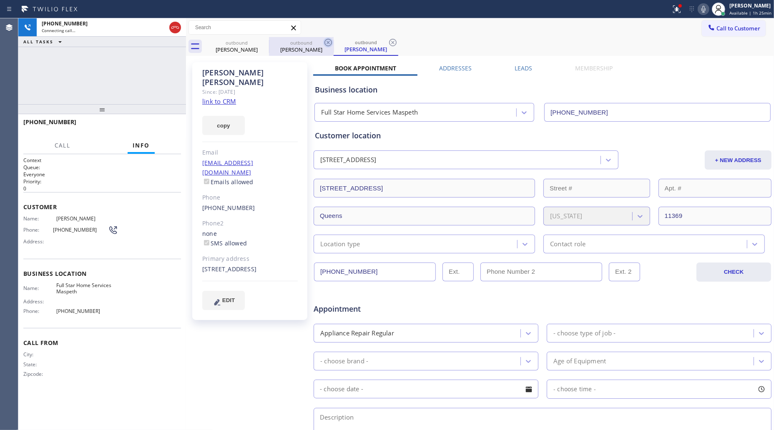
drag, startPoint x: 260, startPoint y: 40, endPoint x: 265, endPoint y: 40, distance: 5.4
click at [0, 0] on icon at bounding box center [0, 0] width 0 height 0
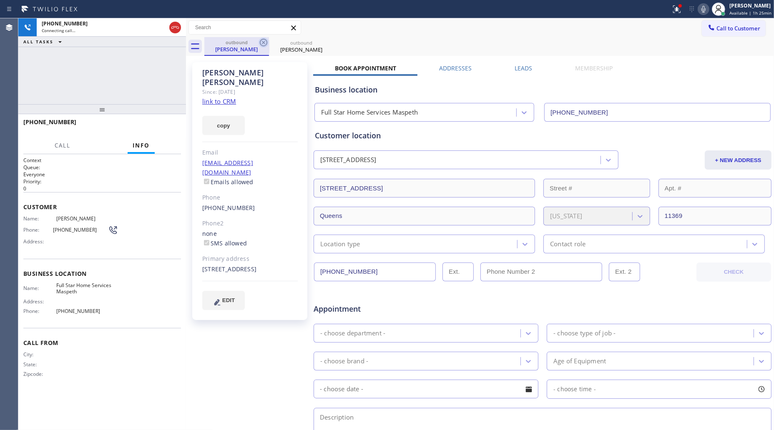
click at [266, 41] on icon at bounding box center [264, 43] width 10 height 10
click at [0, 0] on icon at bounding box center [0, 0] width 0 height 0
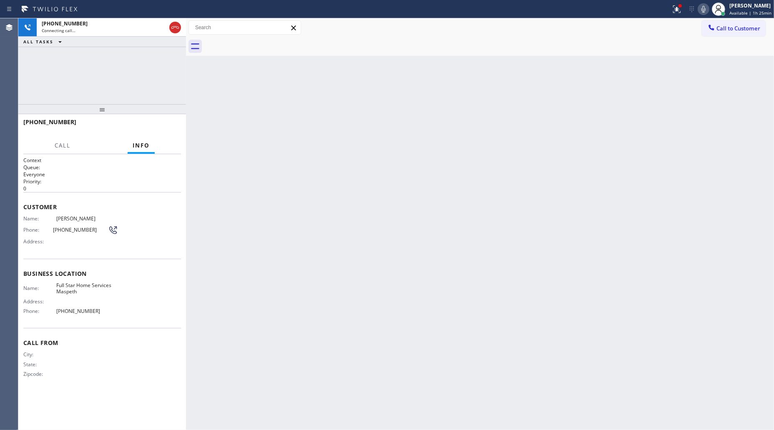
drag, startPoint x: 266, startPoint y: 41, endPoint x: 249, endPoint y: 44, distance: 16.5
click at [265, 41] on div at bounding box center [489, 46] width 570 height 19
drag, startPoint x: 145, startPoint y: 23, endPoint x: 161, endPoint y: 24, distance: 15.5
click at [145, 23] on div "[PHONE_NUMBER]" at bounding box center [104, 23] width 124 height 7
click at [162, 24] on div "[PHONE_NUMBER]" at bounding box center [104, 23] width 124 height 7
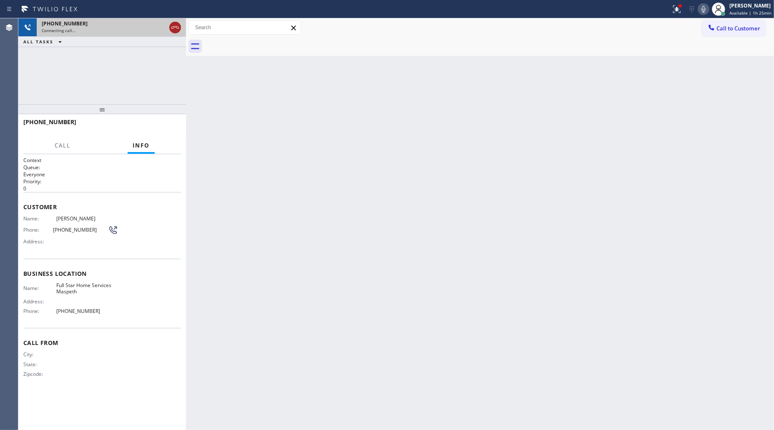
click at [167, 25] on div "[PHONE_NUMBER] Connecting call…" at bounding box center [102, 27] width 131 height 18
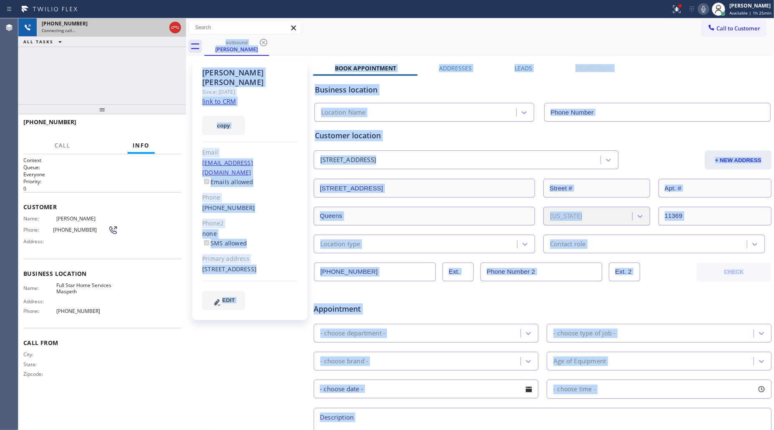
click at [171, 26] on icon at bounding box center [175, 28] width 10 height 10
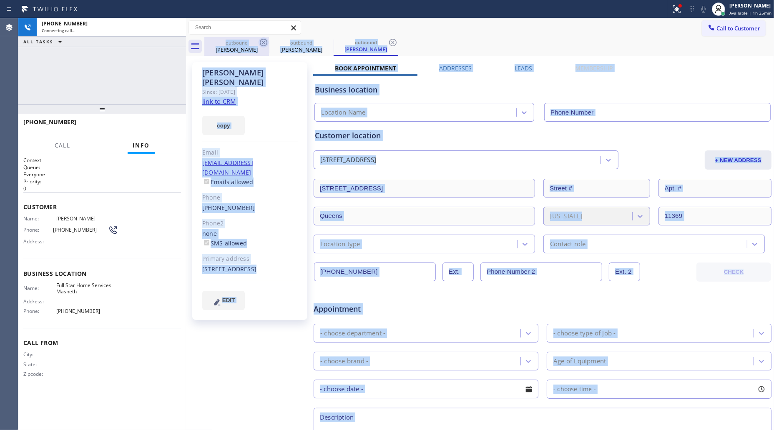
drag, startPoint x: 245, startPoint y: 38, endPoint x: 258, endPoint y: 40, distance: 12.6
click at [247, 38] on div "outbound [PERSON_NAME]" at bounding box center [236, 46] width 63 height 19
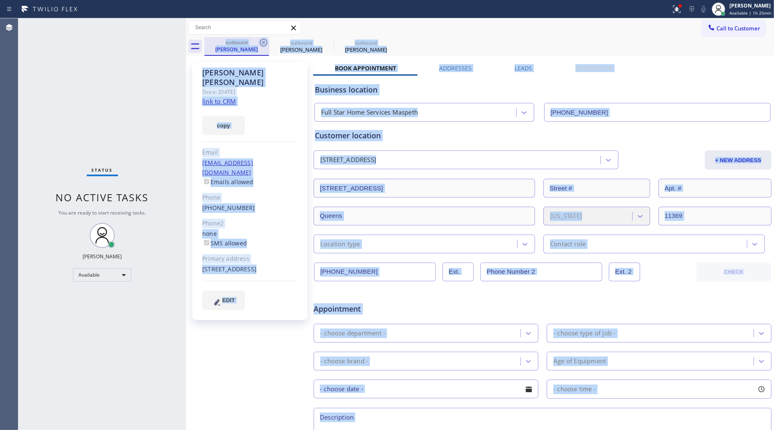
click at [259, 40] on icon at bounding box center [264, 43] width 10 height 10
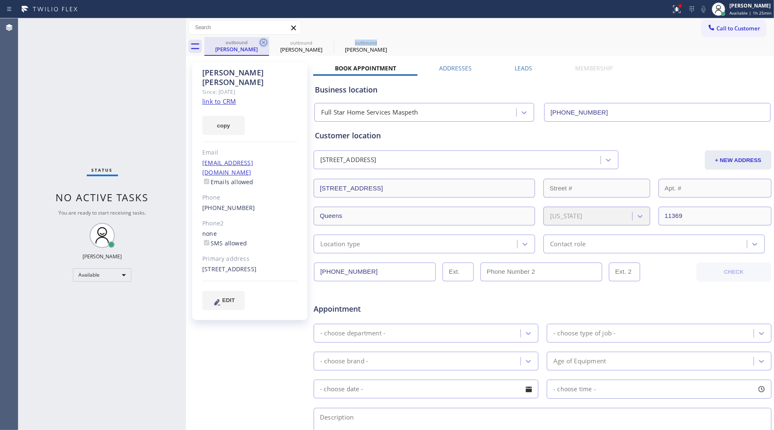
click at [0, 0] on icon at bounding box center [0, 0] width 0 height 0
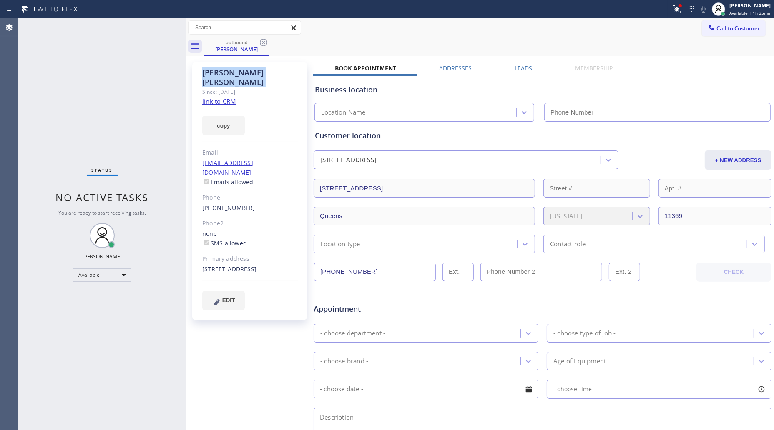
click at [259, 40] on icon at bounding box center [264, 43] width 10 height 10
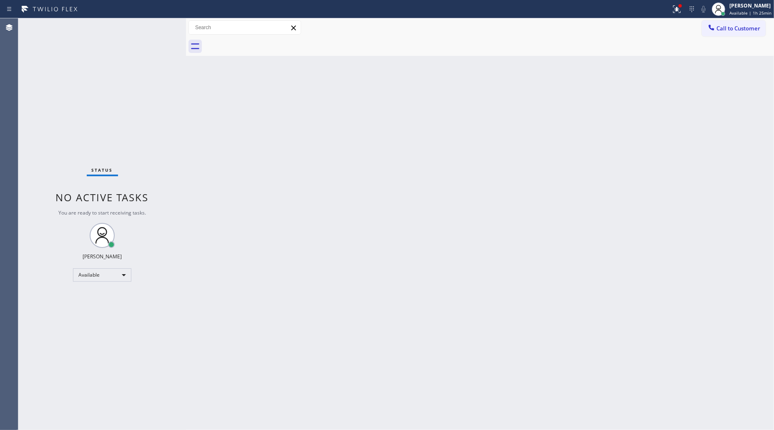
click at [258, 40] on div at bounding box center [489, 46] width 570 height 19
click at [678, 10] on icon at bounding box center [675, 8] width 5 height 6
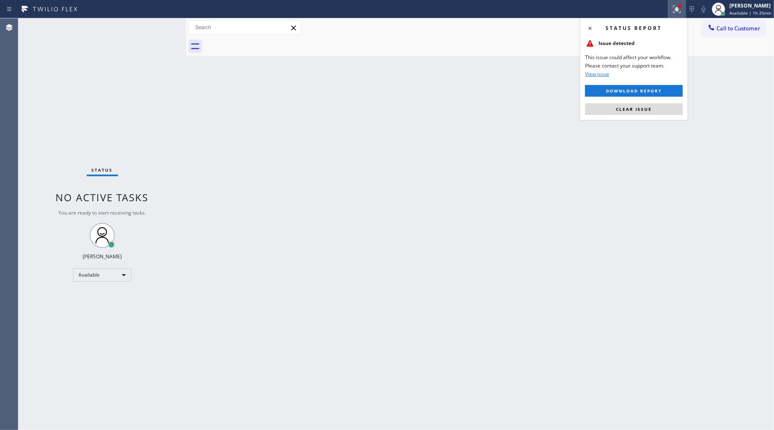
click at [635, 109] on span "Clear issue" at bounding box center [634, 109] width 36 height 6
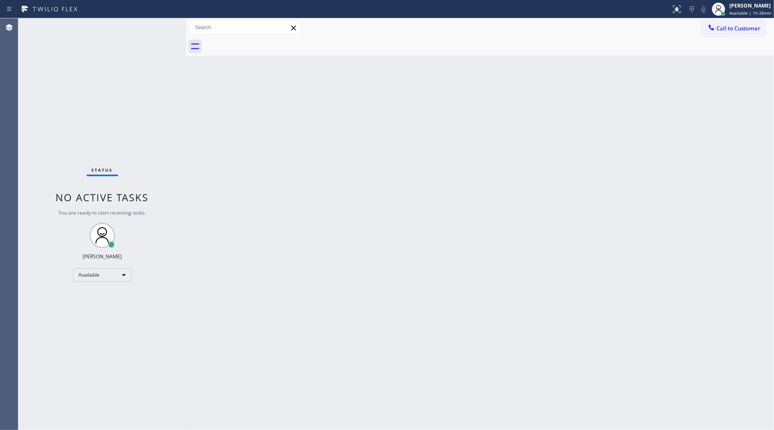
click at [723, 30] on span "Call to Customer" at bounding box center [738, 29] width 44 height 8
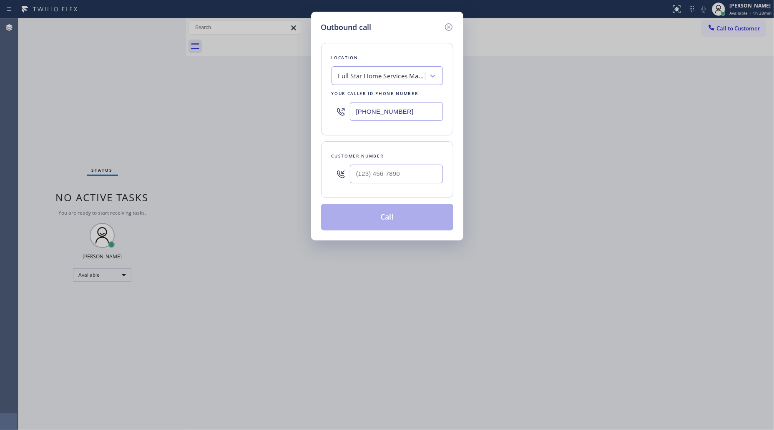
drag, startPoint x: 414, startPoint y: 112, endPoint x: 344, endPoint y: 115, distance: 69.3
click at [345, 115] on div "[PHONE_NUMBER]" at bounding box center [387, 111] width 111 height 27
paste input "844) 386-0017"
type input "[PHONE_NUMBER]"
paste input "206) 755-7662"
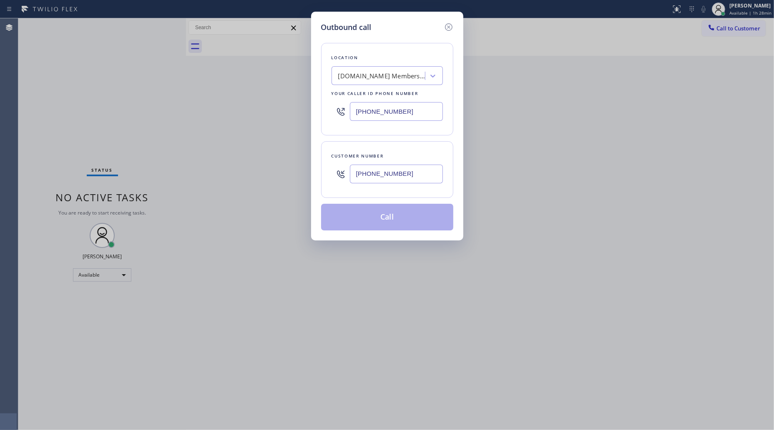
drag, startPoint x: 382, startPoint y: 177, endPoint x: 390, endPoint y: 176, distance: 7.6
click at [383, 177] on input "[PHONE_NUMBER]" at bounding box center [396, 174] width 93 height 19
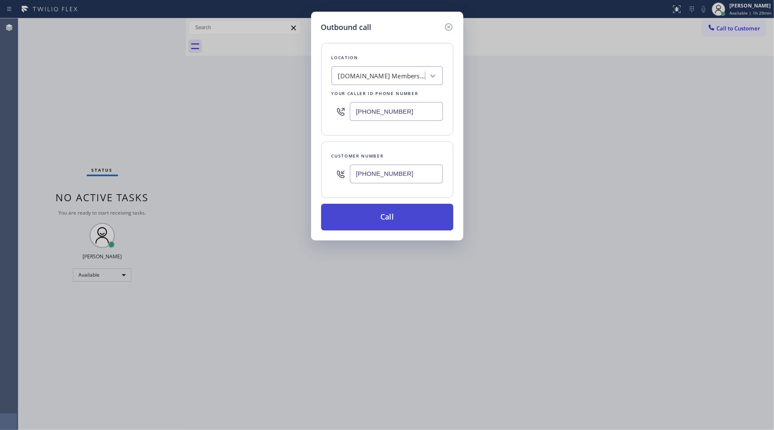
type input "[PHONE_NUMBER]"
drag, startPoint x: 377, startPoint y: 216, endPoint x: 367, endPoint y: 218, distance: 10.6
click at [378, 216] on button "Call" at bounding box center [387, 217] width 132 height 27
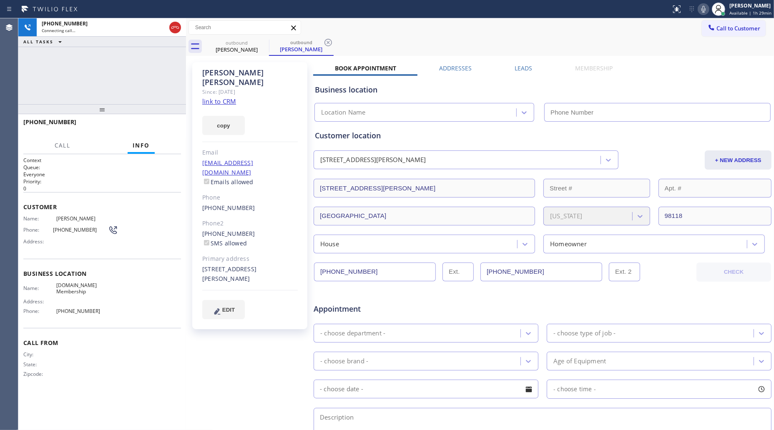
type input "[PHONE_NUMBER]"
click at [469, 32] on div "Call to Customer Outbound call Location Membership Your caller id phone number …" at bounding box center [480, 27] width 588 height 15
drag, startPoint x: 327, startPoint y: 42, endPoint x: 337, endPoint y: 42, distance: 9.2
click at [327, 42] on icon at bounding box center [328, 43] width 10 height 10
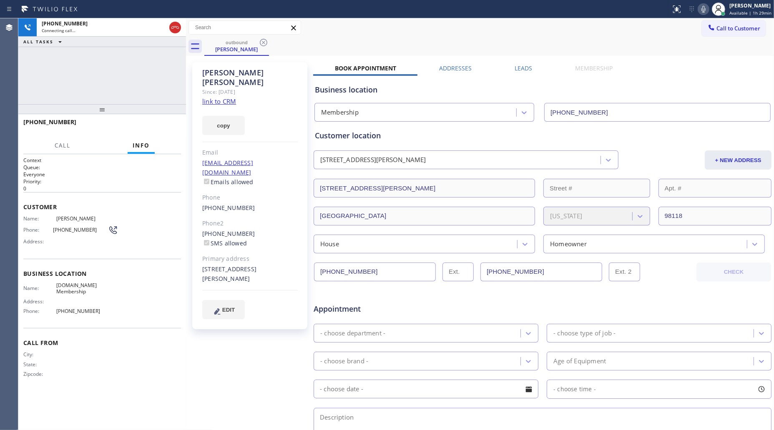
click at [369, 39] on div "outbound [PERSON_NAME]" at bounding box center [489, 46] width 570 height 19
click at [257, 40] on div "outbound" at bounding box center [236, 42] width 63 height 6
click at [269, 40] on div "outbound [PERSON_NAME]" at bounding box center [489, 46] width 570 height 19
click at [261, 41] on icon at bounding box center [264, 43] width 10 height 10
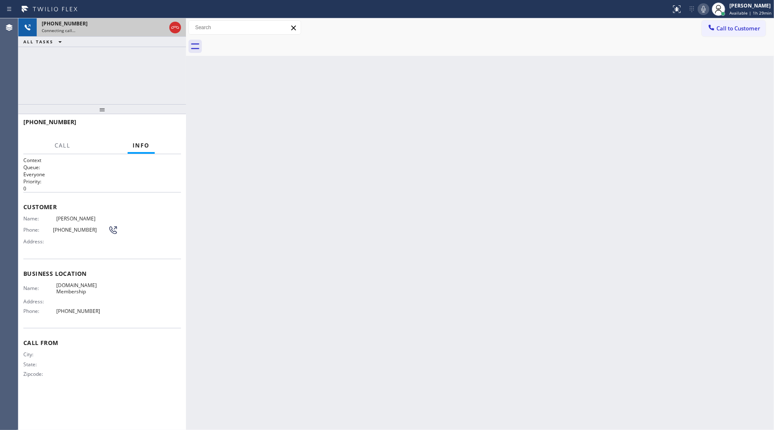
click at [122, 28] on div "[PHONE_NUMBER] Connecting call…" at bounding box center [102, 27] width 131 height 18
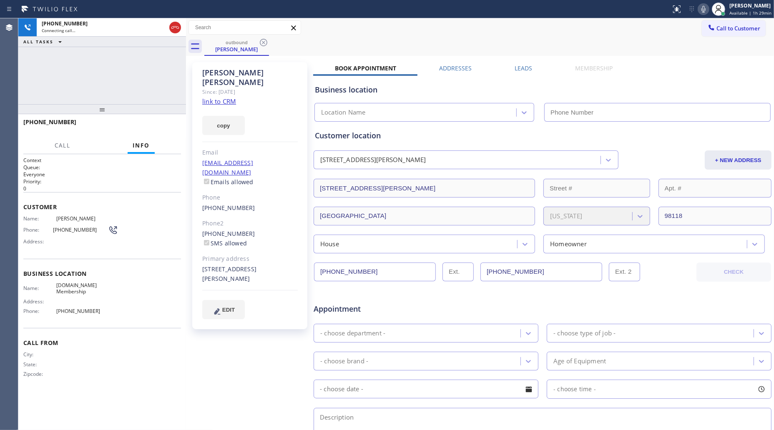
type input "[PHONE_NUMBER]"
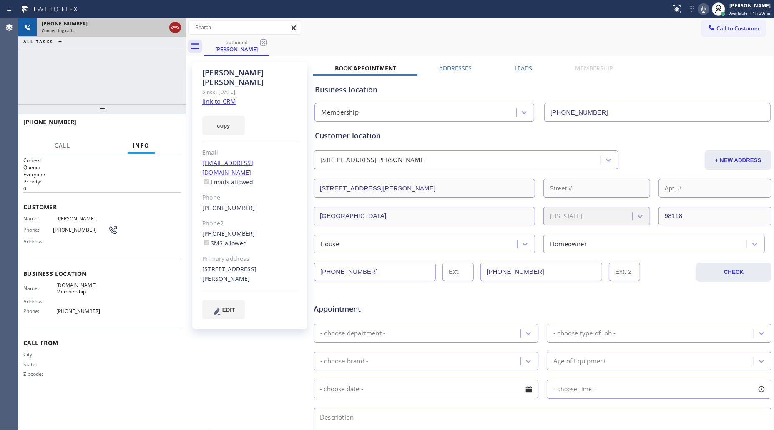
click at [170, 27] on icon at bounding box center [175, 28] width 10 height 10
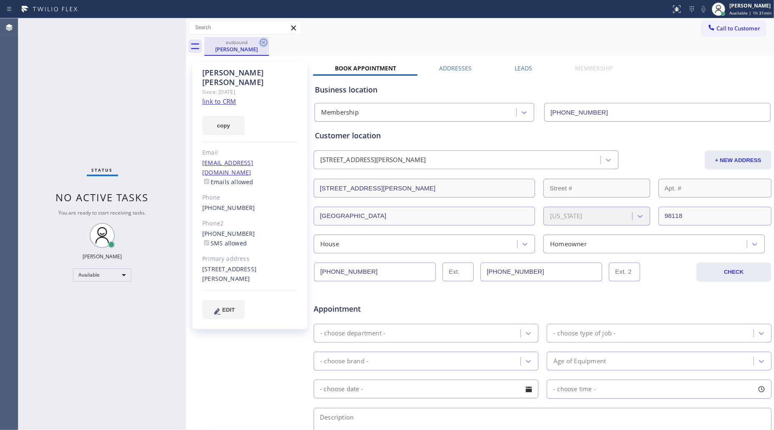
click at [262, 42] on icon at bounding box center [264, 43] width 10 height 10
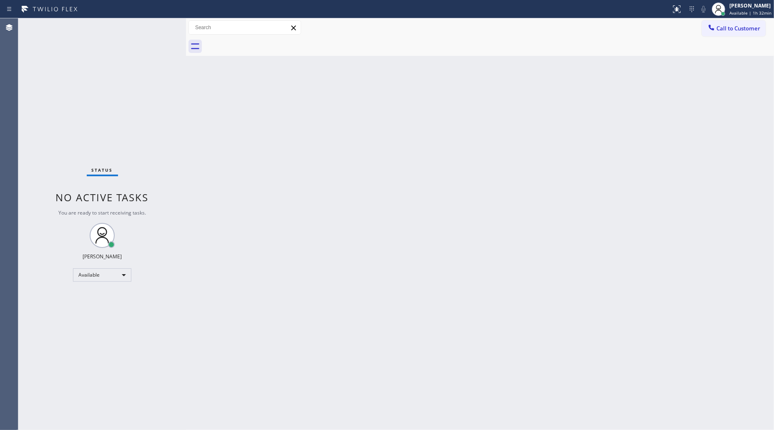
drag, startPoint x: 726, startPoint y: 26, endPoint x: 704, endPoint y: 29, distance: 22.7
click at [726, 27] on span "Call to Customer" at bounding box center [738, 29] width 44 height 8
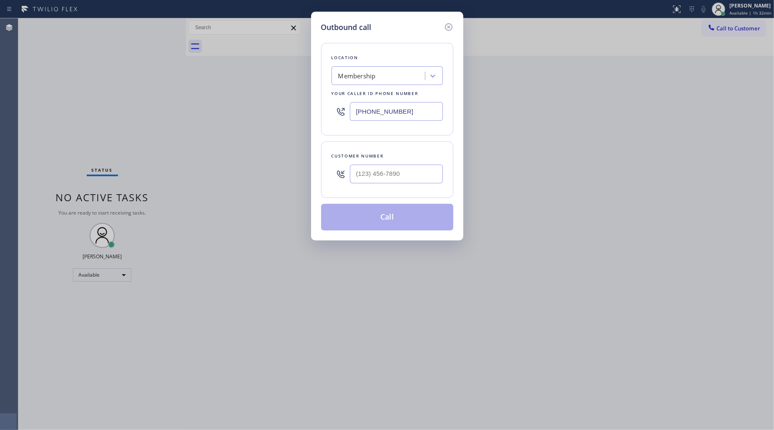
drag, startPoint x: 405, startPoint y: 120, endPoint x: 318, endPoint y: 126, distance: 87.0
click at [329, 126] on div "Location Membership Your caller id phone number [PHONE_NUMBER]" at bounding box center [387, 89] width 132 height 93
paste input "949) 635-733"
type input "[PHONE_NUMBER]"
click at [421, 176] on input "(___) ___-____" at bounding box center [396, 174] width 93 height 19
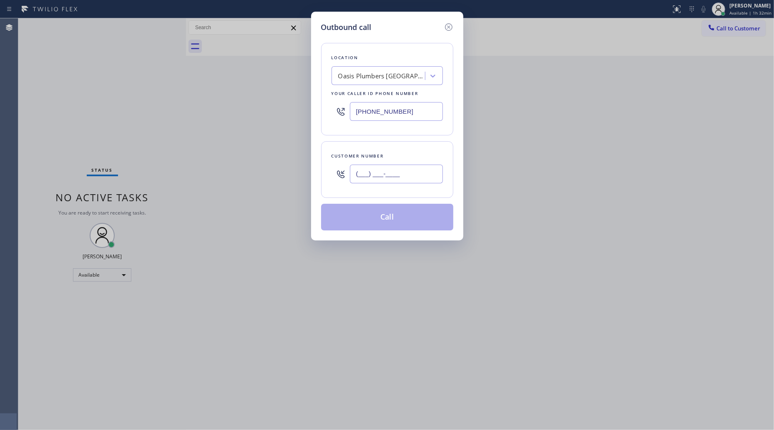
paste input "949) 212-1573"
type input "[PHONE_NUMBER]"
click at [405, 143] on div "Customer number [PHONE_NUMBER]" at bounding box center [387, 169] width 132 height 57
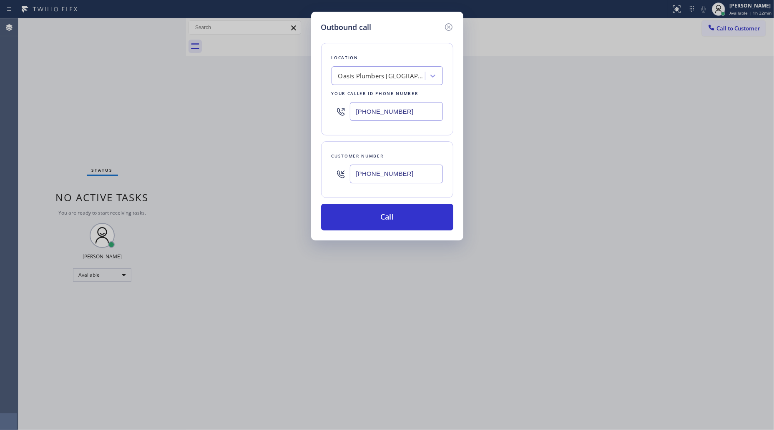
click at [389, 203] on div "Location [GEOGRAPHIC_DATA] Your caller id phone number [PHONE_NUMBER] Customer …" at bounding box center [387, 132] width 132 height 198
click at [390, 209] on button "Call" at bounding box center [387, 217] width 132 height 27
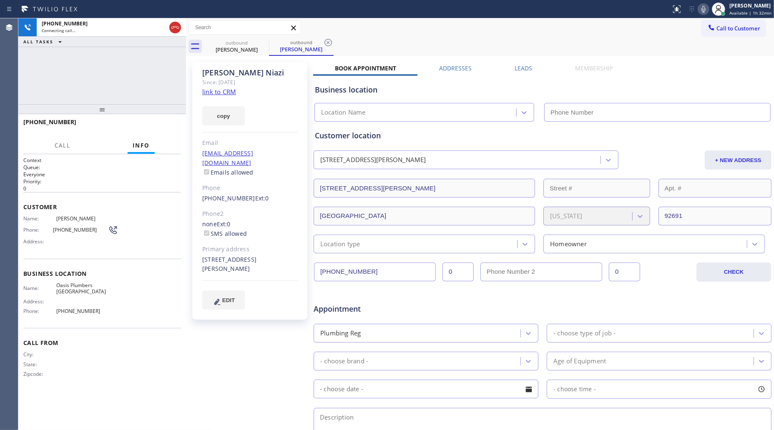
type input "[PHONE_NUMBER]"
click at [166, 128] on span "HANG UP" at bounding box center [161, 126] width 25 height 6
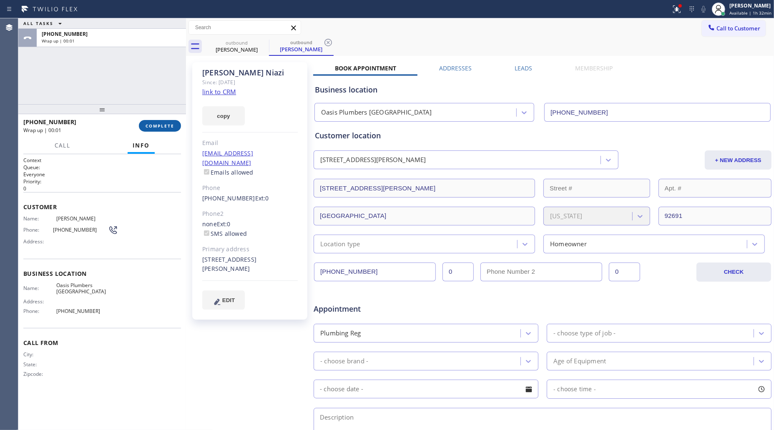
click at [164, 126] on span "COMPLETE" at bounding box center [160, 126] width 29 height 6
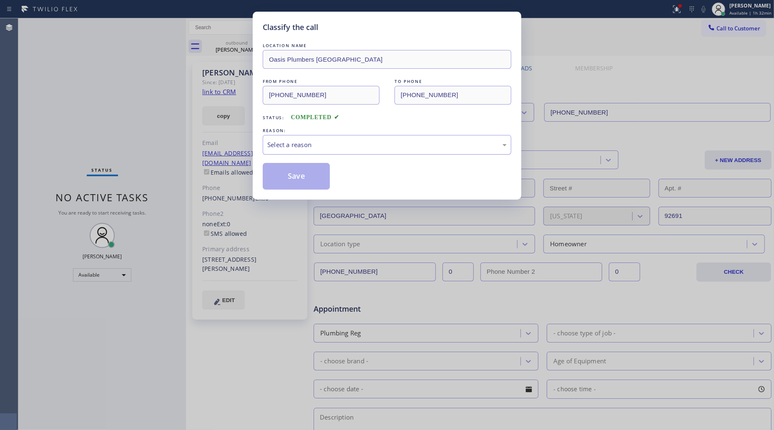
drag, startPoint x: 316, startPoint y: 137, endPoint x: 313, endPoint y: 143, distance: 6.5
click at [316, 137] on div "Select a reason" at bounding box center [387, 145] width 249 height 20
click at [276, 176] on button "Save" at bounding box center [296, 176] width 67 height 27
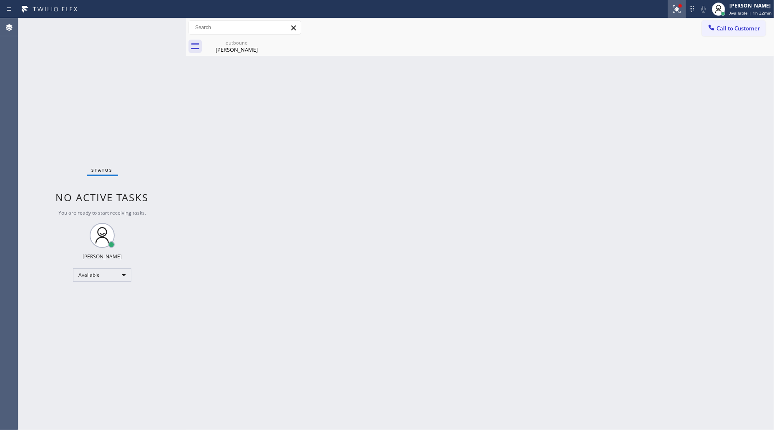
click at [676, 11] on icon at bounding box center [677, 9] width 10 height 10
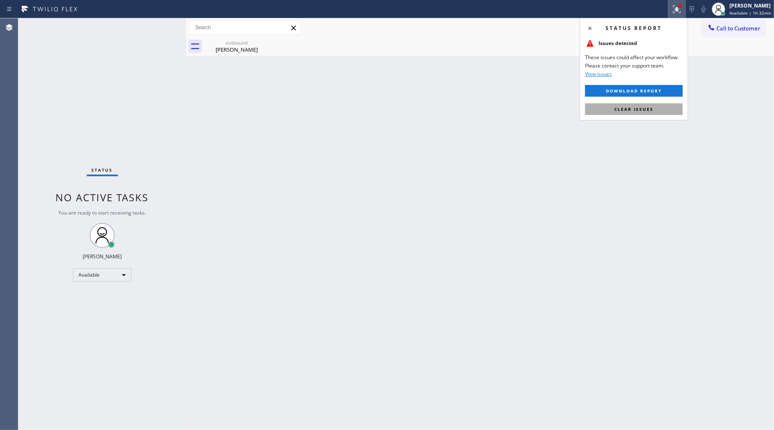
click at [635, 111] on span "Clear issues" at bounding box center [633, 109] width 39 height 6
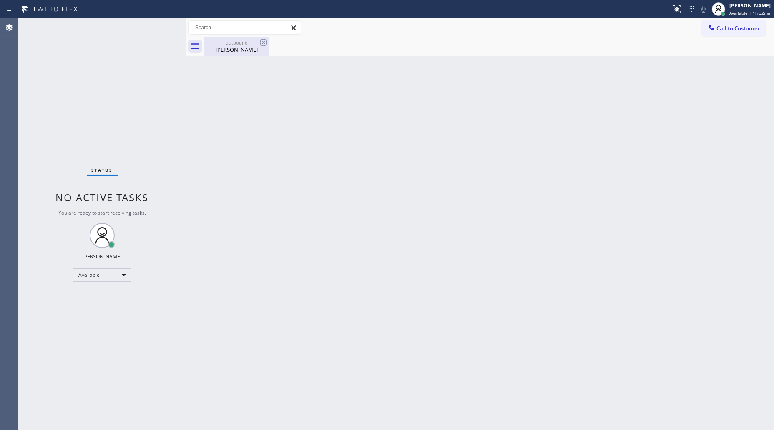
drag, startPoint x: 222, startPoint y: 42, endPoint x: 248, endPoint y: 43, distance: 25.9
click at [229, 43] on div "outbound" at bounding box center [236, 43] width 63 height 6
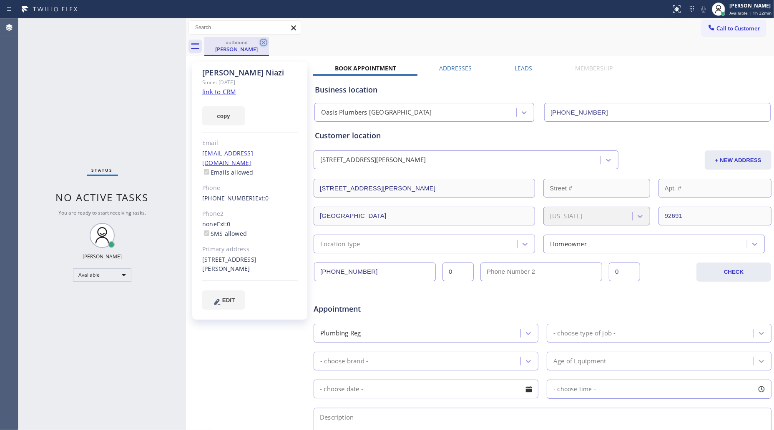
click at [260, 43] on icon at bounding box center [264, 43] width 8 height 8
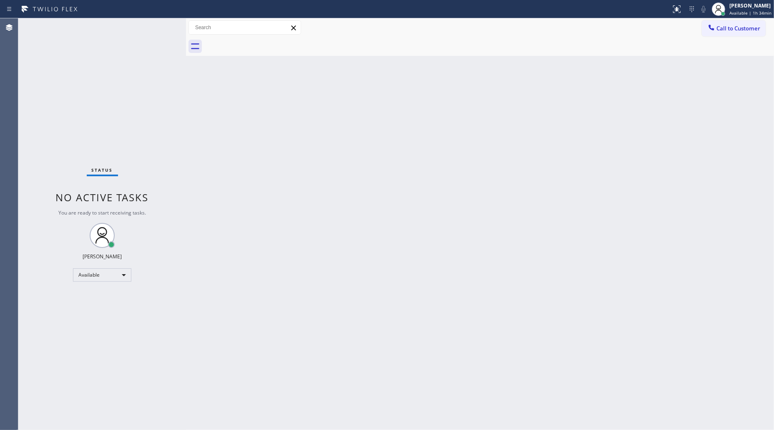
drag, startPoint x: 731, startPoint y: 26, endPoint x: 553, endPoint y: 84, distance: 186.9
click at [730, 26] on span "Call to Customer" at bounding box center [738, 29] width 44 height 8
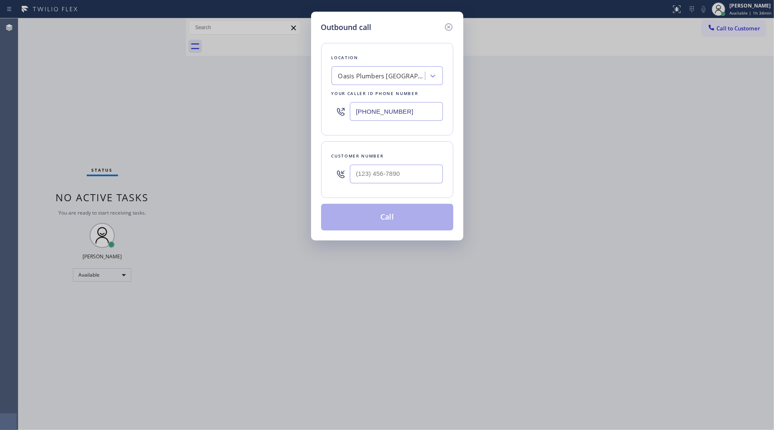
drag, startPoint x: 439, startPoint y: 116, endPoint x: 348, endPoint y: 116, distance: 90.9
click at [348, 116] on div "[PHONE_NUMBER]" at bounding box center [387, 111] width 111 height 27
paste input "407-5615"
type input "[PHONE_NUMBER]"
click at [389, 178] on input "(___) ___-____" at bounding box center [396, 174] width 93 height 19
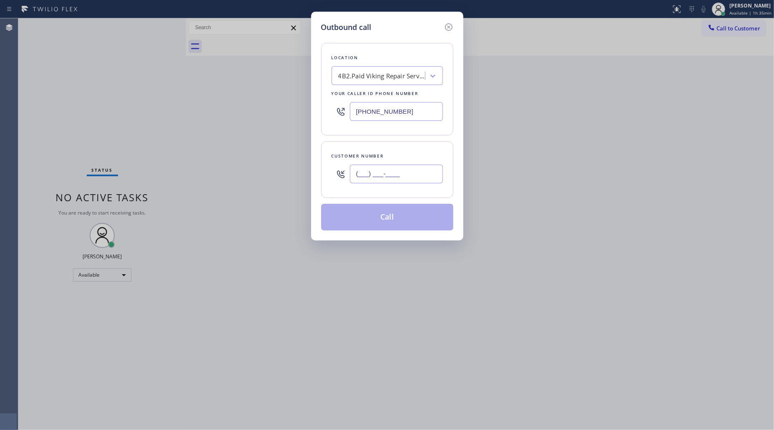
paste input "909) 859-5678"
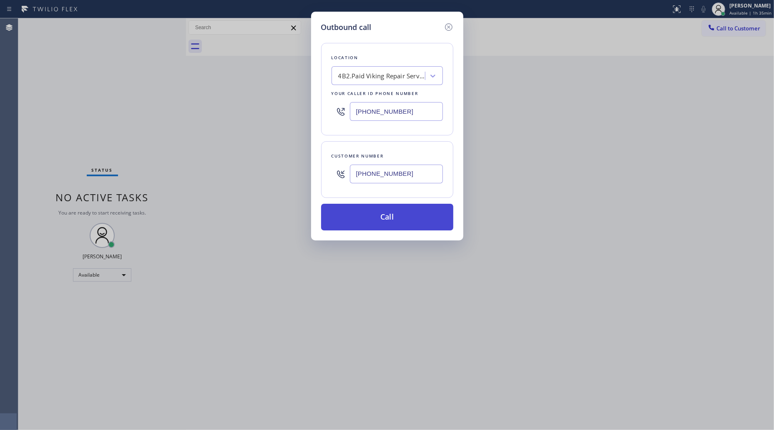
type input "[PHONE_NUMBER]"
click at [391, 219] on button "Call" at bounding box center [387, 217] width 132 height 27
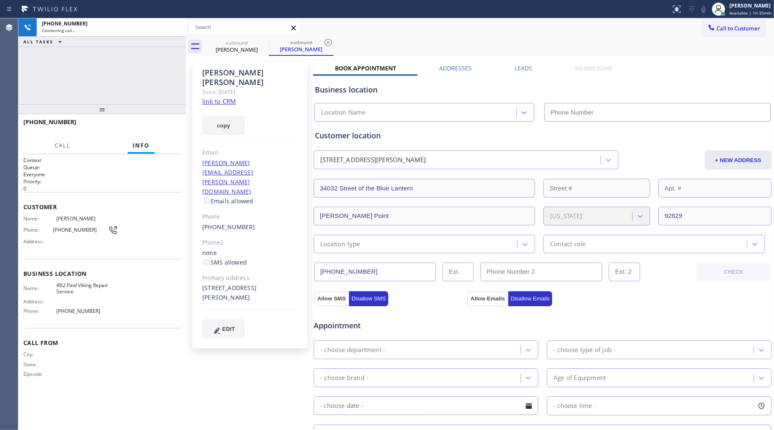
type input "[PHONE_NUMBER]"
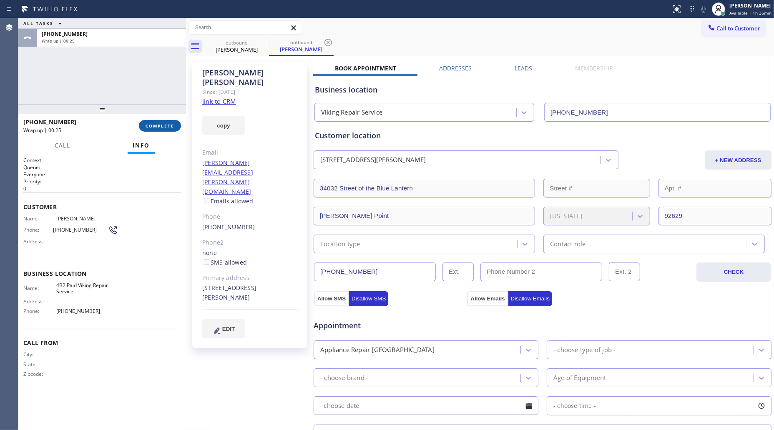
click at [168, 126] on span "COMPLETE" at bounding box center [160, 126] width 29 height 6
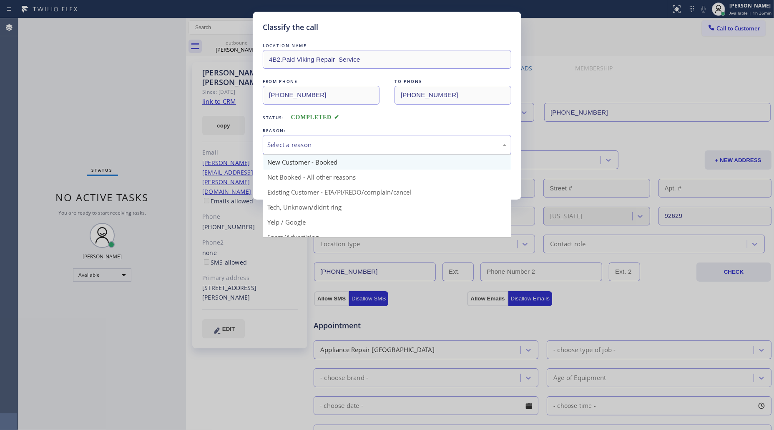
drag, startPoint x: 310, startPoint y: 146, endPoint x: 306, endPoint y: 167, distance: 20.9
click at [310, 147] on div "Select a reason" at bounding box center [386, 145] width 239 height 10
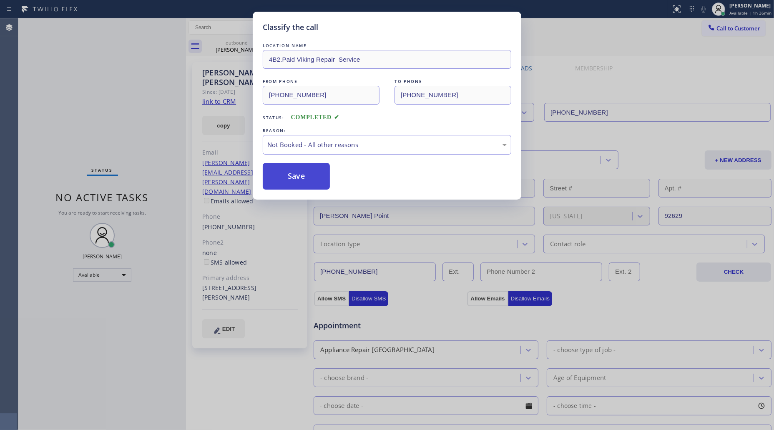
click at [301, 178] on button "Save" at bounding box center [296, 176] width 67 height 27
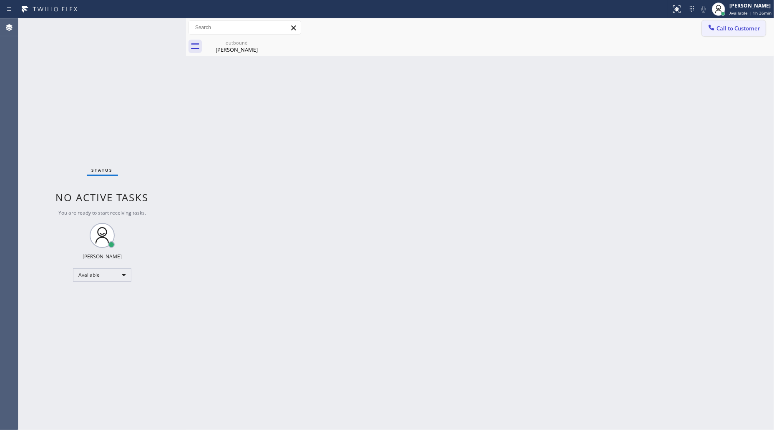
click at [740, 28] on span "Call to Customer" at bounding box center [738, 29] width 44 height 8
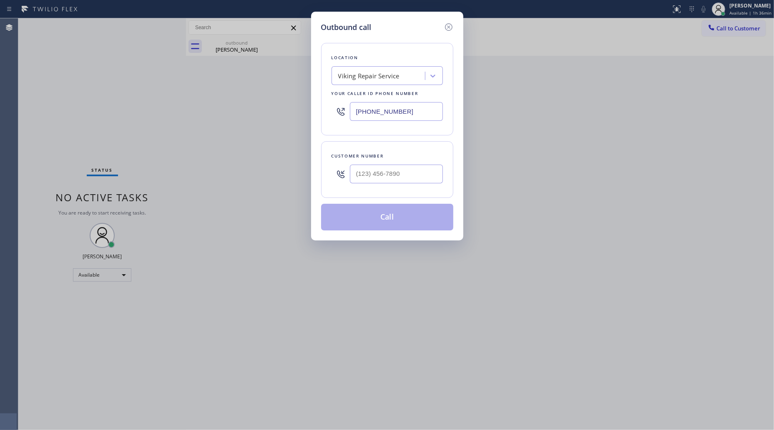
drag, startPoint x: 389, startPoint y: 121, endPoint x: 327, endPoint y: 111, distance: 62.1
click at [309, 120] on div "Outbound call Location Viking Repair Service Your caller id phone number [PHONE…" at bounding box center [387, 215] width 774 height 430
paste input "323) 416-2342"
type input "[PHONE_NUMBER]"
click at [402, 185] on div at bounding box center [396, 174] width 93 height 27
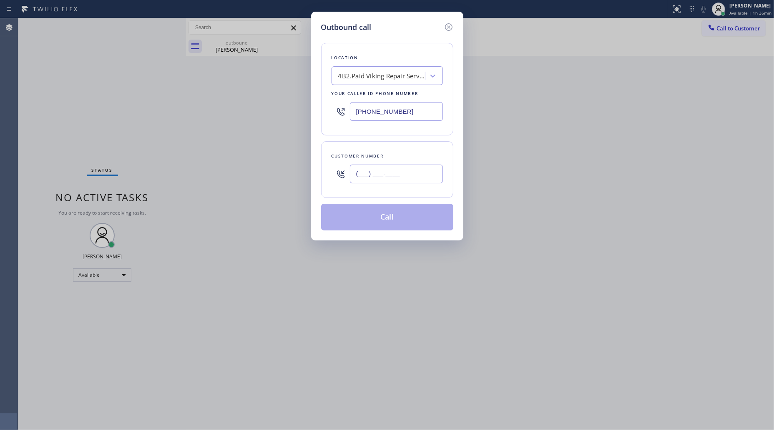
paste input "650) 483-3023"
click at [409, 167] on input "[PHONE_NUMBER]" at bounding box center [396, 174] width 93 height 19
type input "[PHONE_NUMBER]"
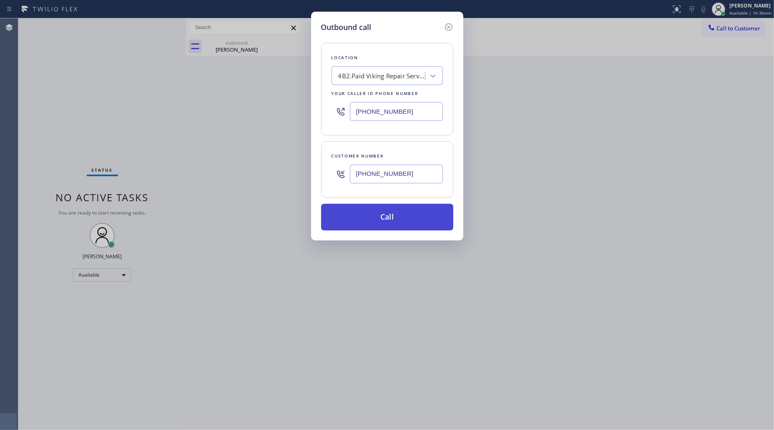
click at [386, 221] on button "Call" at bounding box center [387, 217] width 132 height 27
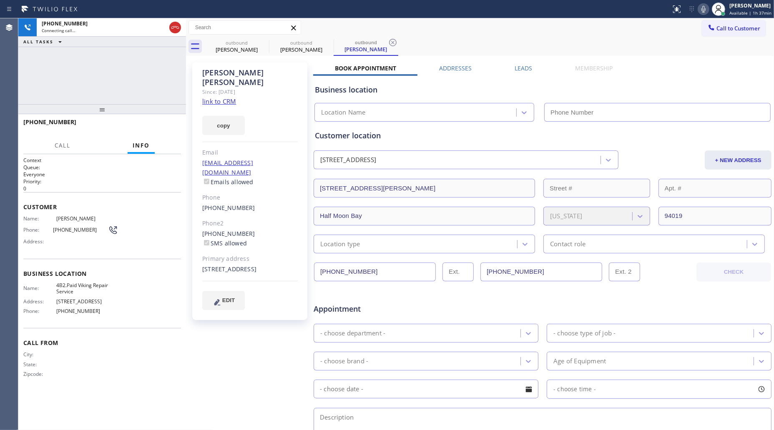
type input "[PHONE_NUMBER]"
drag, startPoint x: 514, startPoint y: 30, endPoint x: 453, endPoint y: 41, distance: 62.3
click at [507, 33] on div "Call to Customer Outbound call Location Viking Repair Service Your caller id ph…" at bounding box center [480, 27] width 588 height 15
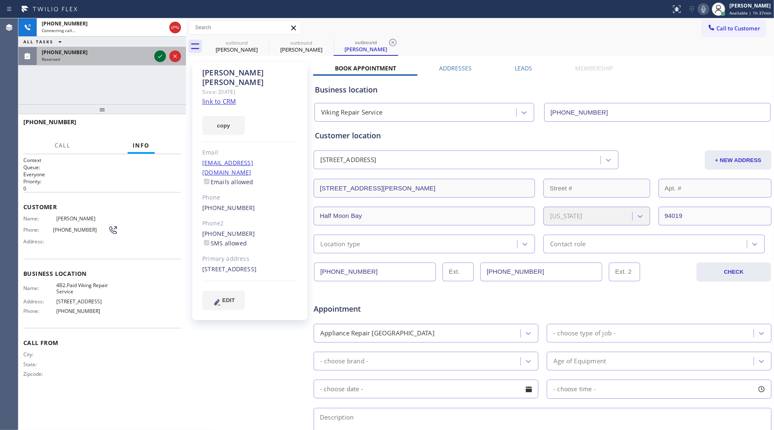
click at [156, 52] on icon at bounding box center [160, 56] width 10 height 10
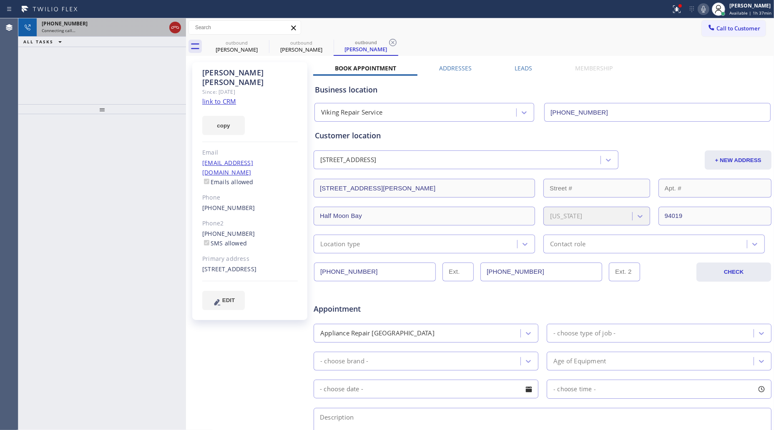
click at [177, 28] on icon at bounding box center [175, 28] width 10 height 10
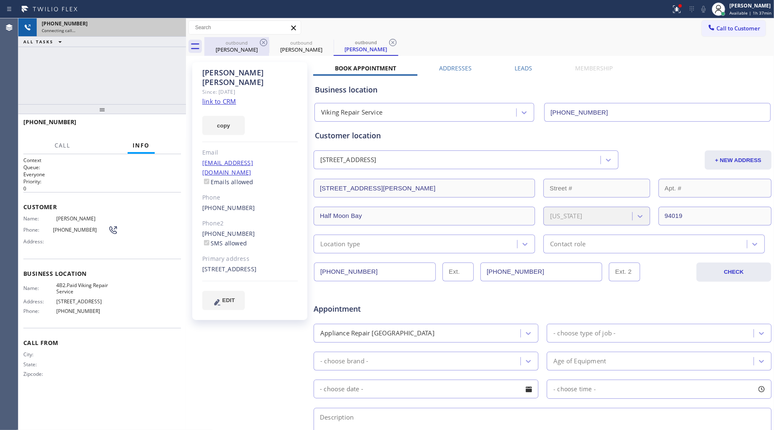
click at [257, 49] on div "[PERSON_NAME]" at bounding box center [236, 50] width 63 height 8
type input "[PHONE_NUMBER]"
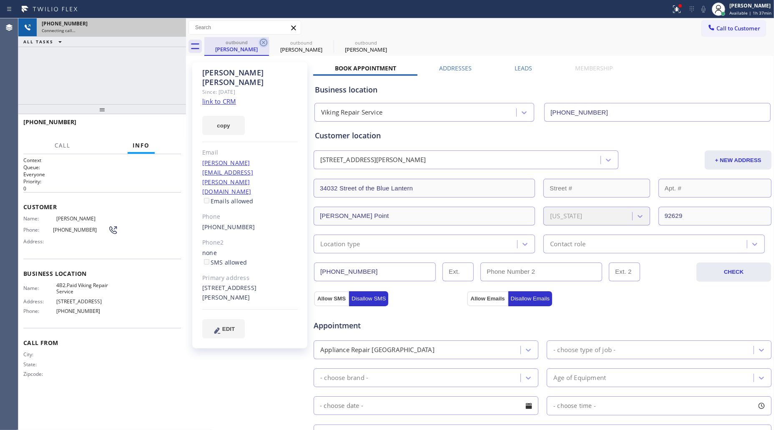
drag, startPoint x: 257, startPoint y: 47, endPoint x: 263, endPoint y: 43, distance: 6.9
click at [257, 46] on div "[PERSON_NAME]" at bounding box center [236, 49] width 63 height 8
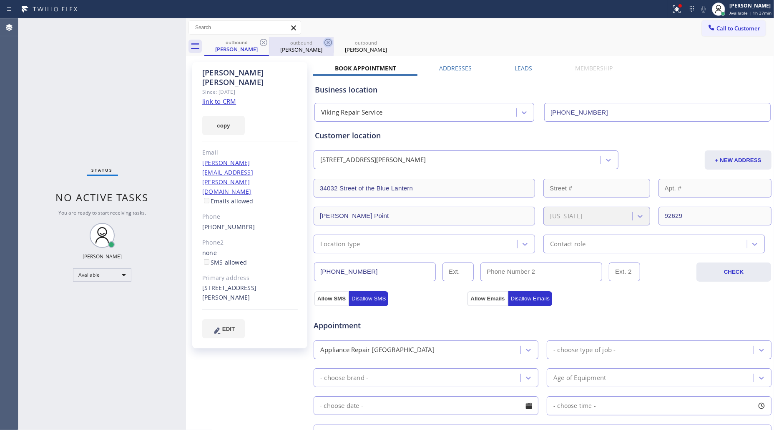
click at [263, 43] on icon at bounding box center [264, 43] width 8 height 8
type input "[PHONE_NUMBER]"
click at [324, 42] on icon at bounding box center [328, 43] width 8 height 8
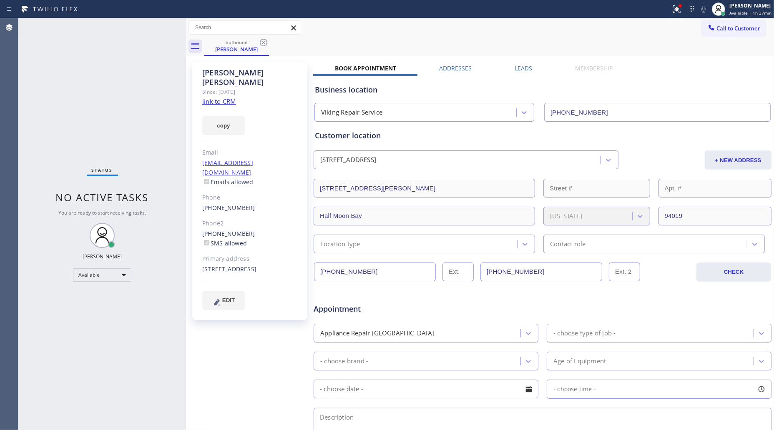
click at [265, 42] on icon at bounding box center [264, 43] width 10 height 10
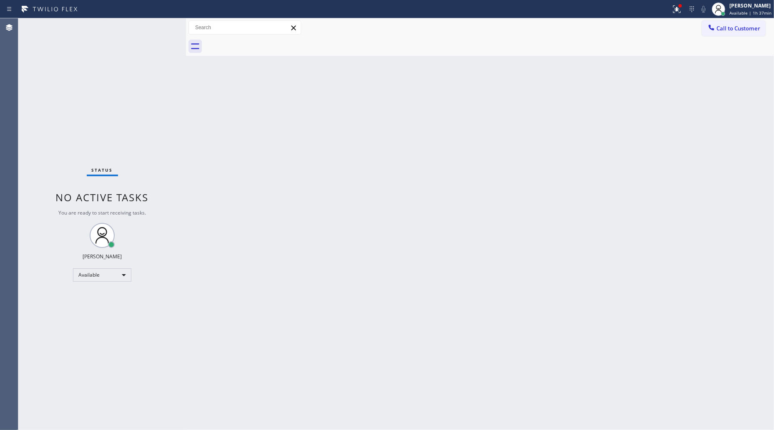
click at [267, 40] on div at bounding box center [489, 46] width 570 height 19
click at [674, 13] on icon at bounding box center [677, 9] width 10 height 10
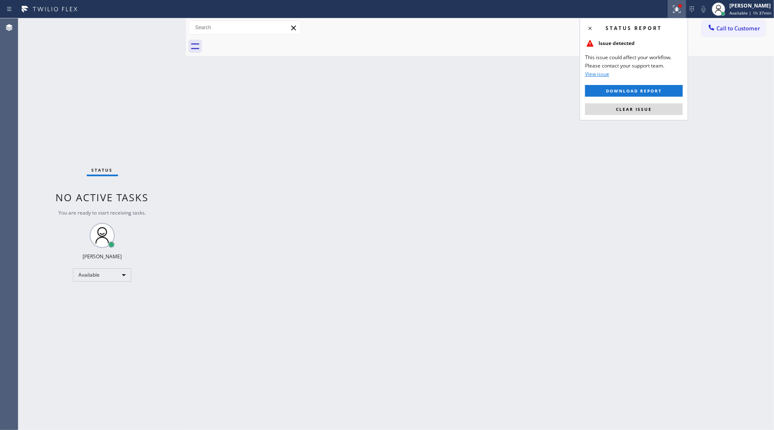
click at [674, 13] on icon at bounding box center [677, 9] width 10 height 10
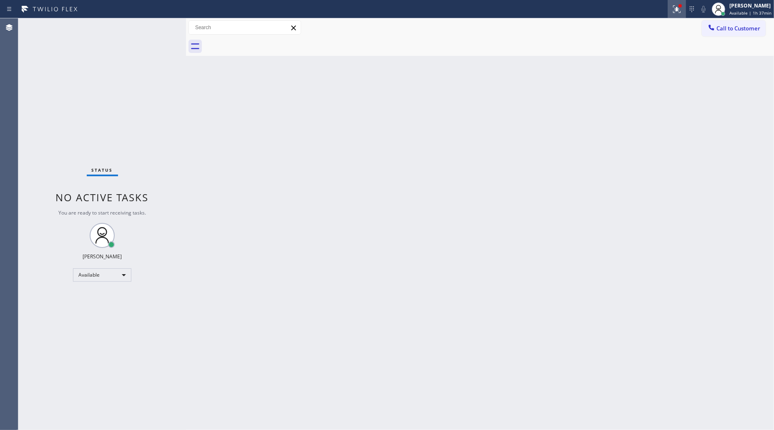
click at [675, 13] on icon at bounding box center [677, 9] width 10 height 10
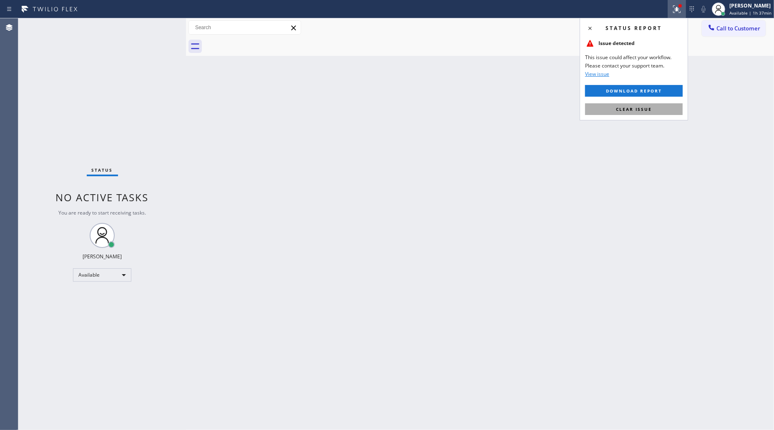
click at [640, 109] on span "Clear issue" at bounding box center [634, 109] width 36 height 6
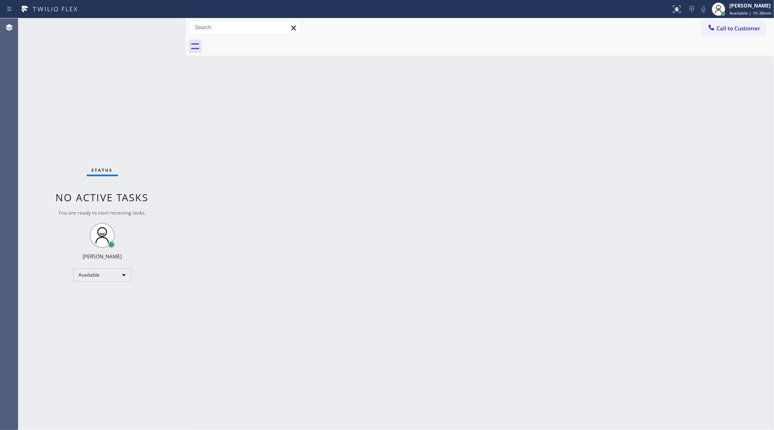
drag, startPoint x: 724, startPoint y: 33, endPoint x: 685, endPoint y: 43, distance: 40.1
click at [722, 33] on button "Call to Customer" at bounding box center [734, 28] width 64 height 16
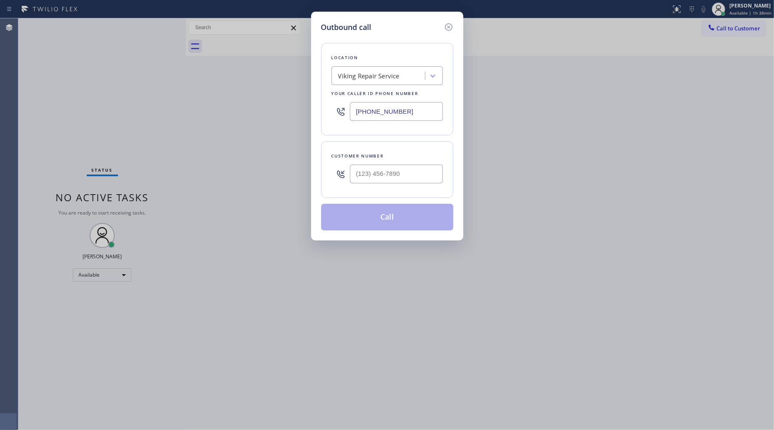
drag, startPoint x: 387, startPoint y: 105, endPoint x: 276, endPoint y: 107, distance: 110.1
click at [276, 107] on div "Outbound call Location Viking Repair Service Your caller id phone number [PHONE…" at bounding box center [387, 215] width 774 height 430
paste input "866) 517-7770"
type input "[PHONE_NUMBER]"
drag, startPoint x: 430, startPoint y: 176, endPoint x: 425, endPoint y: 176, distance: 5.1
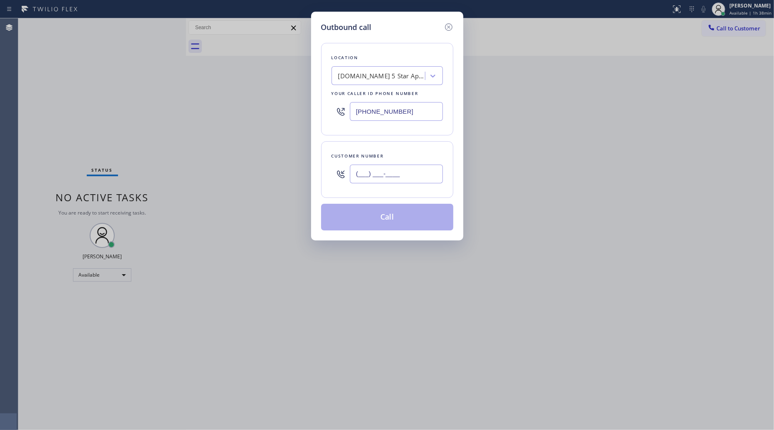
click at [425, 176] on input "(___) ___-____" at bounding box center [396, 174] width 93 height 19
paste input "text"
click at [369, 176] on input "(___) ___-____" at bounding box center [396, 174] width 93 height 19
click at [365, 176] on input "(___) ___-____" at bounding box center [396, 174] width 93 height 19
click at [361, 176] on input "(___) ___-____" at bounding box center [396, 174] width 93 height 19
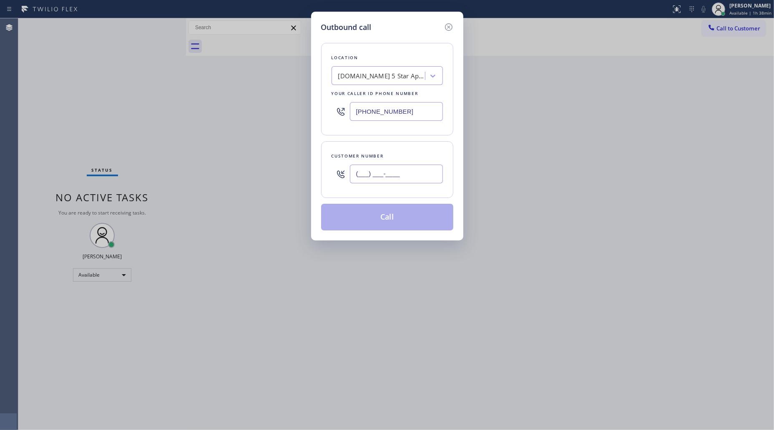
click at [361, 176] on input "(___) ___-____" at bounding box center [396, 174] width 93 height 19
paste input "408) 691-9651"
type input "[PHONE_NUMBER]"
click at [385, 216] on button "Call" at bounding box center [387, 217] width 132 height 27
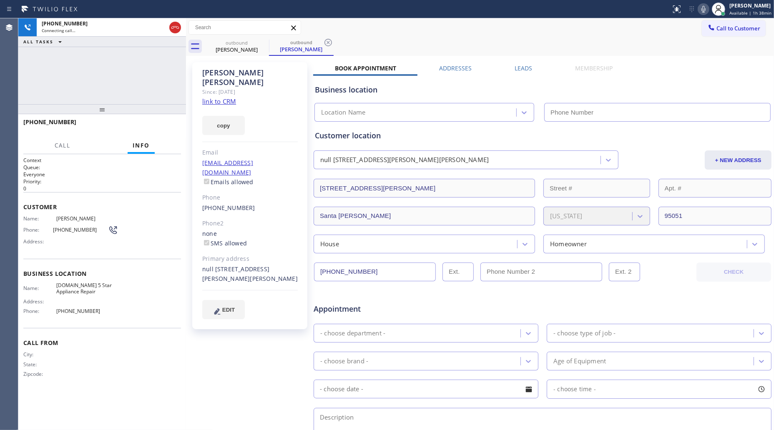
type input "[PHONE_NUMBER]"
click at [172, 123] on span "HANG UP" at bounding box center [161, 126] width 25 height 6
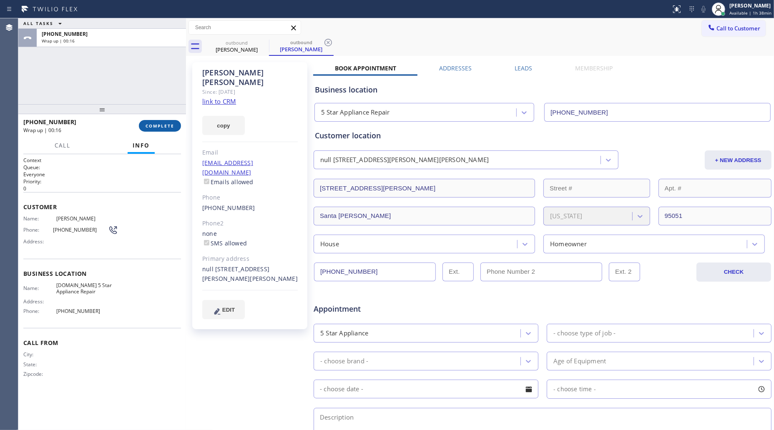
click at [153, 122] on button "COMPLETE" at bounding box center [160, 126] width 42 height 12
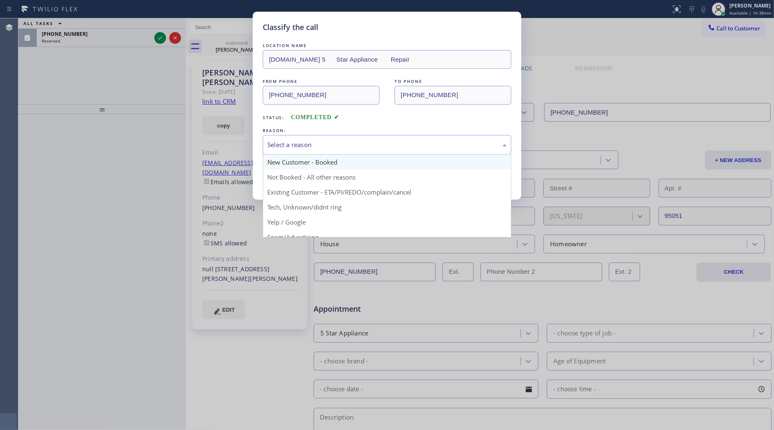
drag, startPoint x: 312, startPoint y: 140, endPoint x: 289, endPoint y: 163, distance: 32.7
click at [310, 142] on div "Select a reason" at bounding box center [387, 145] width 249 height 20
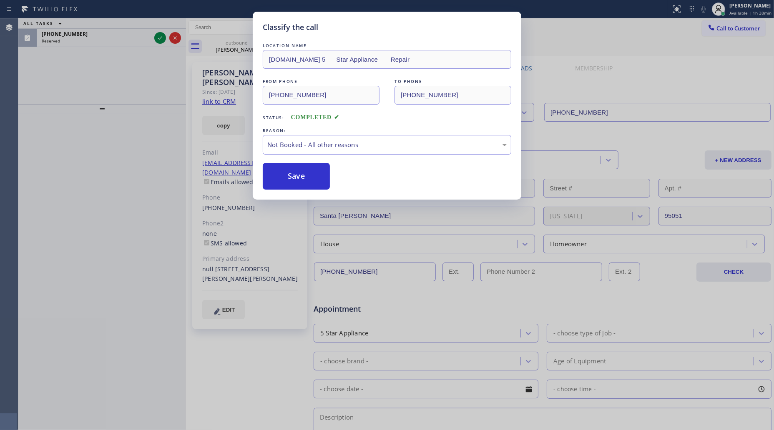
drag, startPoint x: 288, startPoint y: 176, endPoint x: 173, endPoint y: 63, distance: 161.3
click at [286, 175] on button "Save" at bounding box center [296, 176] width 67 height 27
click at [161, 39] on div "Classify the call LOCATION NAME [DOMAIN_NAME] 5 Star Appliance Repair FROM PHON…" at bounding box center [387, 215] width 774 height 430
click at [161, 39] on div "Classify the call LOCATION NAME Oasis Plumbers [GEOGRAPHIC_DATA] FROM PHONE [PH…" at bounding box center [396, 224] width 756 height 412
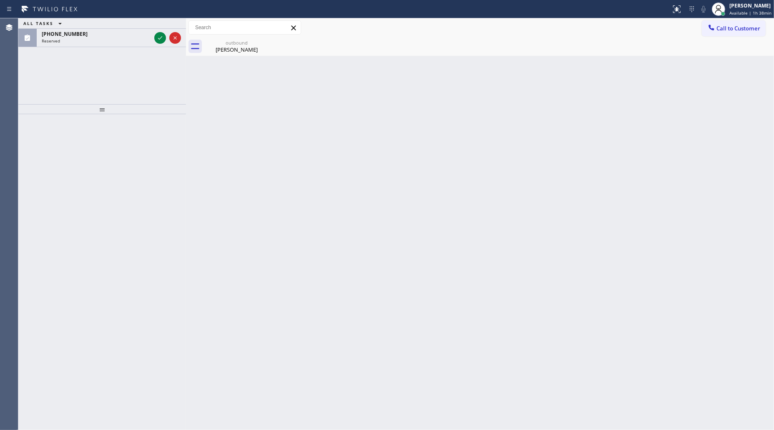
click at [161, 39] on icon at bounding box center [160, 38] width 10 height 10
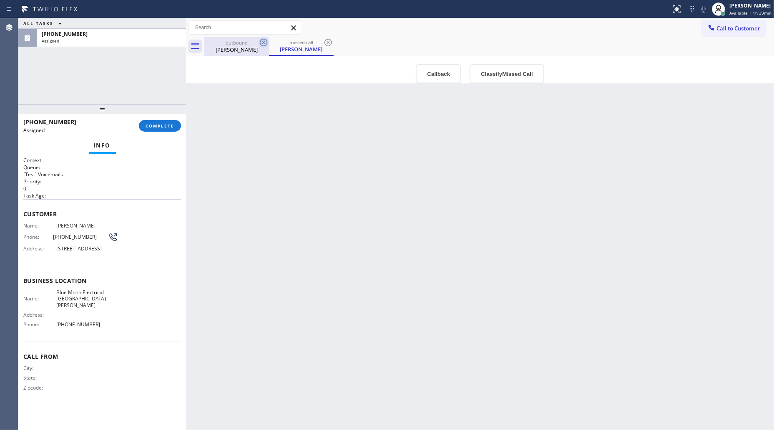
click at [264, 40] on icon at bounding box center [264, 43] width 10 height 10
click at [267, 41] on icon at bounding box center [264, 43] width 8 height 8
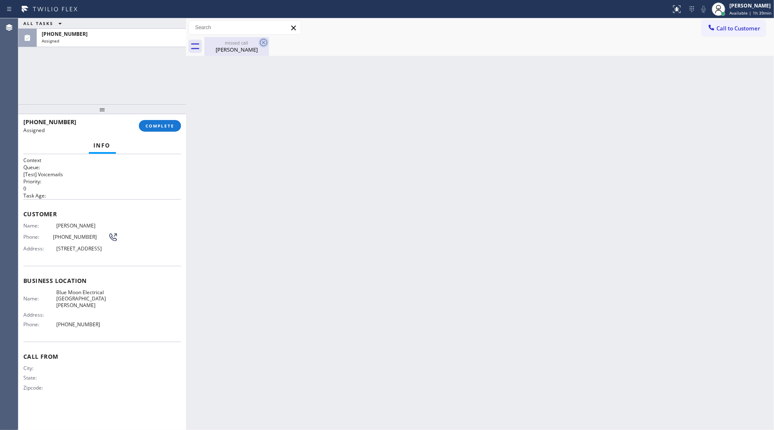
click at [266, 41] on icon at bounding box center [264, 43] width 8 height 8
click at [235, 42] on div "missed call" at bounding box center [236, 43] width 63 height 6
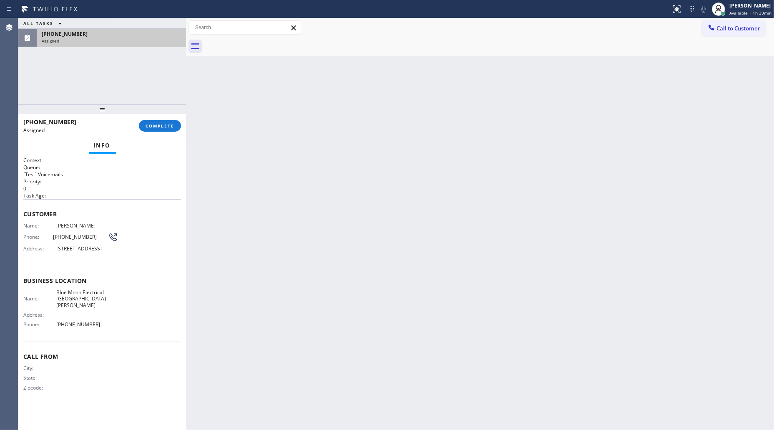
click at [137, 40] on div "Assigned" at bounding box center [111, 41] width 139 height 6
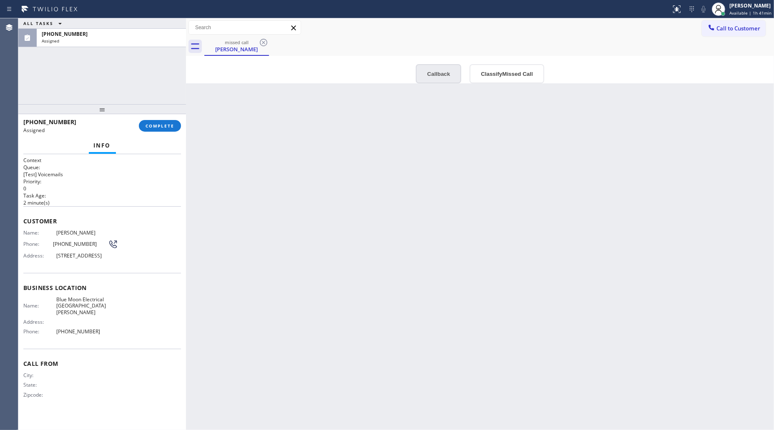
click at [455, 82] on div "Back to Dashboard Change Sender ID Customers Technicians Select a contact Outbo…" at bounding box center [480, 224] width 588 height 412
click at [442, 73] on button "Callback" at bounding box center [438, 73] width 45 height 19
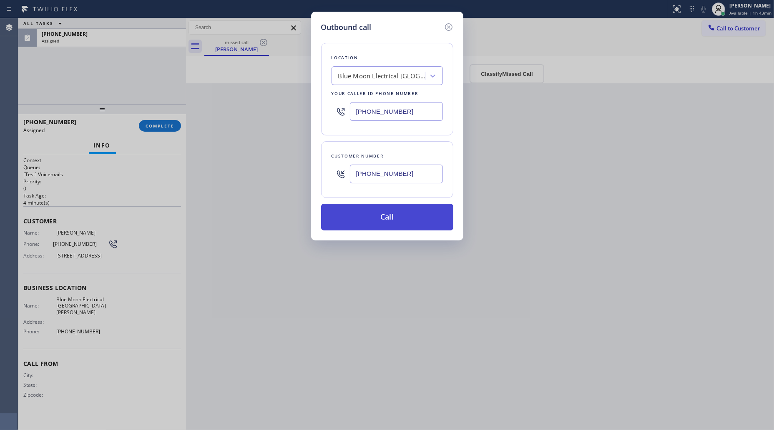
click at [394, 221] on button "Call" at bounding box center [387, 217] width 132 height 27
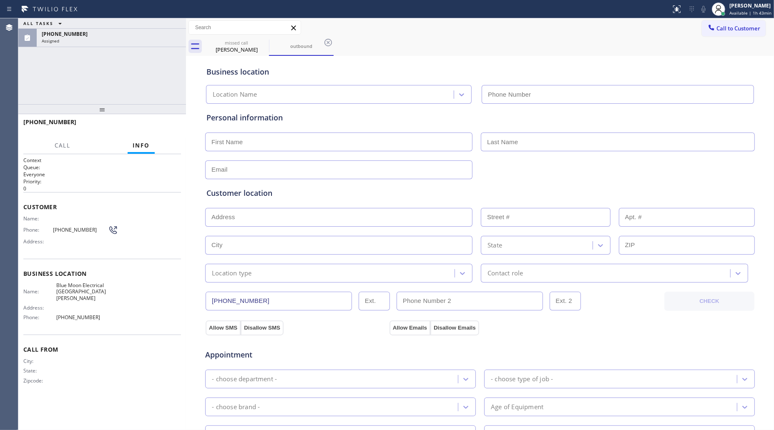
type input "[PHONE_NUMBER]"
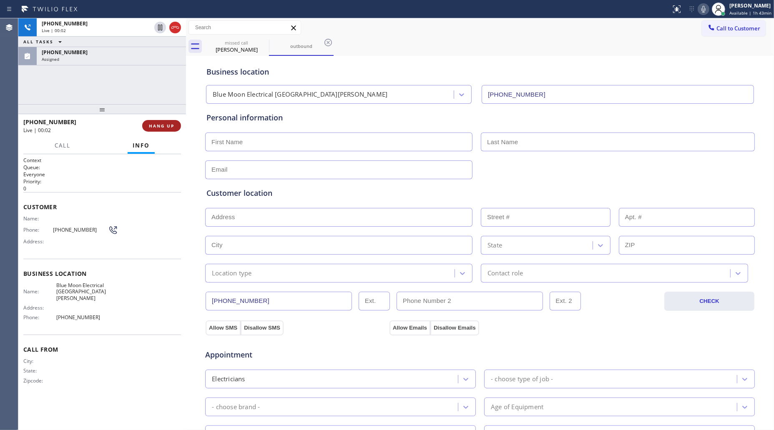
click at [159, 126] on span "HANG UP" at bounding box center [161, 126] width 25 height 6
click at [161, 125] on span "HANG UP" at bounding box center [161, 126] width 25 height 6
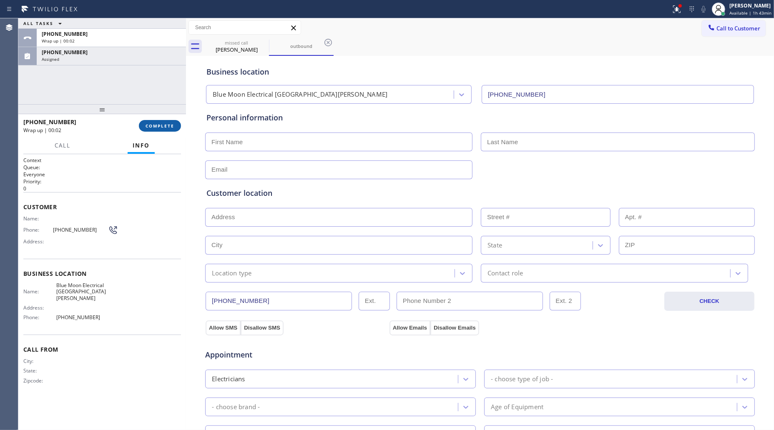
drag, startPoint x: 166, startPoint y: 118, endPoint x: 168, endPoint y: 131, distance: 12.7
click at [166, 119] on div "[PHONE_NUMBER] Wrap up | 00:02 COMPLETE" at bounding box center [102, 126] width 158 height 22
click at [168, 131] on button "COMPLETE" at bounding box center [160, 126] width 42 height 12
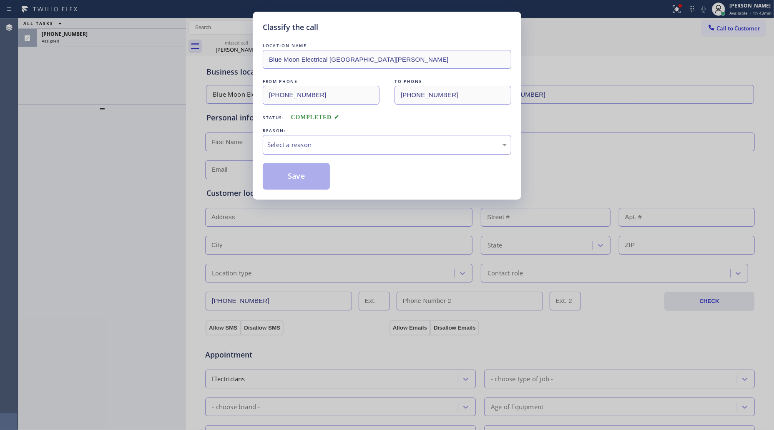
click at [317, 142] on div "Select a reason" at bounding box center [386, 145] width 239 height 10
click at [294, 176] on button "Save" at bounding box center [296, 176] width 67 height 27
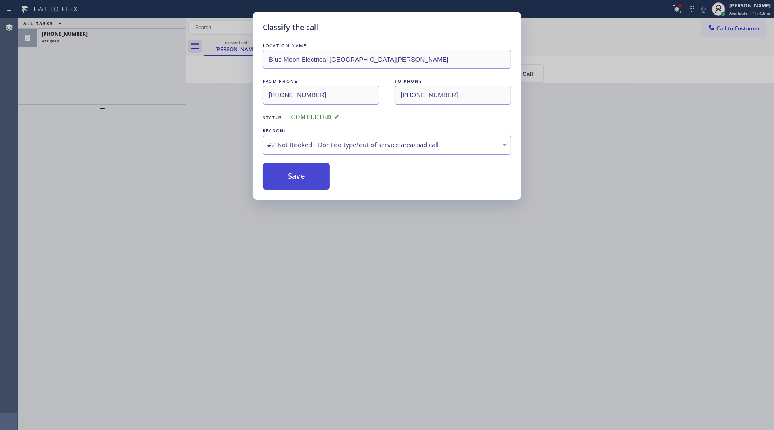
click at [294, 176] on button "Save" at bounding box center [296, 176] width 67 height 27
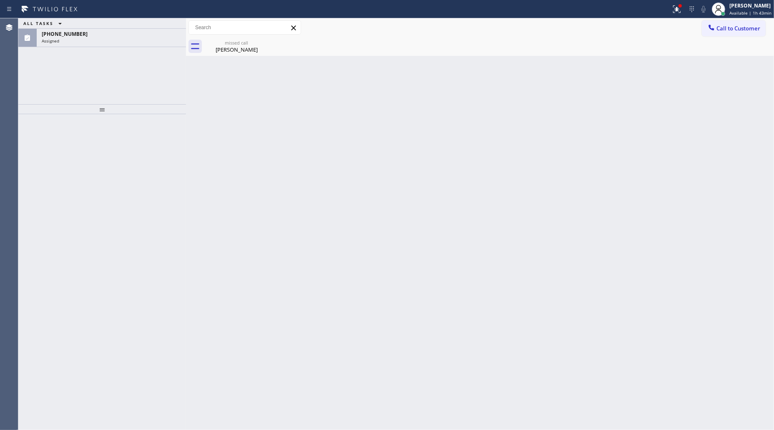
drag, startPoint x: 326, startPoint y: 60, endPoint x: 305, endPoint y: 59, distance: 21.3
click at [320, 59] on div "Back to Dashboard Change Sender ID Customers Technicians Select a contact Outbo…" at bounding box center [480, 224] width 588 height 412
click at [251, 58] on div "Back to Dashboard Change Sender ID Customers Technicians Select a contact Outbo…" at bounding box center [480, 224] width 588 height 412
click at [232, 52] on div "[PERSON_NAME]" at bounding box center [236, 50] width 63 height 8
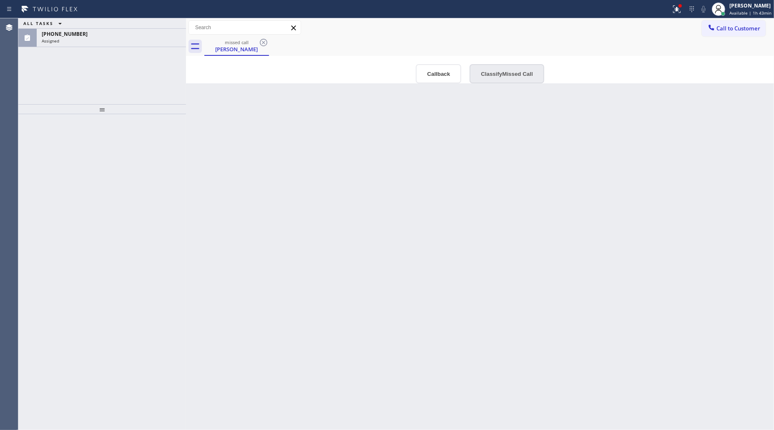
click at [476, 68] on button "Classify Missed Call" at bounding box center [507, 73] width 74 height 19
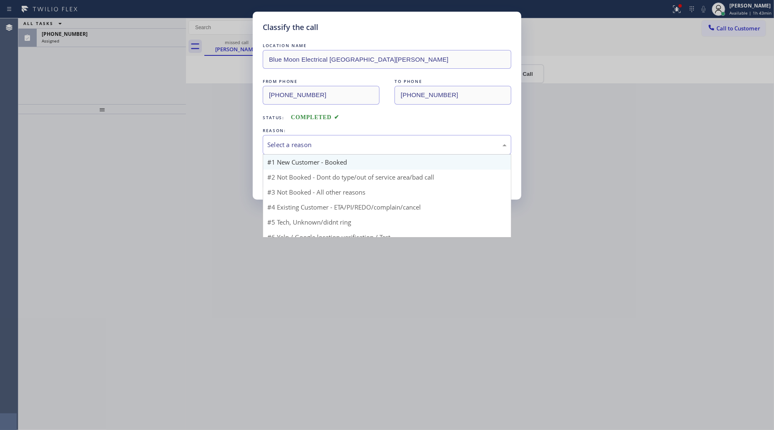
drag, startPoint x: 329, startPoint y: 147, endPoint x: 304, endPoint y: 167, distance: 32.0
click at [320, 154] on div "Select a reason" at bounding box center [387, 145] width 249 height 20
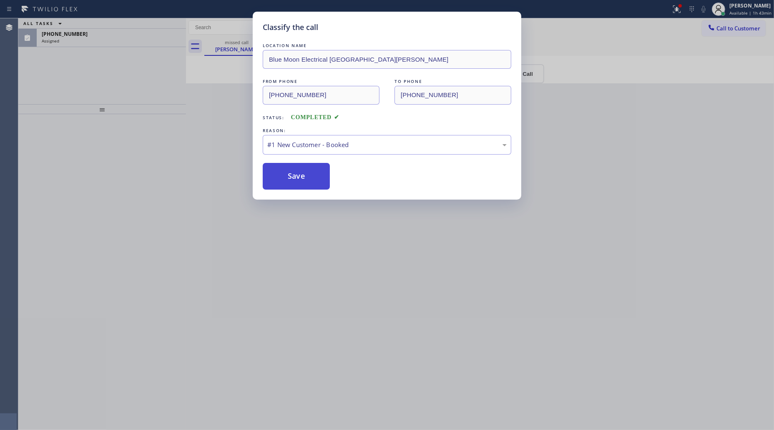
click at [286, 166] on button "Save" at bounding box center [296, 176] width 67 height 27
click at [393, 144] on div "#1 New Customer - Booked" at bounding box center [386, 145] width 239 height 10
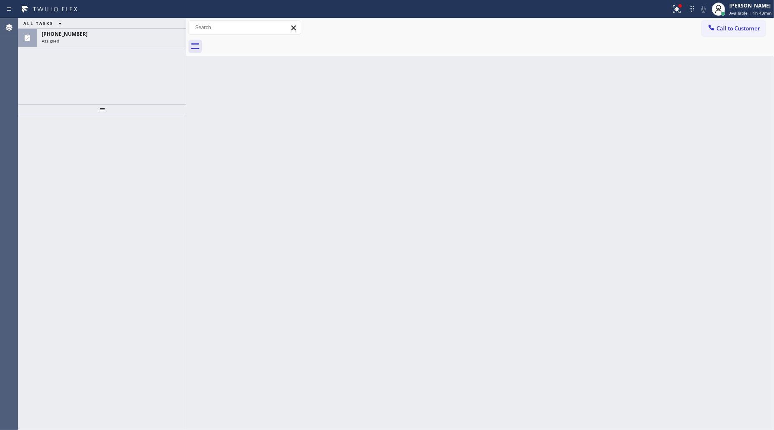
click at [294, 192] on div "Back to Dashboard Change Sender ID Customers Technicians Select a contact Outbo…" at bounding box center [480, 224] width 588 height 412
drag, startPoint x: 679, startPoint y: 3, endPoint x: 665, endPoint y: 28, distance: 28.2
click at [678, 8] on icon at bounding box center [677, 9] width 10 height 10
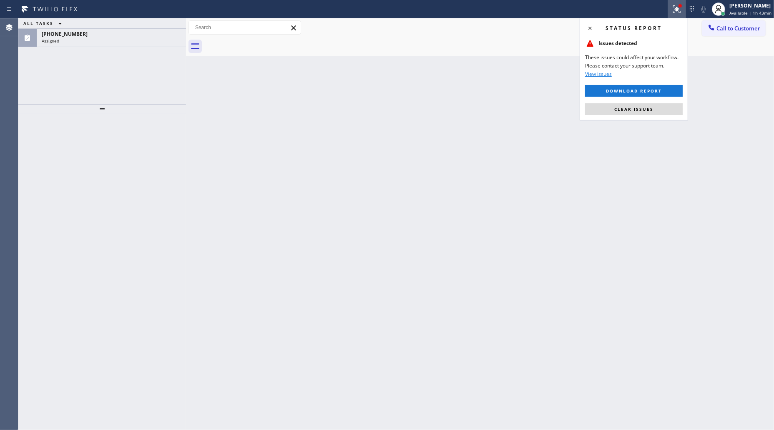
drag, startPoint x: 635, startPoint y: 109, endPoint x: 460, endPoint y: 110, distance: 175.6
click at [628, 110] on span "Clear issues" at bounding box center [633, 109] width 39 height 6
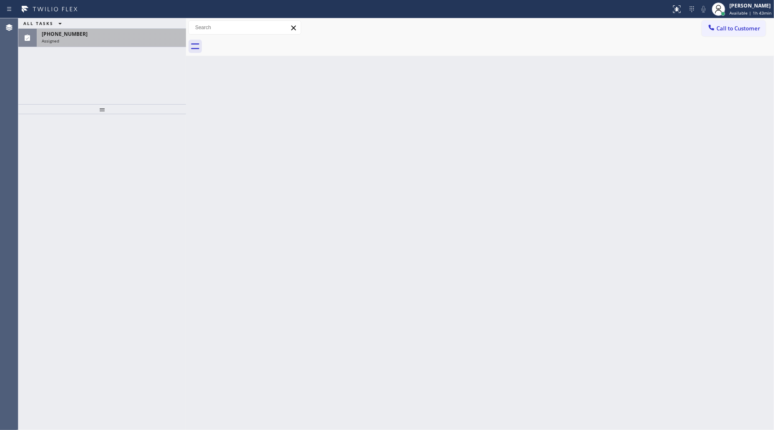
drag, startPoint x: 106, startPoint y: 42, endPoint x: 120, endPoint y: 29, distance: 18.6
click at [106, 40] on div "Assigned" at bounding box center [111, 41] width 139 height 6
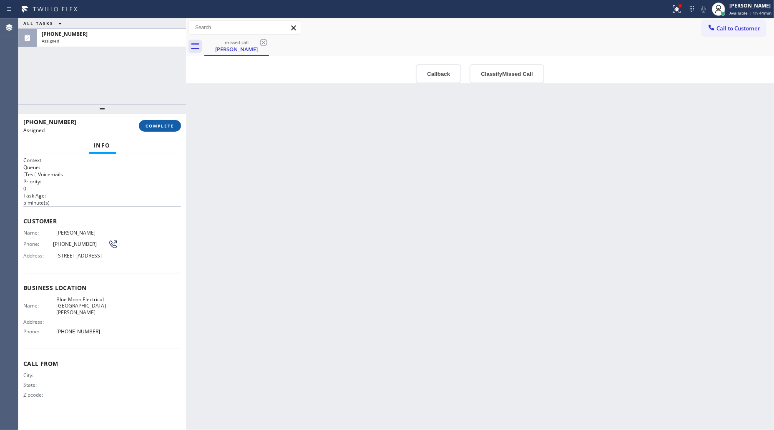
click at [156, 120] on button "COMPLETE" at bounding box center [160, 126] width 42 height 12
click at [507, 73] on button "Classify Missed Call" at bounding box center [507, 73] width 74 height 19
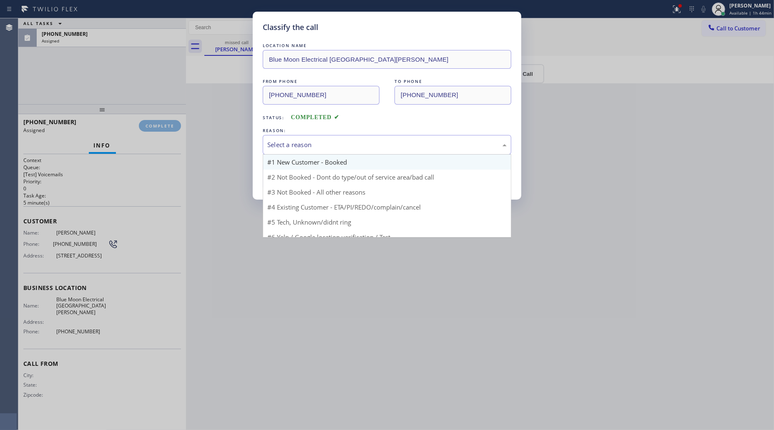
drag, startPoint x: 384, startPoint y: 141, endPoint x: 347, endPoint y: 159, distance: 41.4
click at [362, 155] on div "Select a reason #1 New Customer - Booked #2 Not Booked - Dont do type/out of se…" at bounding box center [387, 145] width 249 height 20
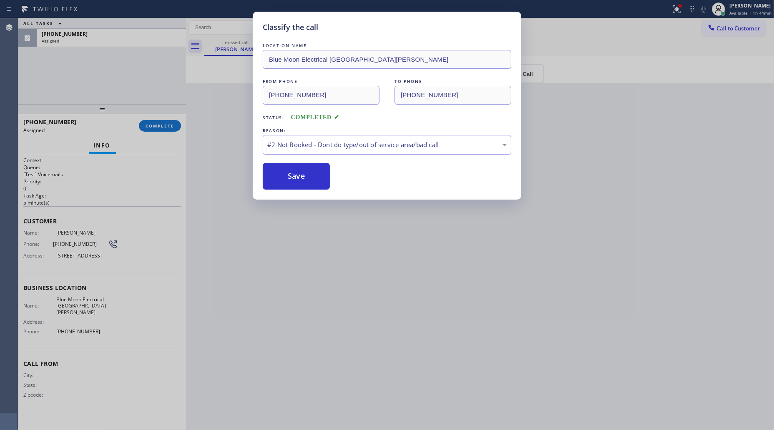
click at [299, 178] on button "Save" at bounding box center [296, 176] width 67 height 27
click at [284, 179] on button "Save" at bounding box center [296, 176] width 67 height 27
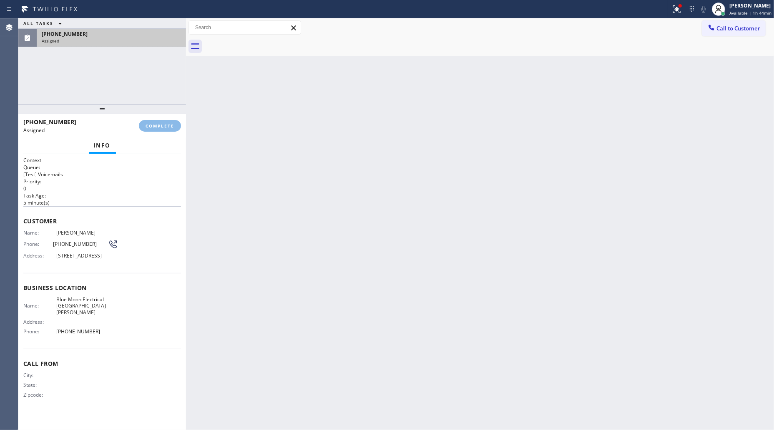
click at [99, 33] on div "[PHONE_NUMBER]" at bounding box center [111, 33] width 139 height 7
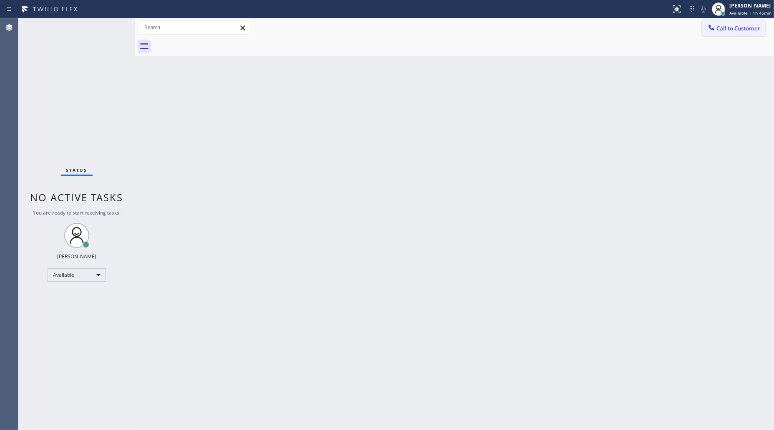
click at [734, 27] on span "Call to Customer" at bounding box center [738, 29] width 44 height 8
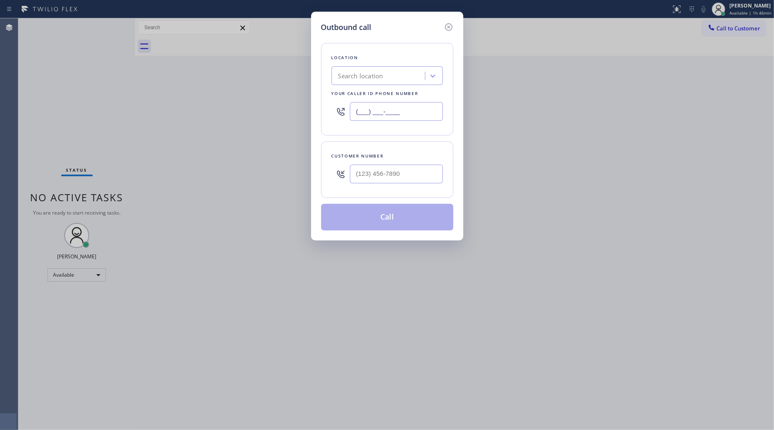
drag, startPoint x: 410, startPoint y: 110, endPoint x: 332, endPoint y: 110, distance: 78.4
click at [332, 111] on div "(___) ___-____" at bounding box center [387, 111] width 111 height 27
paste input "909) 343-5937"
type input "(909) 343-5937"
drag, startPoint x: 435, startPoint y: 172, endPoint x: 430, endPoint y: 172, distance: 5.0
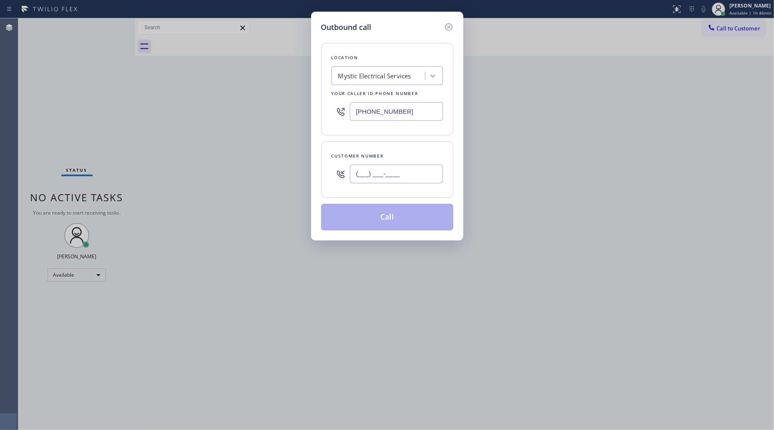
click at [433, 173] on input "(___) ___-____" at bounding box center [396, 174] width 93 height 19
paste input "661) 333-8059"
type input "(661) 333-8059"
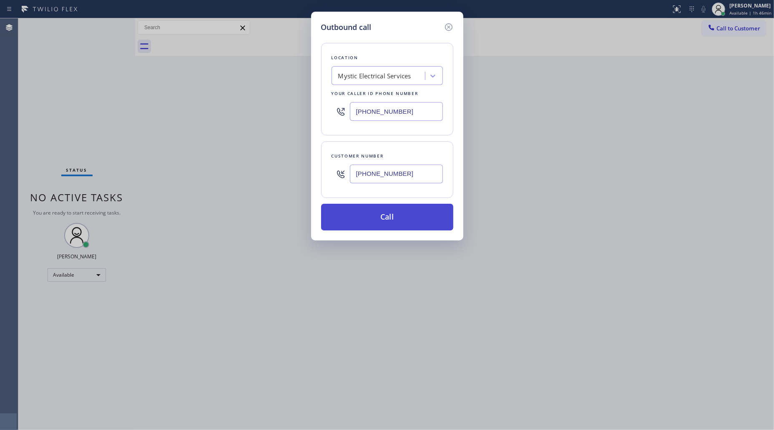
click at [385, 211] on button "Call" at bounding box center [387, 217] width 132 height 27
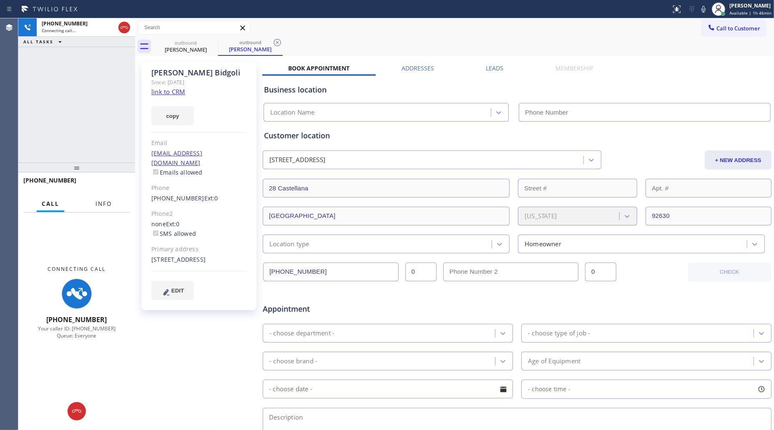
click at [104, 202] on span "Info" at bounding box center [103, 204] width 16 height 8
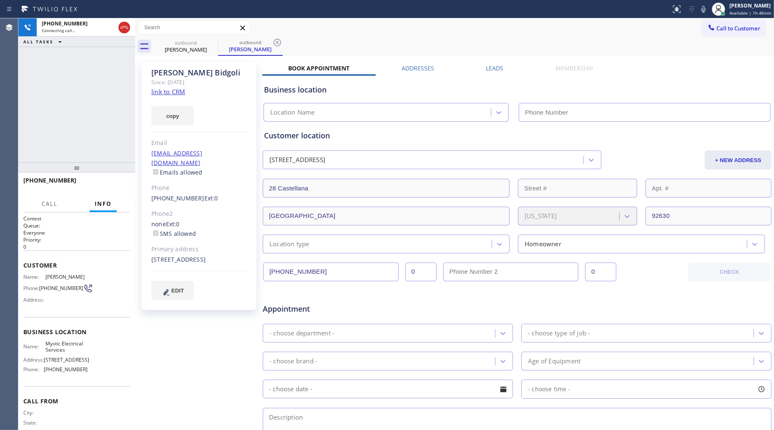
type input "(909) 343-5937"
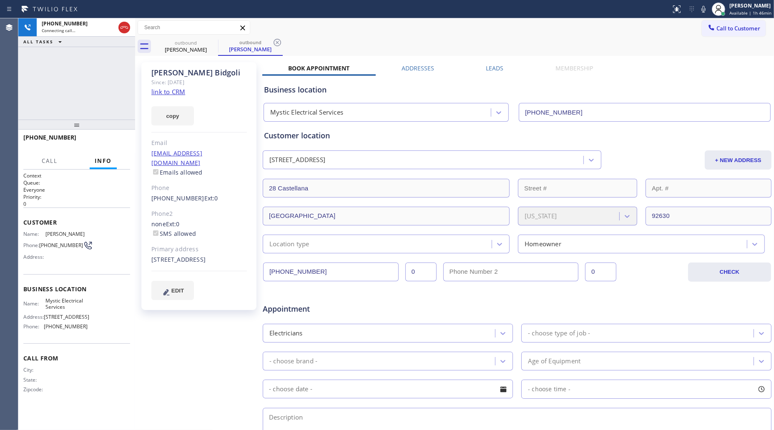
drag, startPoint x: 75, startPoint y: 147, endPoint x: 89, endPoint y: 111, distance: 38.7
click at [75, 129] on div at bounding box center [76, 125] width 117 height 10
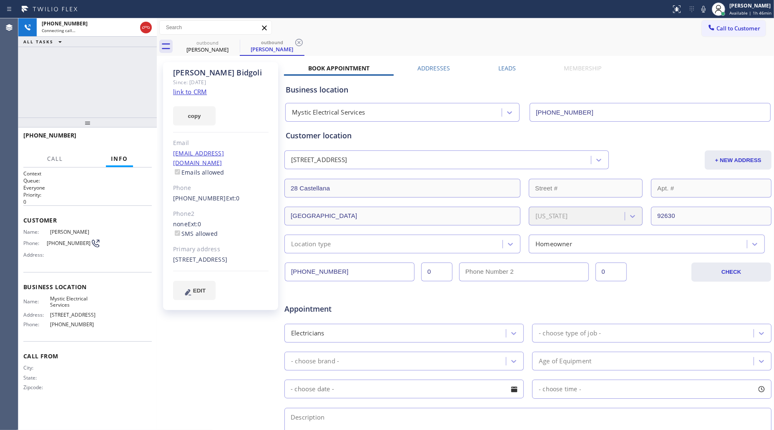
drag, startPoint x: 133, startPoint y: 75, endPoint x: 155, endPoint y: 71, distance: 22.0
click at [157, 71] on div at bounding box center [157, 224] width 0 height 412
click at [119, 80] on div "+16613338059 Connecting call… ALL TASKS ALL TASKS ACTIVE TASKS TASKS IN WRAP UP" at bounding box center [87, 67] width 138 height 99
click at [143, 29] on icon at bounding box center [146, 28] width 10 height 10
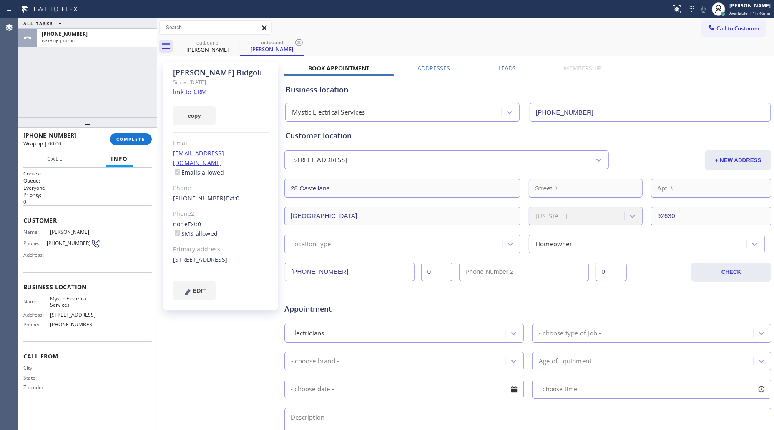
drag, startPoint x: 131, startPoint y: 135, endPoint x: 165, endPoint y: 135, distance: 34.2
click at [131, 135] on button "COMPLETE" at bounding box center [131, 139] width 42 height 12
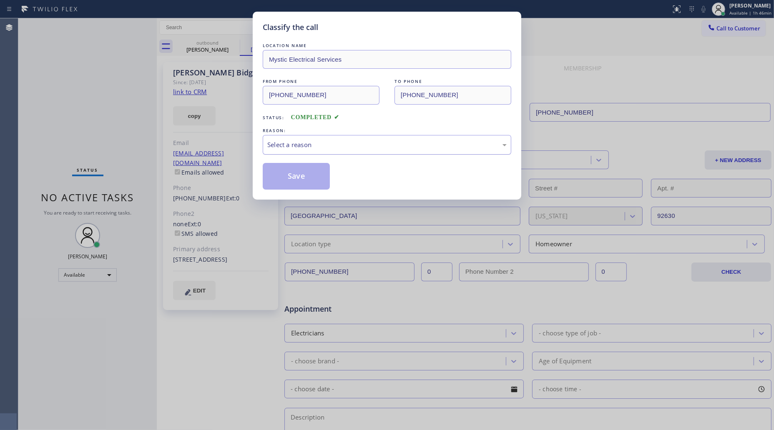
drag, startPoint x: 324, startPoint y: 130, endPoint x: 319, endPoint y: 138, distance: 9.4
click at [324, 130] on div "REASON:" at bounding box center [387, 130] width 249 height 9
click at [315, 143] on div "Select a reason" at bounding box center [386, 145] width 239 height 10
click at [293, 175] on button "Save" at bounding box center [296, 176] width 67 height 27
click at [293, 174] on button "Save" at bounding box center [296, 176] width 67 height 27
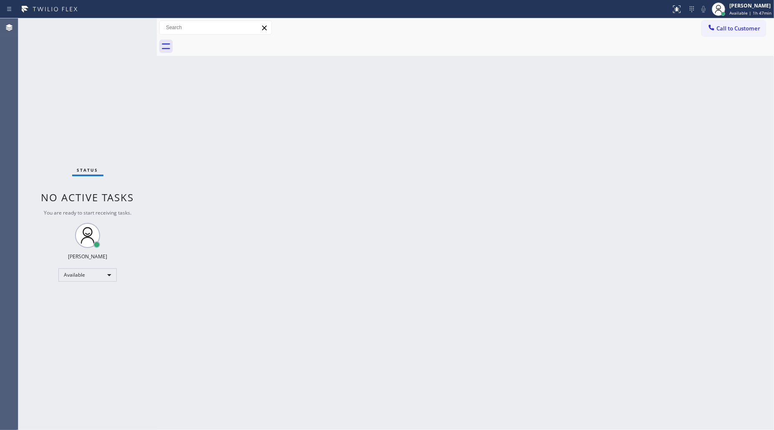
drag, startPoint x: 741, startPoint y: 20, endPoint x: 601, endPoint y: 79, distance: 152.3
click at [741, 21] on div "Call to Customer Outbound call Location Mystic Electrical Services Your caller …" at bounding box center [465, 27] width 617 height 19
drag, startPoint x: 774, startPoint y: 22, endPoint x: 762, endPoint y: 33, distance: 15.9
click at [772, 23] on div "Call to Customer Outbound call Location Mystic Electrical Services Your caller …" at bounding box center [738, 27] width 72 height 15
click at [739, 35] on div "Call to Customer Outbound call Location Mystic Electrical Services Your caller …" at bounding box center [465, 37] width 617 height 38
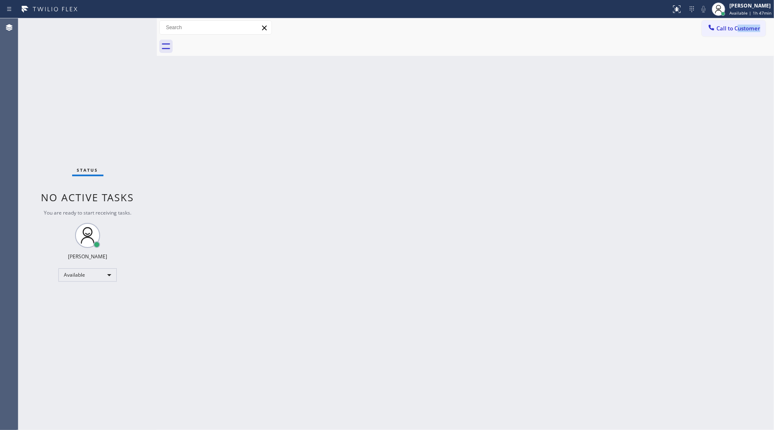
click at [716, 33] on div at bounding box center [711, 28] width 10 height 10
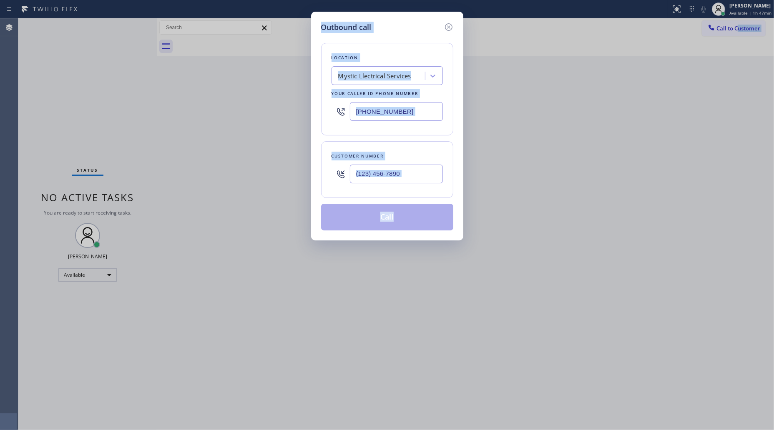
click at [724, 25] on div "Outbound call Location Mystic Electrical Services Your caller id phone number (…" at bounding box center [387, 215] width 774 height 430
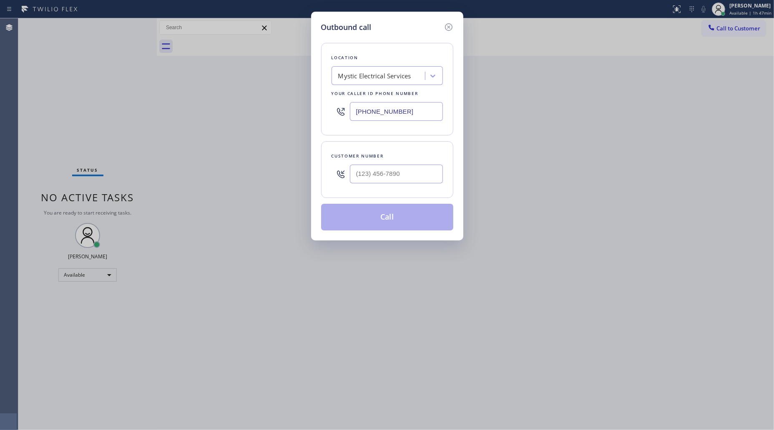
drag, startPoint x: 412, startPoint y: 108, endPoint x: 349, endPoint y: 113, distance: 63.2
click at [349, 114] on div "(909) 343-5937" at bounding box center [387, 111] width 111 height 27
paste input "805) 749-2038"
type input "(805) 749-2038"
drag, startPoint x: 422, startPoint y: 169, endPoint x: 415, endPoint y: 167, distance: 6.5
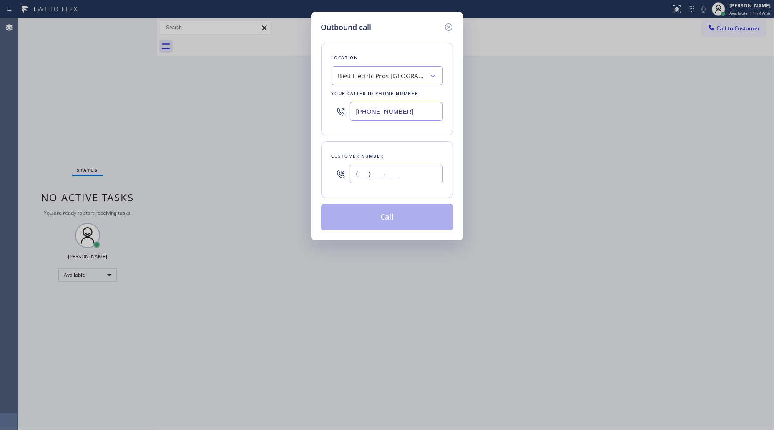
click at [420, 170] on input "(___) ___-____" at bounding box center [396, 174] width 93 height 19
paste input "818) 400-7708"
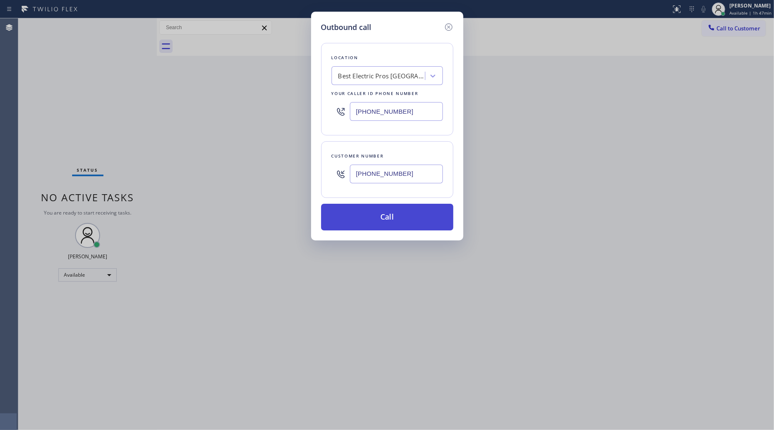
type input "(818) 400-7708"
click at [381, 219] on button "Call" at bounding box center [387, 217] width 132 height 27
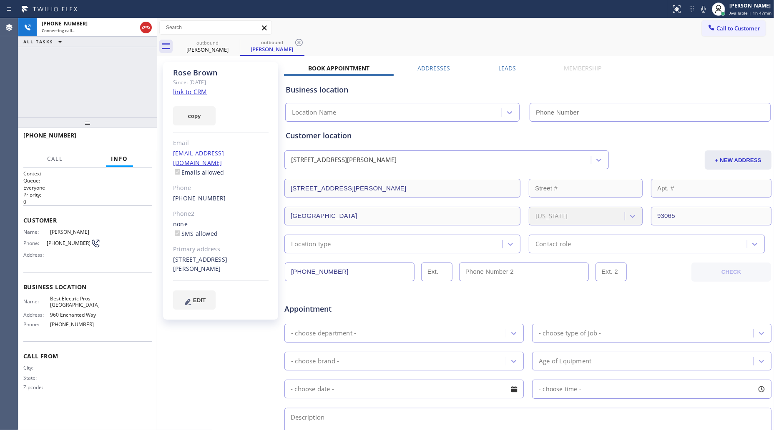
type input "(805) 749-2038"
click at [295, 42] on icon at bounding box center [299, 43] width 10 height 10
click at [307, 38] on div "outbound Rose Brown" at bounding box center [474, 46] width 599 height 19
click at [136, 140] on span "HANG UP" at bounding box center [132, 139] width 25 height 6
click at [136, 139] on span "HANG UP" at bounding box center [132, 139] width 25 height 6
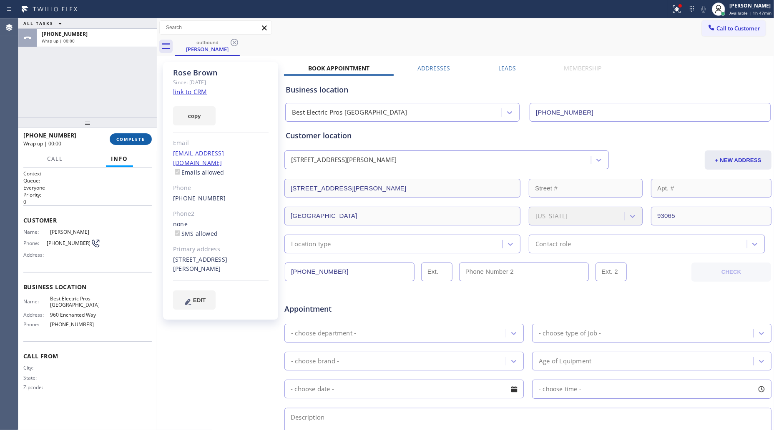
click at [138, 144] on button "COMPLETE" at bounding box center [131, 139] width 42 height 12
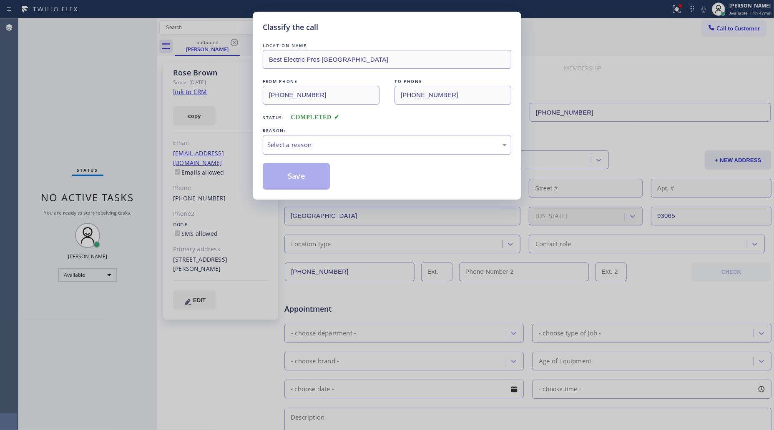
click at [307, 133] on div "REASON:" at bounding box center [387, 130] width 249 height 9
click at [292, 153] on div "Select a reason" at bounding box center [387, 145] width 249 height 20
click at [283, 181] on button "Save" at bounding box center [296, 176] width 67 height 27
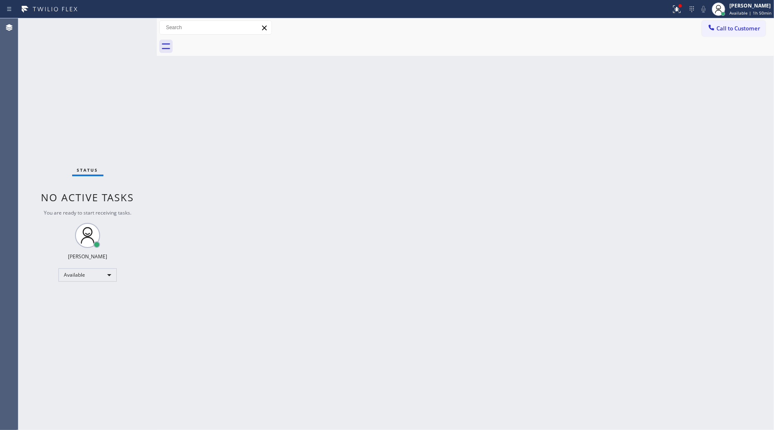
click at [743, 22] on button "Call to Customer" at bounding box center [734, 28] width 64 height 16
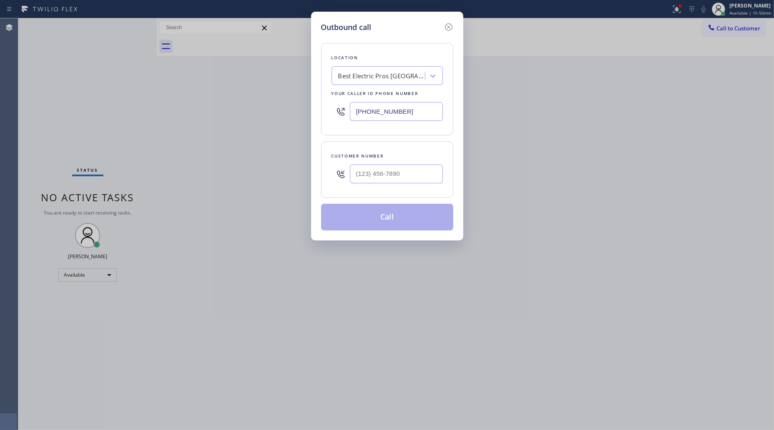
drag, startPoint x: 404, startPoint y: 116, endPoint x: 308, endPoint y: 121, distance: 96.1
click at [313, 120] on div "Outbound call Location Best Electric Pros Simi Valley Your caller id phone numb…" at bounding box center [387, 126] width 152 height 229
paste input "77) 777-0796"
type input "(877) 777-0796"
click at [376, 186] on div at bounding box center [396, 174] width 93 height 27
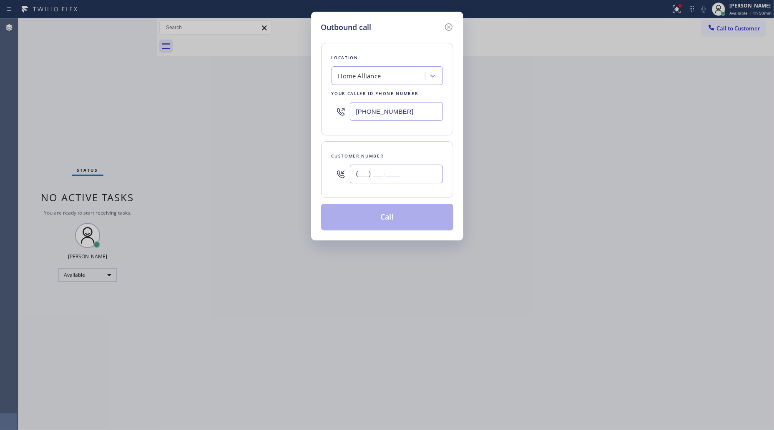
click at [377, 178] on input "(___) ___-____" at bounding box center [396, 174] width 93 height 19
paste input "213) 422-6475"
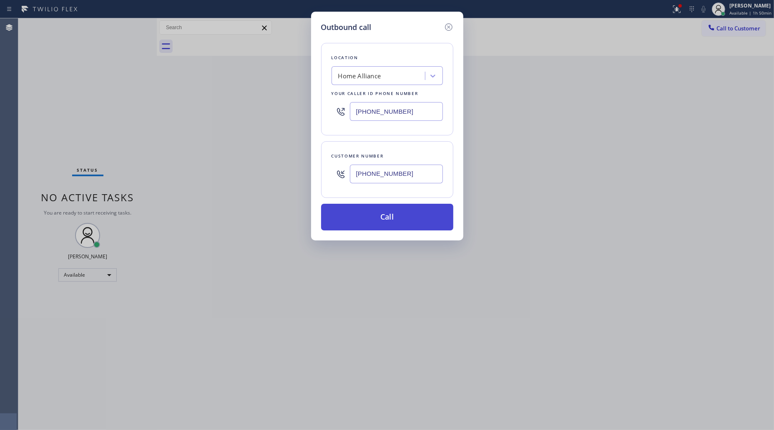
type input "(213) 422-6475"
click at [391, 220] on button "Call" at bounding box center [387, 217] width 132 height 27
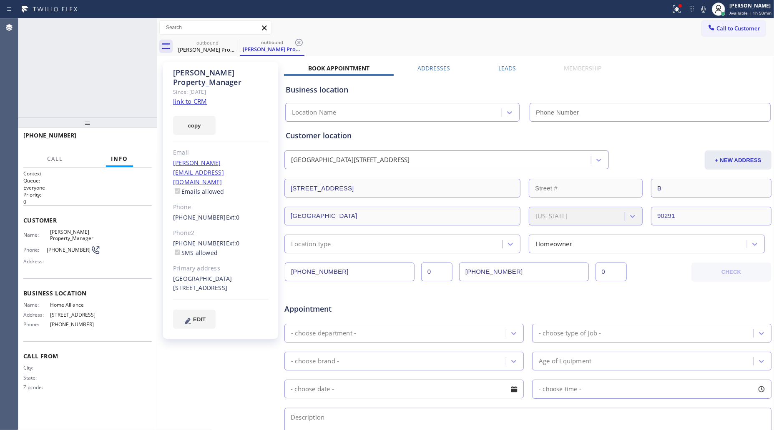
type input "(877) 777-0796"
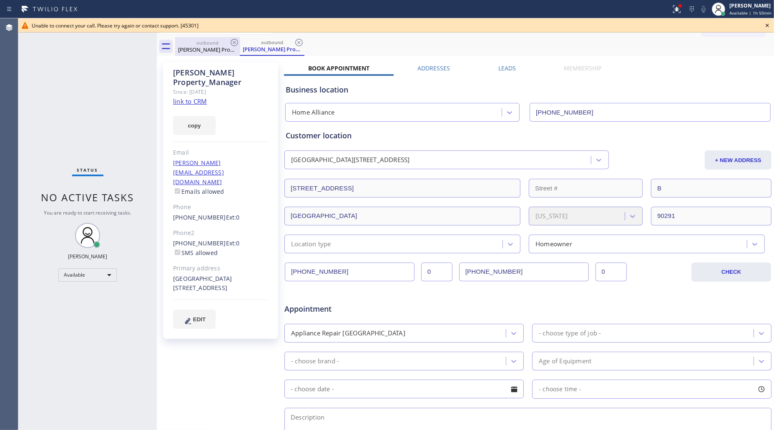
drag, startPoint x: 203, startPoint y: 51, endPoint x: 218, endPoint y: 47, distance: 15.3
click at [204, 51] on div "Douglas Property_Manager" at bounding box center [207, 50] width 63 height 8
click at [236, 40] on icon at bounding box center [234, 43] width 10 height 10
click at [0, 0] on icon at bounding box center [0, 0] width 0 height 0
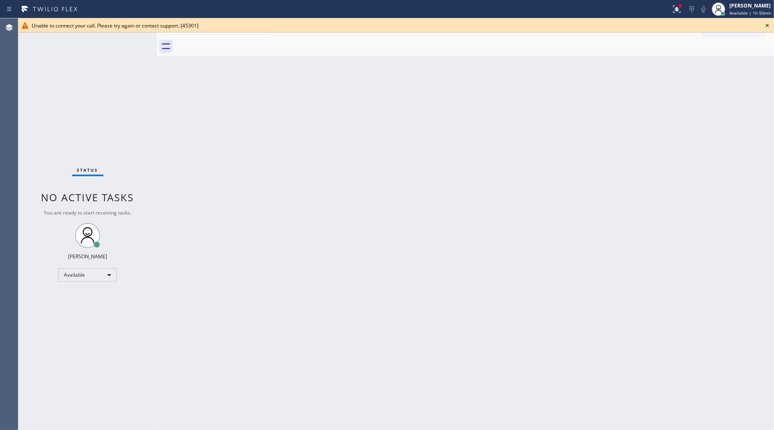
click at [236, 40] on div at bounding box center [474, 46] width 599 height 19
click at [771, 28] on icon at bounding box center [767, 25] width 10 height 10
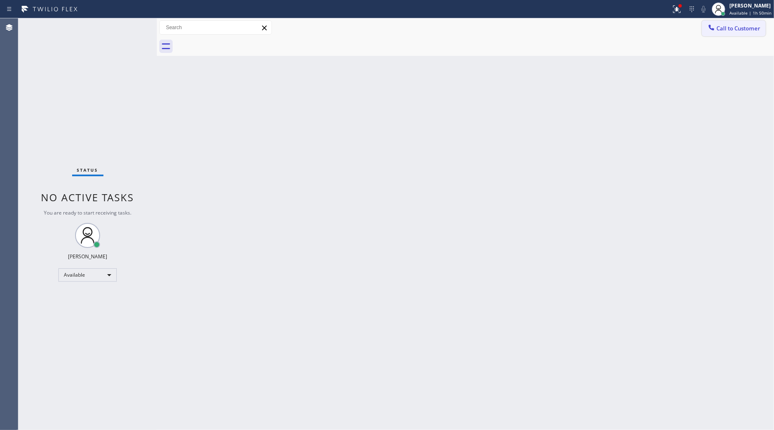
click at [730, 31] on span "Call to Customer" at bounding box center [738, 29] width 44 height 8
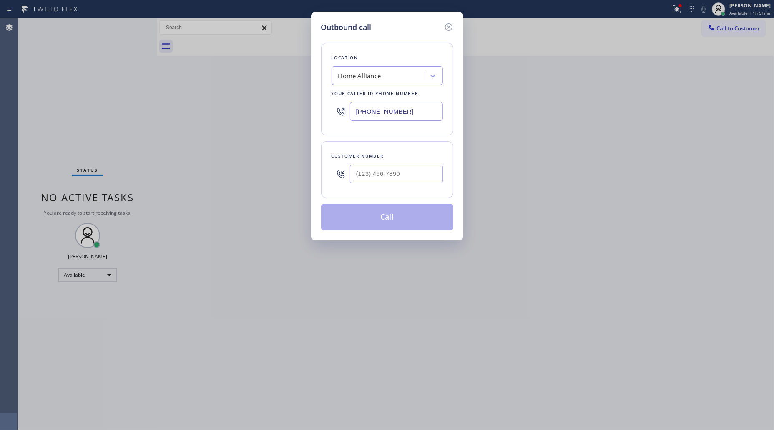
drag, startPoint x: 749, startPoint y: 29, endPoint x: 697, endPoint y: 40, distance: 53.3
click at [746, 30] on div "Outbound call Location Home Alliance Your caller id phone number (877) 777-0796…" at bounding box center [387, 215] width 774 height 430
drag, startPoint x: 437, startPoint y: 119, endPoint x: 407, endPoint y: 117, distance: 29.7
click at [407, 117] on div "Location Home Alliance Your caller id phone number (877) 777-0796" at bounding box center [387, 89] width 132 height 93
drag, startPoint x: 413, startPoint y: 113, endPoint x: 334, endPoint y: 111, distance: 79.7
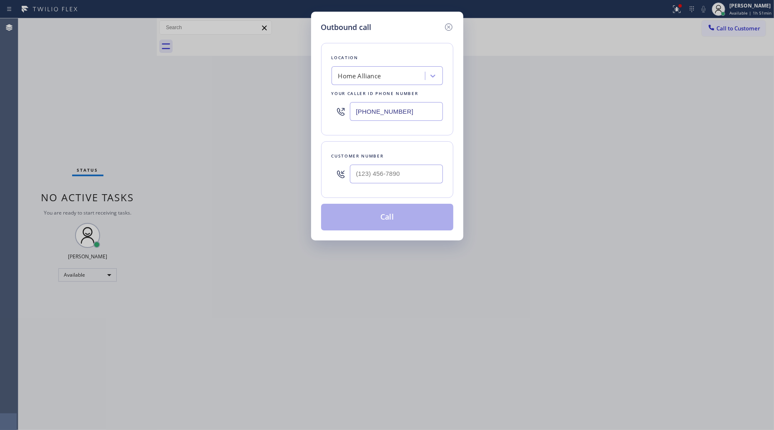
click at [344, 113] on div "(877) 777-0796" at bounding box center [387, 111] width 111 height 27
paste input "88) 996-460"
type input "(888) 996-4606"
drag, startPoint x: 407, startPoint y: 171, endPoint x: 439, endPoint y: 151, distance: 37.8
click at [409, 171] on input "(___) ___-____" at bounding box center [396, 174] width 93 height 19
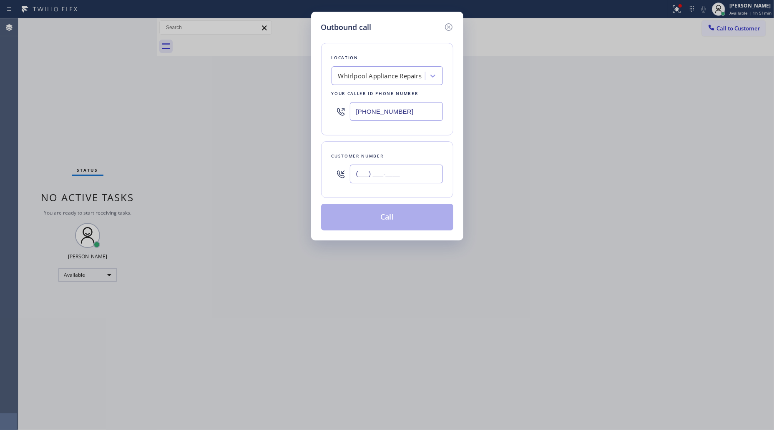
paste input "949) 292-0461"
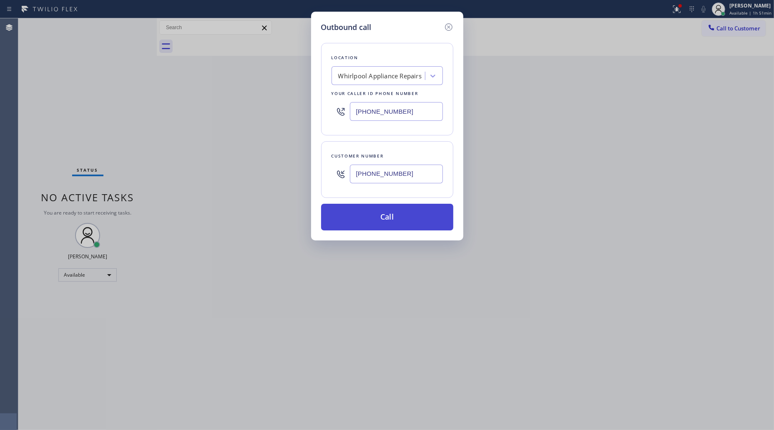
type input "(949) 292-0461"
click at [405, 230] on button "Call" at bounding box center [387, 217] width 132 height 27
click at [405, 221] on button "Call" at bounding box center [387, 217] width 132 height 27
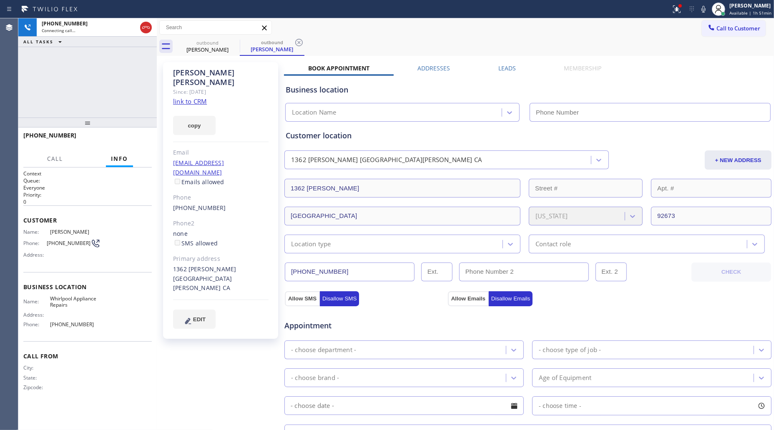
type input "(888) 996-4606"
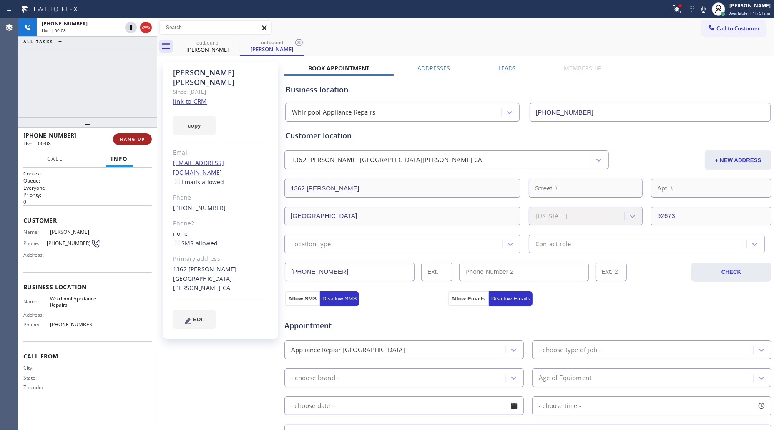
click at [134, 136] on span "HANG UP" at bounding box center [132, 139] width 25 height 6
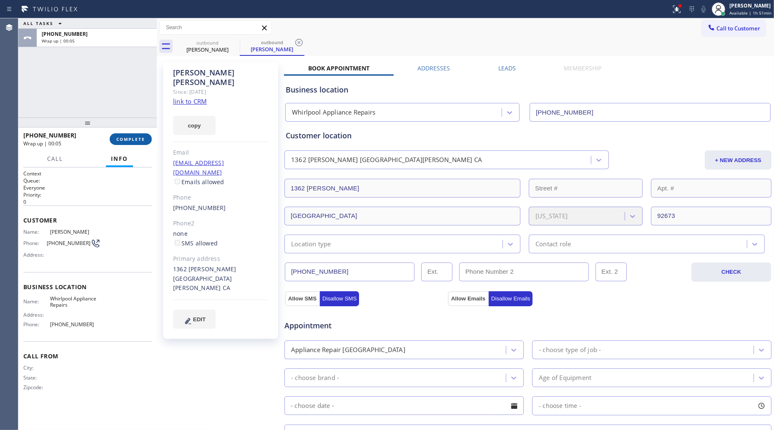
click at [142, 136] on span "COMPLETE" at bounding box center [130, 139] width 29 height 6
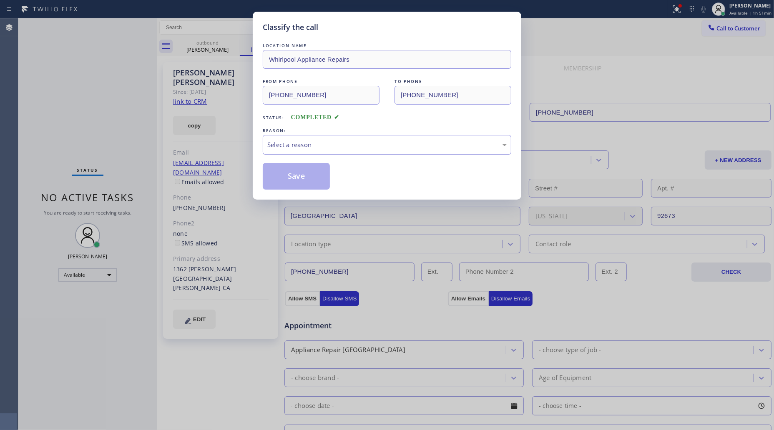
drag, startPoint x: 314, startPoint y: 137, endPoint x: 306, endPoint y: 149, distance: 15.0
click at [311, 143] on div "Select a reason" at bounding box center [387, 145] width 249 height 20
click at [293, 174] on button "Save" at bounding box center [296, 176] width 67 height 27
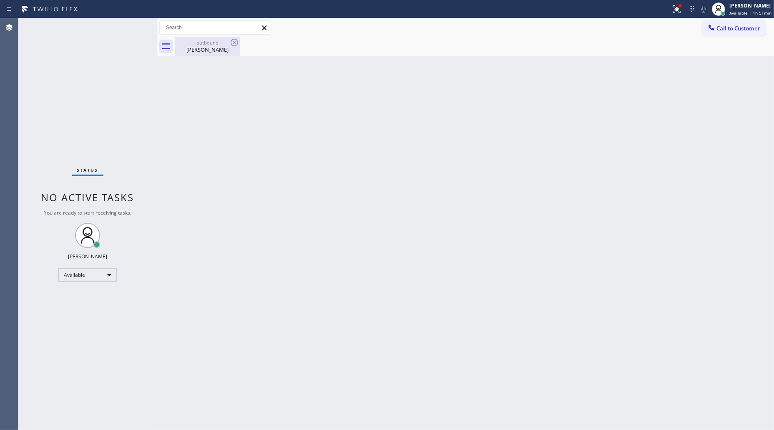
drag, startPoint x: 204, startPoint y: 37, endPoint x: 218, endPoint y: 38, distance: 13.8
click at [205, 37] on div "outbound Kassi Greene" at bounding box center [207, 46] width 63 height 19
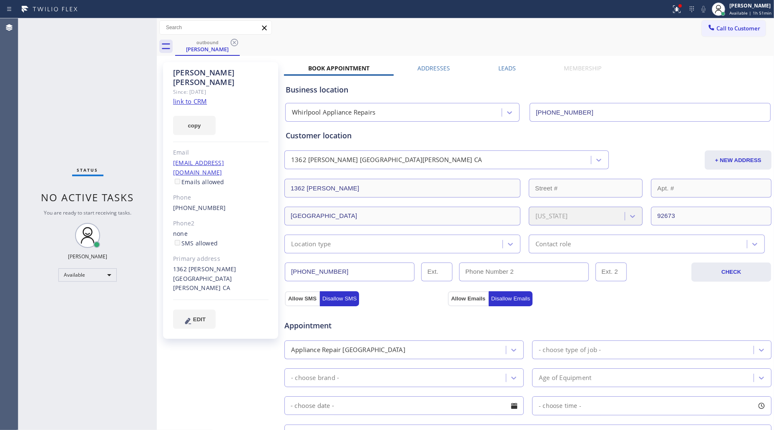
drag, startPoint x: 233, startPoint y: 42, endPoint x: 255, endPoint y: 46, distance: 22.6
click at [234, 42] on icon at bounding box center [235, 43] width 8 height 8
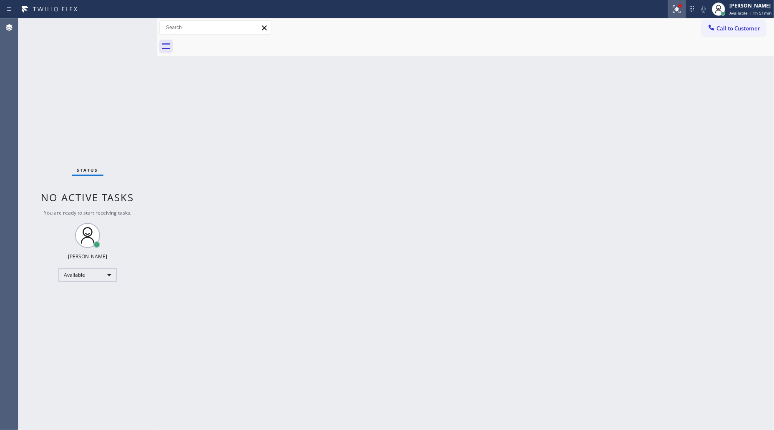
click at [676, 10] on icon at bounding box center [677, 9] width 10 height 10
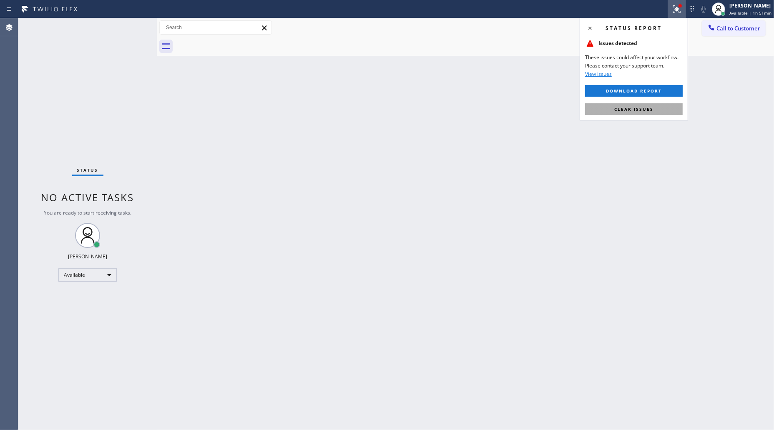
click at [647, 106] on span "Clear issues" at bounding box center [633, 109] width 39 height 6
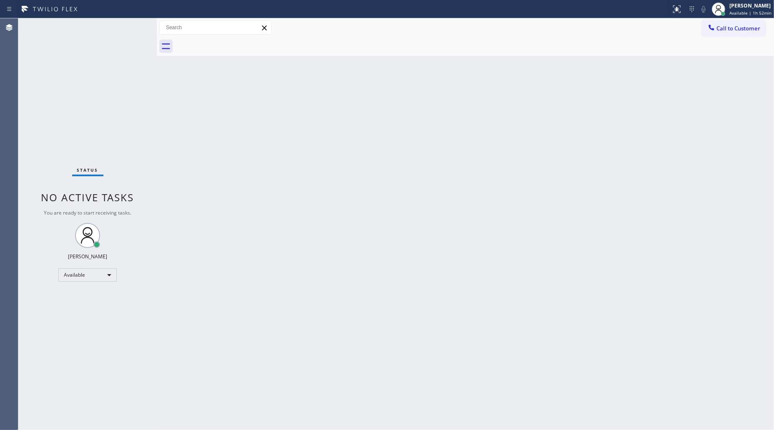
drag, startPoint x: 716, startPoint y: 28, endPoint x: 544, endPoint y: 65, distance: 176.4
click at [716, 28] on button "Call to Customer" at bounding box center [734, 28] width 64 height 16
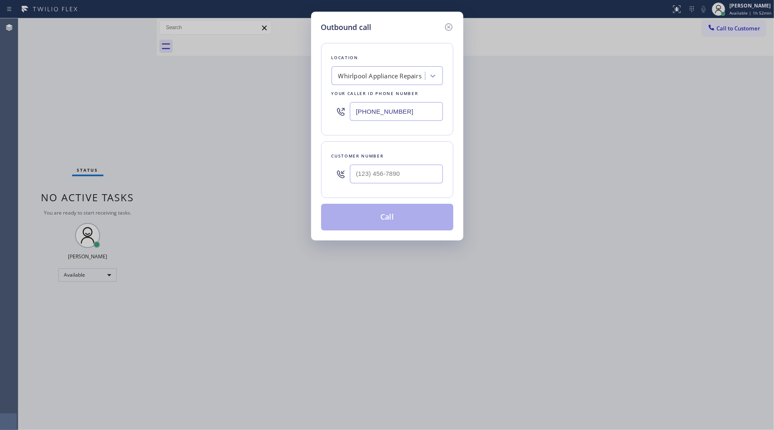
drag, startPoint x: 431, startPoint y: 115, endPoint x: 322, endPoint y: 109, distance: 108.6
click at [319, 113] on div "Outbound call Location Whirlpool Appliance Repairs Your caller id phone number …" at bounding box center [387, 126] width 152 height 229
paste input "773) 917-0590"
type input "(773) 917-0590"
click at [393, 174] on input "(___) ___-____" at bounding box center [396, 174] width 93 height 19
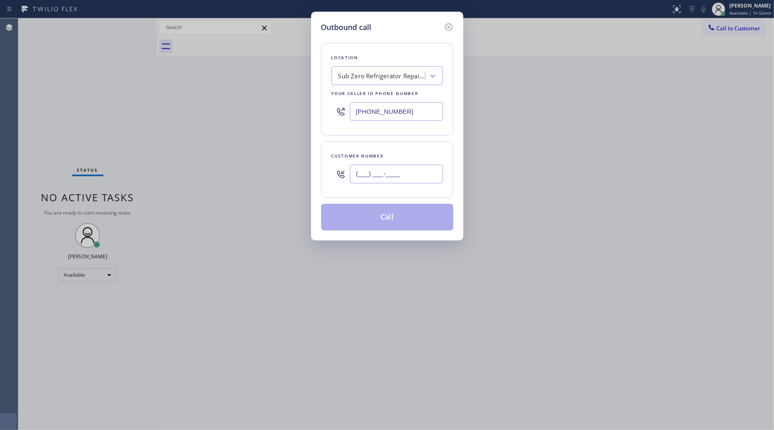
paste input "847) 444-9510"
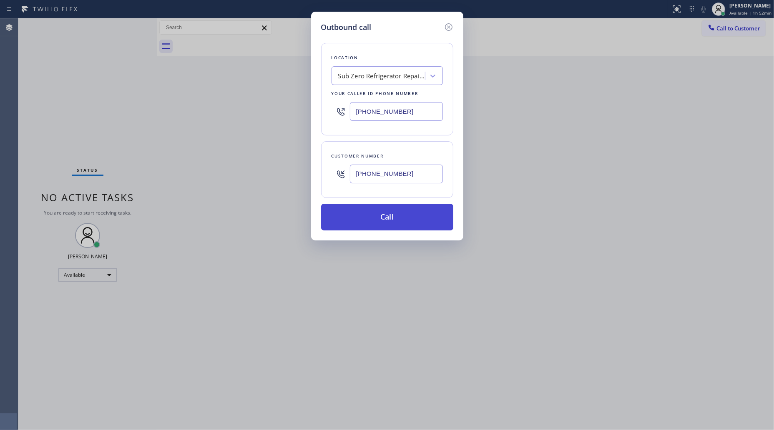
type input "(847) 444-9510"
drag, startPoint x: 392, startPoint y: 222, endPoint x: 411, endPoint y: 216, distance: 19.8
click at [392, 217] on button "Call" at bounding box center [387, 217] width 132 height 27
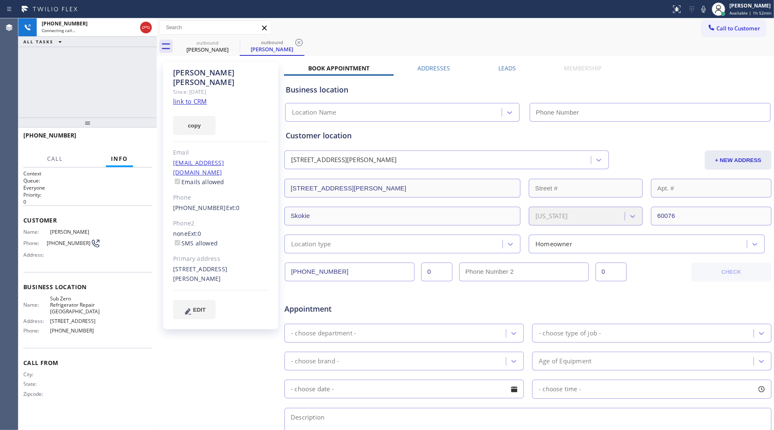
type input "(773) 917-0590"
click at [298, 40] on icon at bounding box center [299, 43] width 10 height 10
click at [328, 40] on div "outbound Adam Glickman" at bounding box center [474, 46] width 599 height 19
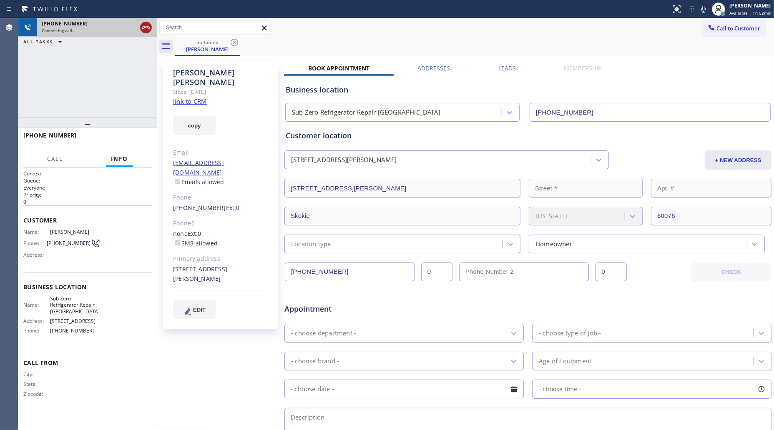
click at [140, 27] on div at bounding box center [146, 28] width 12 height 10
drag, startPoint x: 143, startPoint y: 34, endPoint x: 145, endPoint y: 38, distance: 5.2
click at [145, 38] on div "+18474449510 Connecting call… ALL TASKS ALL TASKS ACTIVE TASKS TASKS IN WRAP UP" at bounding box center [87, 32] width 138 height 29
click at [145, 38] on div "ALL TASKS ALL TASKS ACTIVE TASKS TASKS IN WRAP UP" at bounding box center [87, 42] width 138 height 10
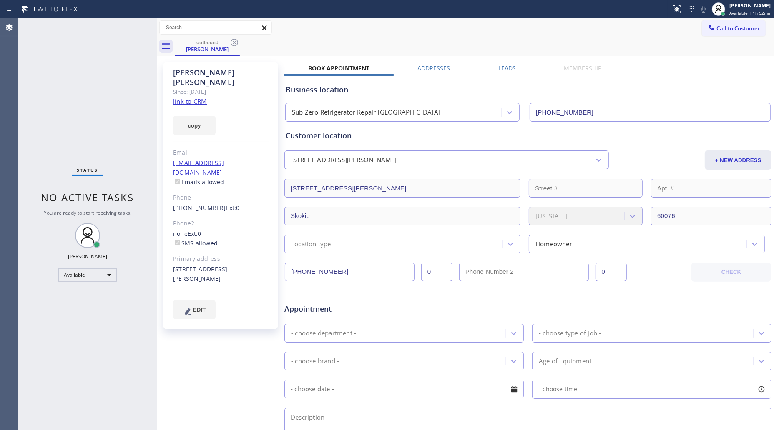
click at [227, 43] on div "outbound" at bounding box center [207, 42] width 63 height 6
click at [232, 44] on icon at bounding box center [234, 43] width 10 height 10
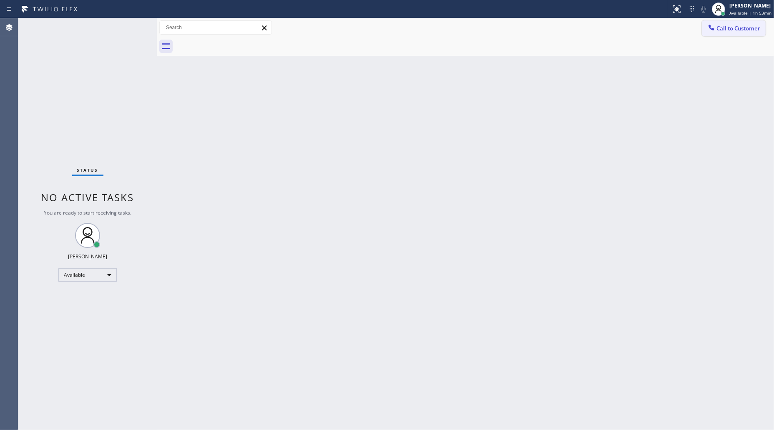
click at [719, 26] on span "Call to Customer" at bounding box center [738, 29] width 44 height 8
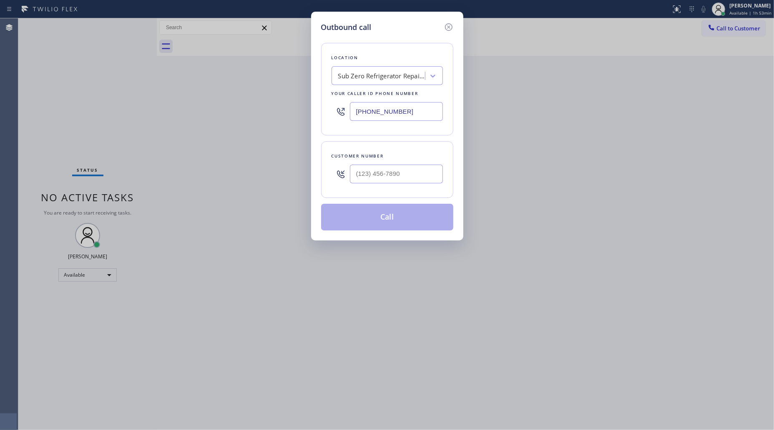
drag, startPoint x: 395, startPoint y: 116, endPoint x: 337, endPoint y: 111, distance: 59.0
click at [353, 116] on input "(773) 917-0590" at bounding box center [396, 111] width 93 height 19
paste input "310) 388-3878"
type input "(310) 388-3878"
click at [395, 174] on input "(___) ___-____" at bounding box center [396, 174] width 93 height 19
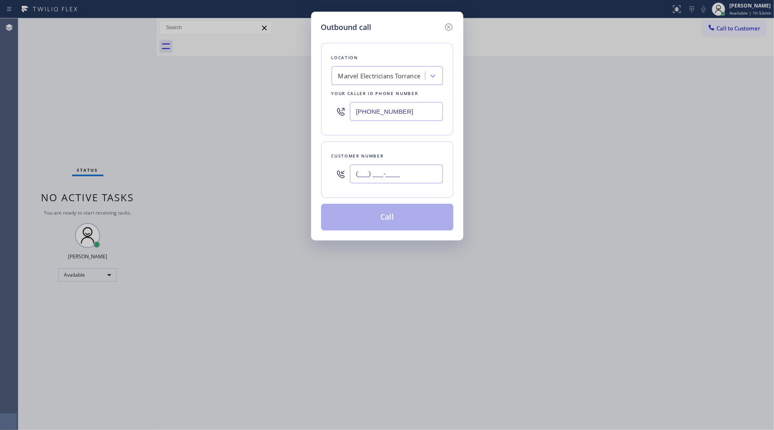
paste input "310) 299-6245"
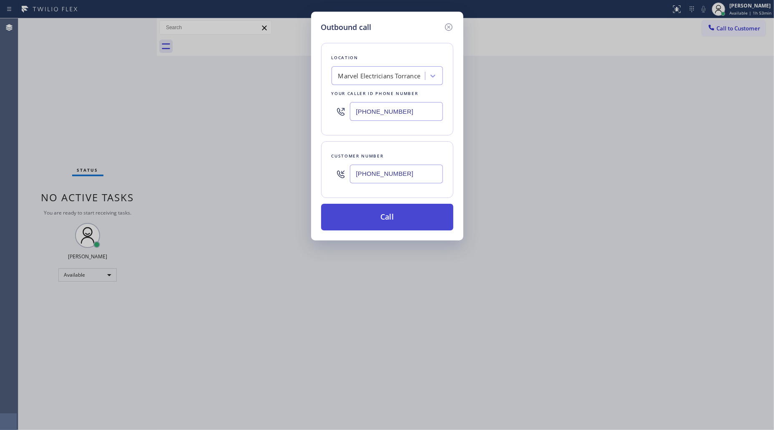
type input "(310) 299-6245"
click at [389, 215] on button "Call" at bounding box center [387, 217] width 132 height 27
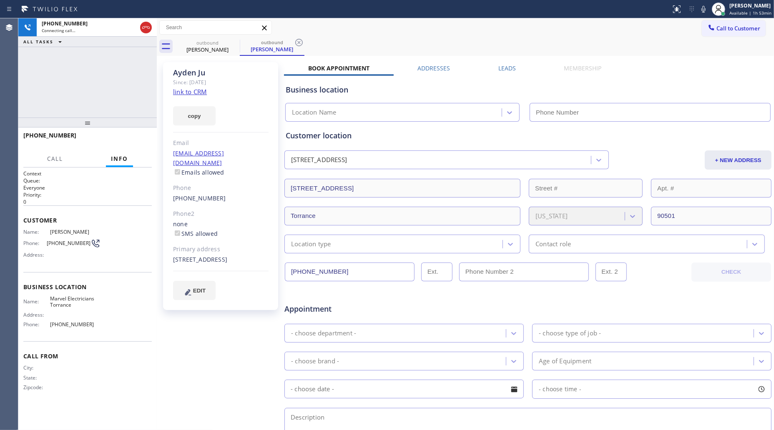
type input "(310) 388-3878"
click at [302, 44] on icon at bounding box center [299, 43] width 8 height 8
click at [130, 72] on div "+13102996245 Connecting call… ALL TASKS ALL TASKS ACTIVE TASKS TASKS IN WRAP UP" at bounding box center [87, 67] width 138 height 99
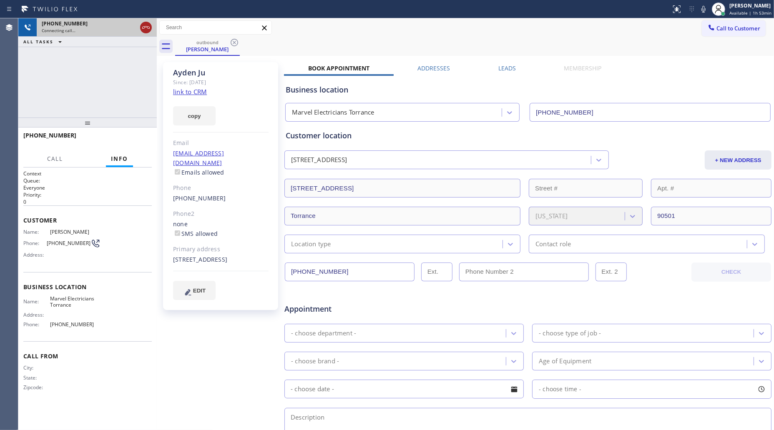
click at [145, 30] on icon at bounding box center [146, 28] width 10 height 10
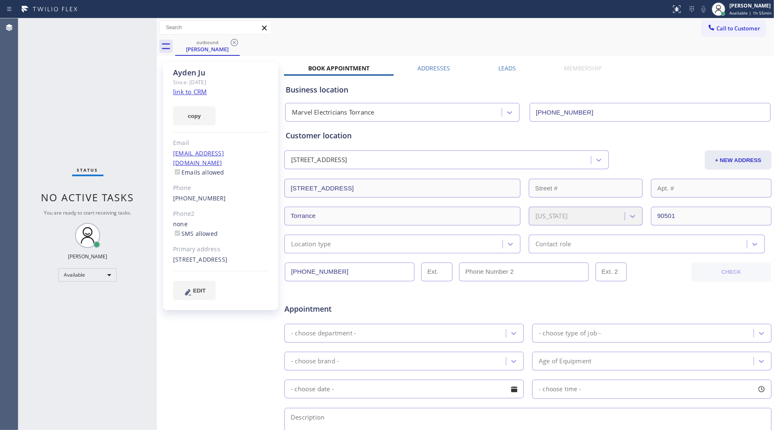
drag, startPoint x: 232, startPoint y: 39, endPoint x: 240, endPoint y: 43, distance: 8.6
click at [233, 38] on icon at bounding box center [234, 43] width 10 height 10
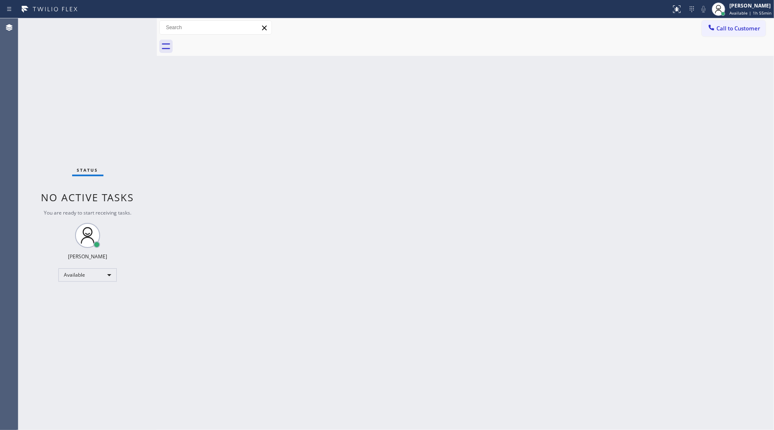
click at [723, 30] on span "Call to Customer" at bounding box center [738, 29] width 44 height 8
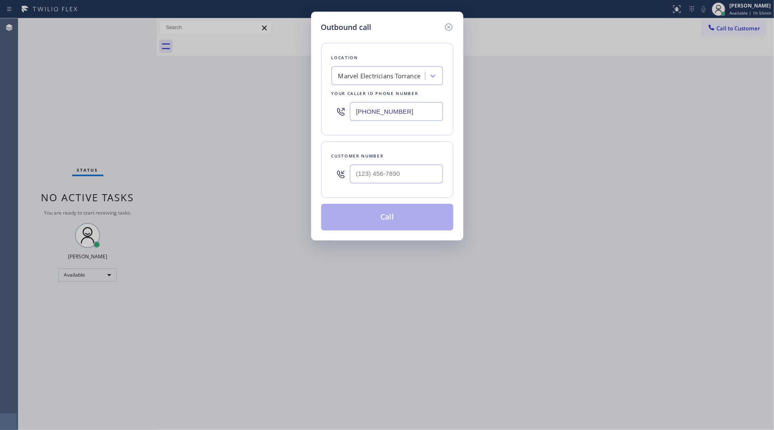
drag, startPoint x: 426, startPoint y: 113, endPoint x: 230, endPoint y: 128, distance: 196.6
click at [249, 127] on div "Outbound call Location Marvel Electricians Torrance Your caller id phone number…" at bounding box center [387, 215] width 774 height 430
paste input "855) 731-4952"
type input "[PHONE_NUMBER]"
drag, startPoint x: 403, startPoint y: 172, endPoint x: 408, endPoint y: 166, distance: 8.1
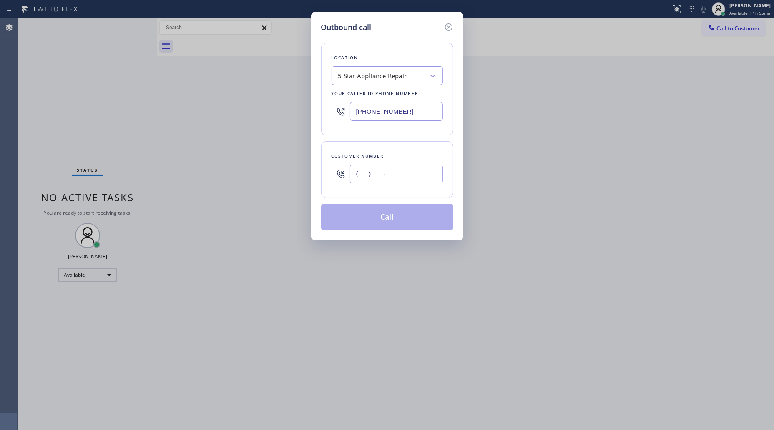
click at [403, 173] on input "(___) ___-____" at bounding box center [396, 174] width 93 height 19
paste input "310) 309-7132"
type input "(310) 309-7132"
click at [384, 216] on button "Call" at bounding box center [387, 217] width 132 height 27
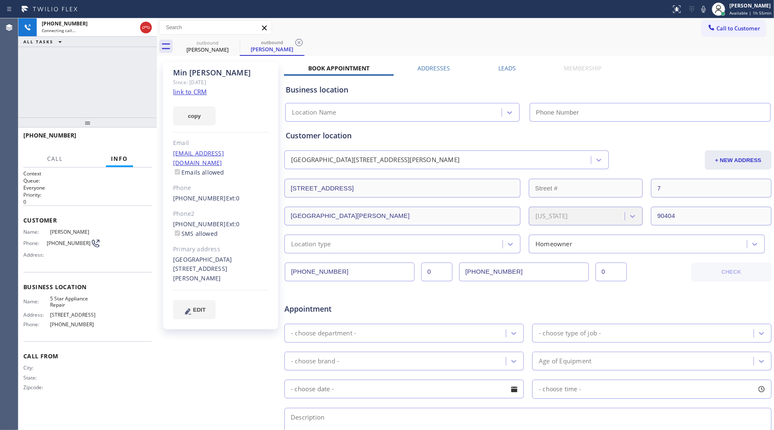
type input "[PHONE_NUMBER]"
click at [388, 29] on div "Call to Customer Outbound call Location 5 Star Appliance Repair Your caller id …" at bounding box center [465, 27] width 617 height 15
click at [495, 21] on div "Call to Customer Outbound call Location 5 Star Appliance Repair Your caller id …" at bounding box center [465, 27] width 617 height 15
click at [133, 57] on div "+13103097132 Live | 00:47 ALL TASKS ALL TASKS ACTIVE TASKS TASKS IN WRAP UP" at bounding box center [87, 67] width 138 height 99
click at [299, 40] on icon at bounding box center [299, 43] width 10 height 10
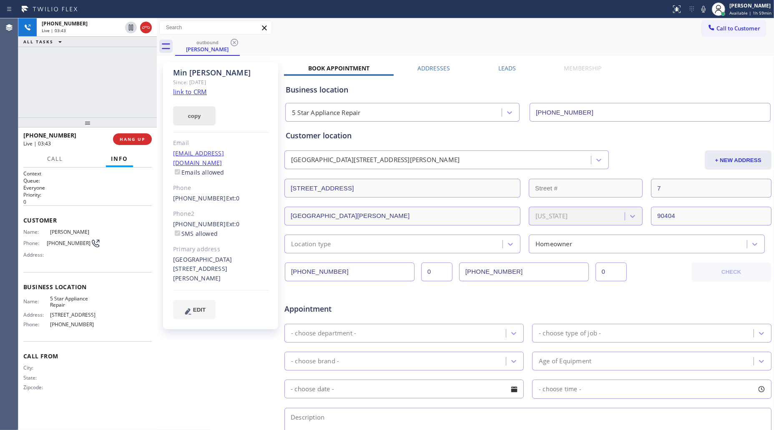
drag, startPoint x: 201, startPoint y: 116, endPoint x: 208, endPoint y: 117, distance: 7.1
click at [202, 116] on button "copy" at bounding box center [194, 115] width 43 height 19
click at [650, 47] on div "outbound Min Wang" at bounding box center [474, 46] width 599 height 19
drag, startPoint x: 710, startPoint y: 8, endPoint x: 714, endPoint y: 13, distance: 6.3
click at [709, 8] on icon at bounding box center [704, 9] width 10 height 10
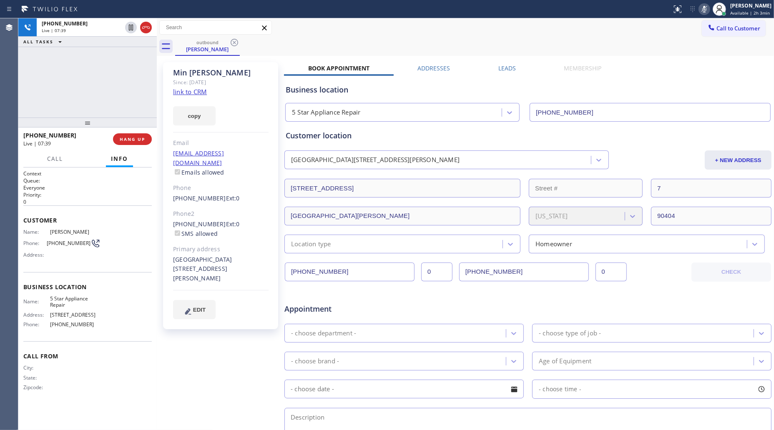
click at [704, 10] on icon at bounding box center [704, 9] width 10 height 10
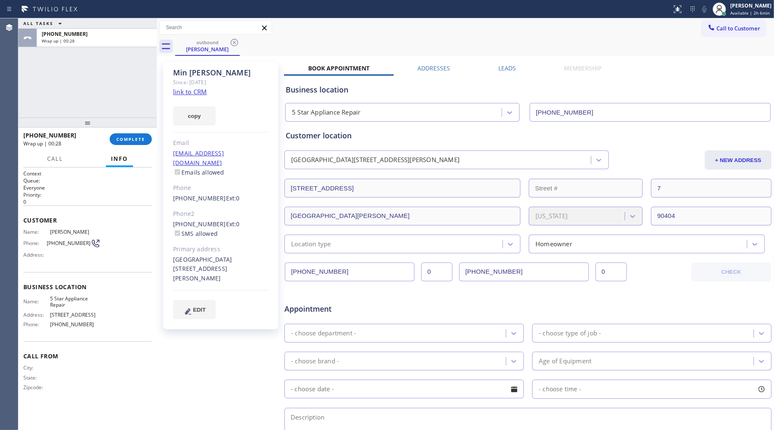
click at [144, 130] on div "+13103097132 Wrap up | 00:28 COMPLETE" at bounding box center [87, 139] width 128 height 22
click at [137, 138] on span "COMPLETE" at bounding box center [130, 139] width 29 height 6
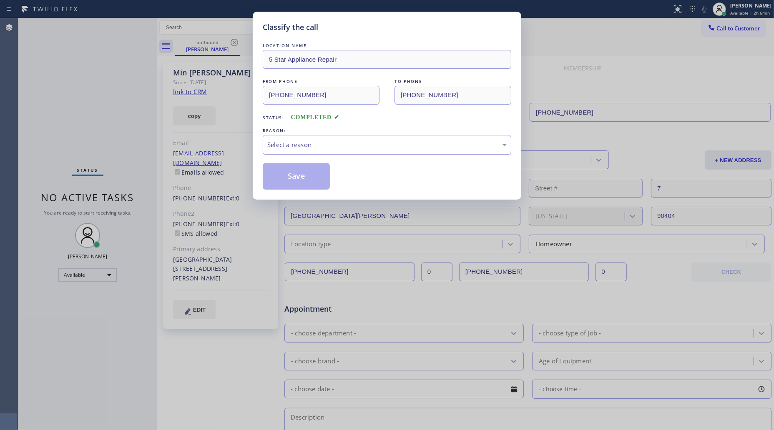
click at [334, 145] on div "Select a reason" at bounding box center [386, 145] width 239 height 10
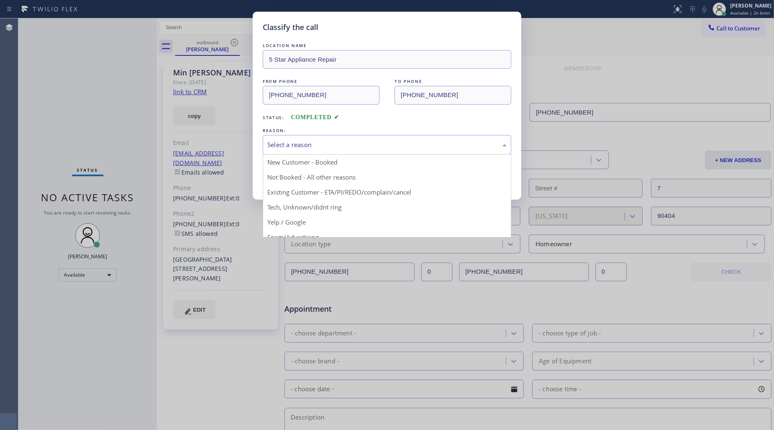
click at [287, 176] on button "Save" at bounding box center [296, 176] width 67 height 27
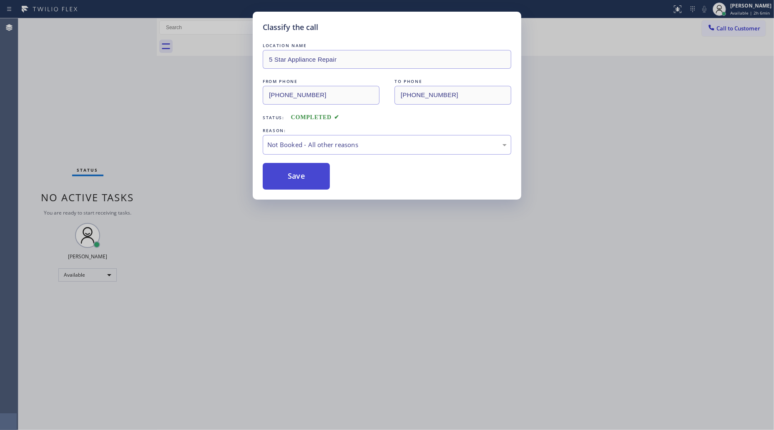
drag, startPoint x: 292, startPoint y: 175, endPoint x: 374, endPoint y: 132, distance: 92.3
click at [292, 174] on button "Save" at bounding box center [296, 176] width 67 height 27
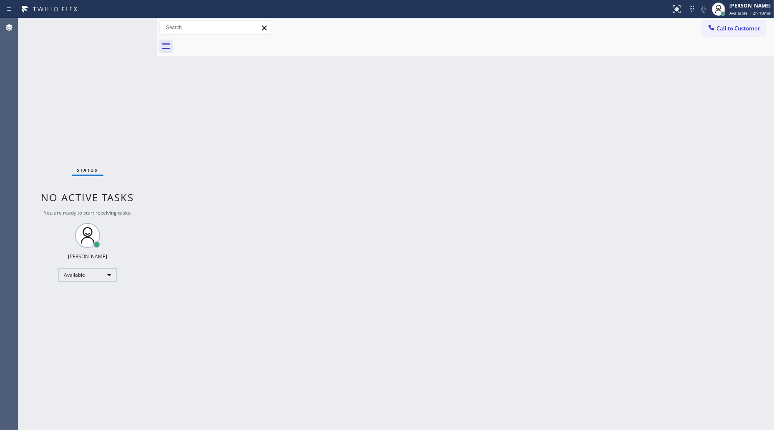
drag, startPoint x: 612, startPoint y: 184, endPoint x: 611, endPoint y: 168, distance: 16.3
click at [612, 183] on div "Back to Dashboard Change Sender ID Customers Technicians Select a contact Outbo…" at bounding box center [465, 224] width 617 height 412
drag, startPoint x: 729, startPoint y: 200, endPoint x: 714, endPoint y: 182, distance: 23.4
click at [722, 195] on div "Back to Dashboard Change Sender ID Customers Technicians Select a contact Outbo…" at bounding box center [465, 224] width 617 height 412
drag, startPoint x: 415, startPoint y: 148, endPoint x: 258, endPoint y: 194, distance: 163.9
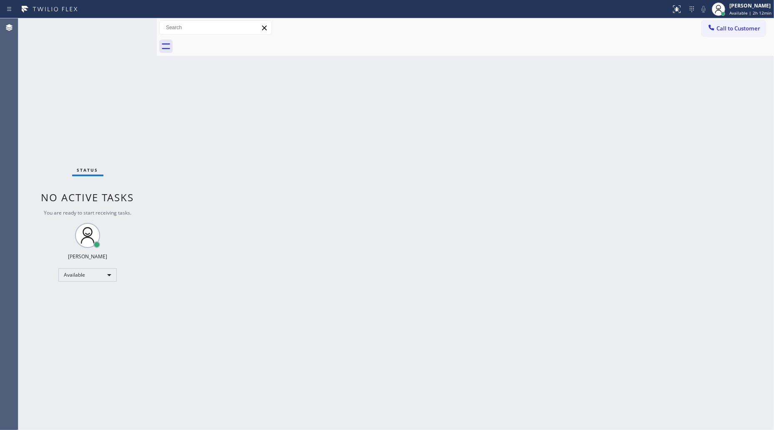
click at [413, 149] on div "Back to Dashboard Change Sender ID Customers Technicians Select a contact Outbo…" at bounding box center [465, 224] width 617 height 412
click at [501, 117] on div "Back to Dashboard Change Sender ID Customers Technicians Select a contact Outbo…" at bounding box center [465, 224] width 617 height 412
click at [628, 105] on div "Back to Dashboard Change Sender ID Customers Technicians Select a contact Outbo…" at bounding box center [465, 224] width 617 height 412
